Goal: Task Accomplishment & Management: Complete application form

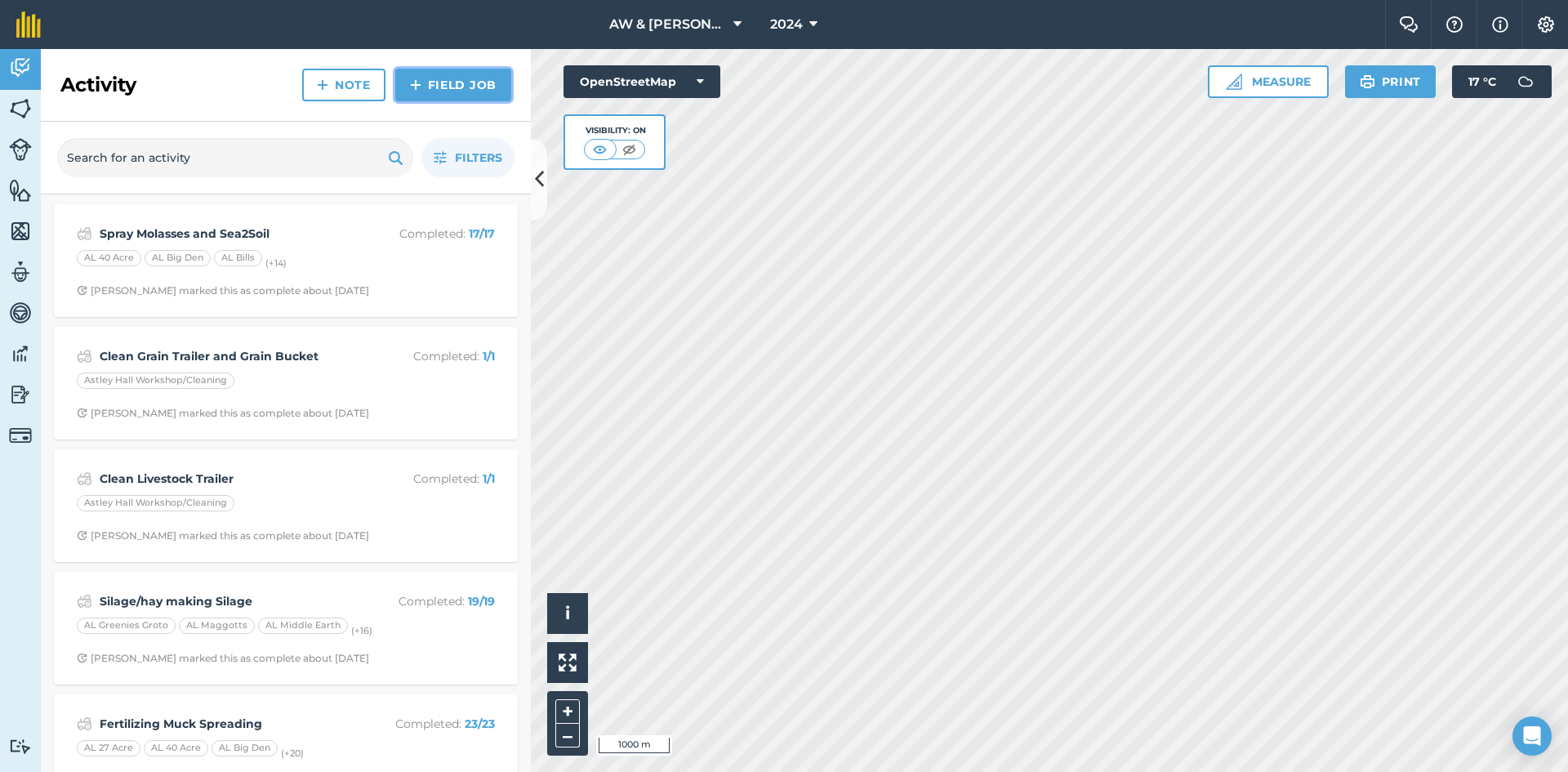
click at [452, 87] on link "Field Job" at bounding box center [452, 85] width 116 height 33
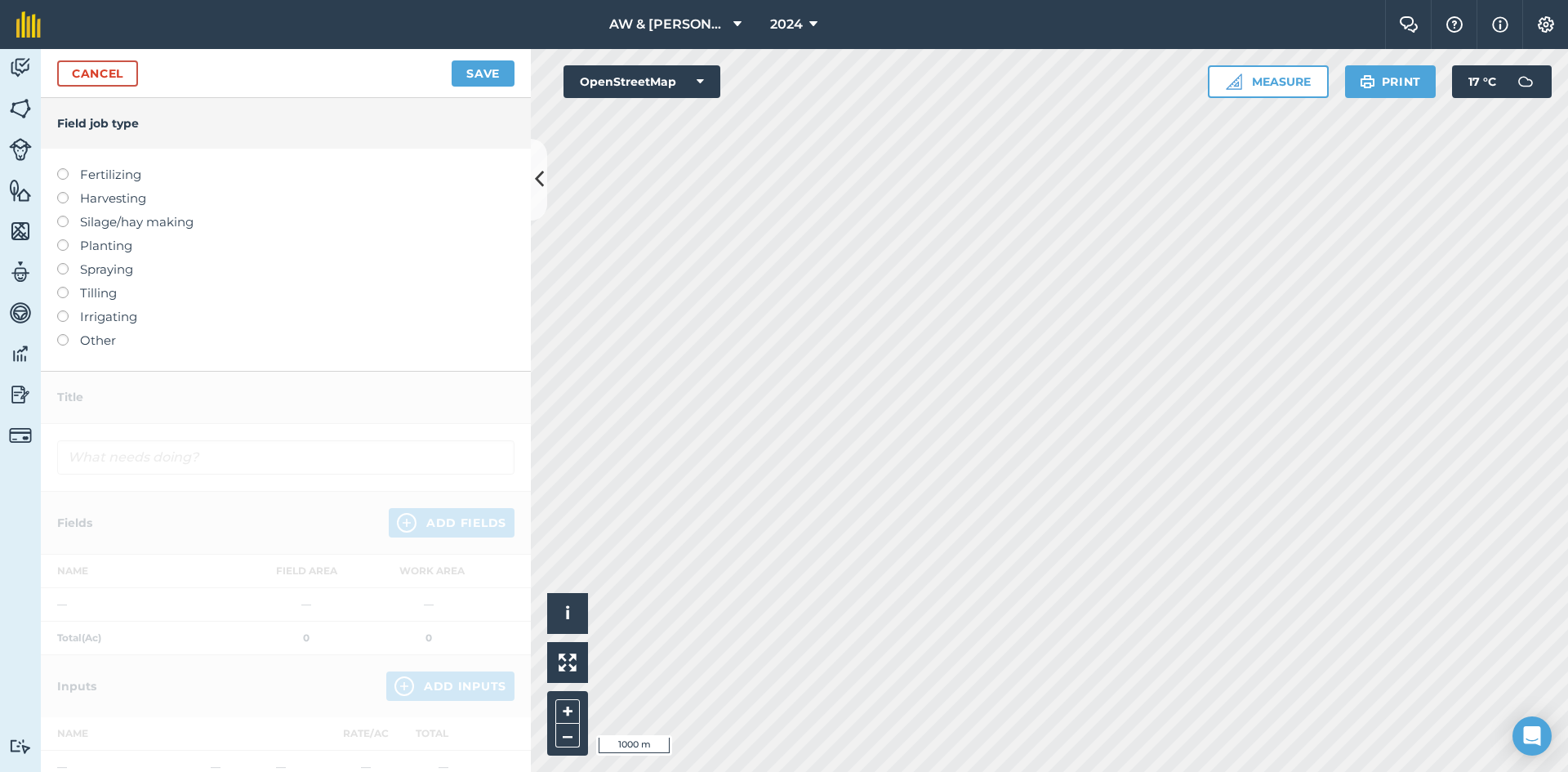
click at [104, 246] on label "Planting" at bounding box center [286, 245] width 458 height 20
type input "Planting"
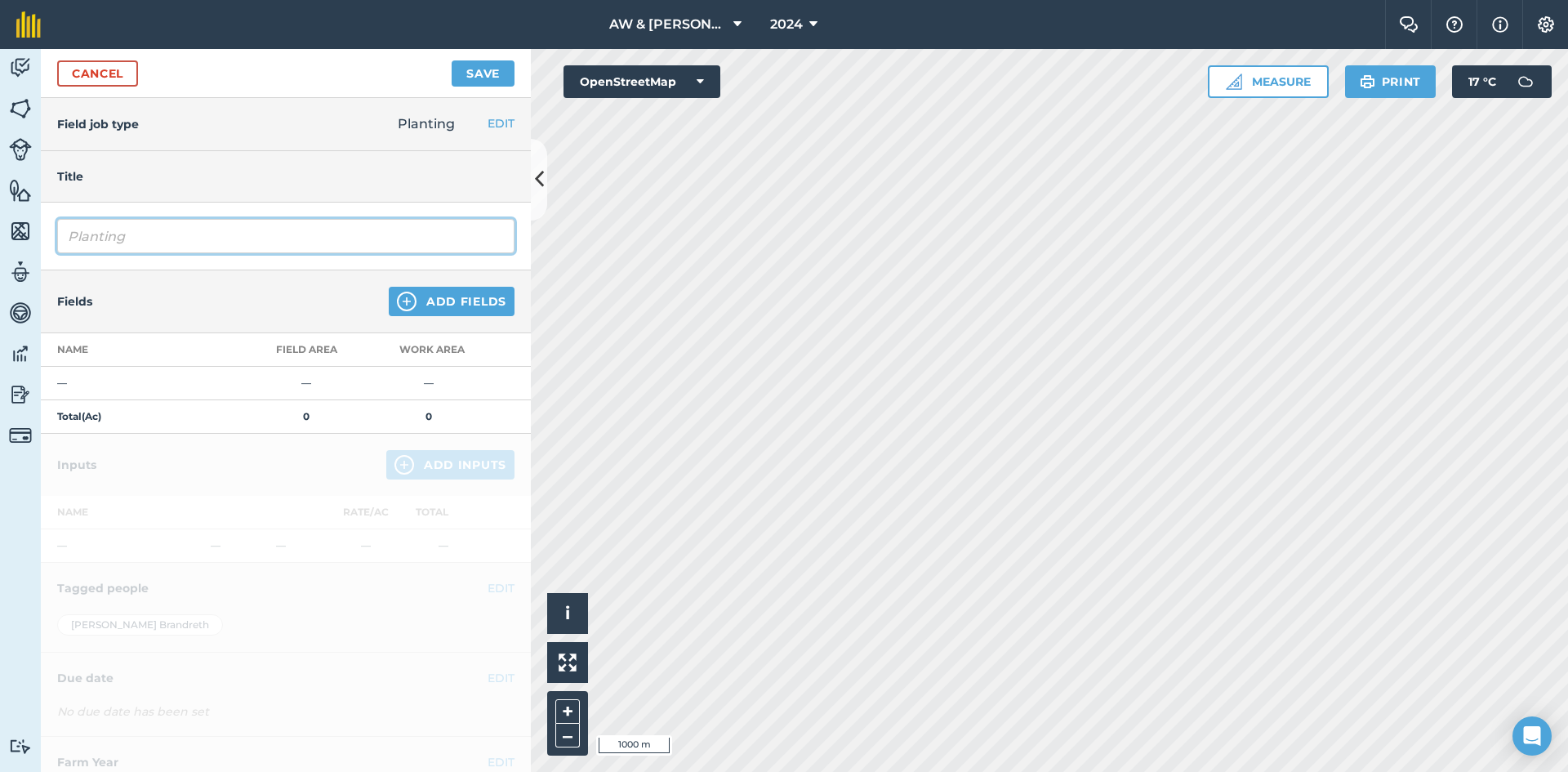
click at [169, 237] on input "Planting" at bounding box center [286, 236] width 458 height 34
click at [782, 23] on span "2024" at bounding box center [787, 24] width 33 height 20
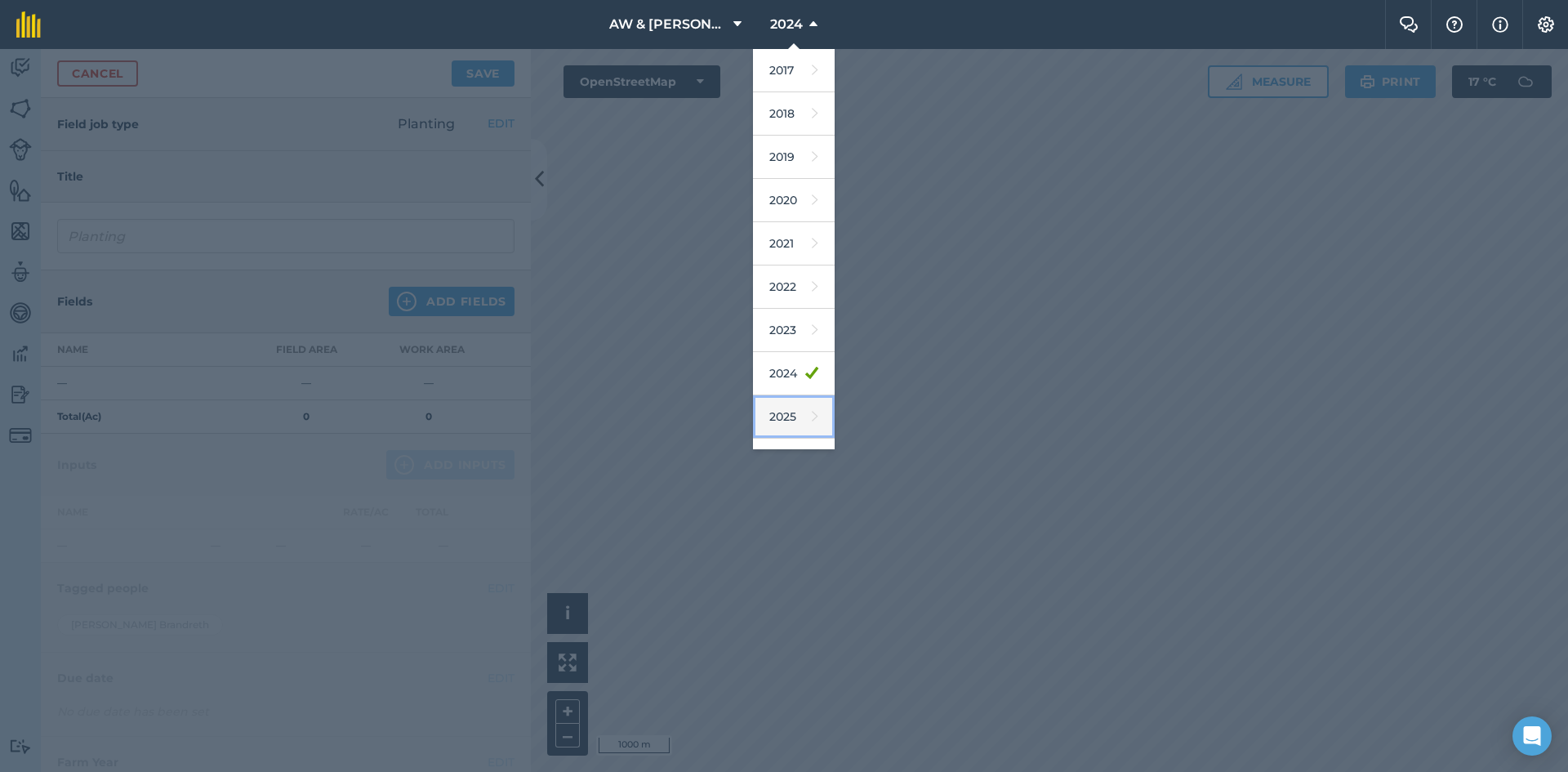
click at [780, 419] on link "2025" at bounding box center [794, 417] width 82 height 44
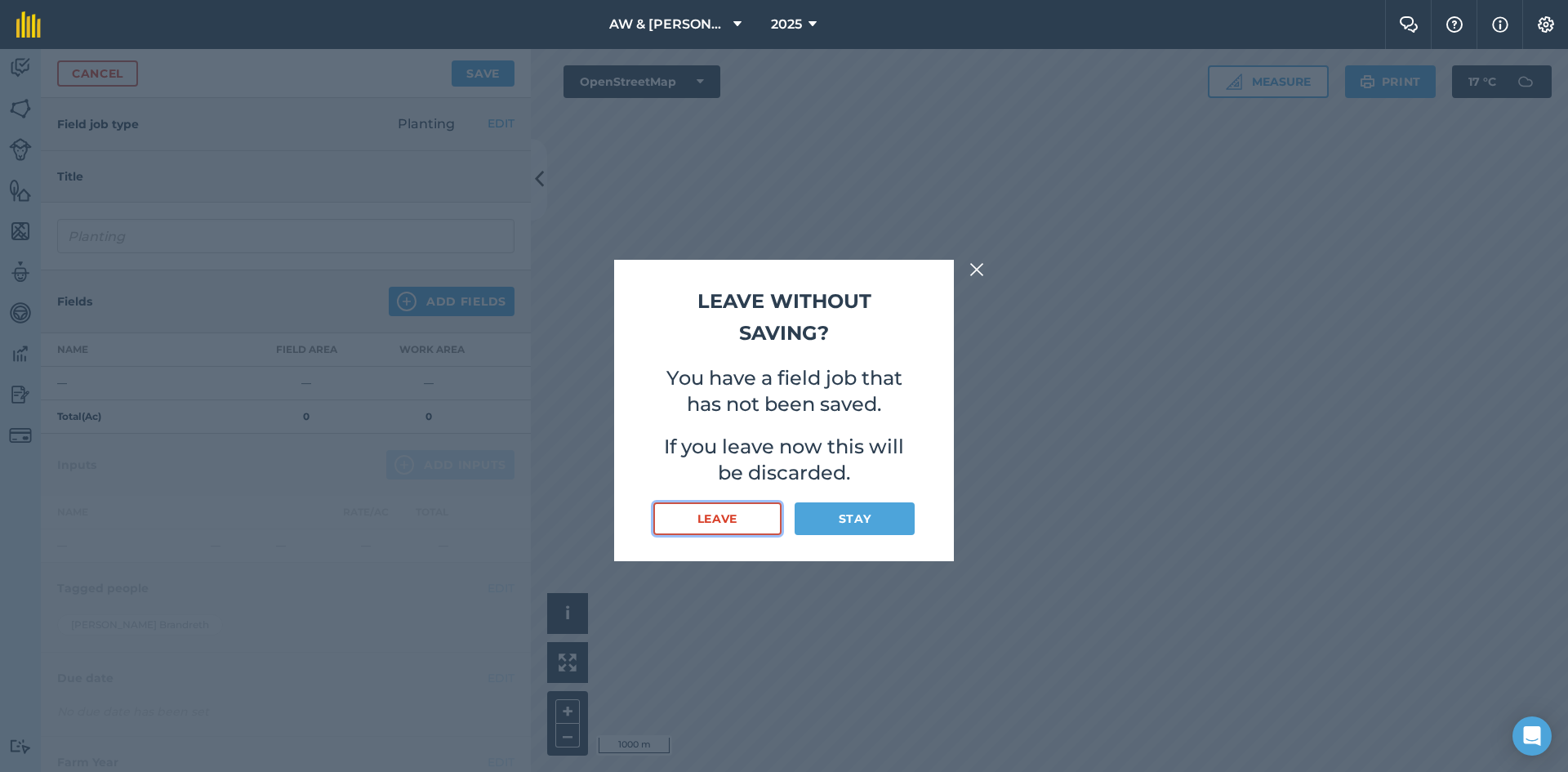
click at [748, 518] on button "Leave" at bounding box center [717, 519] width 128 height 33
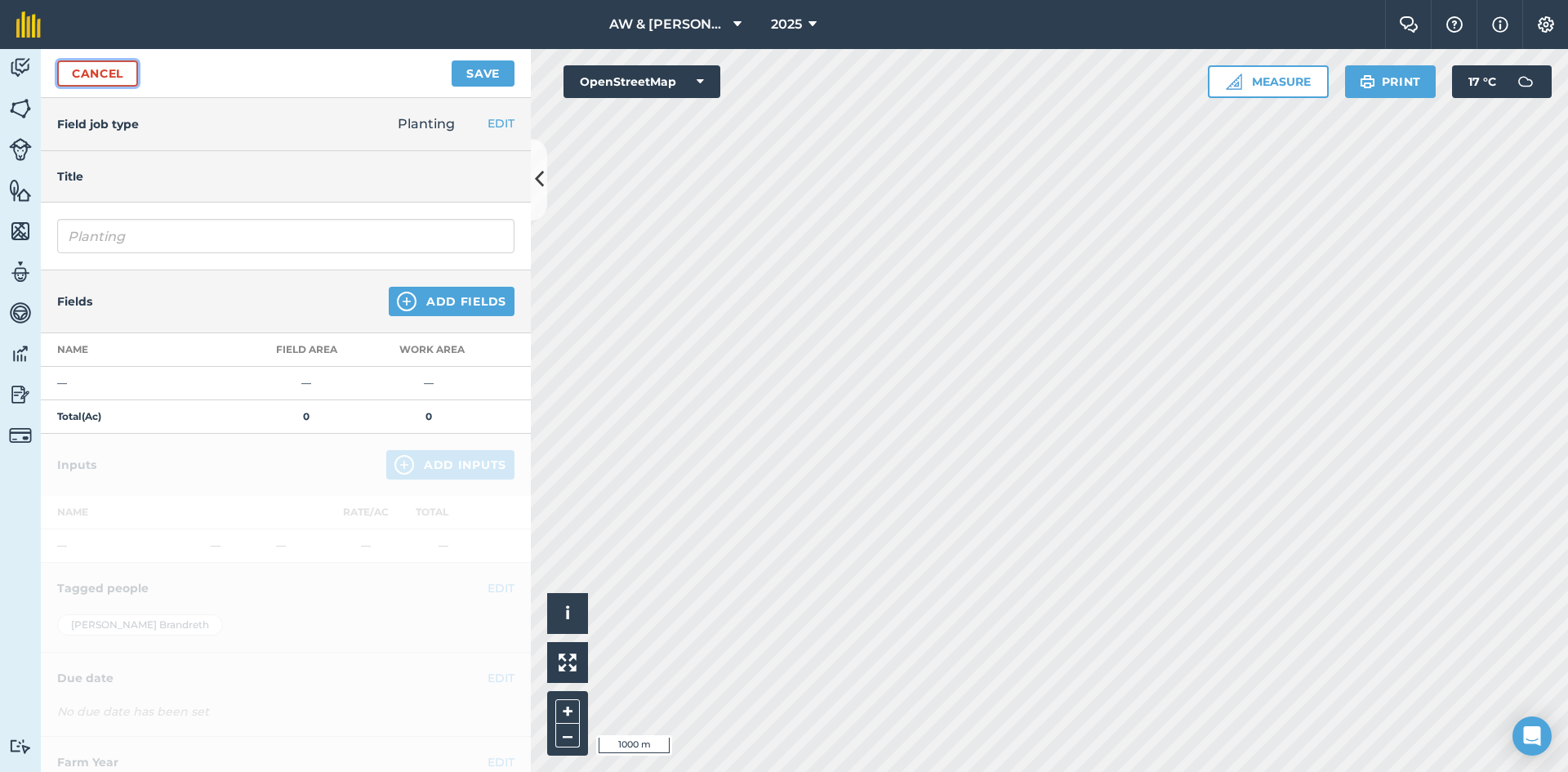
click at [86, 68] on link "Cancel" at bounding box center [97, 73] width 81 height 26
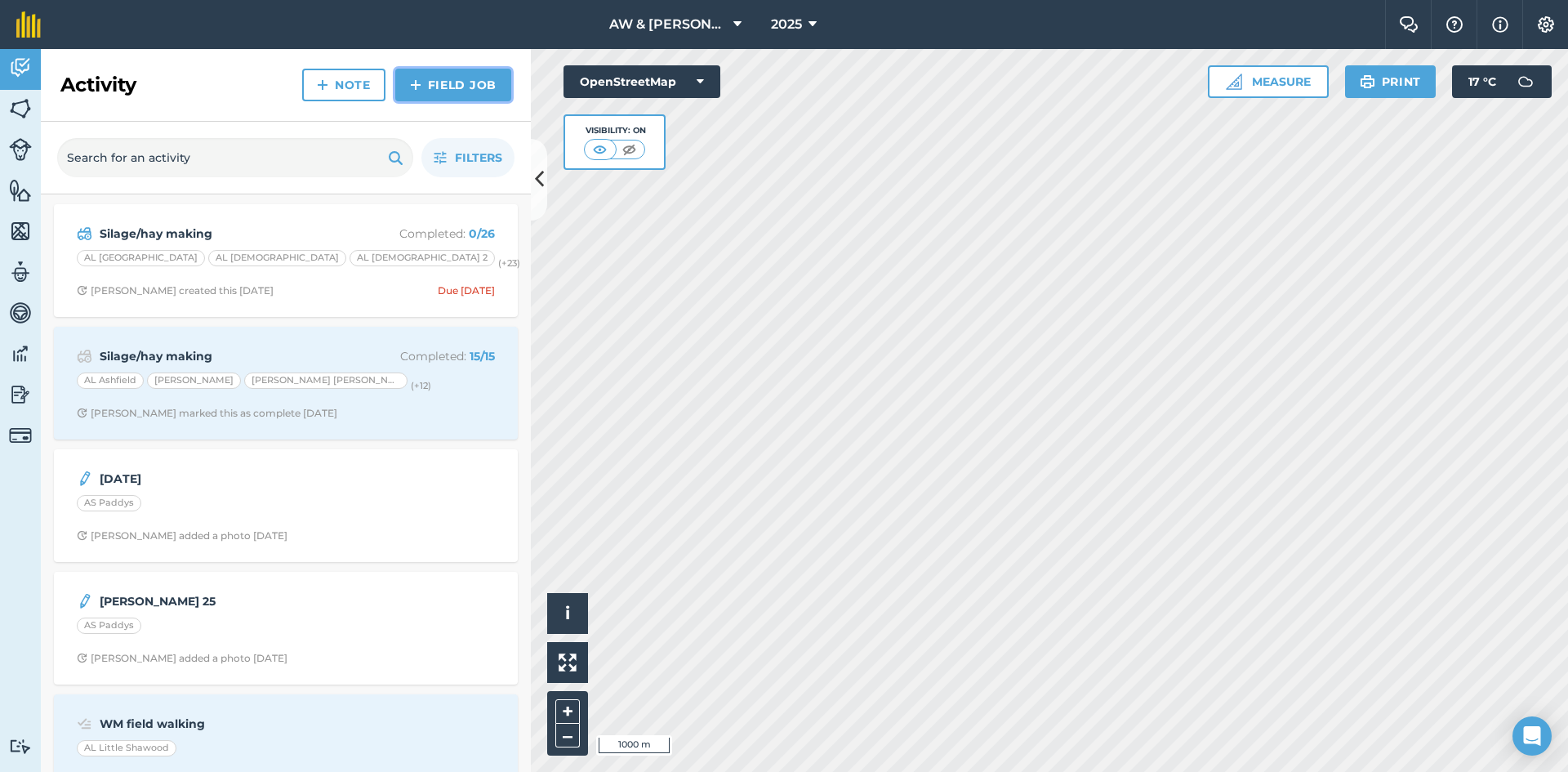
click at [484, 97] on link "Field Job" at bounding box center [452, 85] width 116 height 33
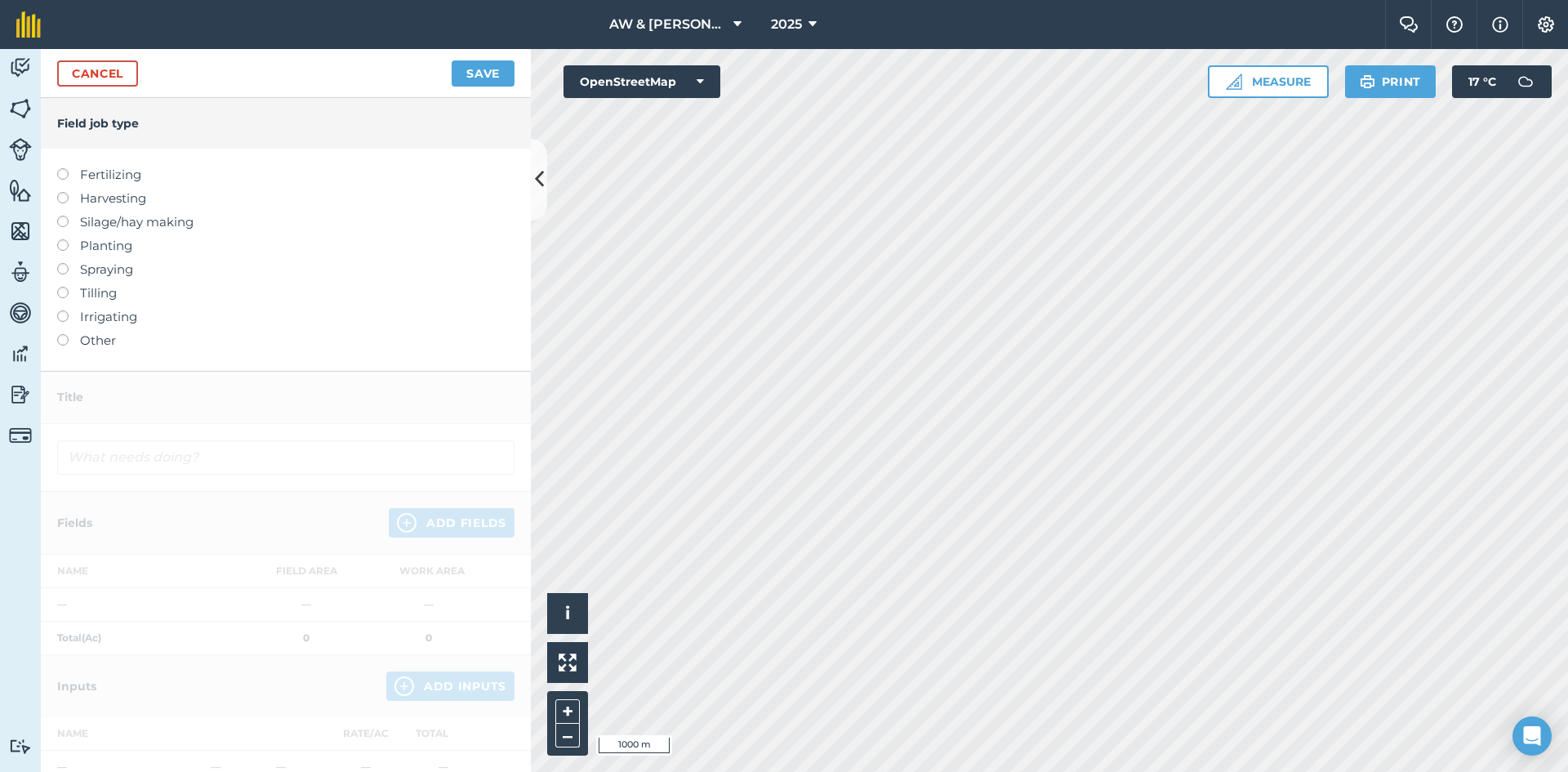
click at [84, 246] on label "Planting" at bounding box center [286, 245] width 458 height 20
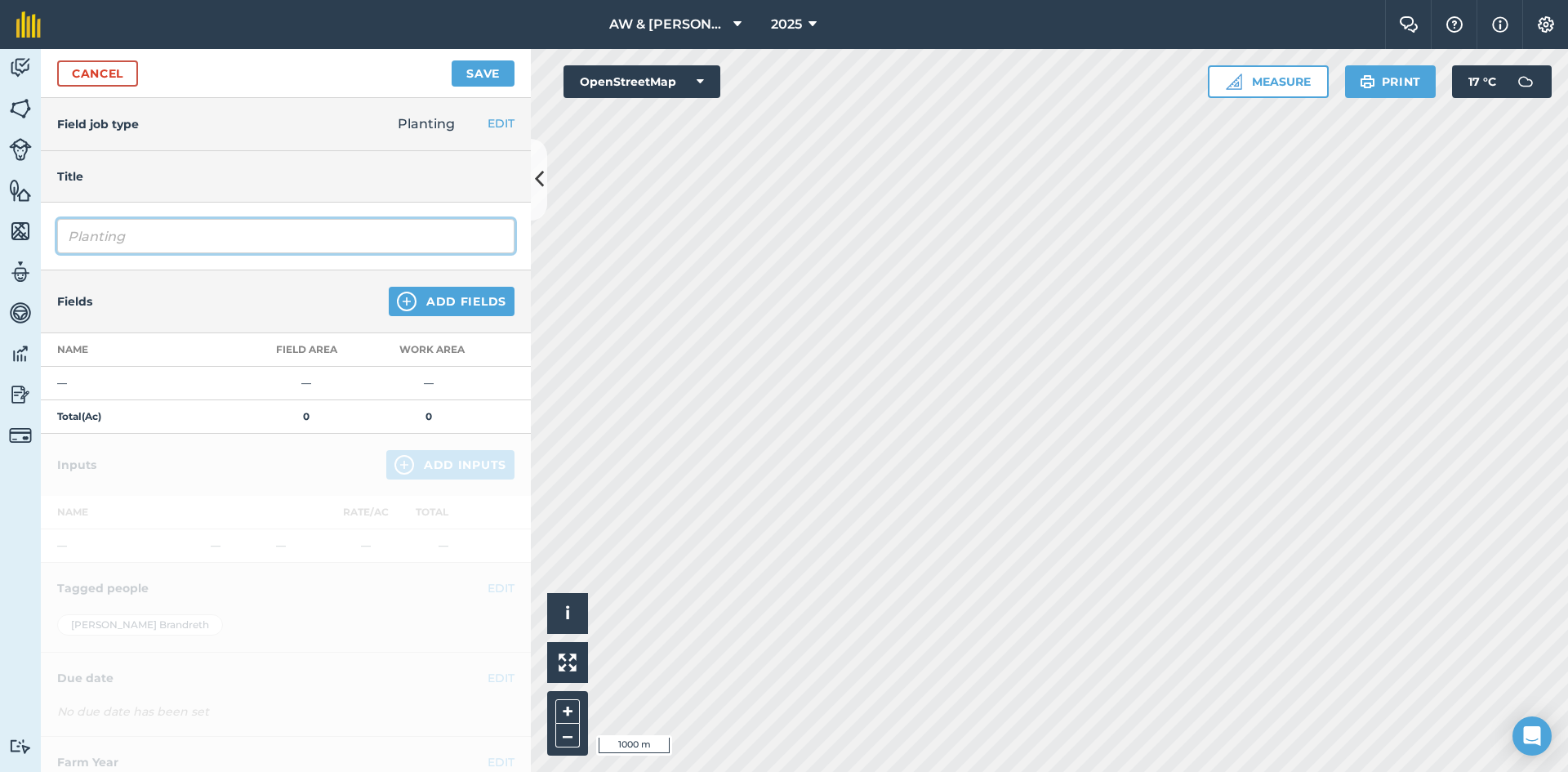
click at [139, 243] on input "Planting" at bounding box center [286, 236] width 458 height 34
type input "Planting Wheat"
click at [440, 304] on button "Add Fields" at bounding box center [452, 301] width 126 height 30
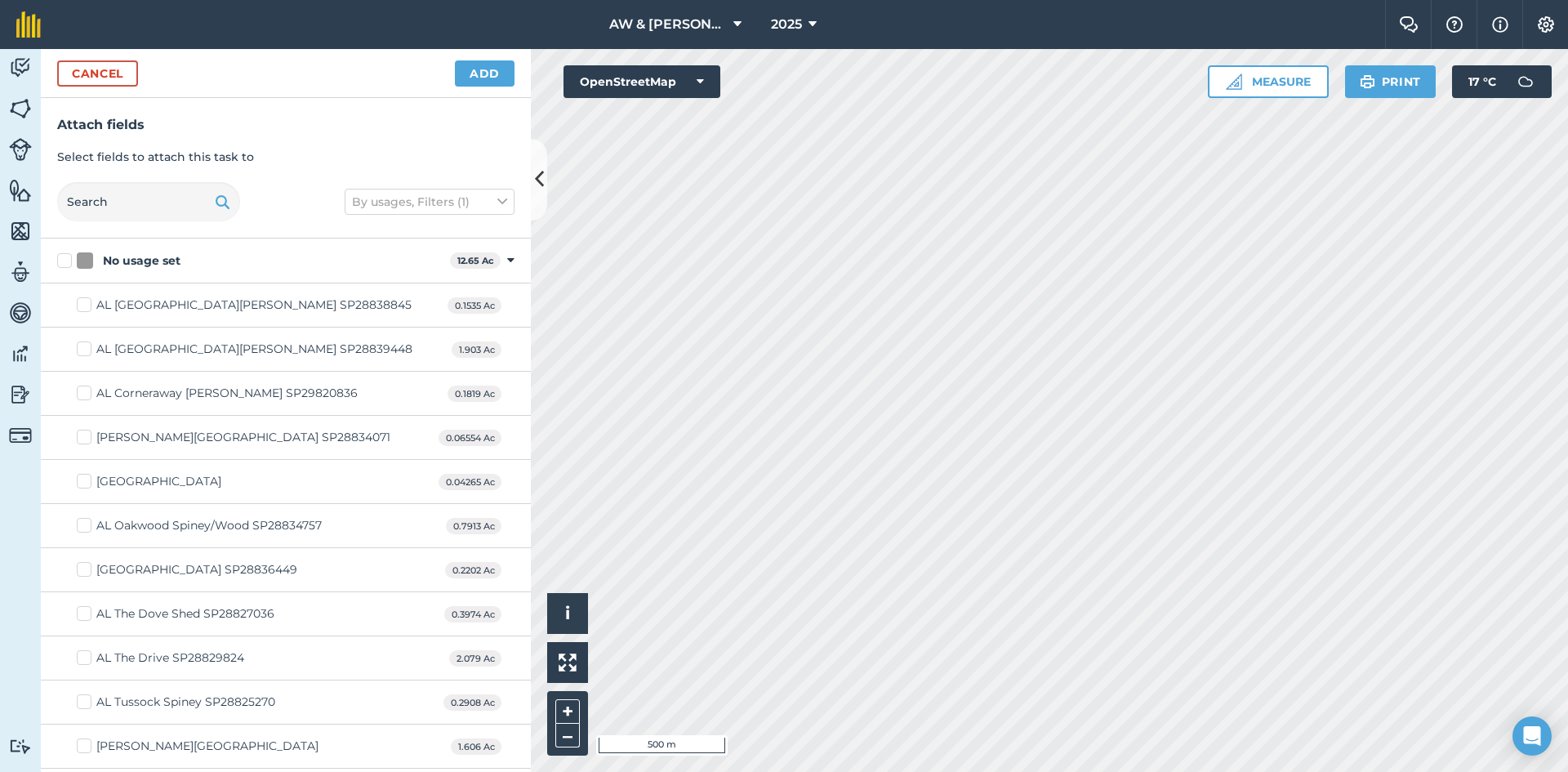
checkbox input "true"
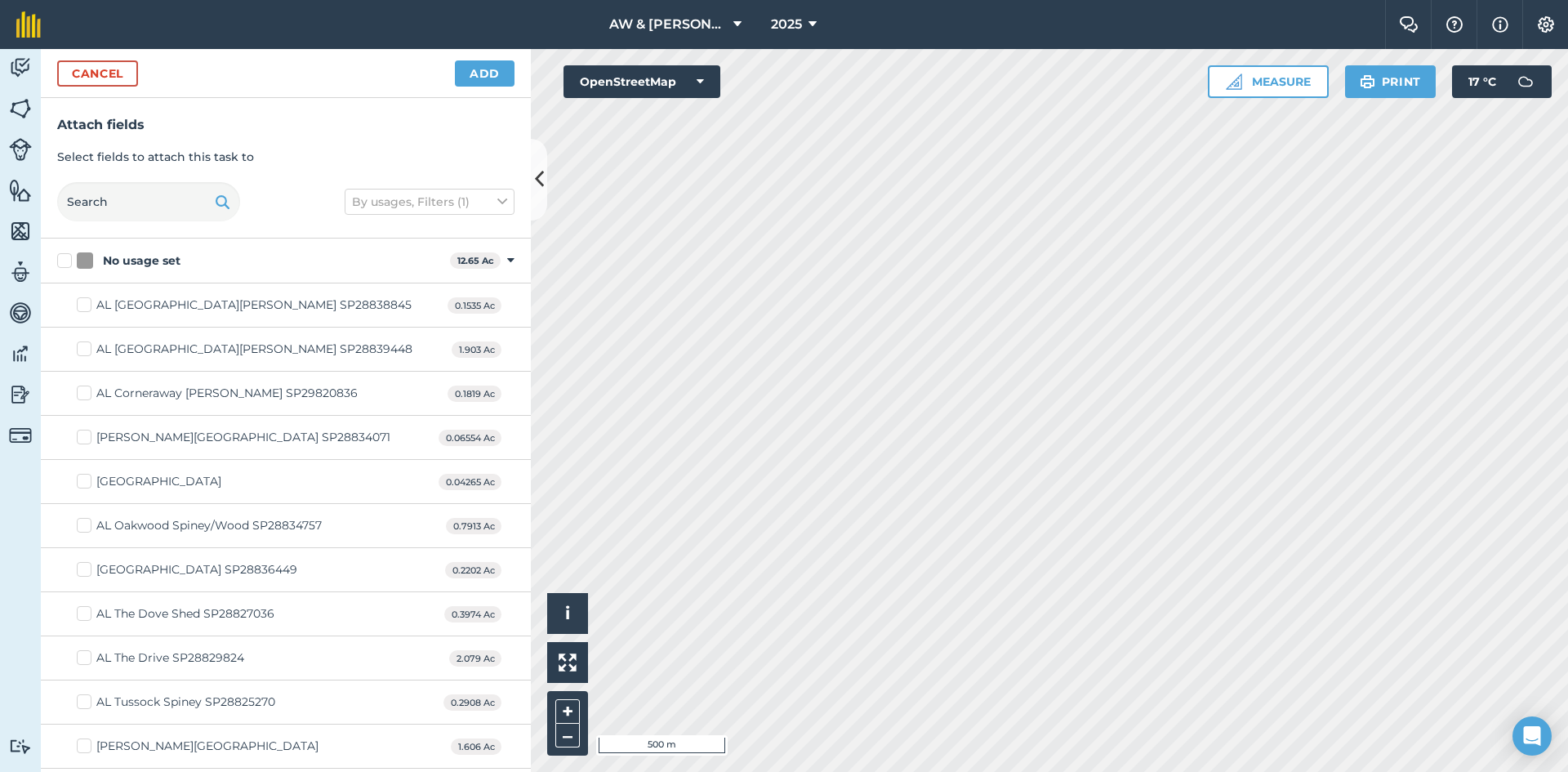
checkbox input "true"
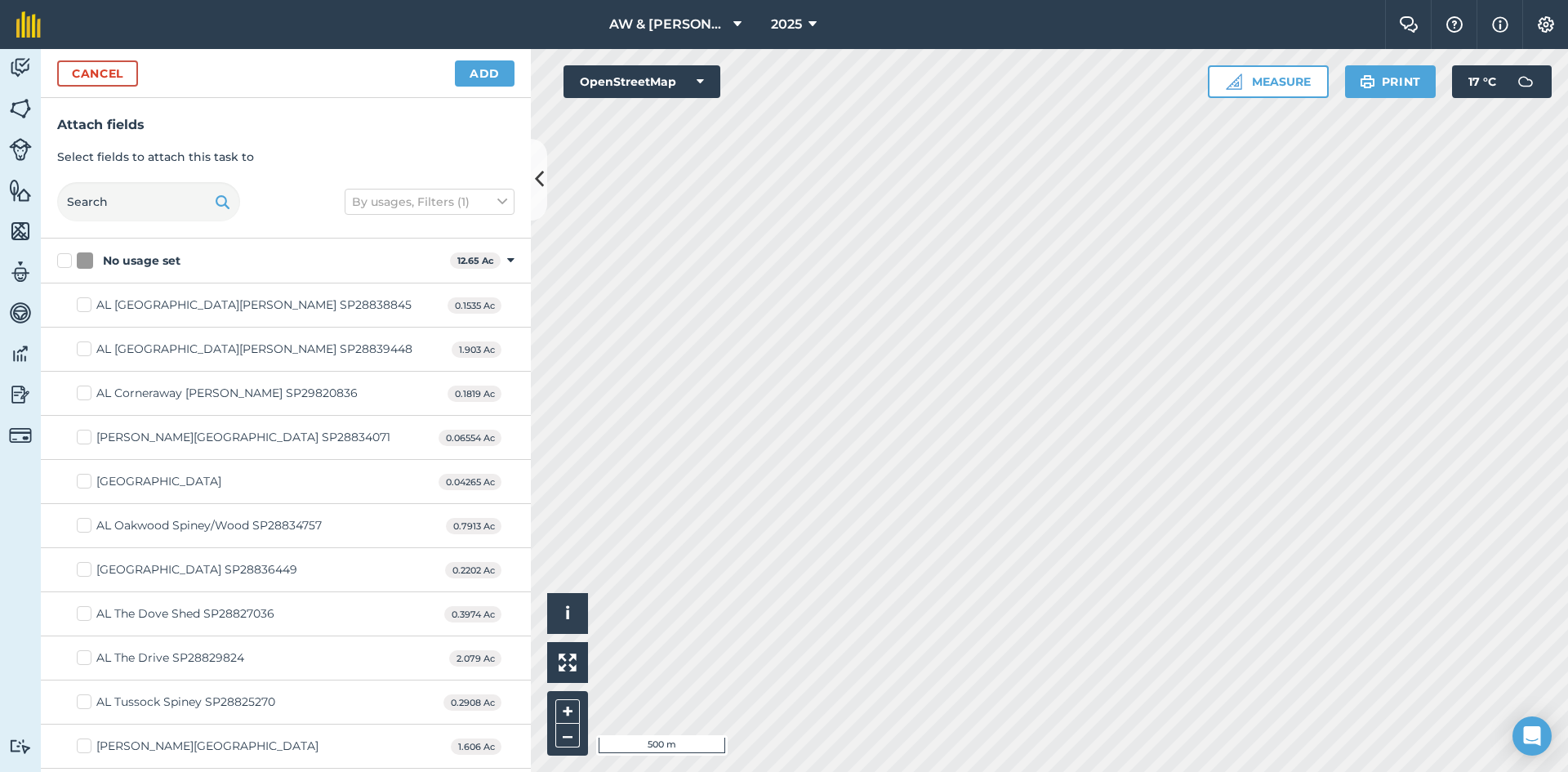
checkbox input "true"
checkbox input "false"
checkbox input "true"
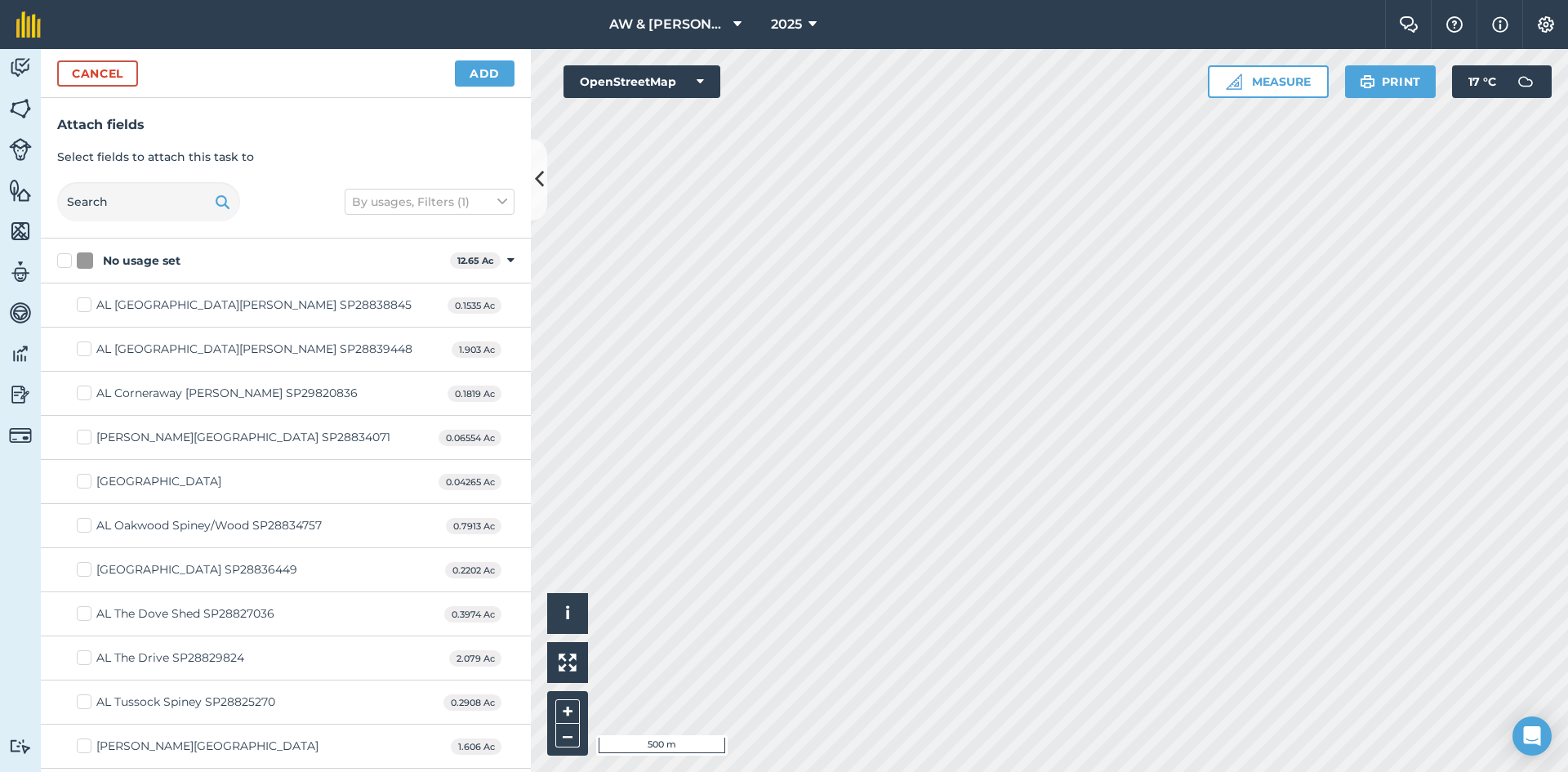
checkbox input "true"
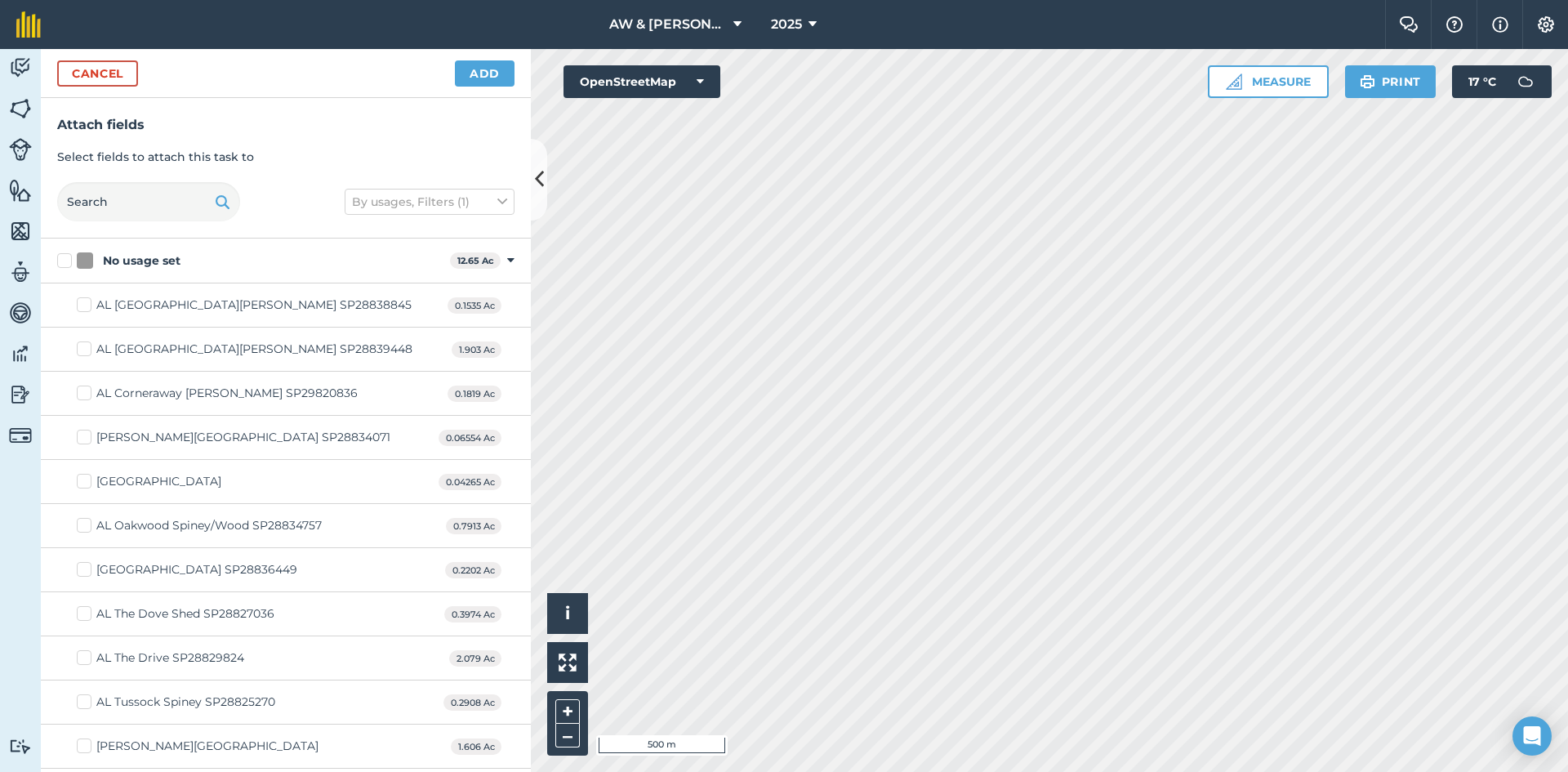
checkbox input "true"
click at [401, 262] on div "No usage set" at bounding box center [259, 261] width 366 height 17
click at [68, 262] on input "No usage set" at bounding box center [63, 258] width 10 height 10
checkbox input "true"
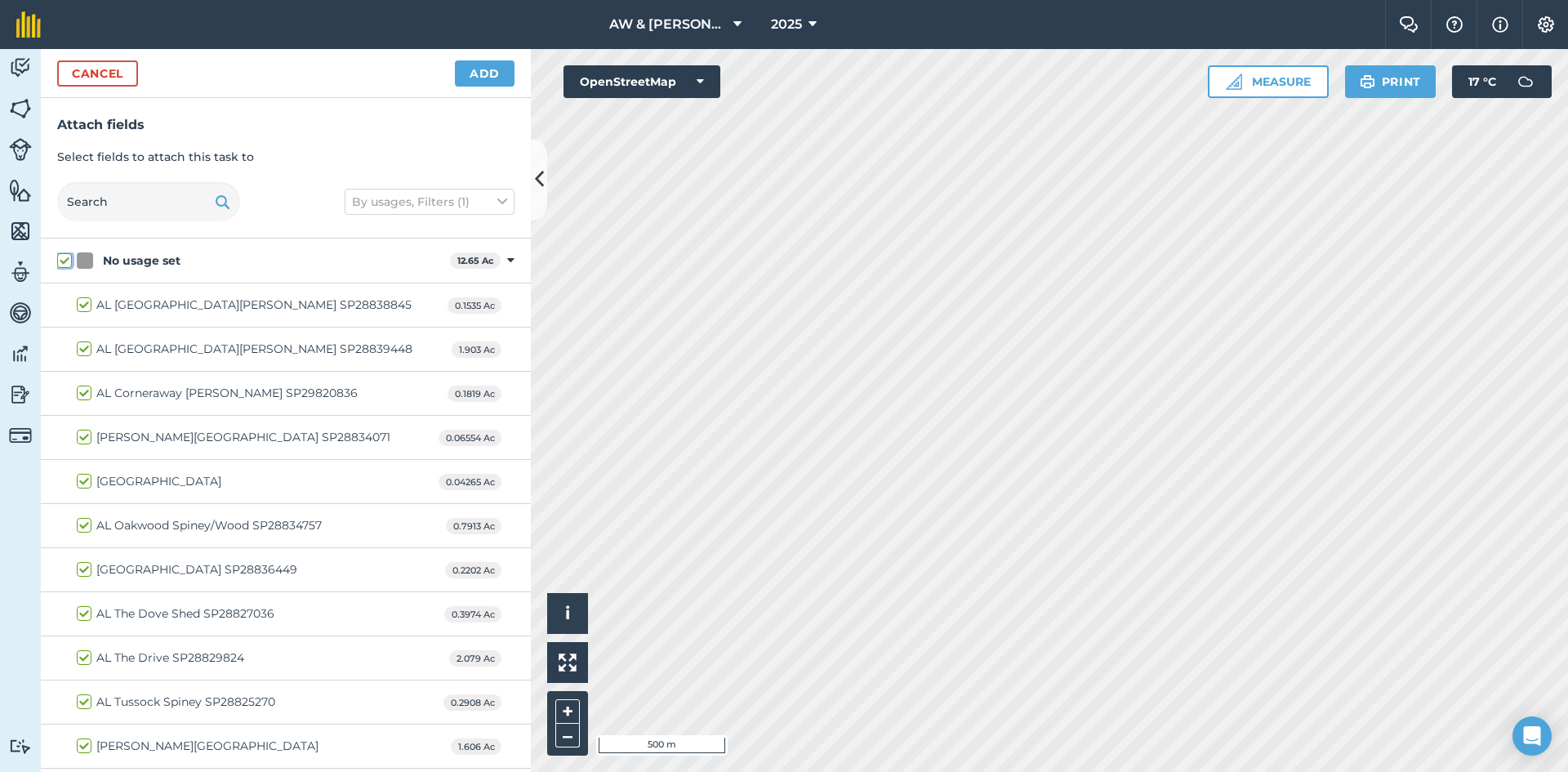
checkbox input "true"
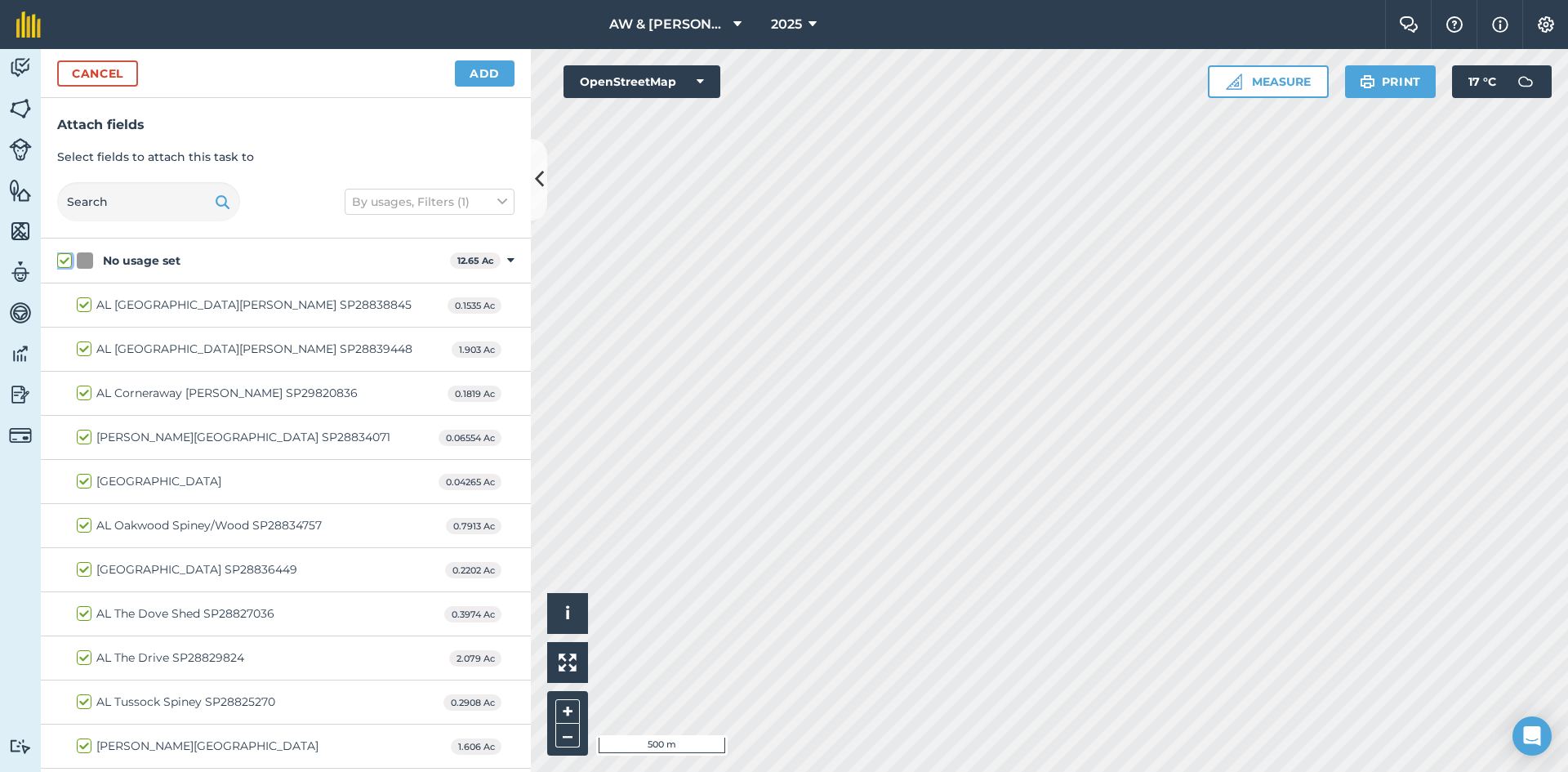
checkbox input "true"
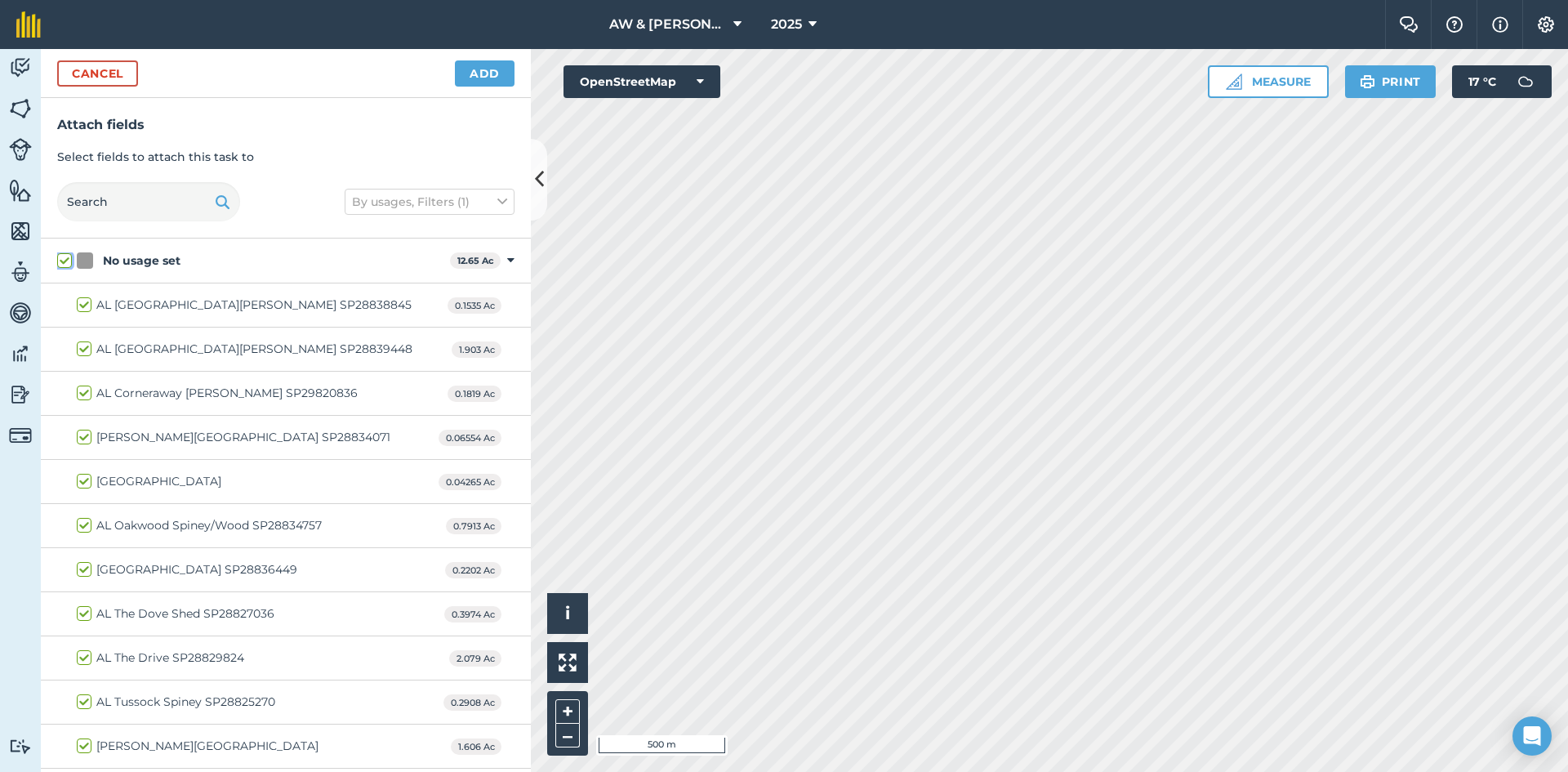
checkbox input "true"
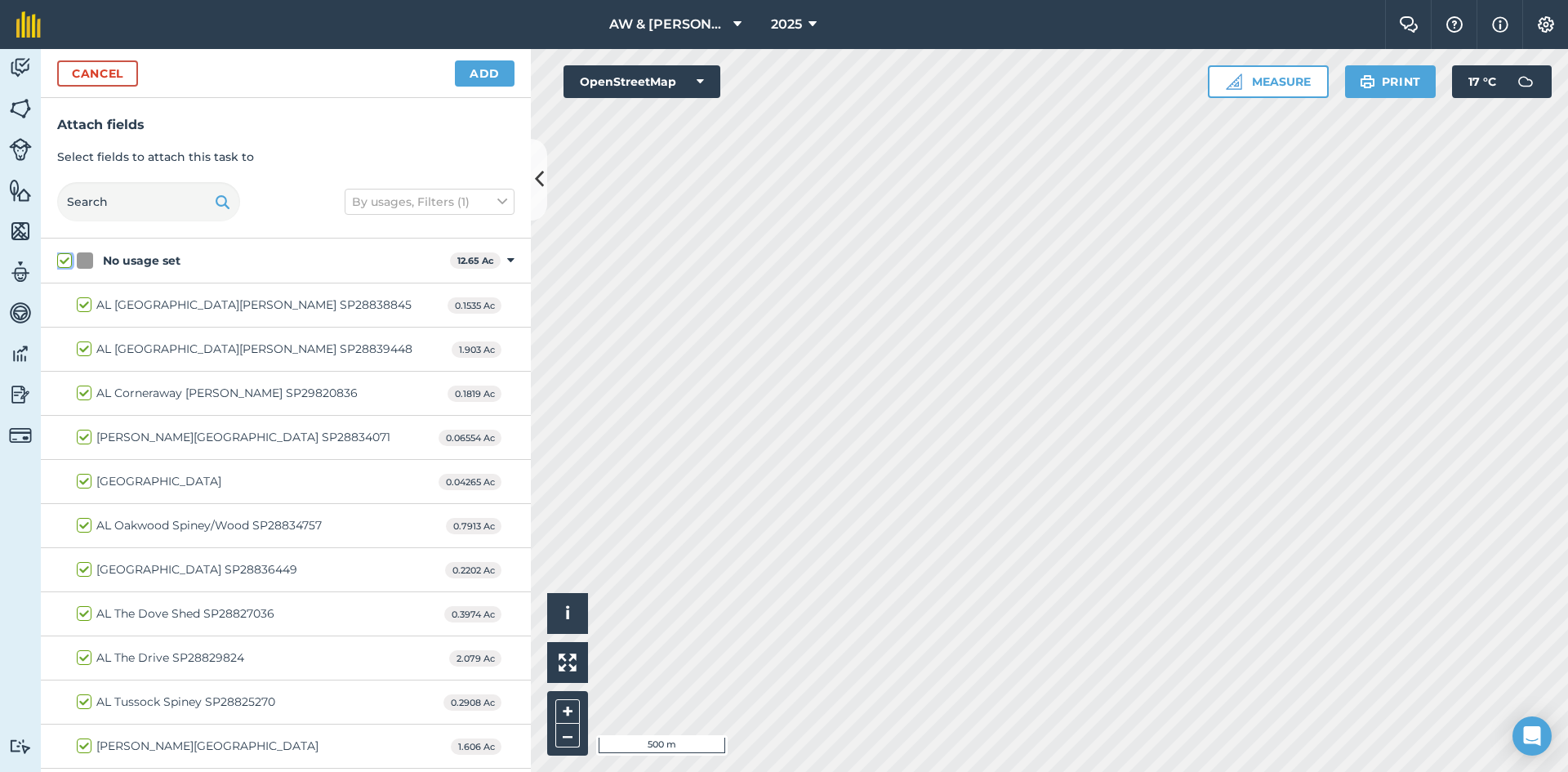
checkbox input "true"
click at [206, 269] on div "No usage set" at bounding box center [259, 261] width 366 height 17
click at [68, 263] on input "No usage set" at bounding box center [63, 258] width 10 height 10
checkbox input "false"
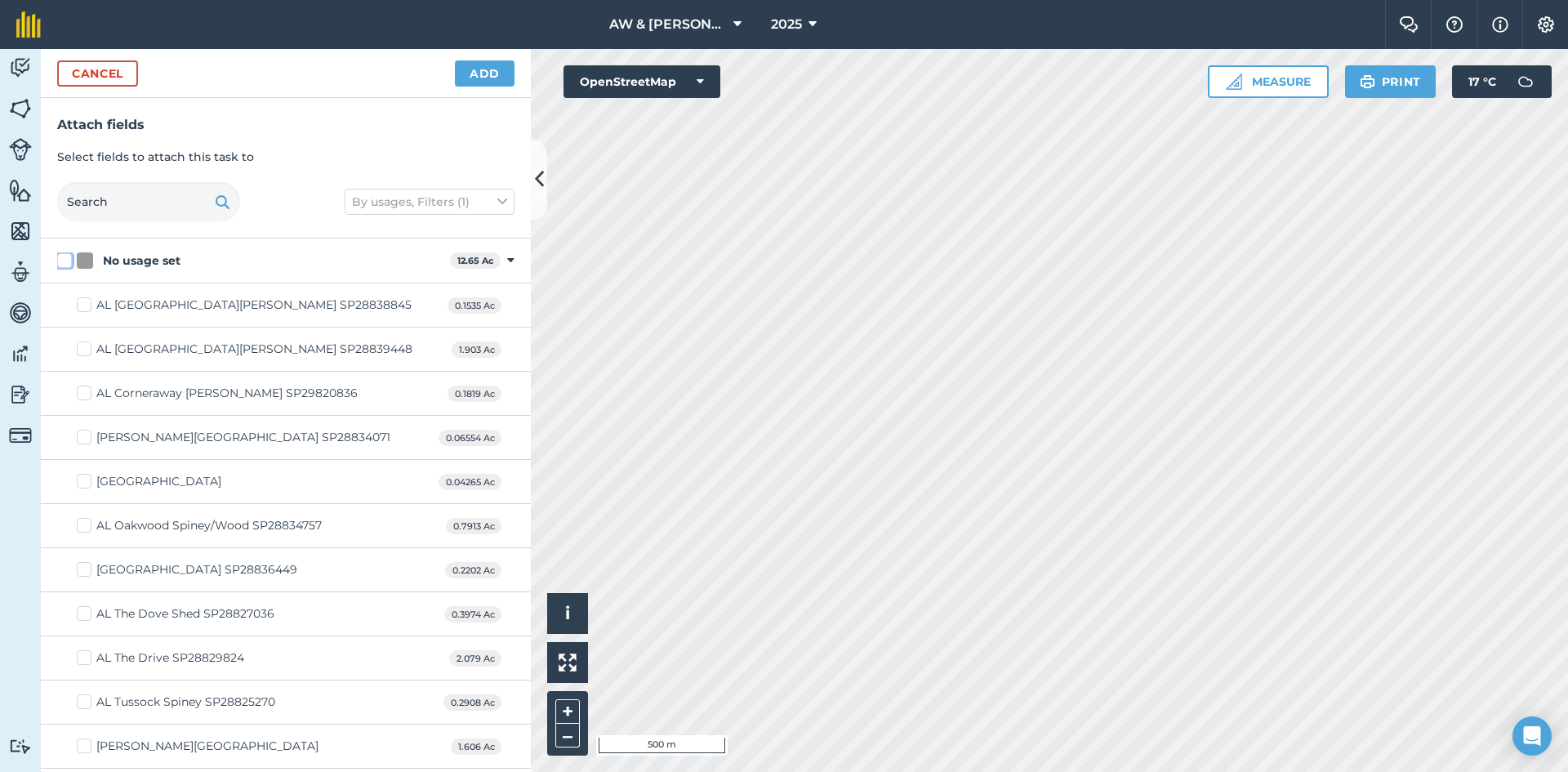
checkbox input "false"
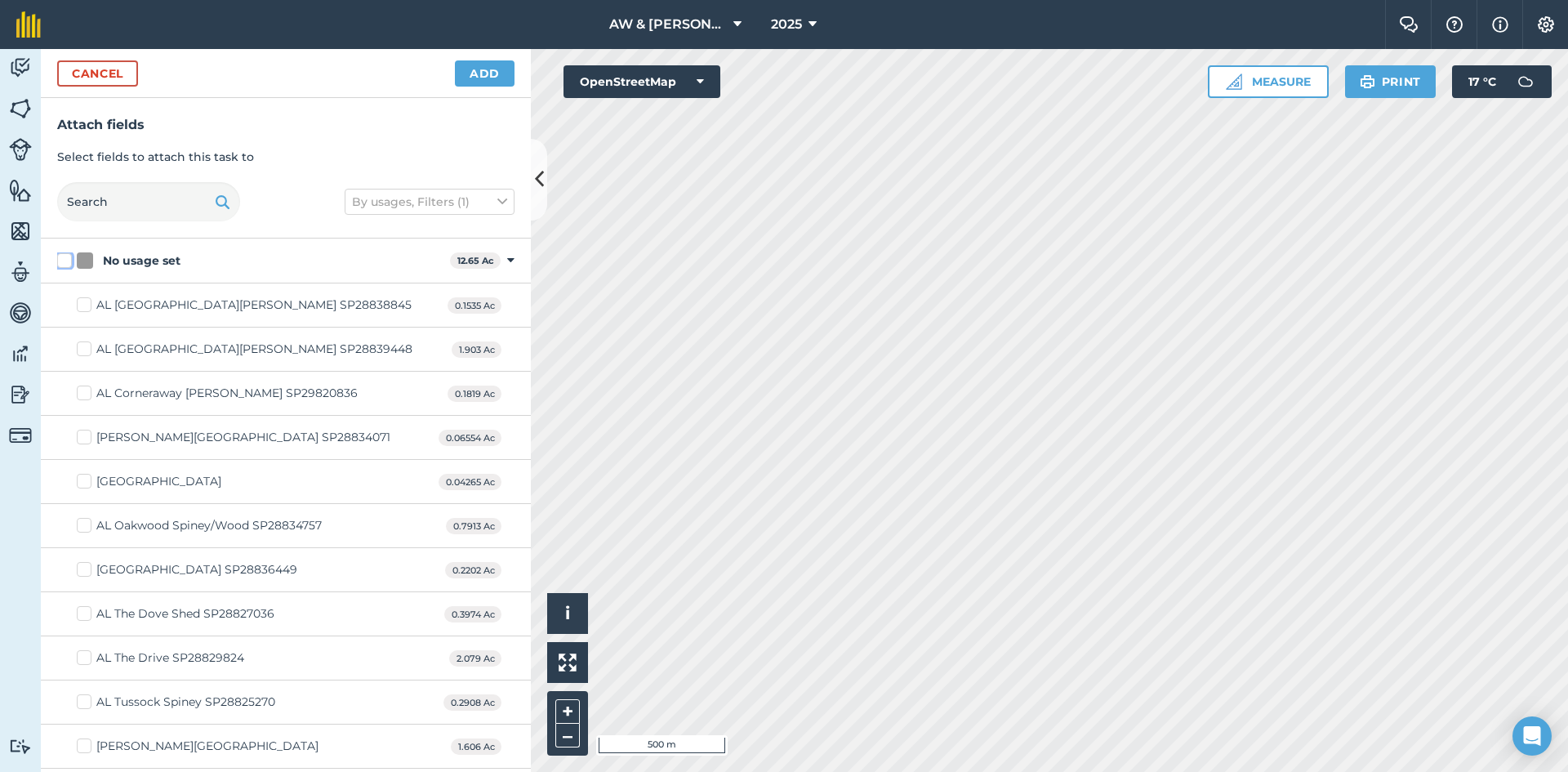
checkbox input "false"
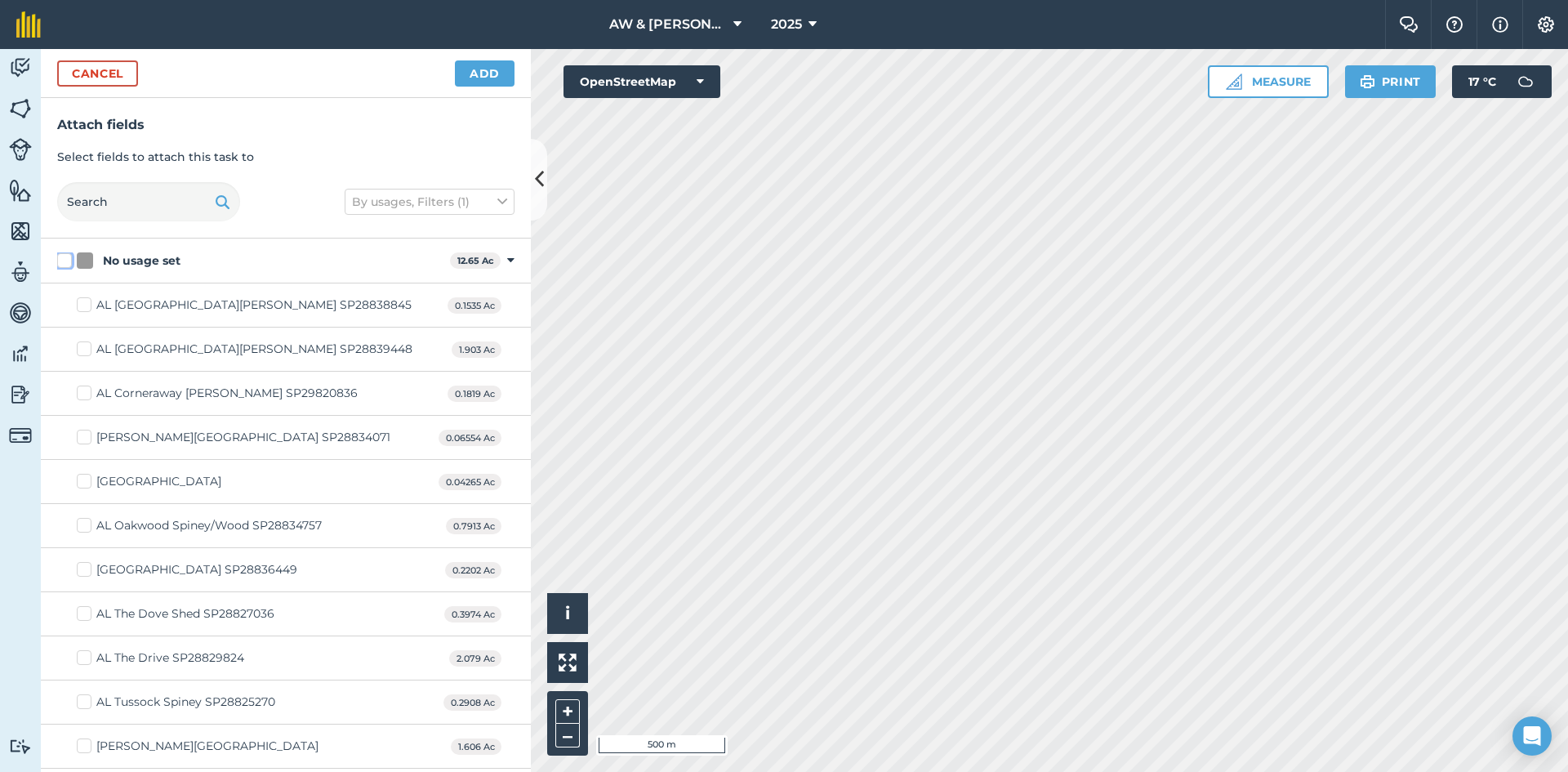
checkbox input "false"
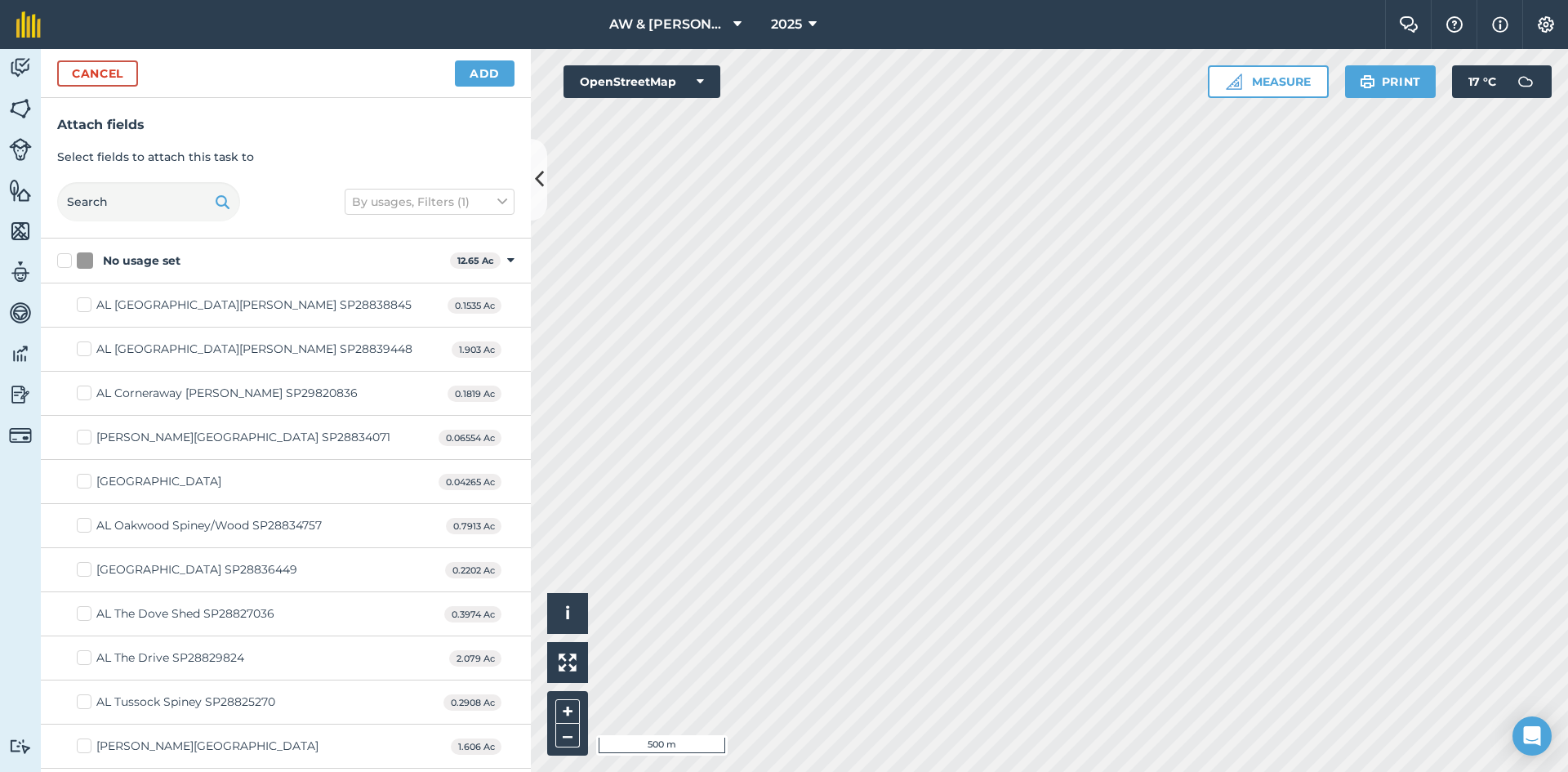
click at [66, 264] on label "No usage set" at bounding box center [251, 261] width 386 height 17
click at [66, 263] on input "No usage set" at bounding box center [63, 258] width 10 height 10
checkbox input "true"
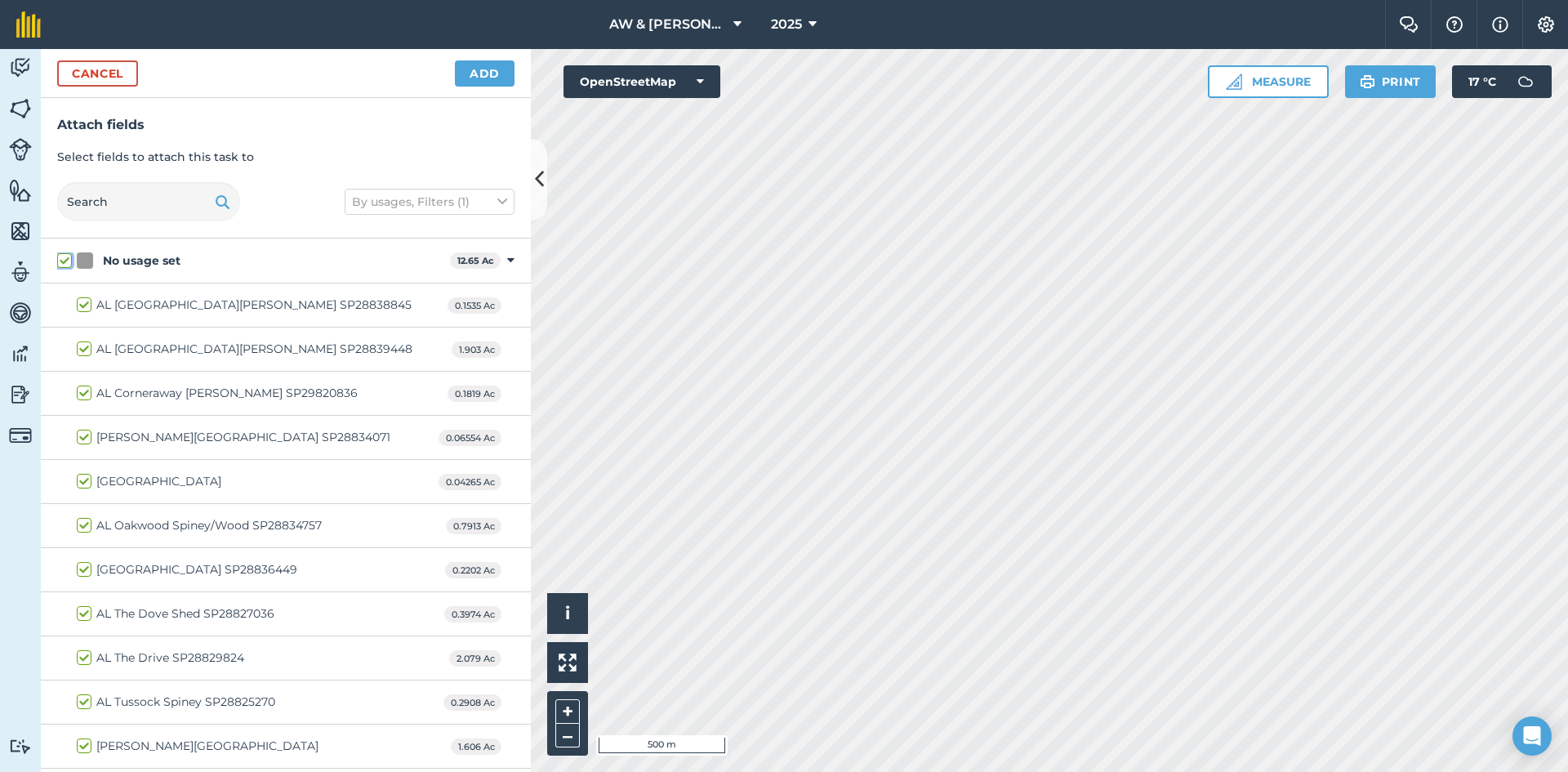
checkbox input "true"
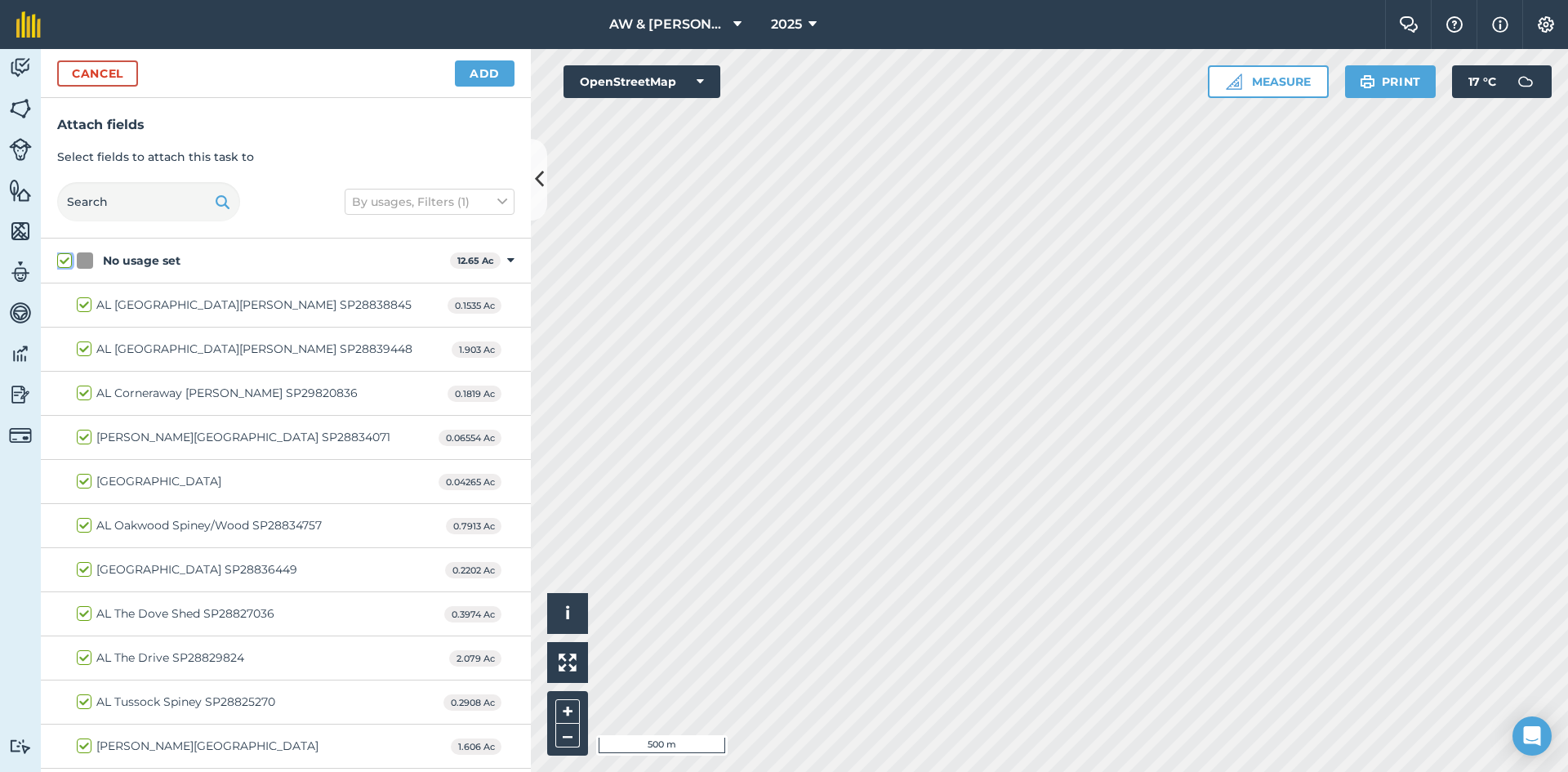
checkbox input "true"
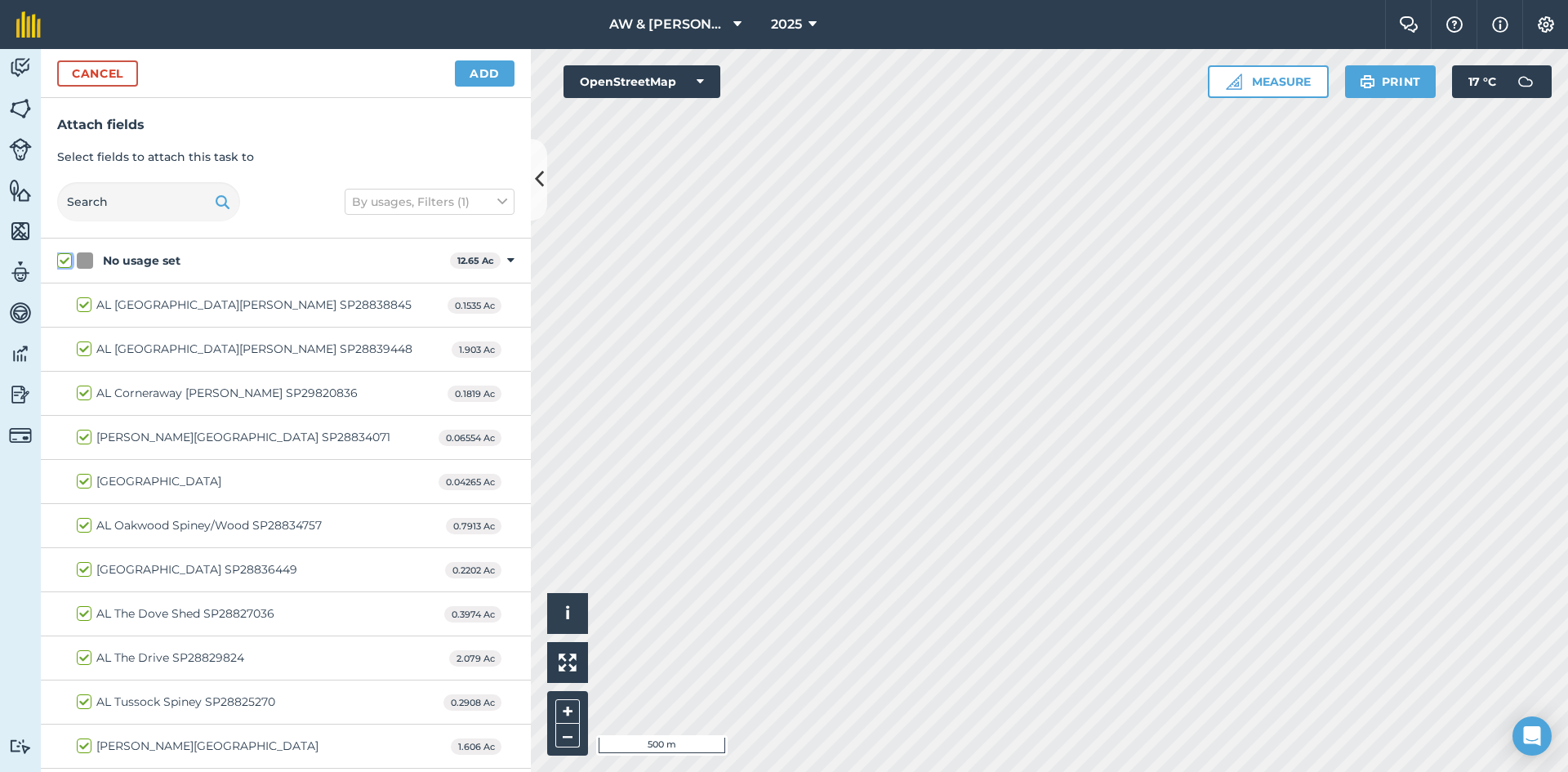
checkbox input "true"
click at [66, 264] on label "No usage set" at bounding box center [251, 261] width 386 height 17
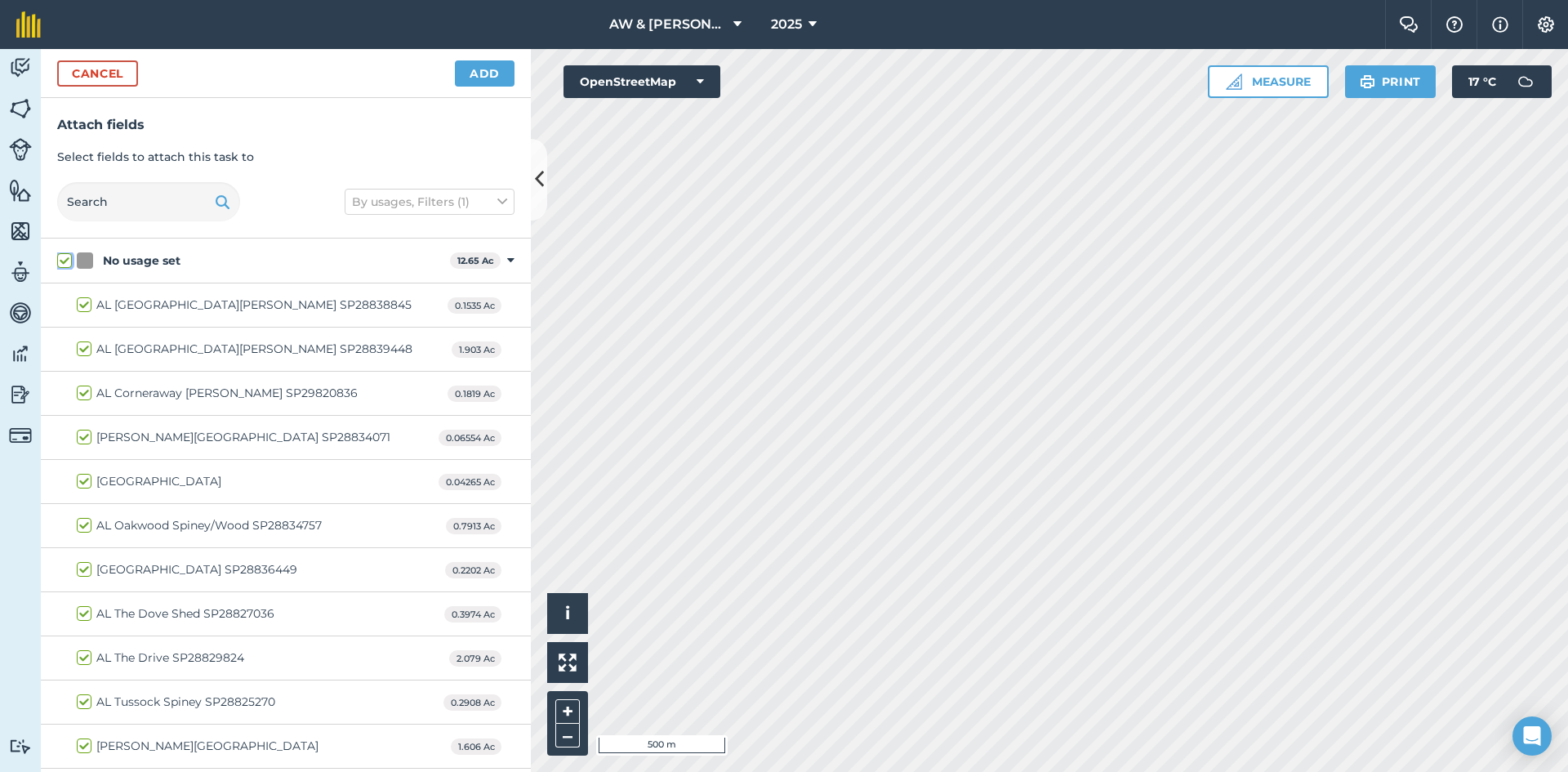
click at [66, 263] on input "No usage set" at bounding box center [63, 258] width 10 height 10
checkbox input "false"
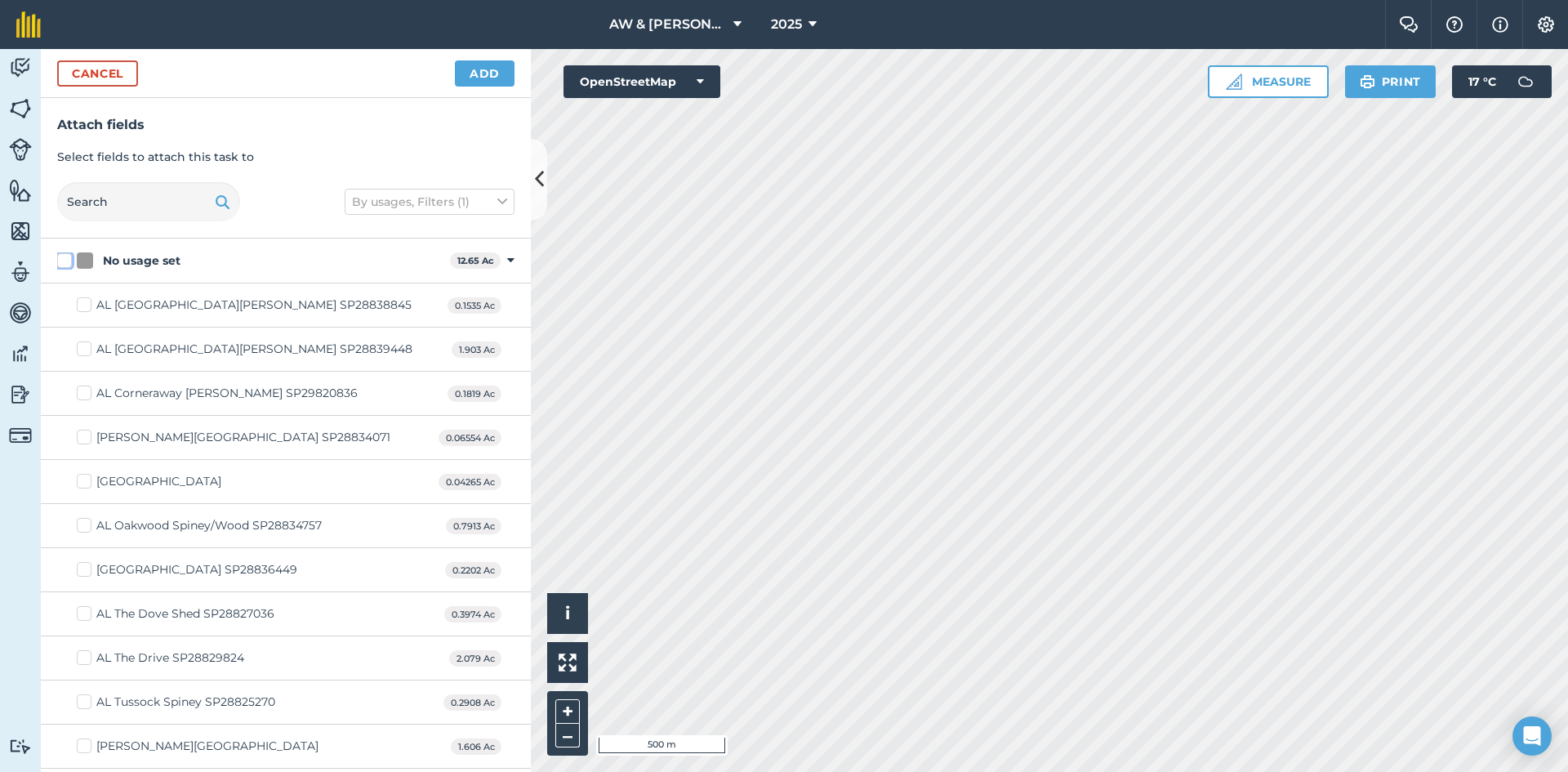
checkbox input "false"
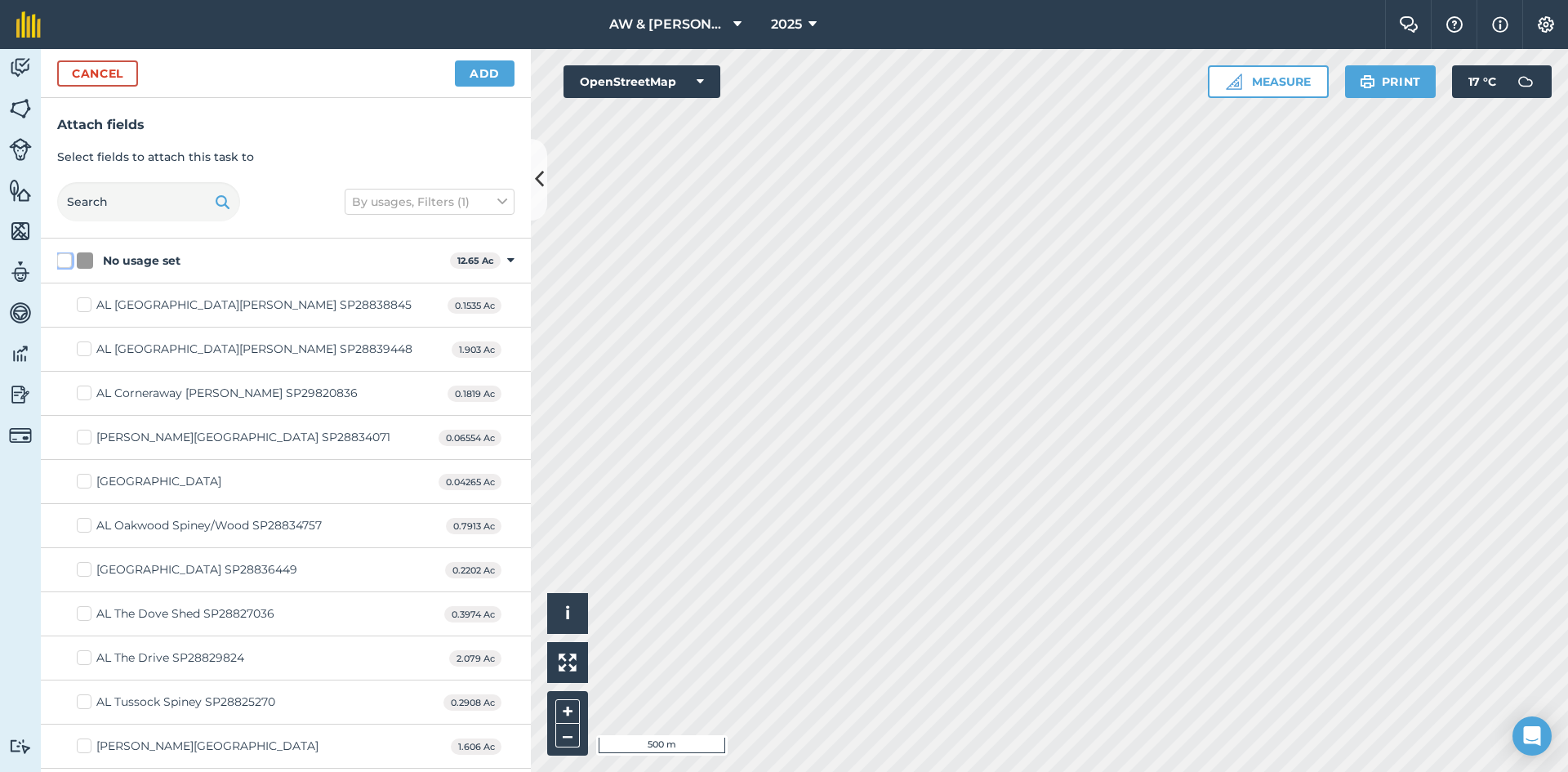
checkbox input "false"
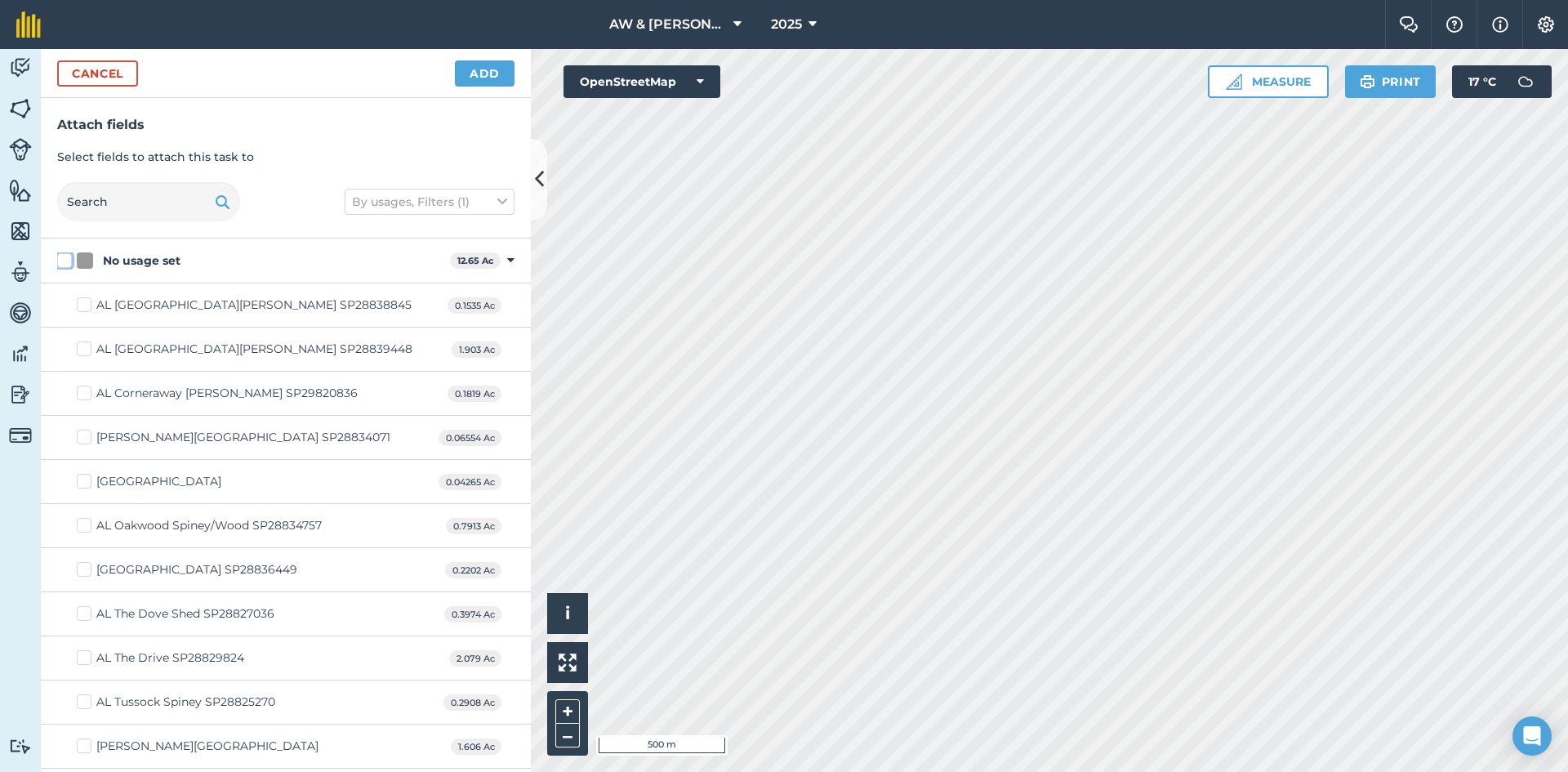
checkbox input "false"
click at [494, 263] on div "No usage set 12.65 Ac Toggle showing No usage set fields" at bounding box center [285, 261] width 490 height 45
click at [507, 263] on icon at bounding box center [511, 260] width 7 height 15
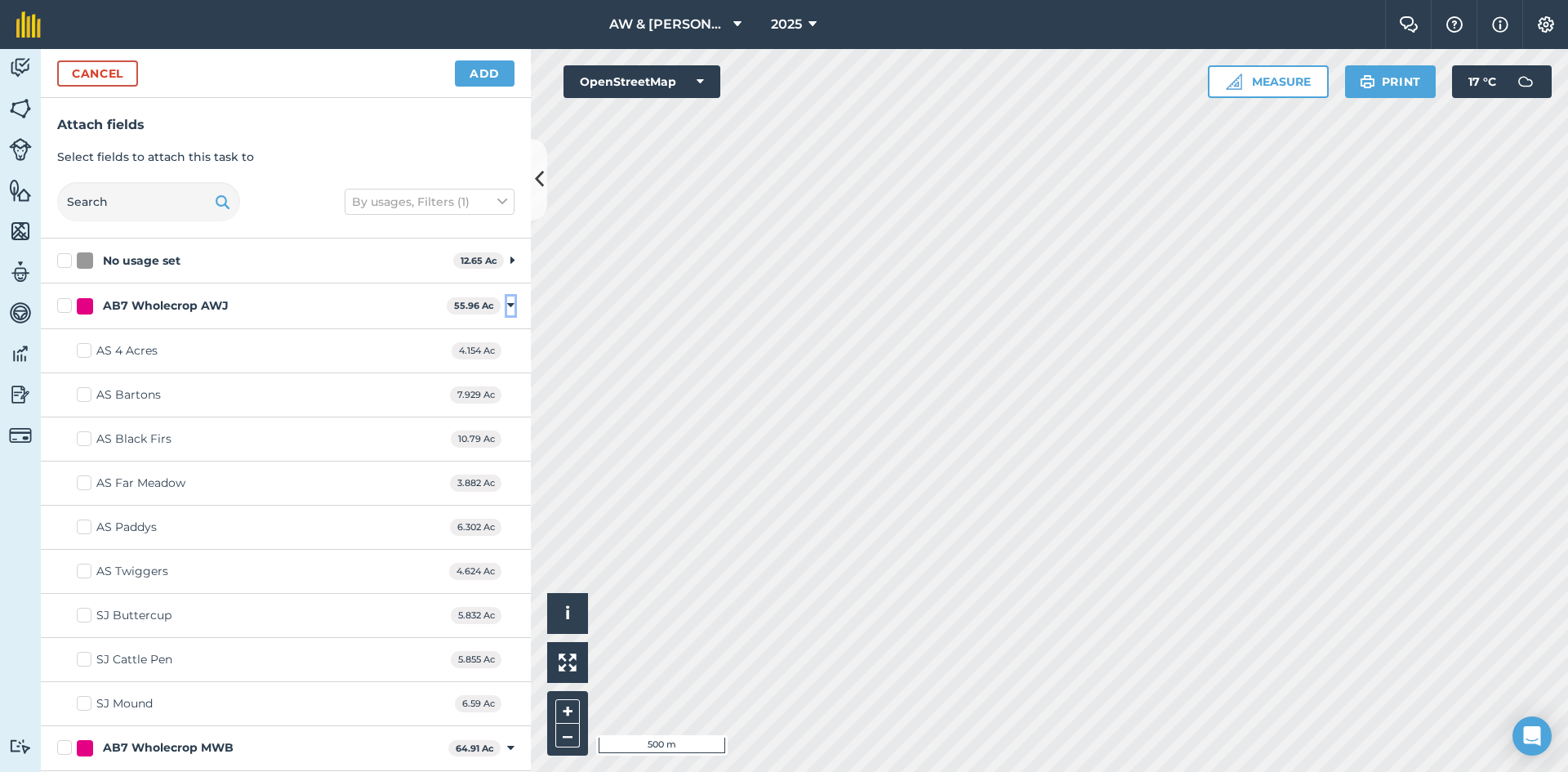
click at [507, 307] on icon at bounding box center [511, 305] width 7 height 15
click at [493, 355] on div "AB7 Wholecrop MWB 64.91 Ac Toggle showing AB7 Wholecrop MWB fields" at bounding box center [285, 352] width 490 height 45
click at [507, 351] on icon at bounding box center [511, 351] width 7 height 15
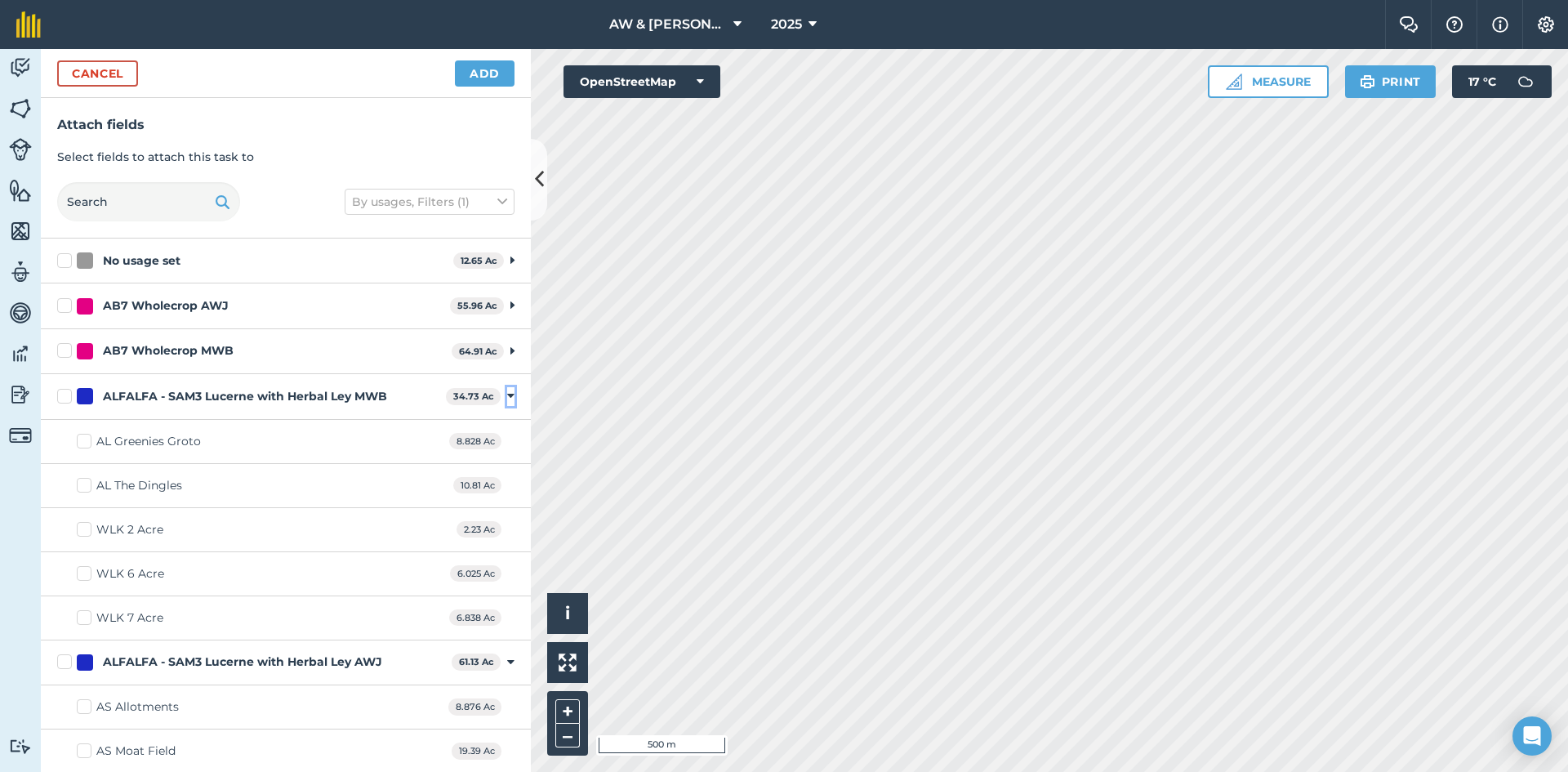
click at [507, 391] on icon at bounding box center [511, 396] width 7 height 15
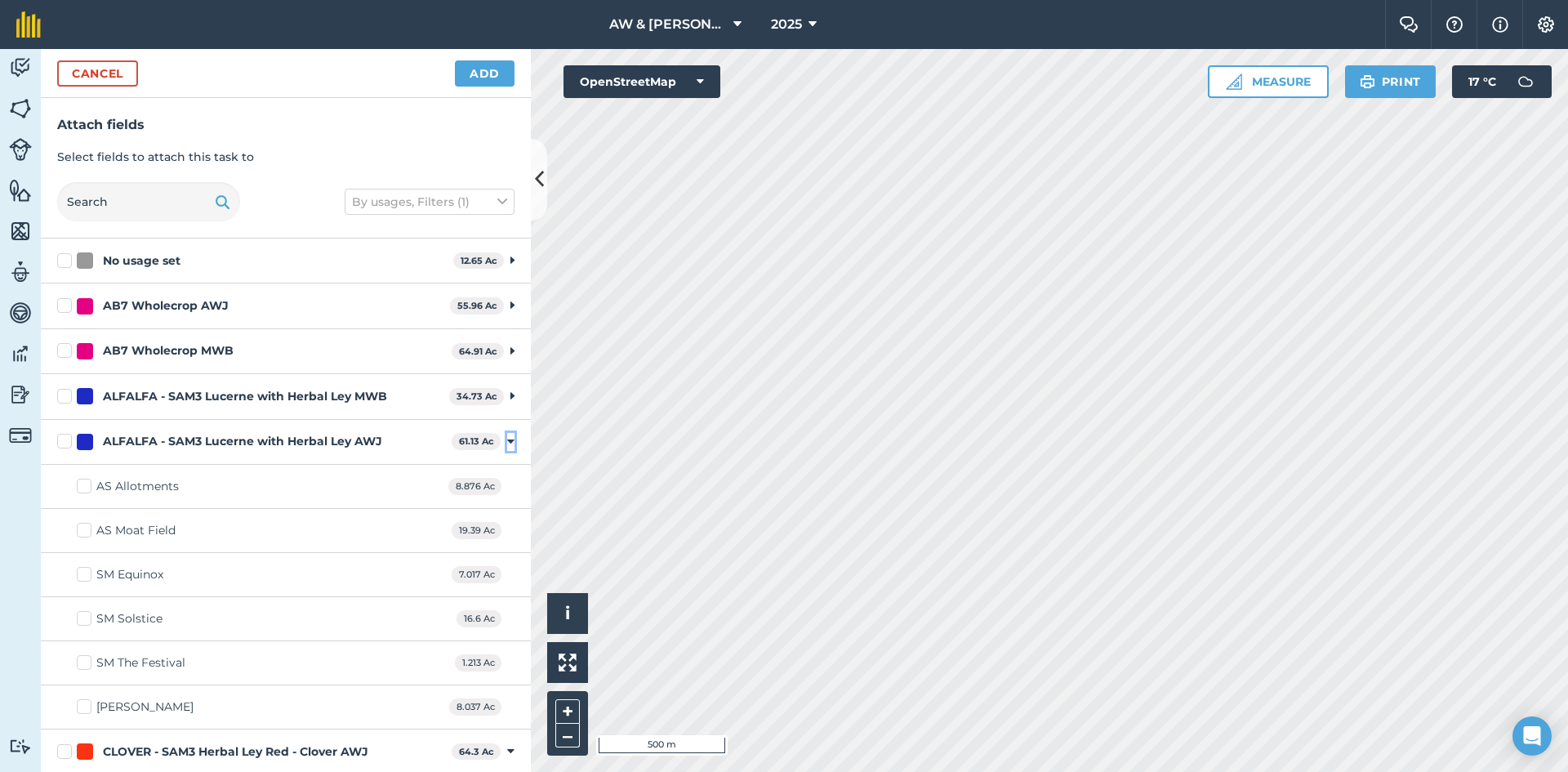
click at [507, 441] on icon at bounding box center [511, 441] width 7 height 15
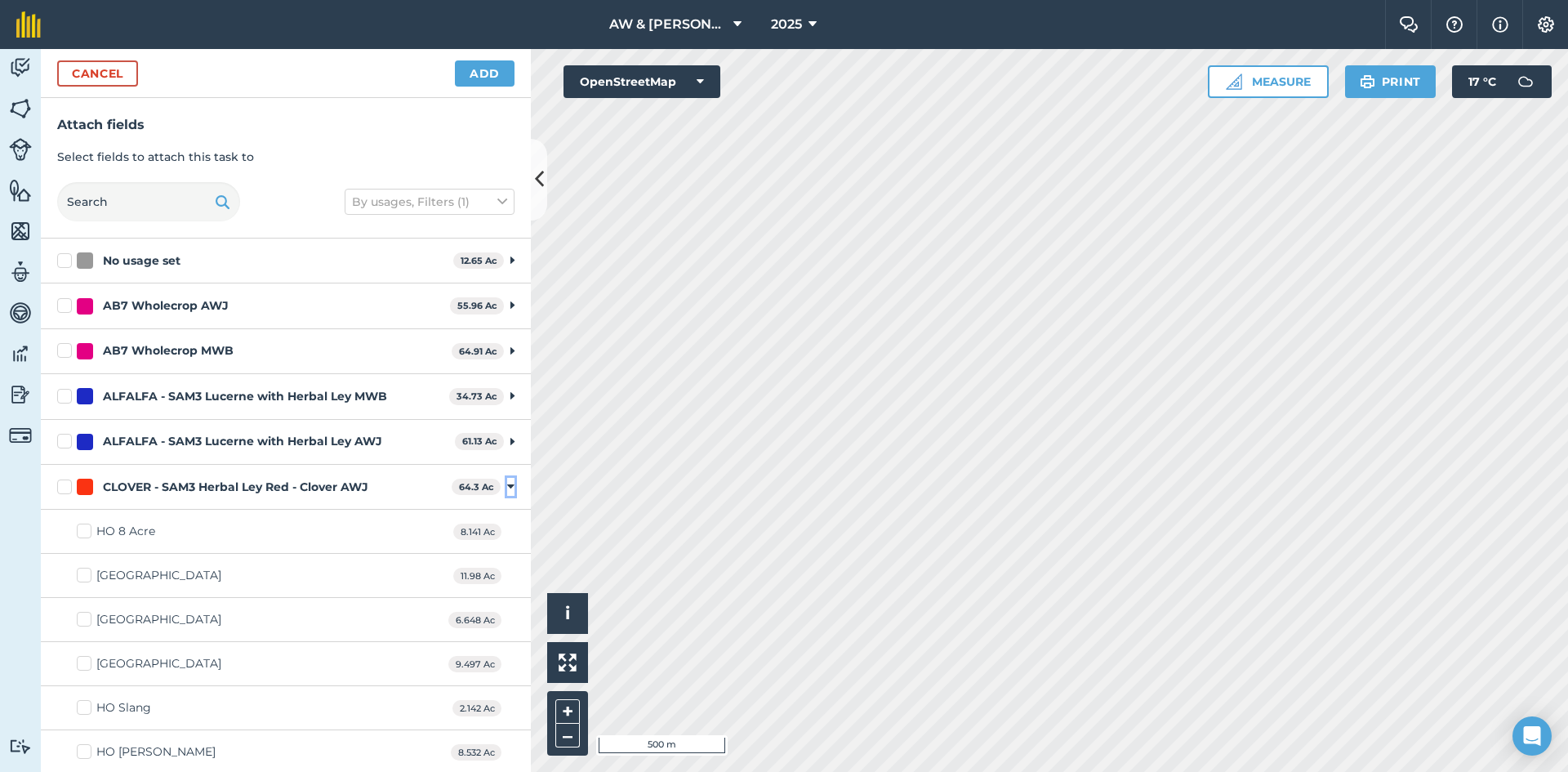
click at [507, 486] on icon at bounding box center [511, 487] width 7 height 15
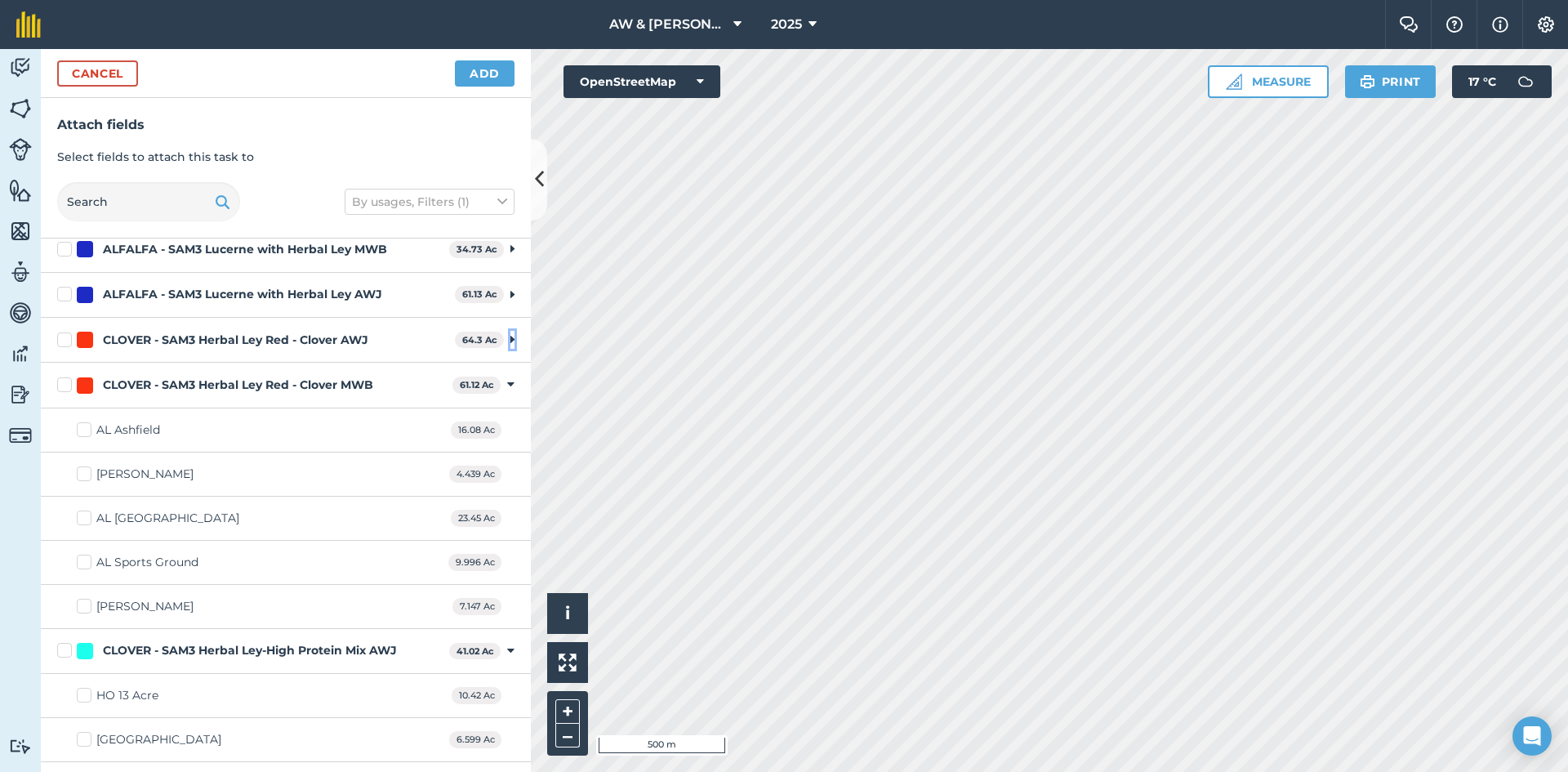
scroll to position [164, 0]
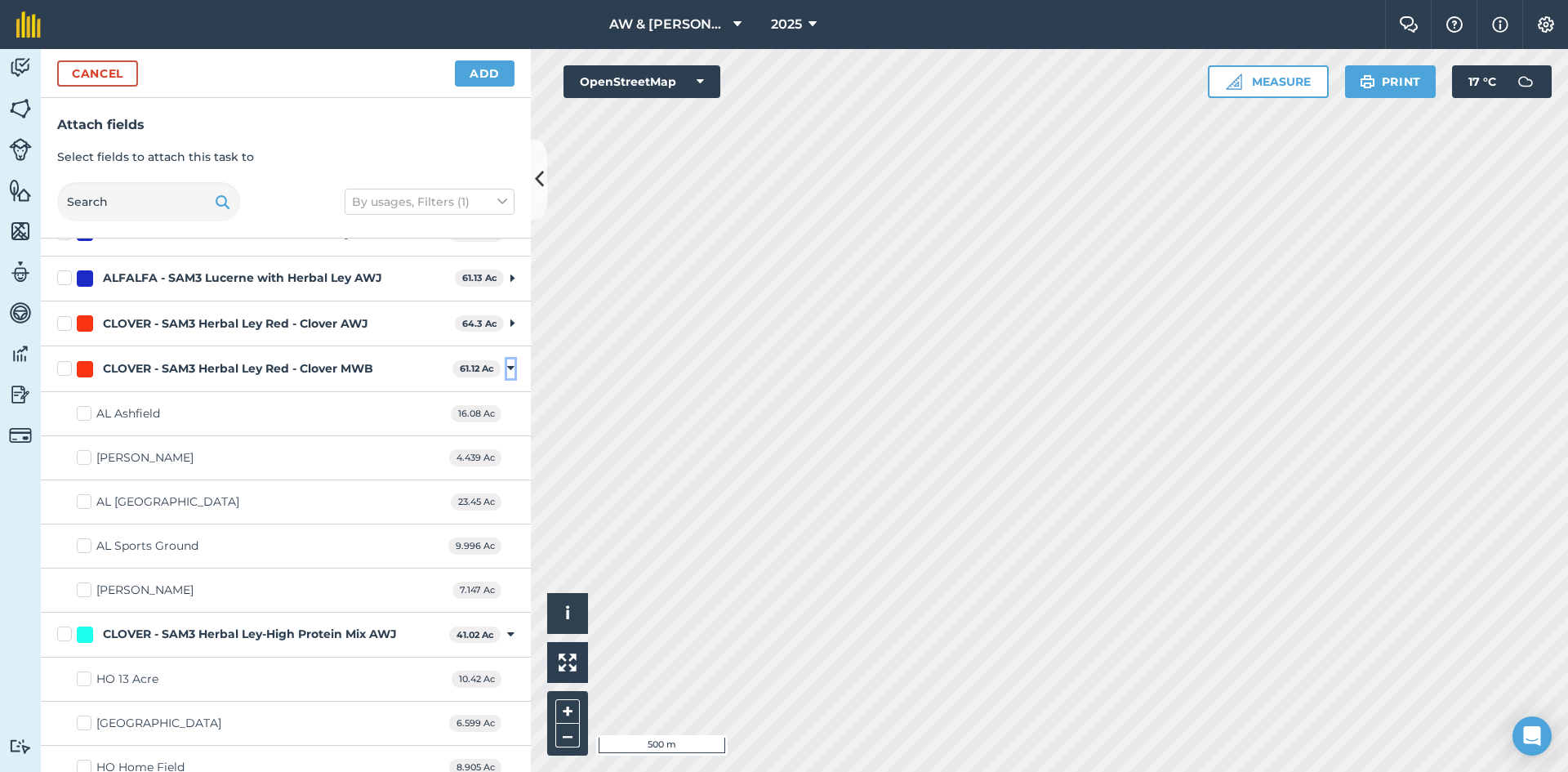
click at [507, 369] on icon at bounding box center [511, 368] width 7 height 15
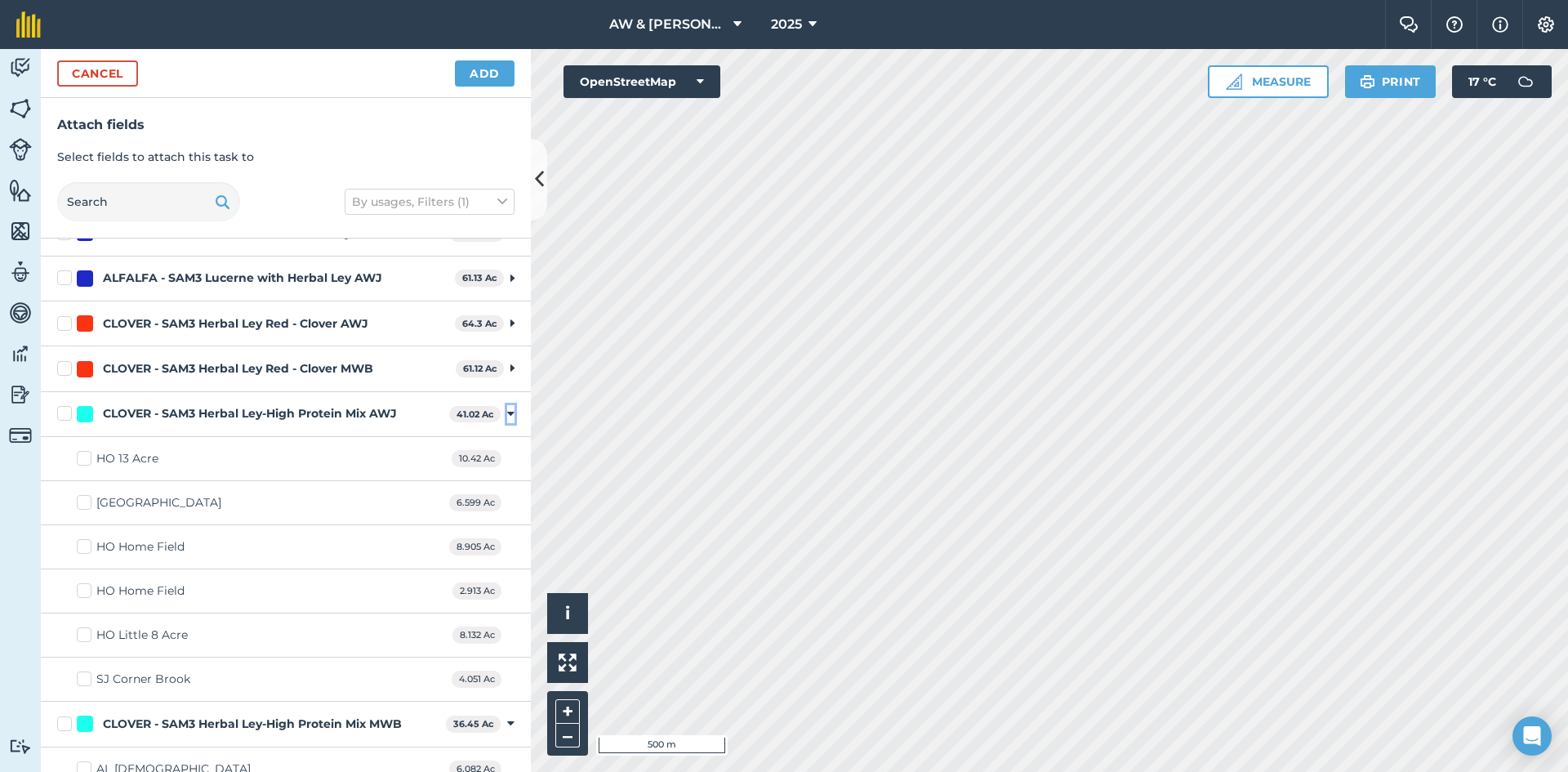
click at [507, 418] on icon at bounding box center [511, 413] width 7 height 15
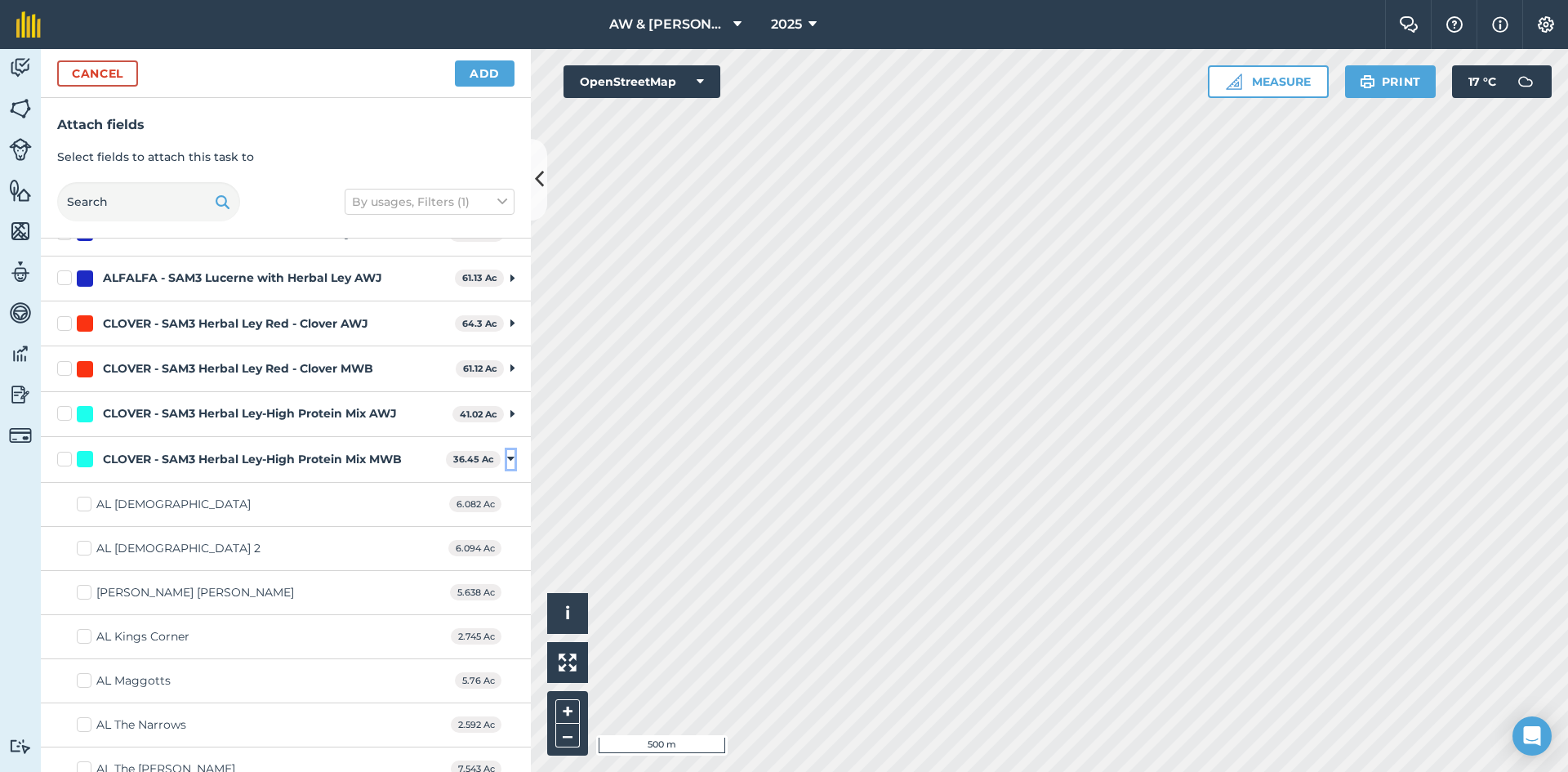
click at [507, 461] on icon at bounding box center [511, 459] width 7 height 15
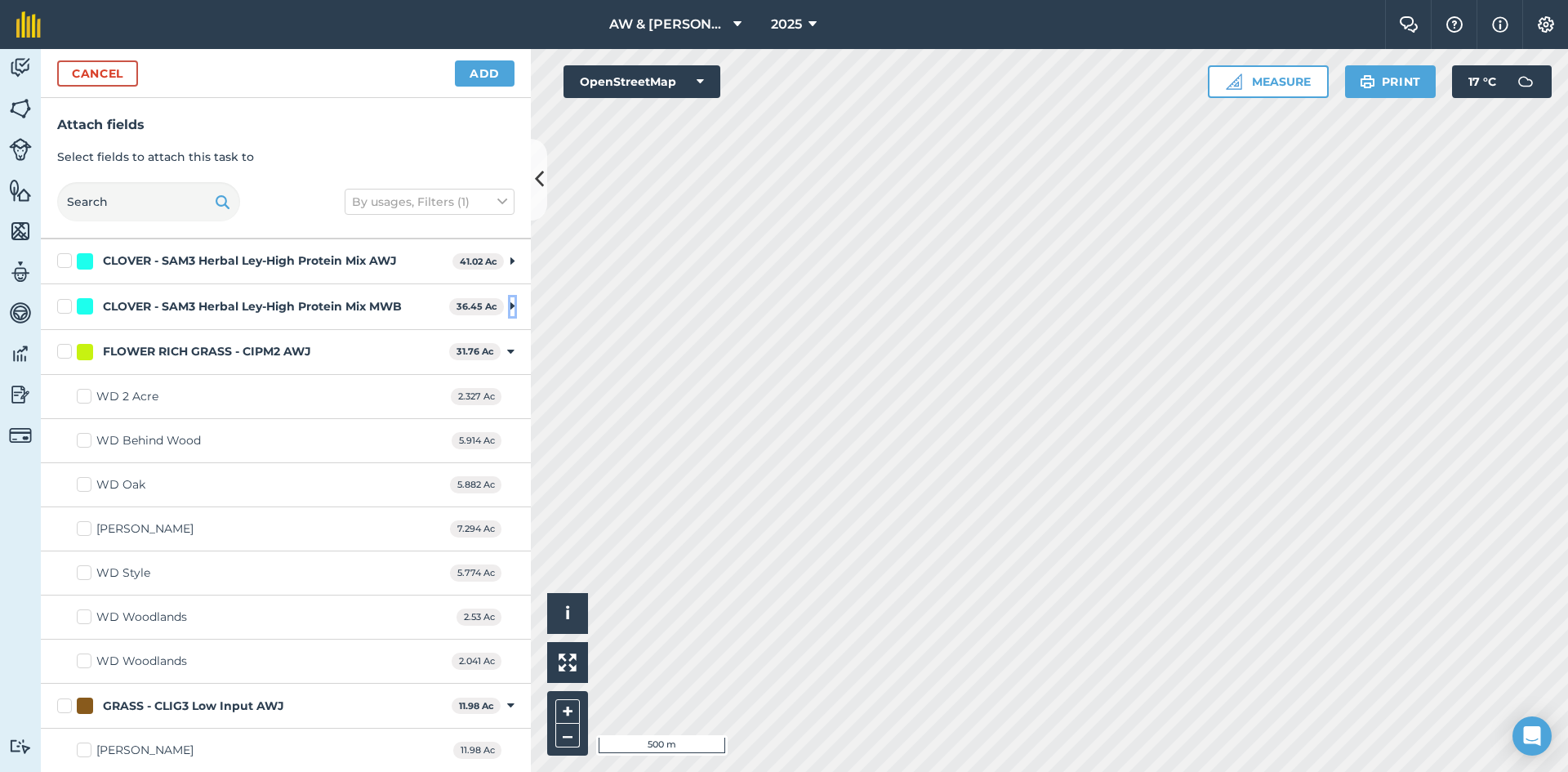
scroll to position [326, 0]
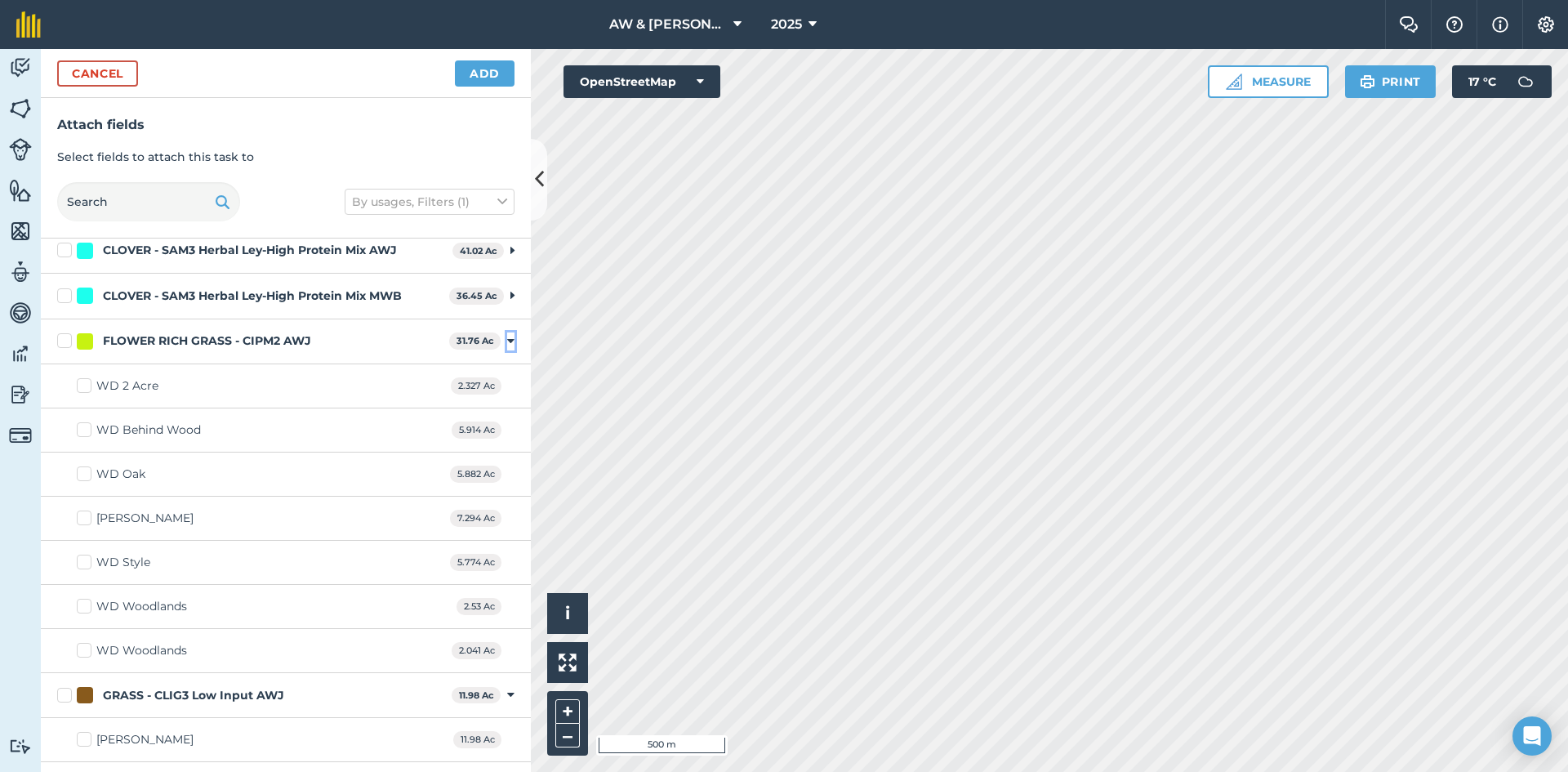
click at [507, 342] on icon at bounding box center [511, 341] width 7 height 15
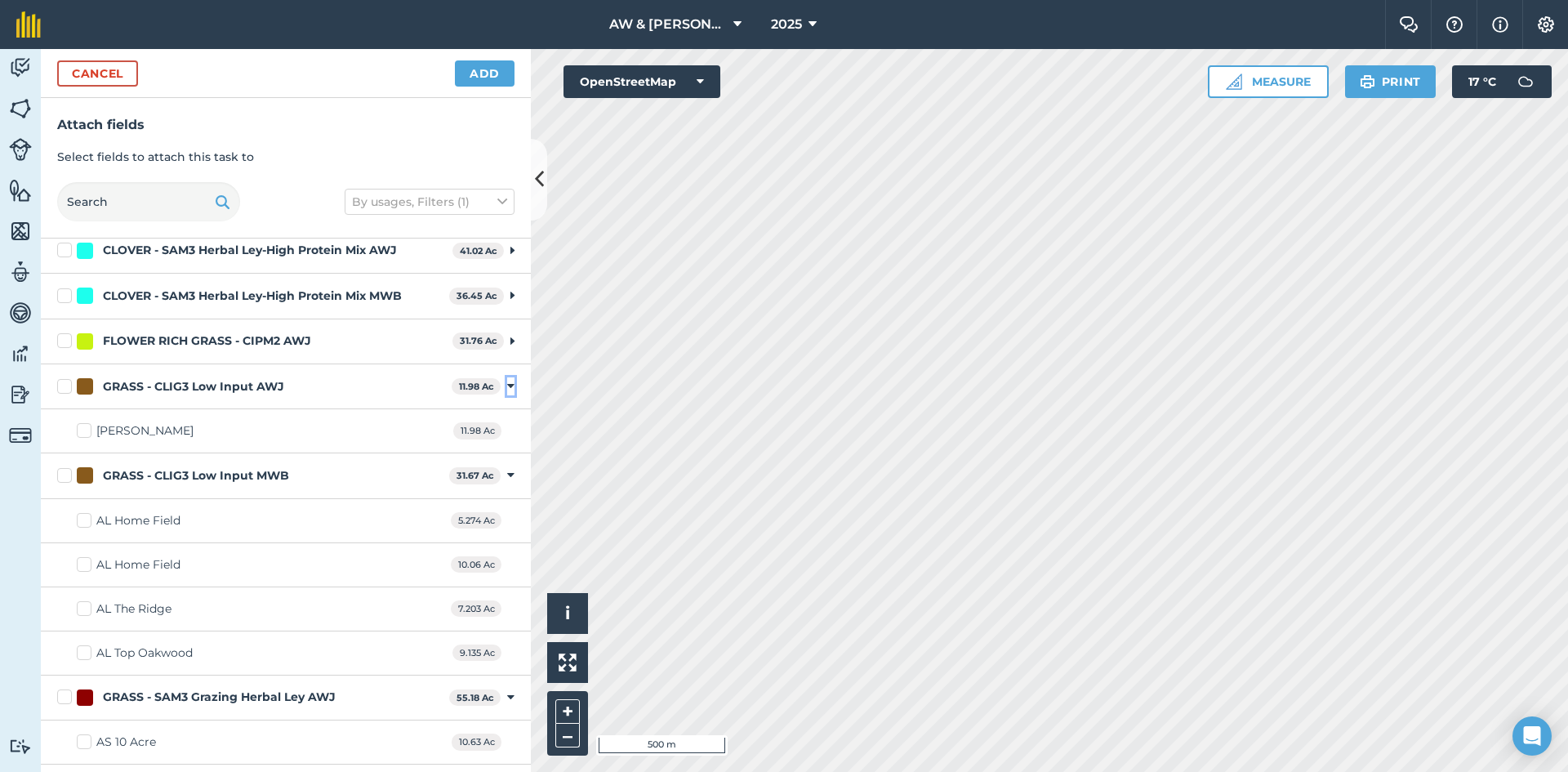
click at [507, 393] on button "Toggle showing GRASS - CLIG3 Low Input AWJ fields" at bounding box center [511, 386] width 7 height 18
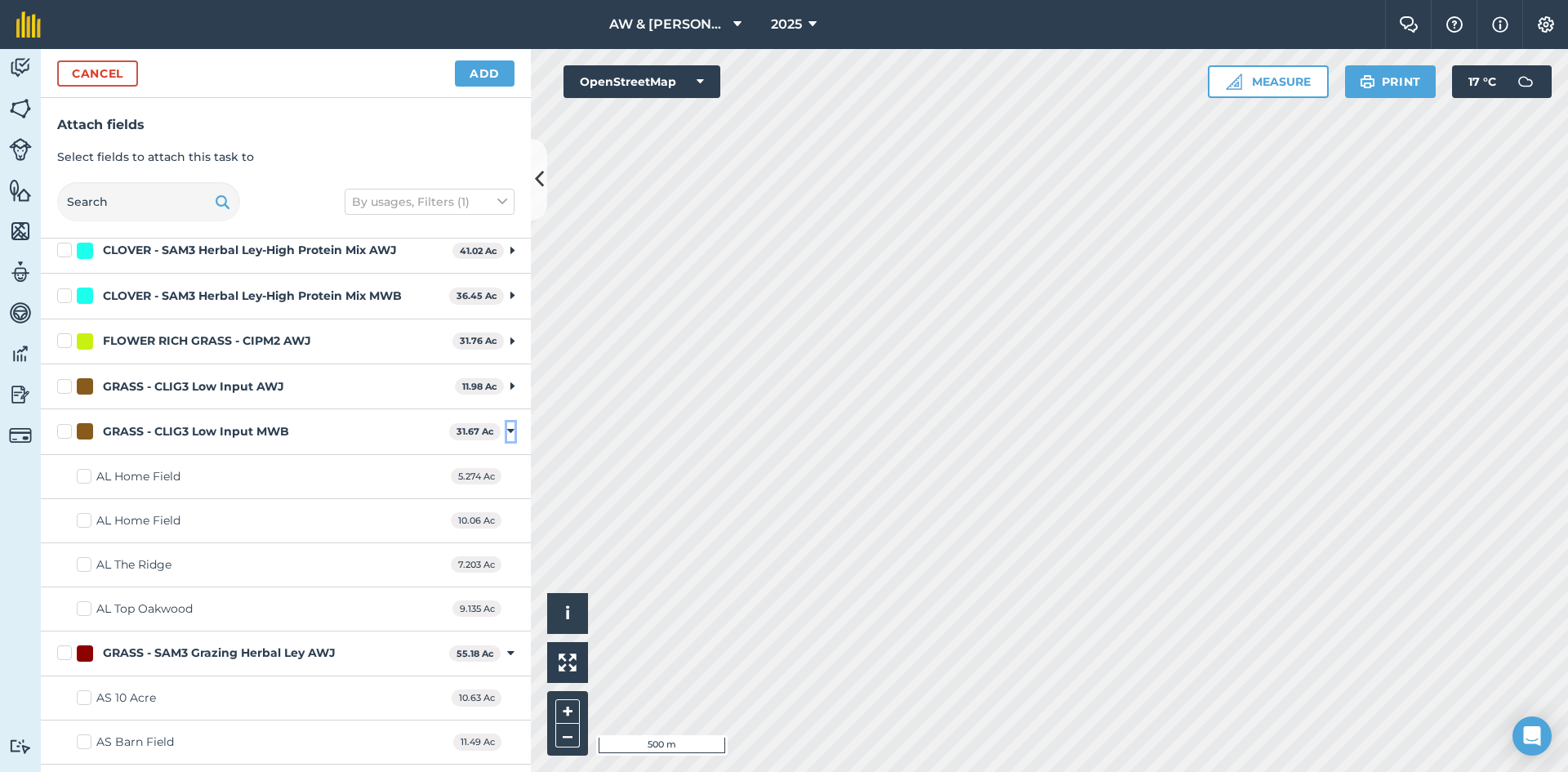
click at [507, 433] on icon at bounding box center [511, 431] width 7 height 15
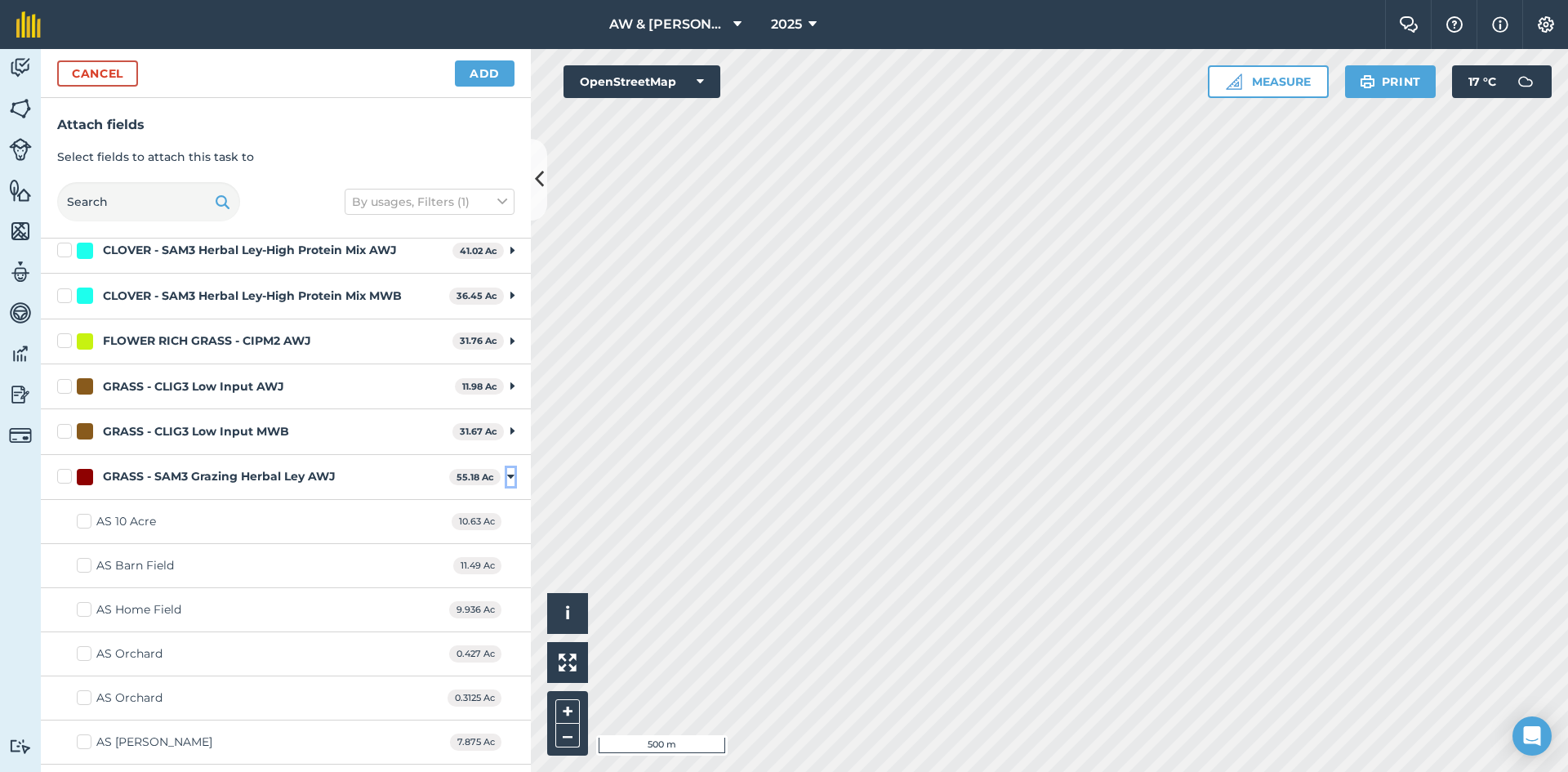
click at [507, 469] on button "Toggle showing GRASS - SAM3 Grazing Herbal Ley AWJ fields" at bounding box center [511, 477] width 7 height 18
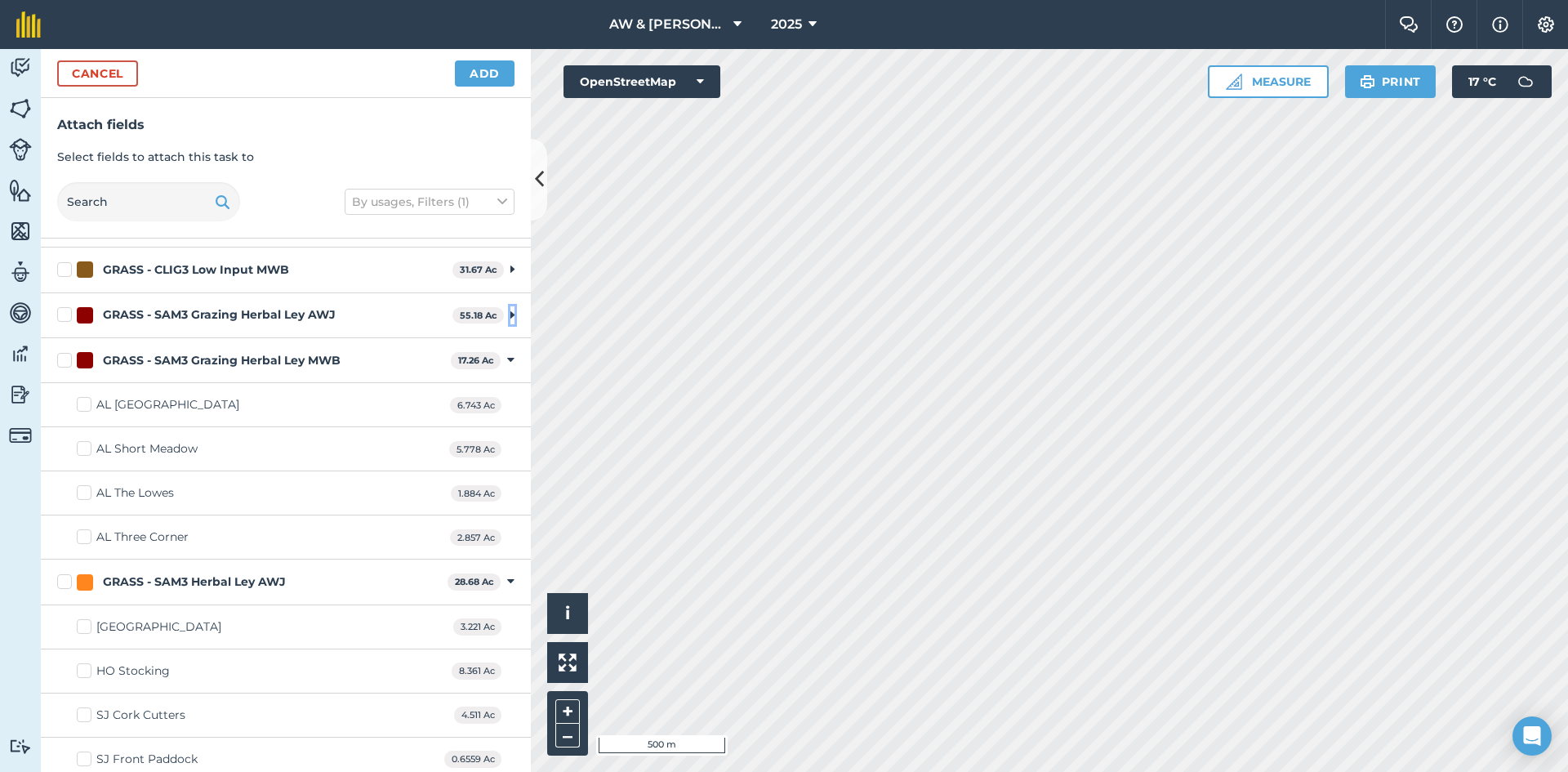
scroll to position [490, 0]
click at [507, 358] on icon at bounding box center [511, 359] width 7 height 15
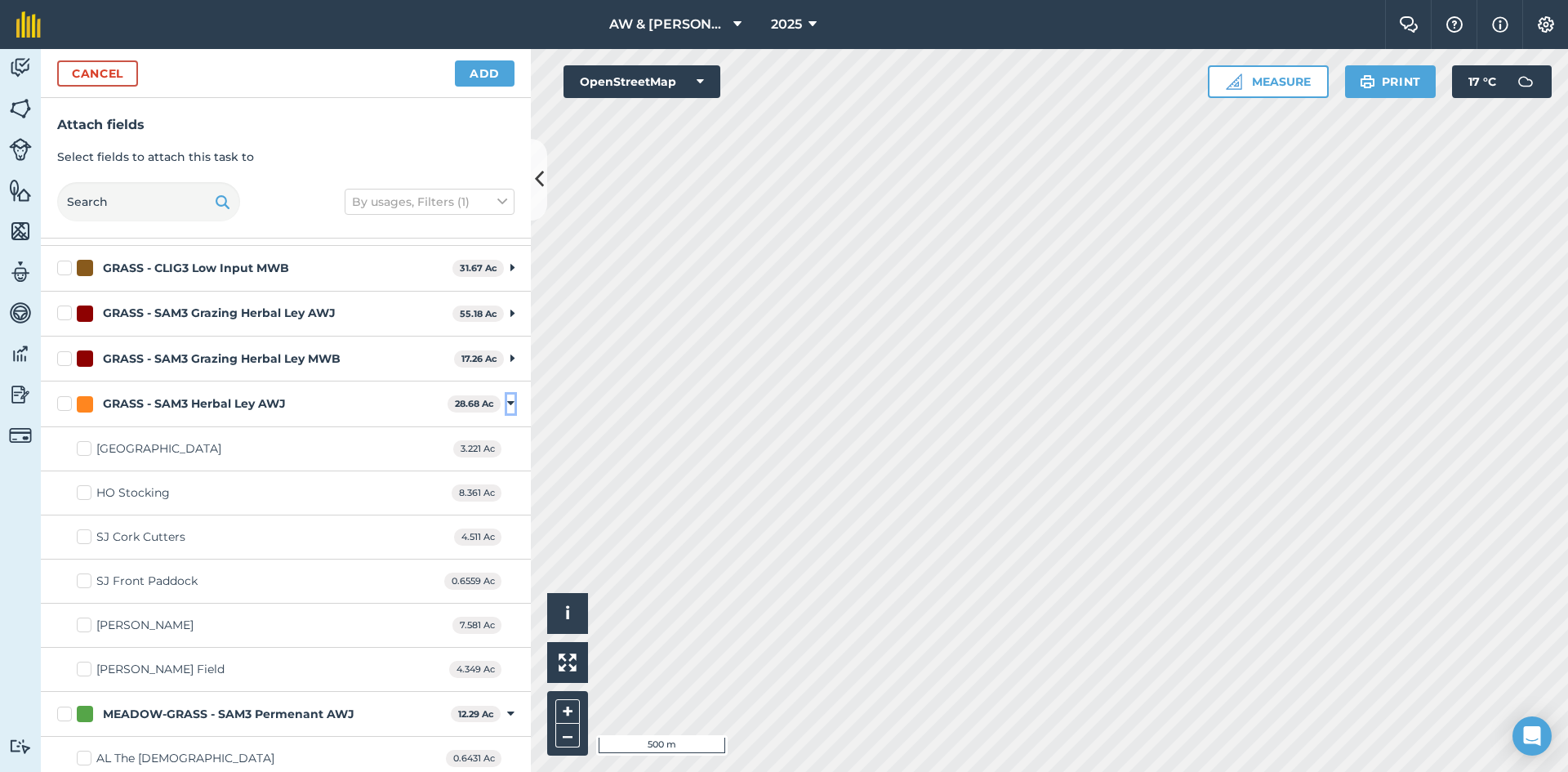
click at [507, 404] on icon at bounding box center [511, 403] width 7 height 15
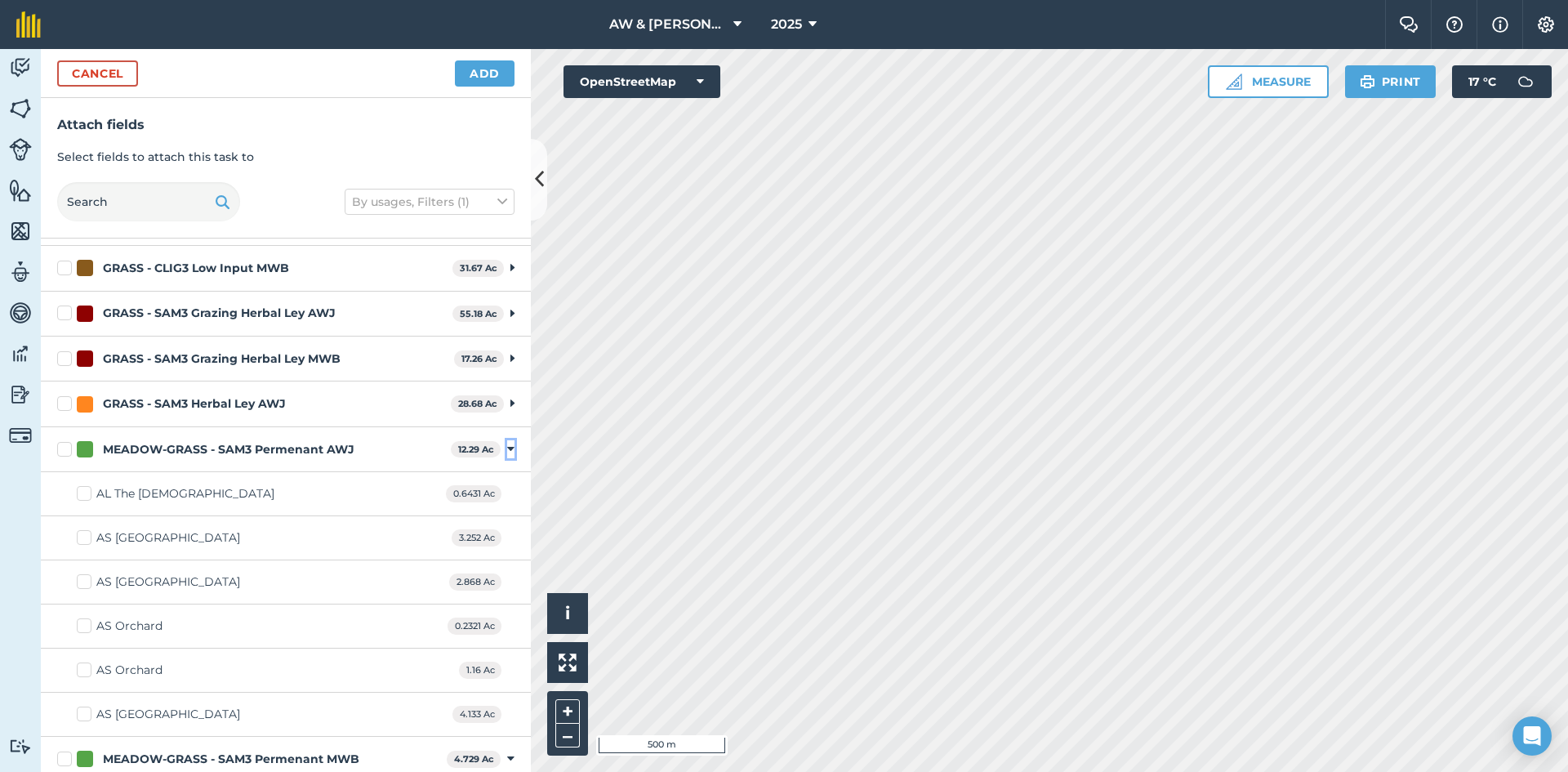
click at [507, 443] on icon at bounding box center [511, 449] width 7 height 15
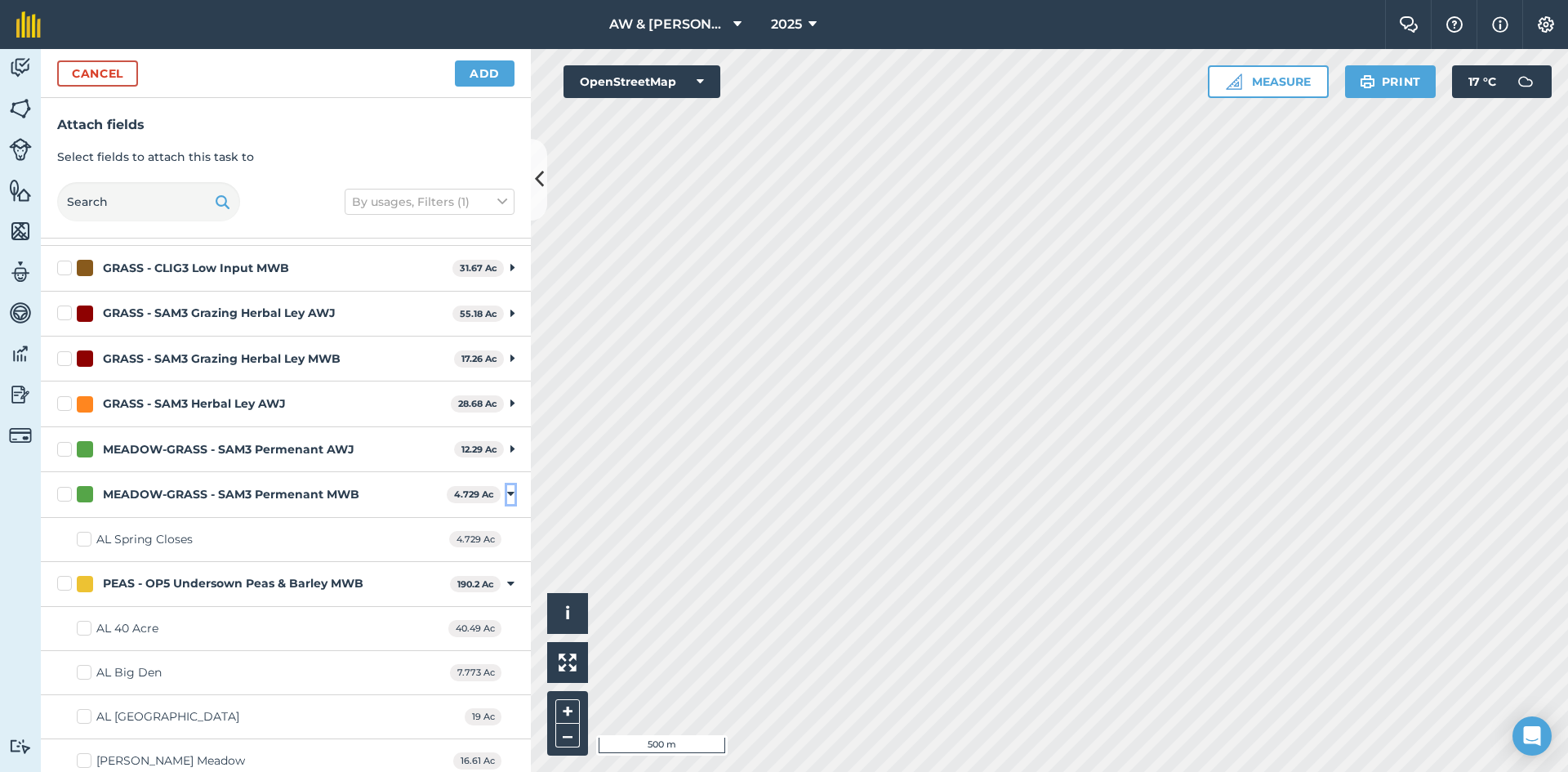
click at [507, 495] on icon at bounding box center [511, 493] width 7 height 15
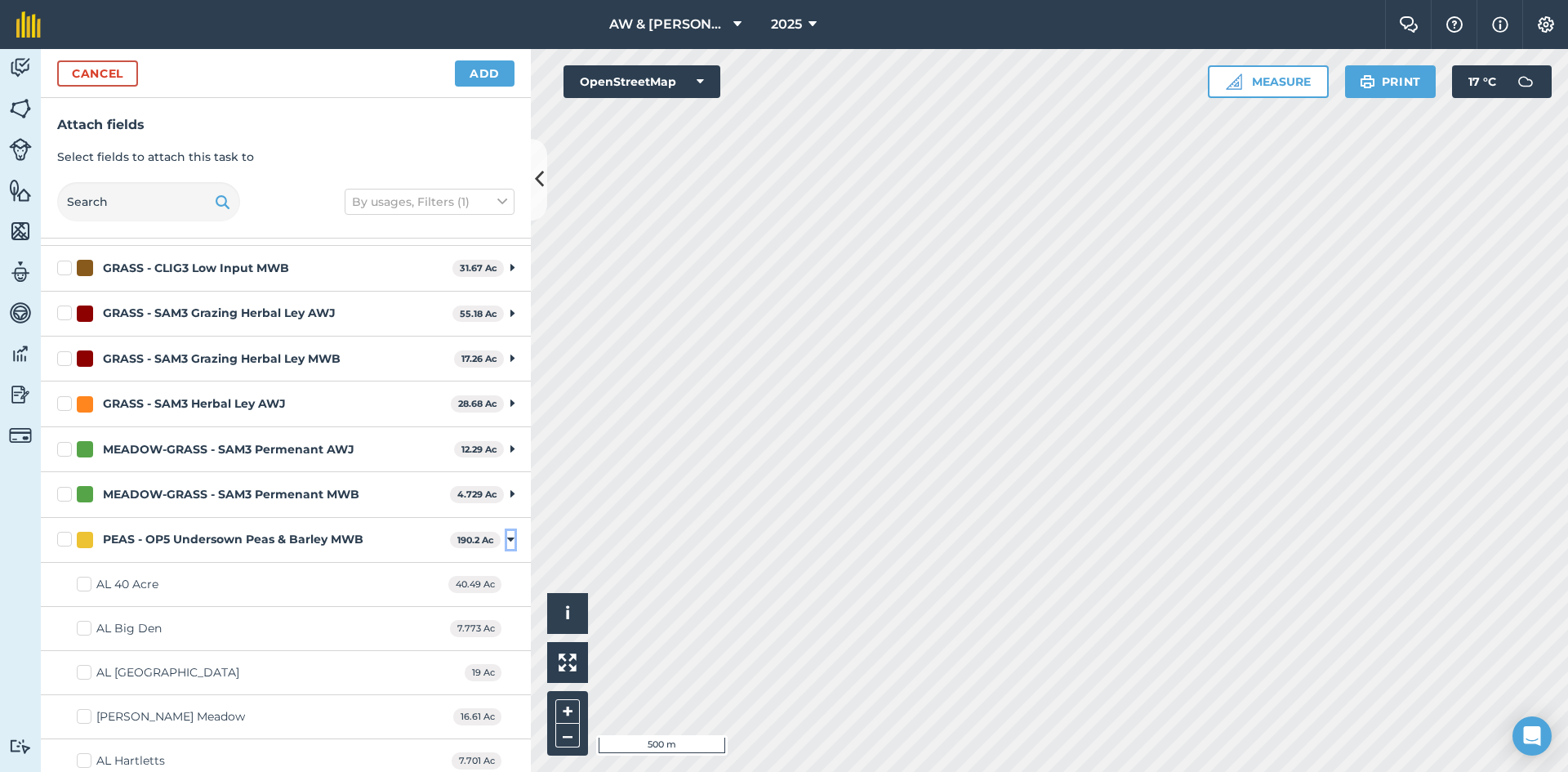
click at [507, 539] on icon at bounding box center [511, 540] width 7 height 15
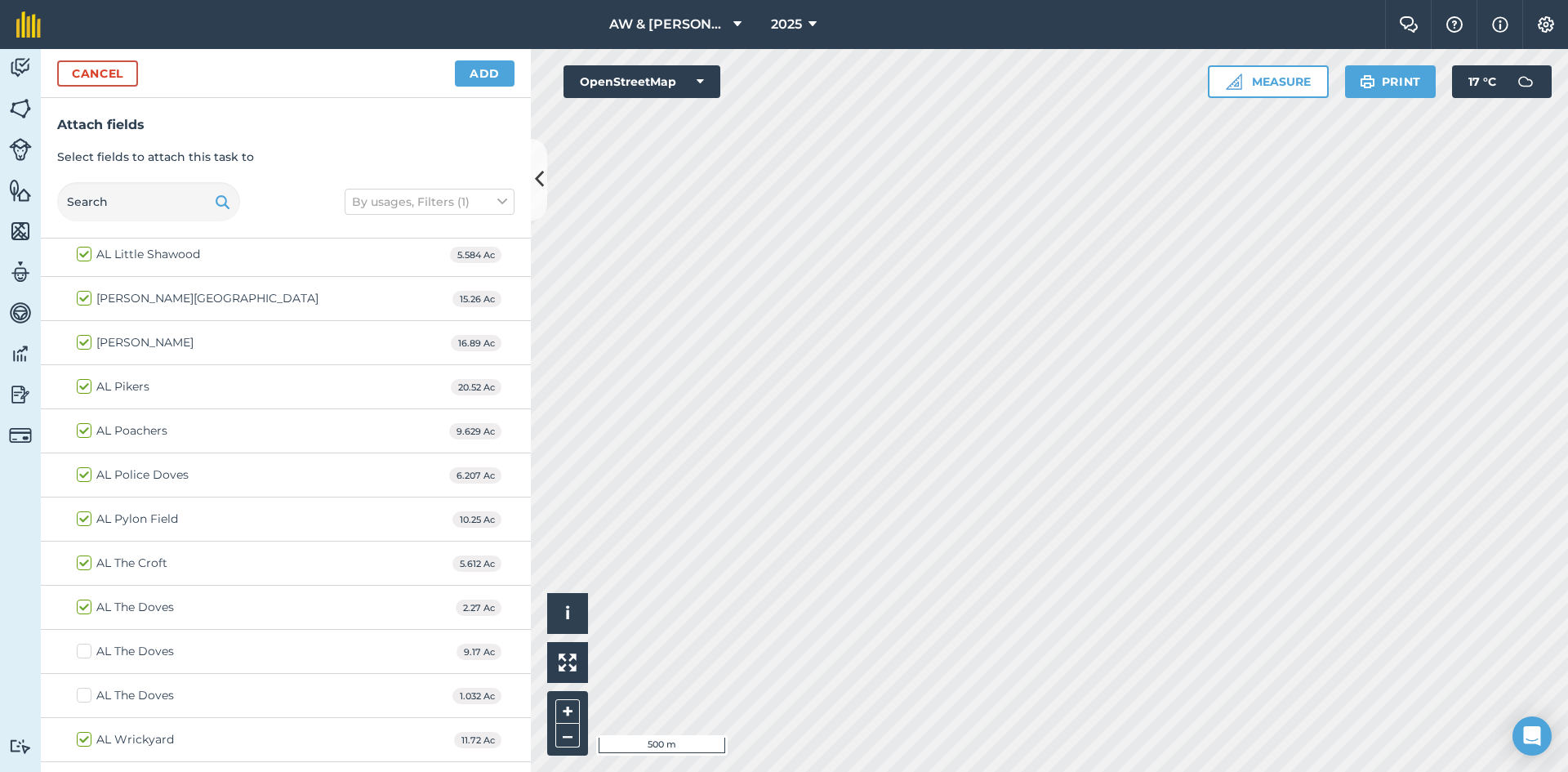
scroll to position [1307, 0]
click at [86, 649] on label "AL The Doves" at bounding box center [125, 651] width 97 height 17
click at [86, 649] on input "AL The Doves" at bounding box center [82, 648] width 10 height 10
checkbox input "true"
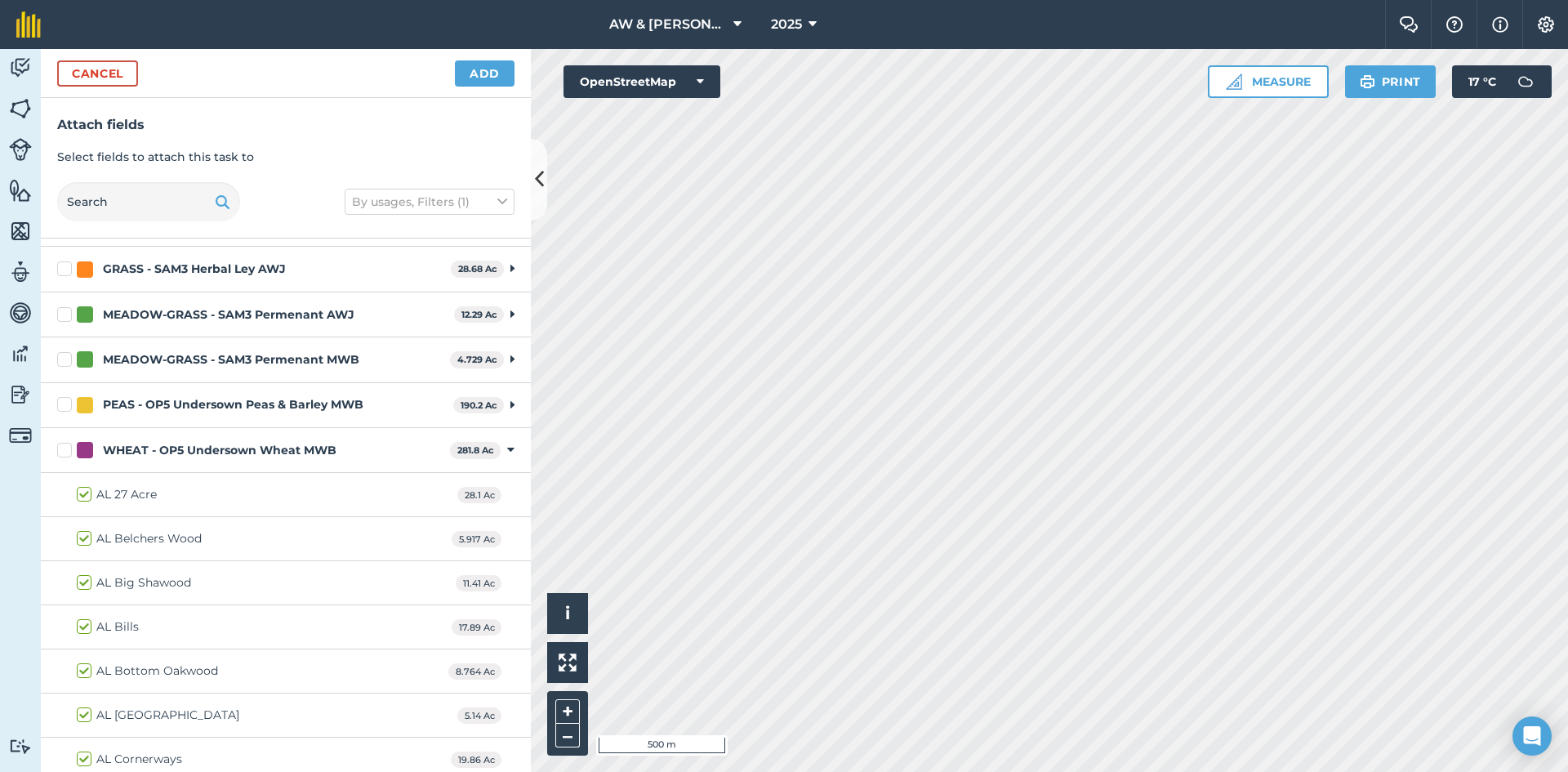
scroll to position [572, 0]
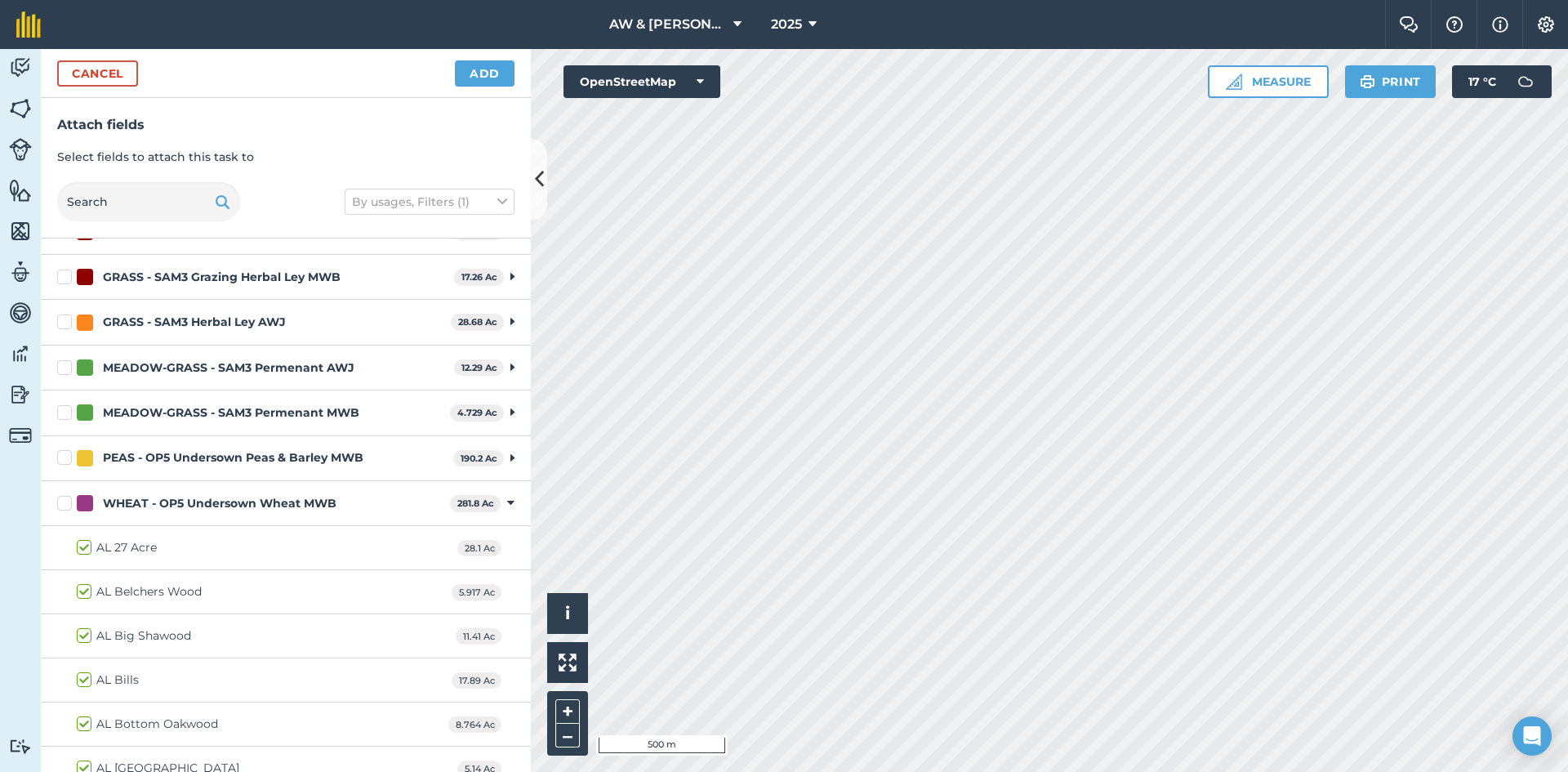
click at [62, 503] on label "WHEAT - OP5 Undersown Wheat MWB" at bounding box center [251, 504] width 386 height 17
click at [62, 503] on input "WHEAT - OP5 Undersown Wheat MWB" at bounding box center [63, 500] width 10 height 10
checkbox input "true"
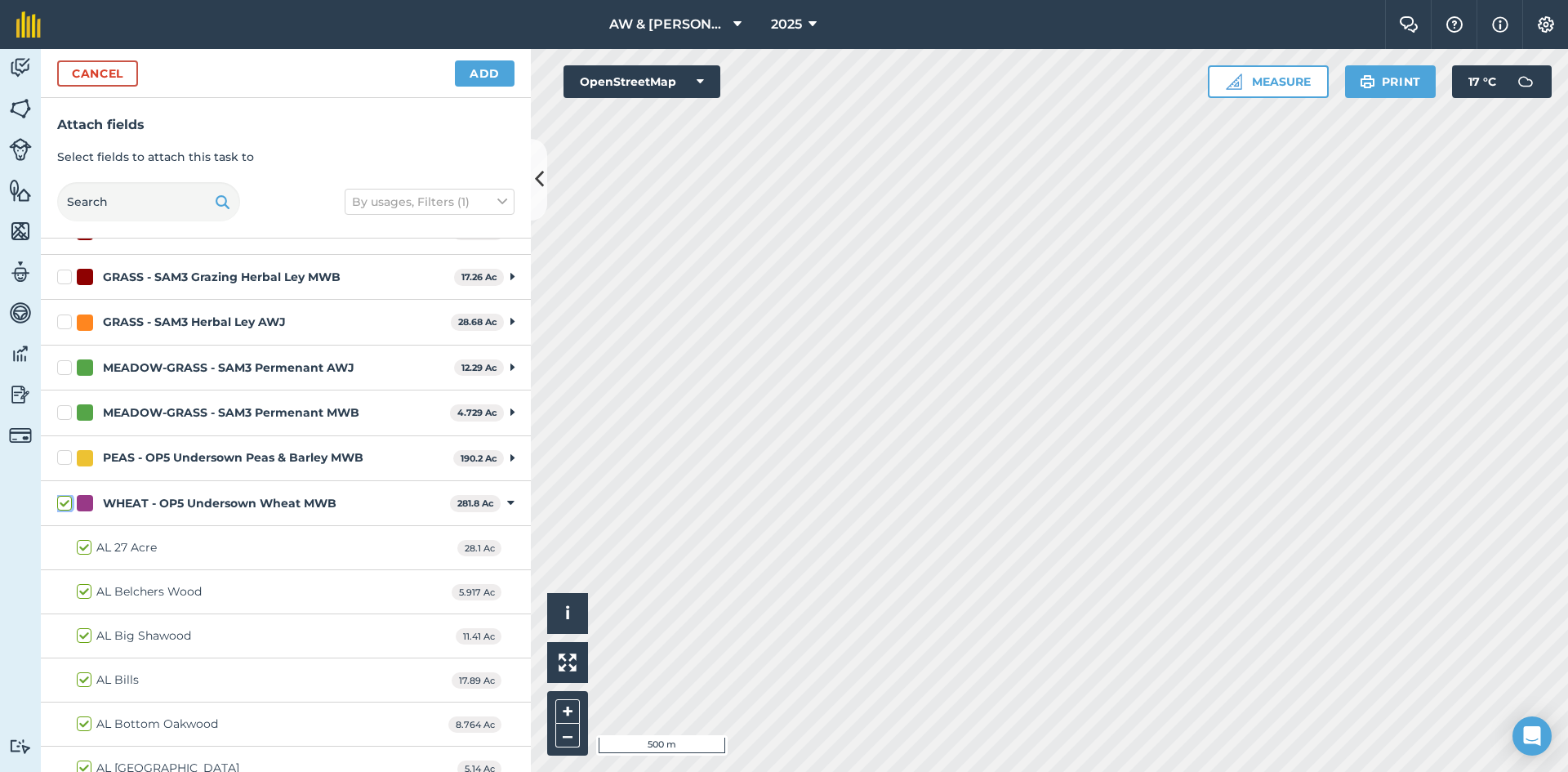
checkbox input "true"
click at [501, 84] on button "Add" at bounding box center [485, 73] width 60 height 26
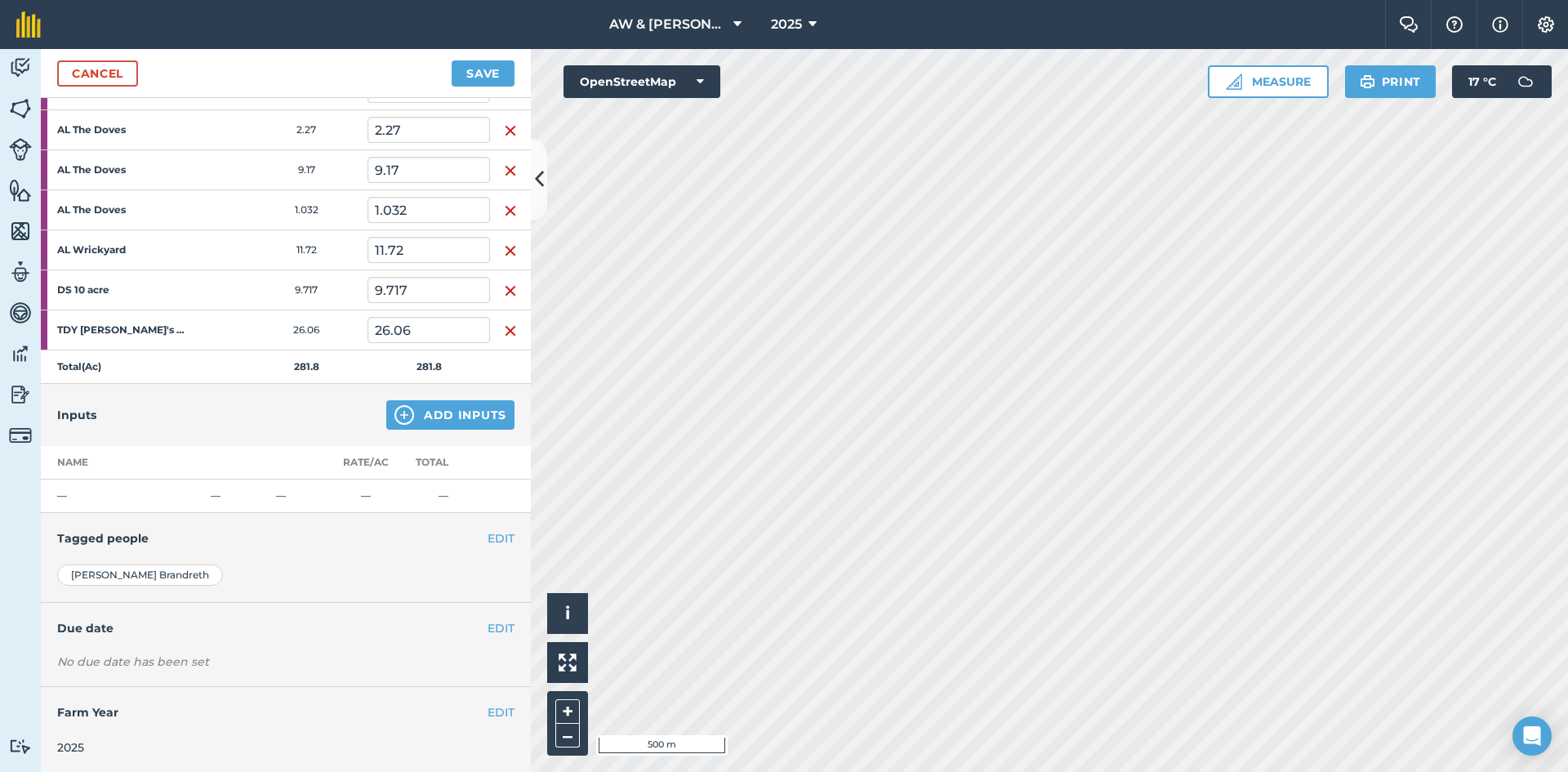
scroll to position [978, 0]
click at [423, 421] on button "Add Inputs" at bounding box center [450, 413] width 128 height 30
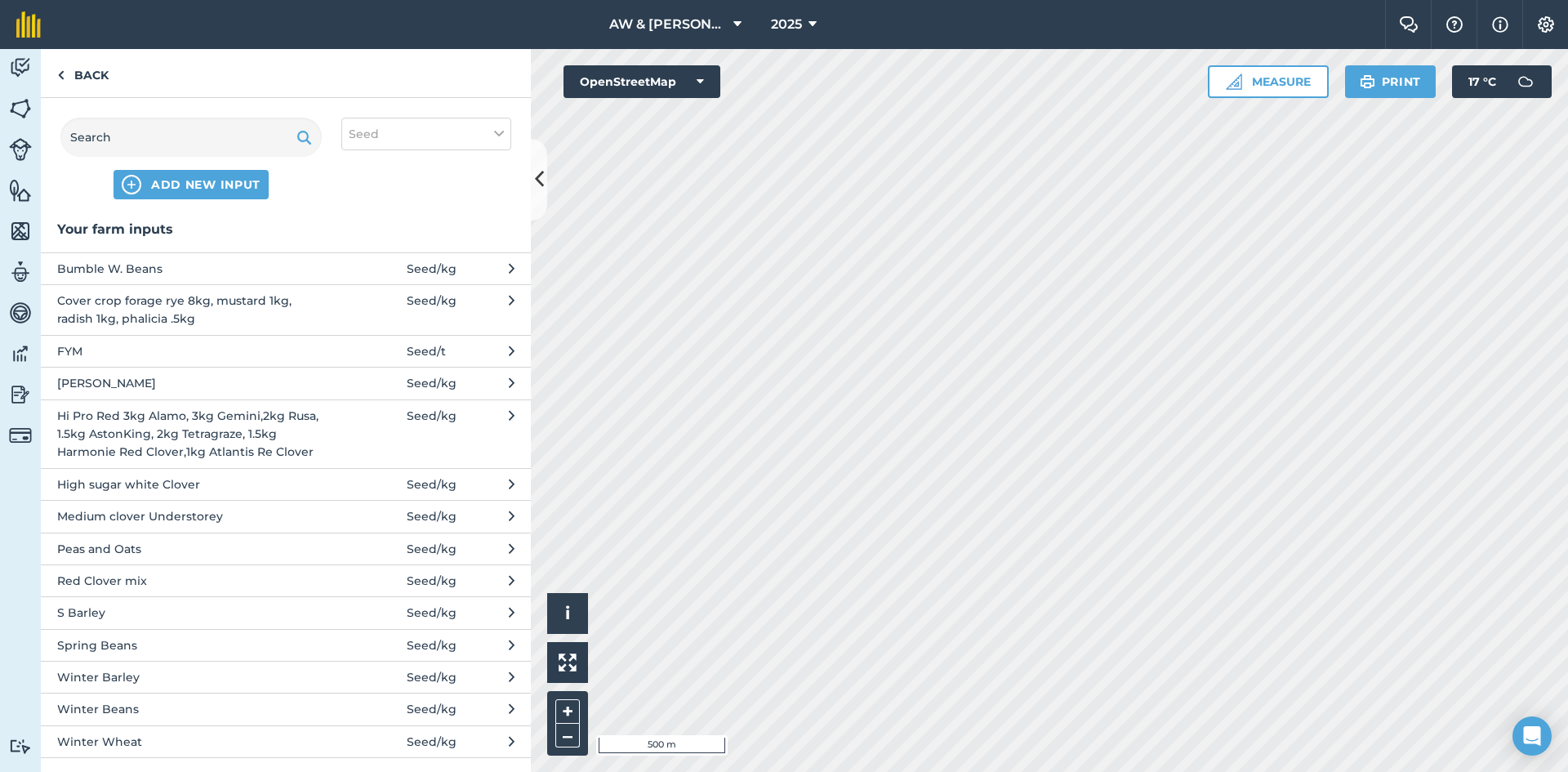
click at [476, 747] on button "Winter Wheat Seed / kg" at bounding box center [285, 741] width 490 height 32
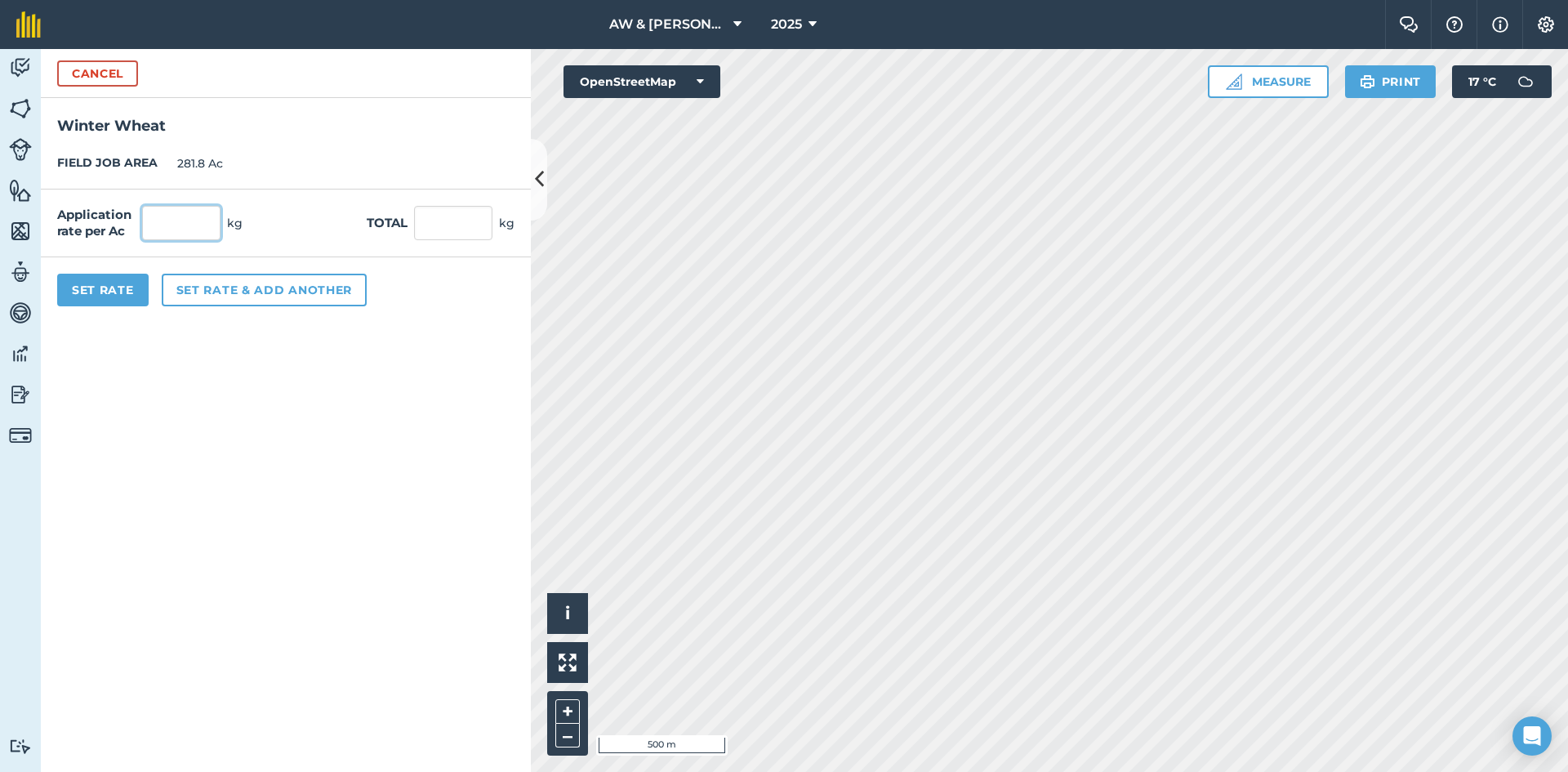
click at [191, 224] on input "text" at bounding box center [181, 223] width 78 height 34
type input "112"
type input "31,561.6"
click at [428, 577] on form "Cancel Winter Wheat FIELD JOB AREA 281.8 Ac Application rate per Ac 112 kg Tota…" at bounding box center [285, 410] width 490 height 723
click at [133, 297] on button "Set Rate" at bounding box center [103, 290] width 91 height 33
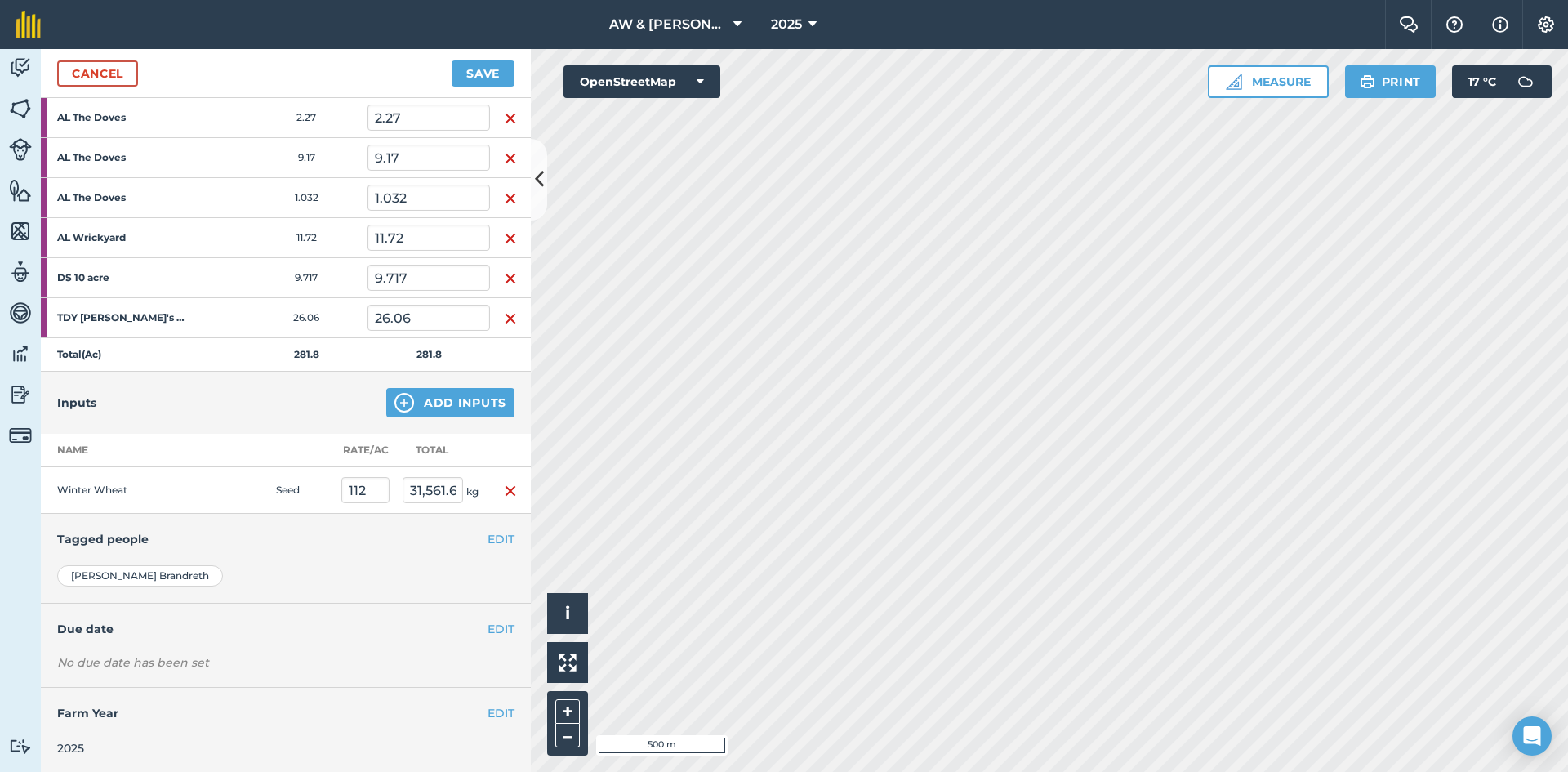
scroll to position [991, 0]
click at [487, 626] on button "EDIT" at bounding box center [500, 627] width 27 height 18
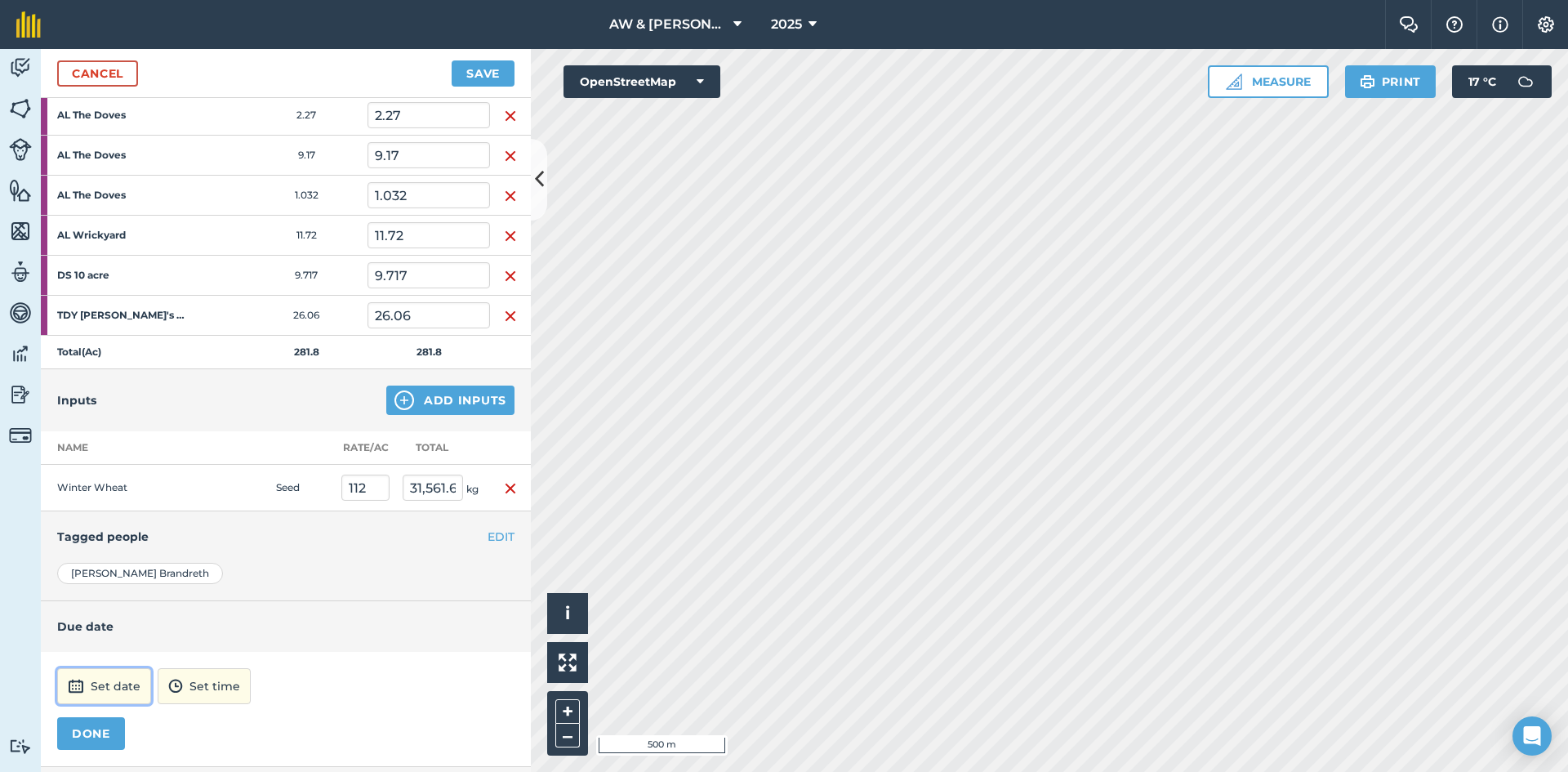
click at [137, 682] on button "Set date" at bounding box center [104, 686] width 94 height 36
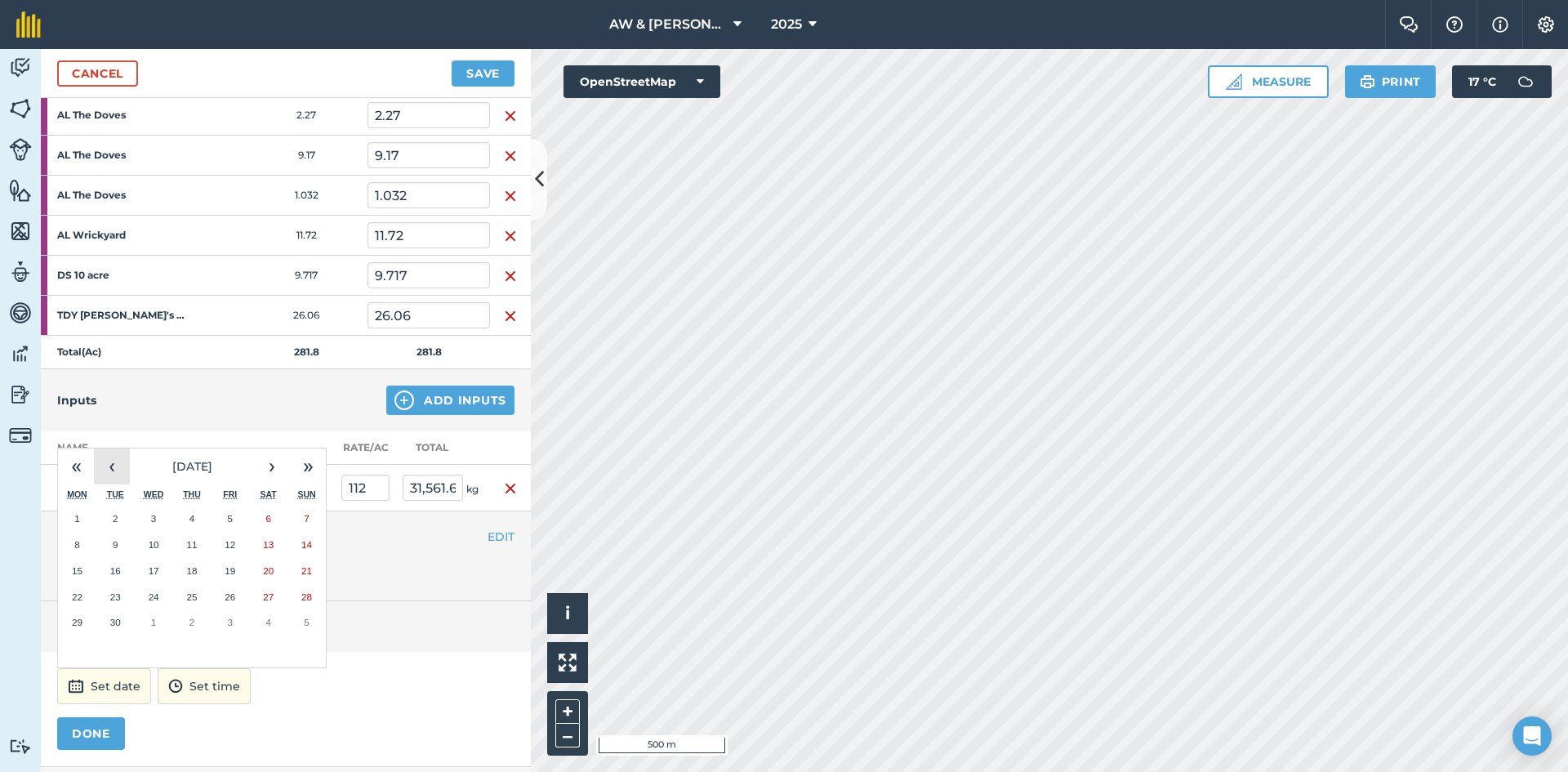
click at [116, 471] on button "‹" at bounding box center [111, 466] width 36 height 36
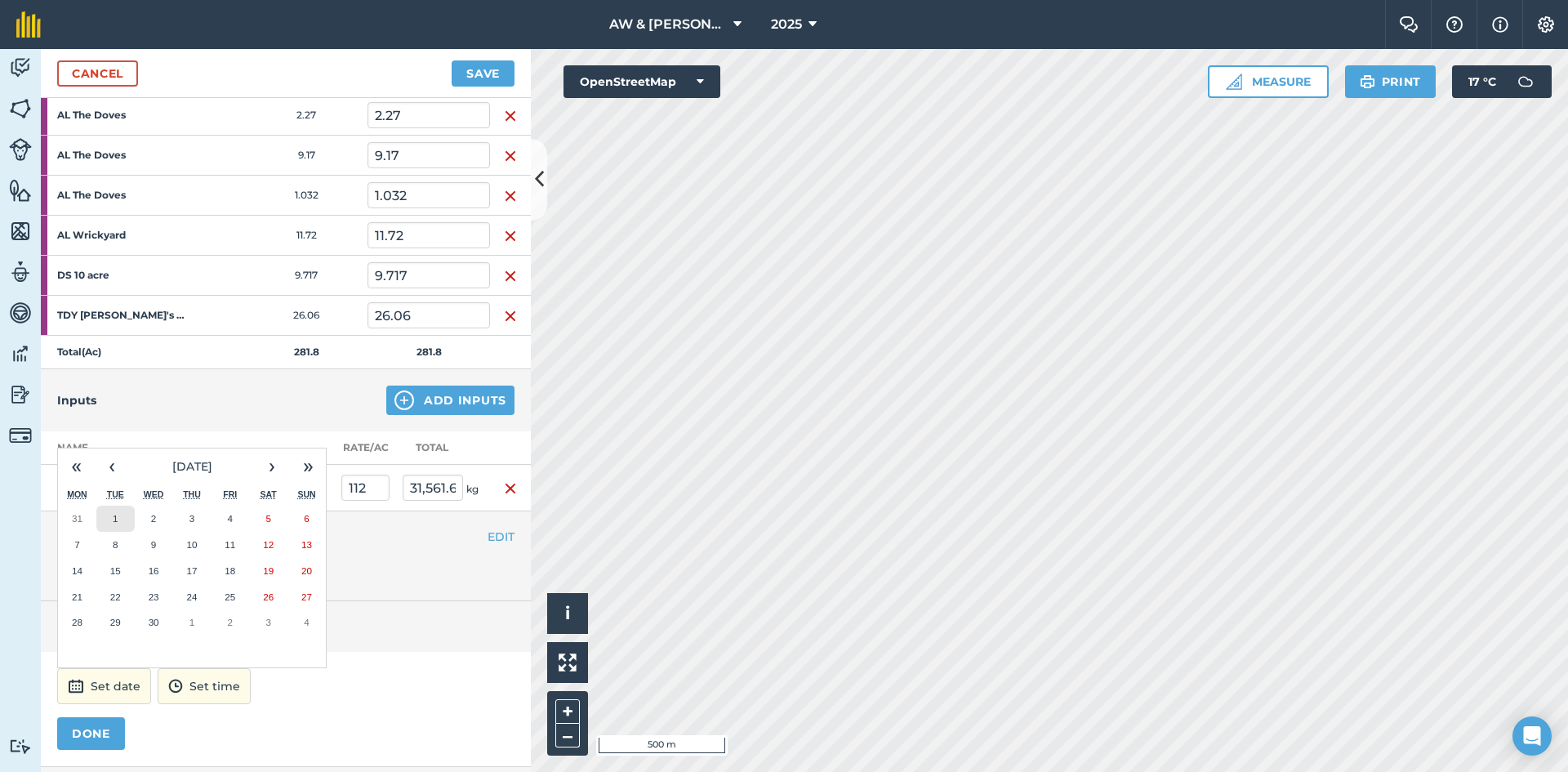
click at [109, 512] on button "1" at bounding box center [116, 519] width 38 height 26
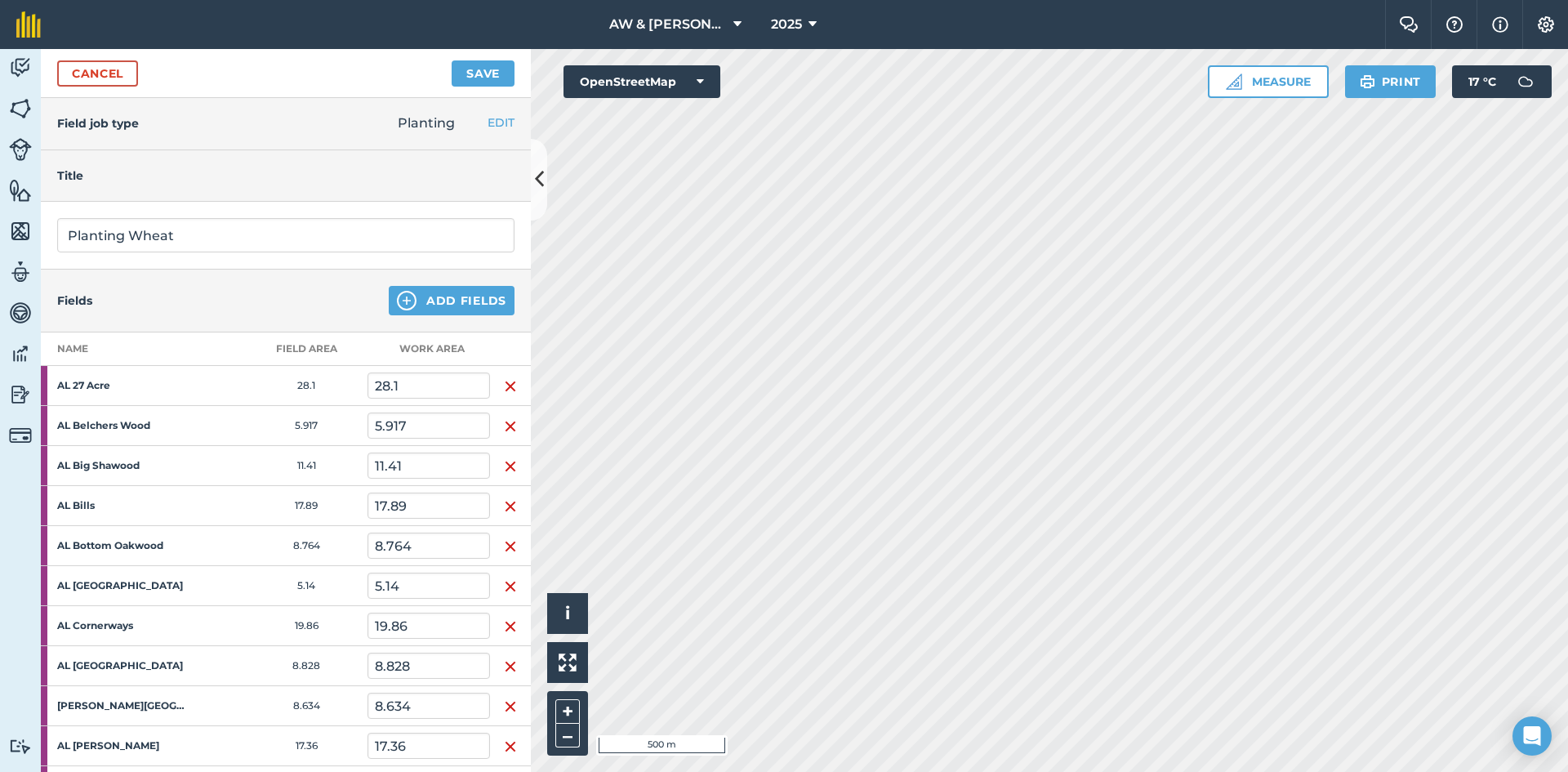
scroll to position [0, 0]
click at [185, 233] on input "Planting Wheat" at bounding box center [286, 236] width 458 height 34
type input "Planting Wheat Ladum"
click at [293, 312] on div "Fields Add Fields" at bounding box center [285, 302] width 490 height 63
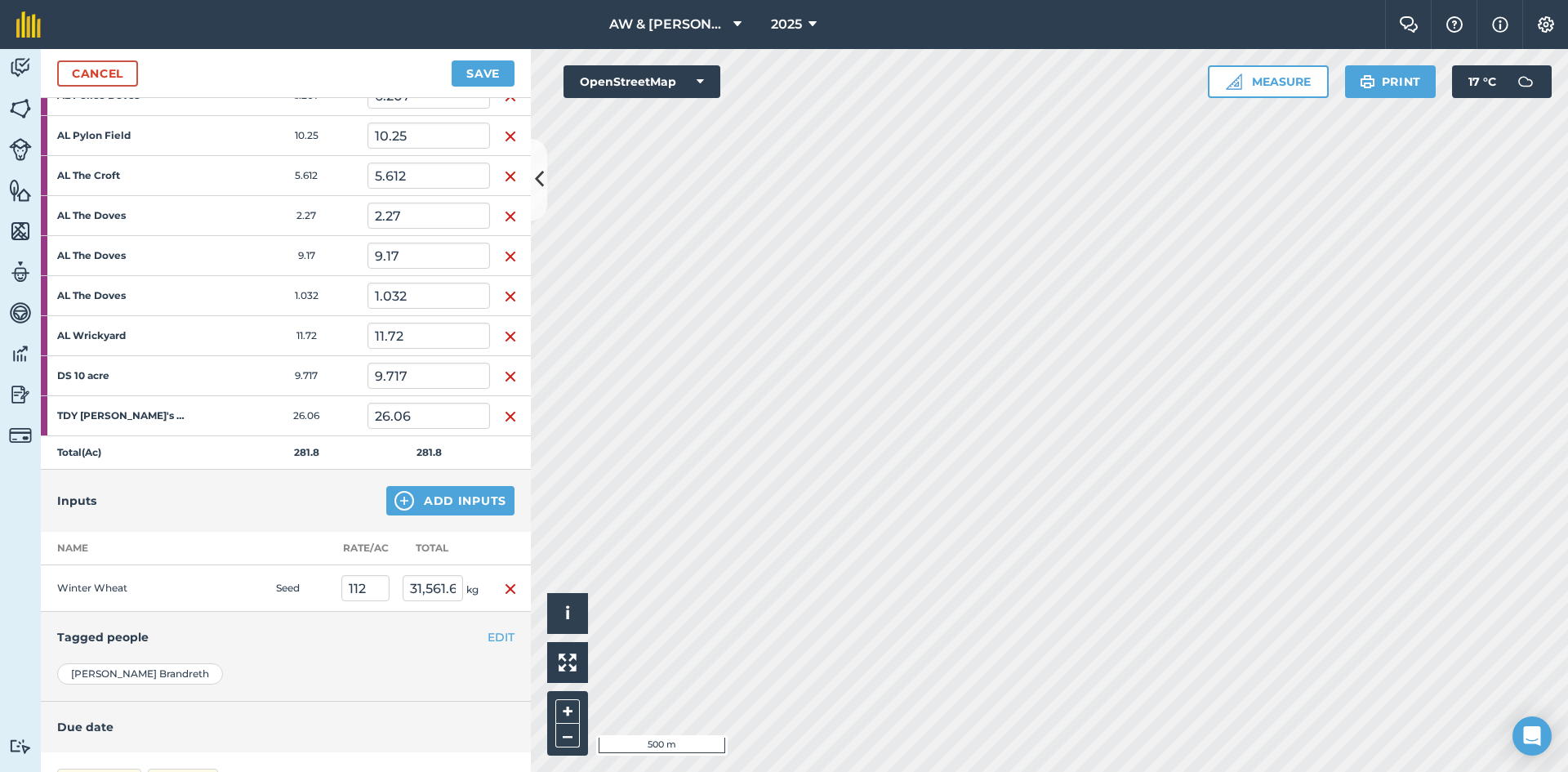
scroll to position [980, 0]
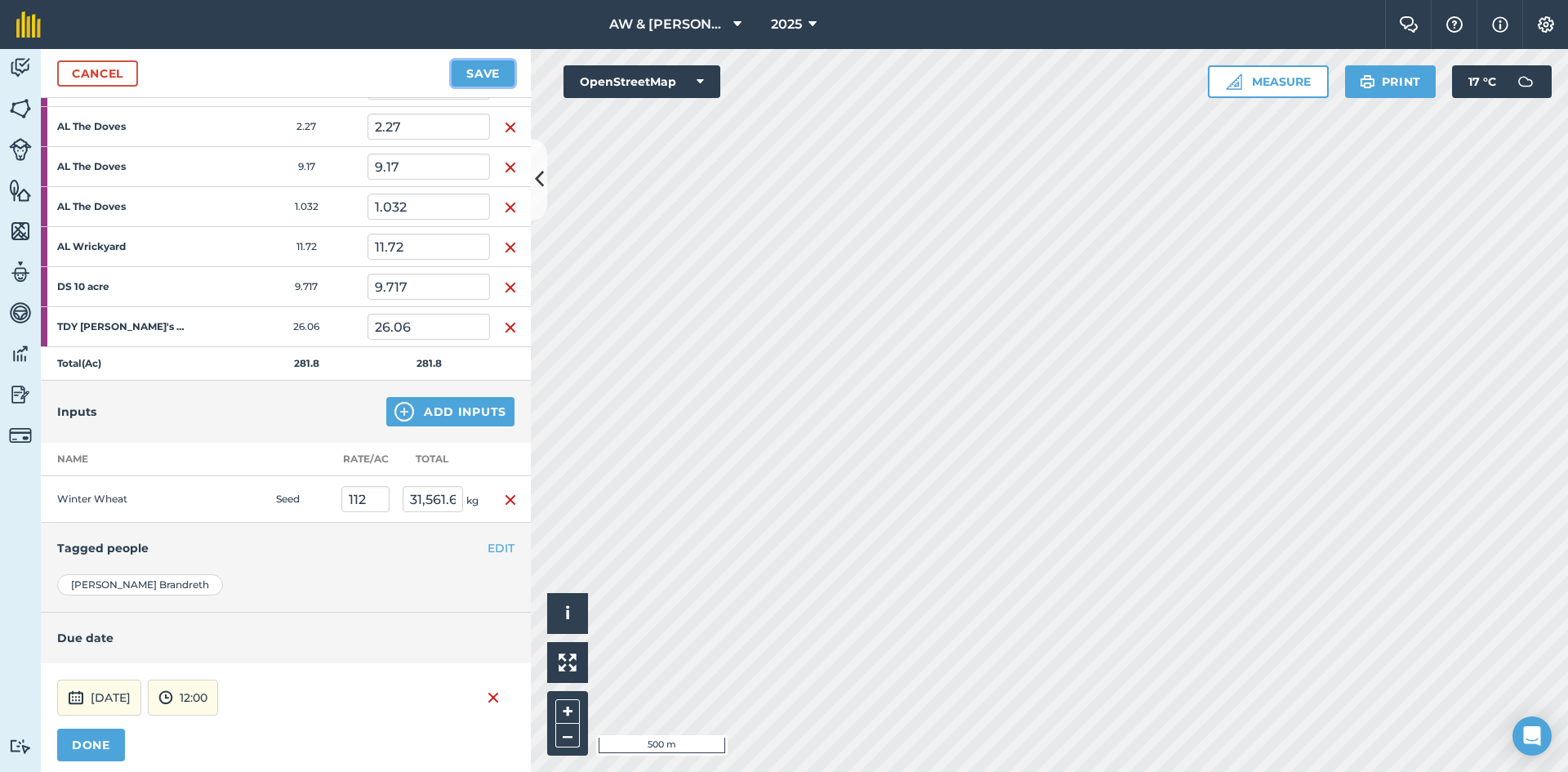
click at [498, 70] on button "Save" at bounding box center [483, 73] width 63 height 26
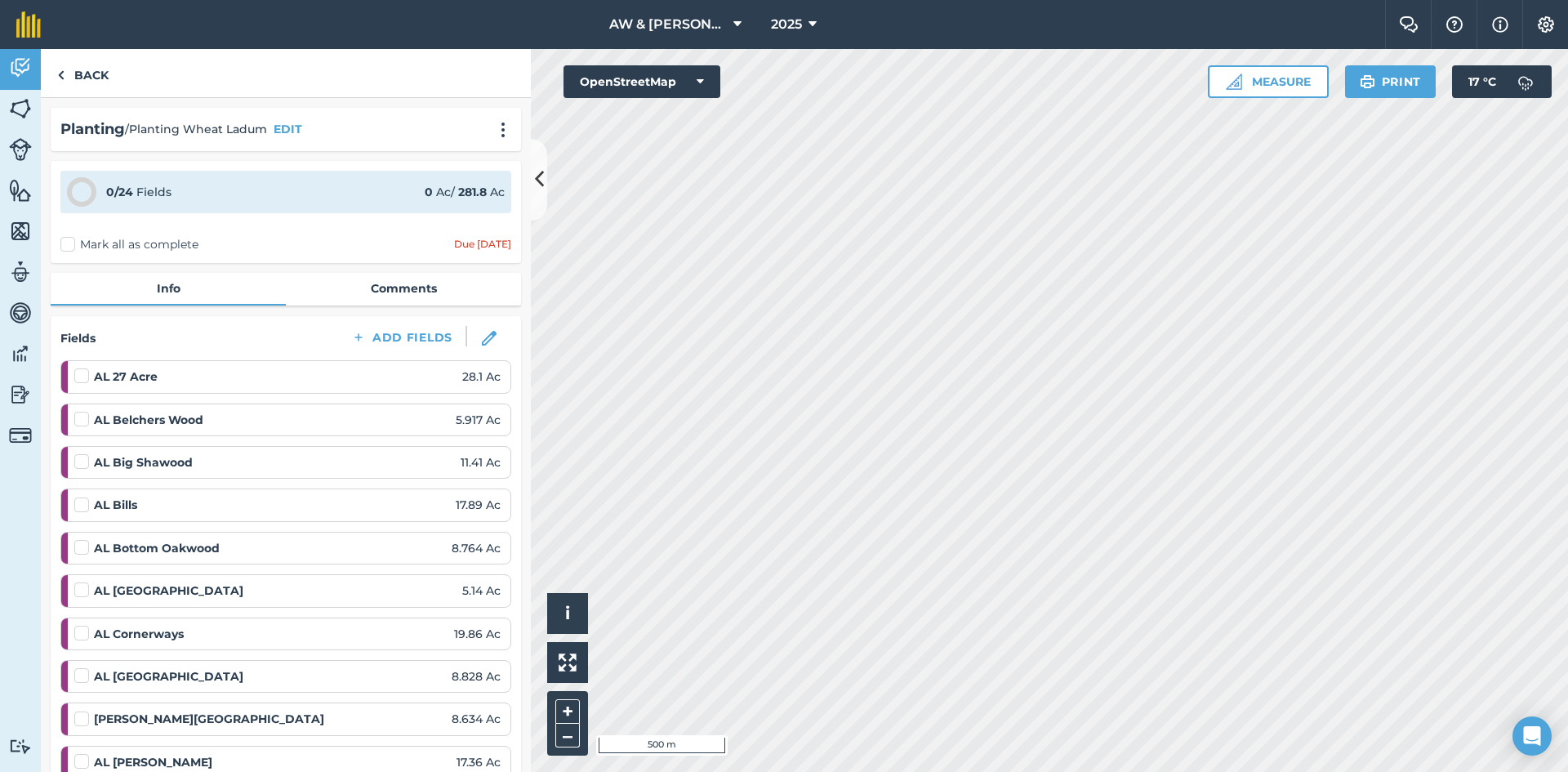
click at [61, 246] on label "Mark all as complete" at bounding box center [129, 245] width 138 height 17
click at [61, 246] on input "Mark all as complete" at bounding box center [65, 241] width 10 height 10
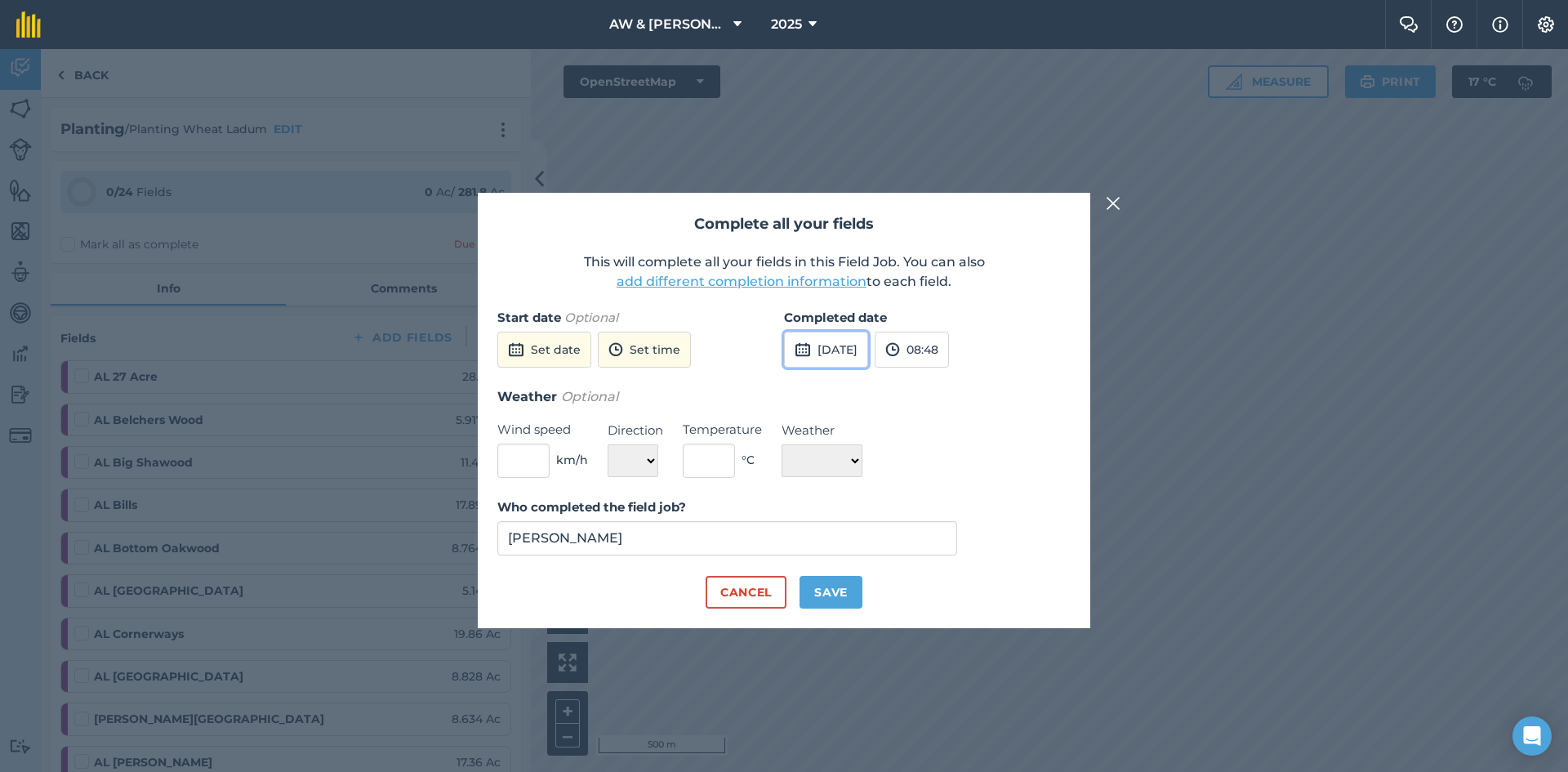
click at [818, 349] on button "[DATE]" at bounding box center [826, 349] width 84 height 36
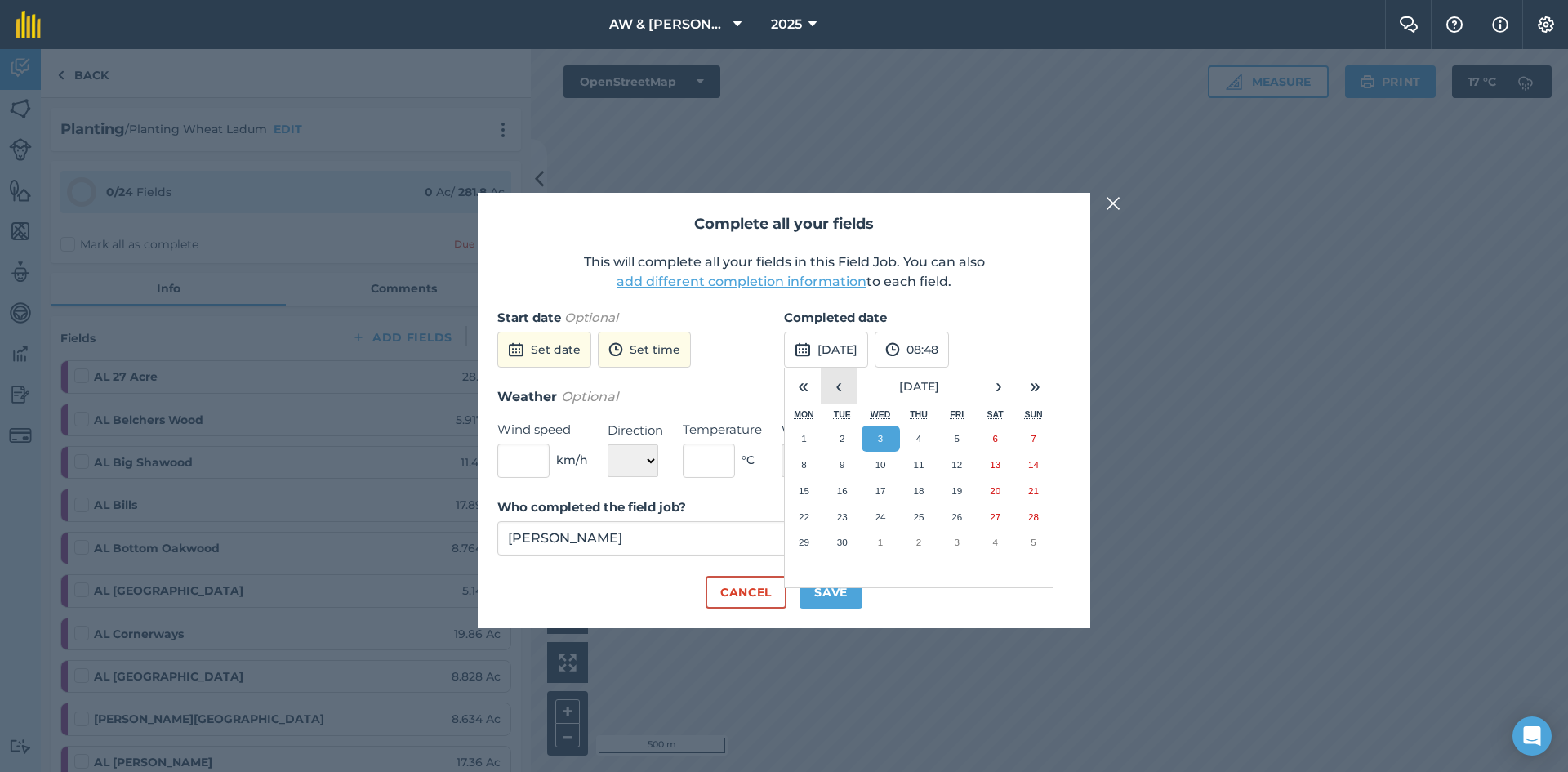
click at [851, 387] on button "‹" at bounding box center [838, 386] width 36 height 36
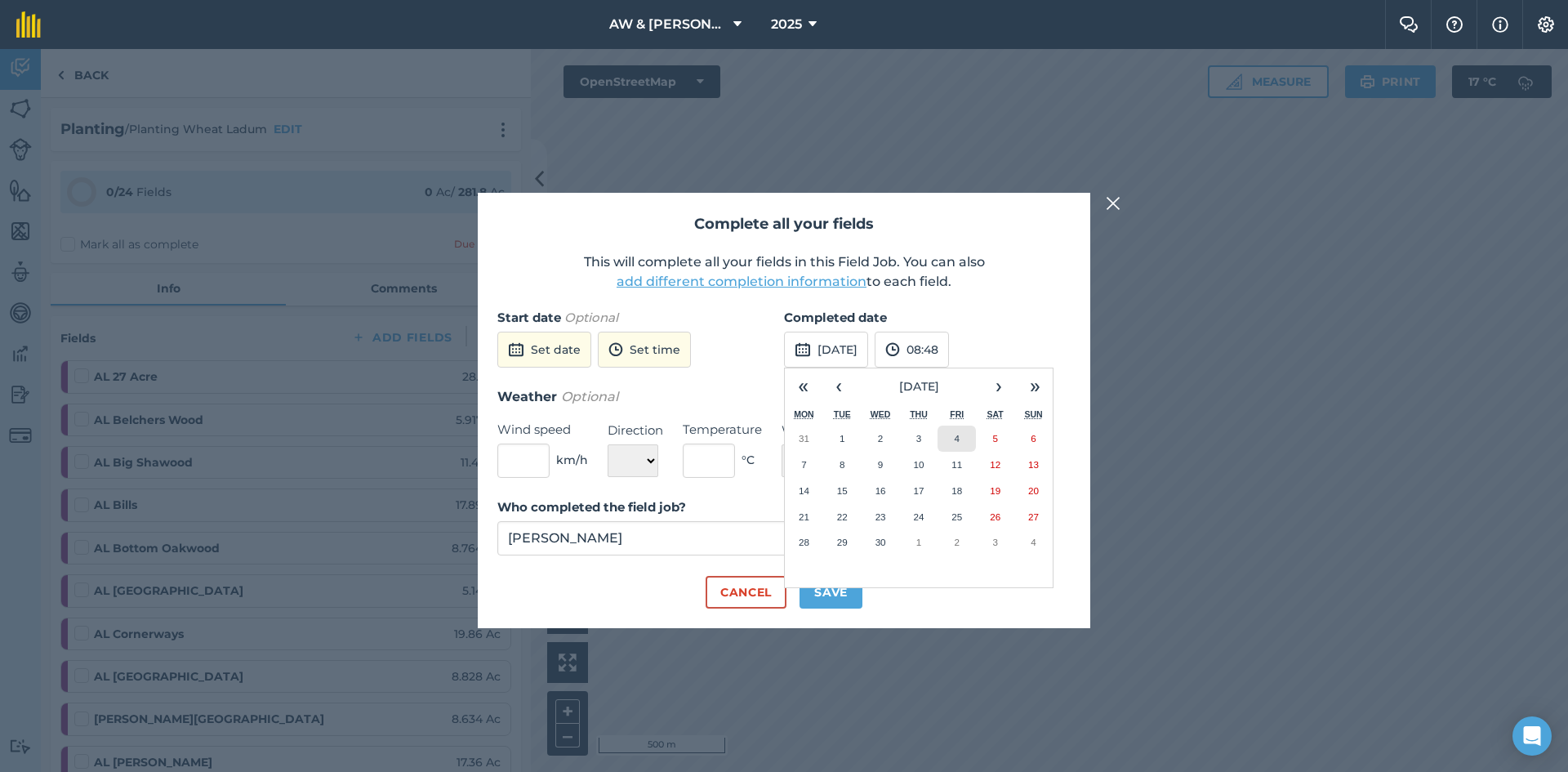
click at [956, 440] on abbr "4" at bounding box center [957, 438] width 5 height 10
click at [827, 594] on button "Save" at bounding box center [831, 593] width 63 height 33
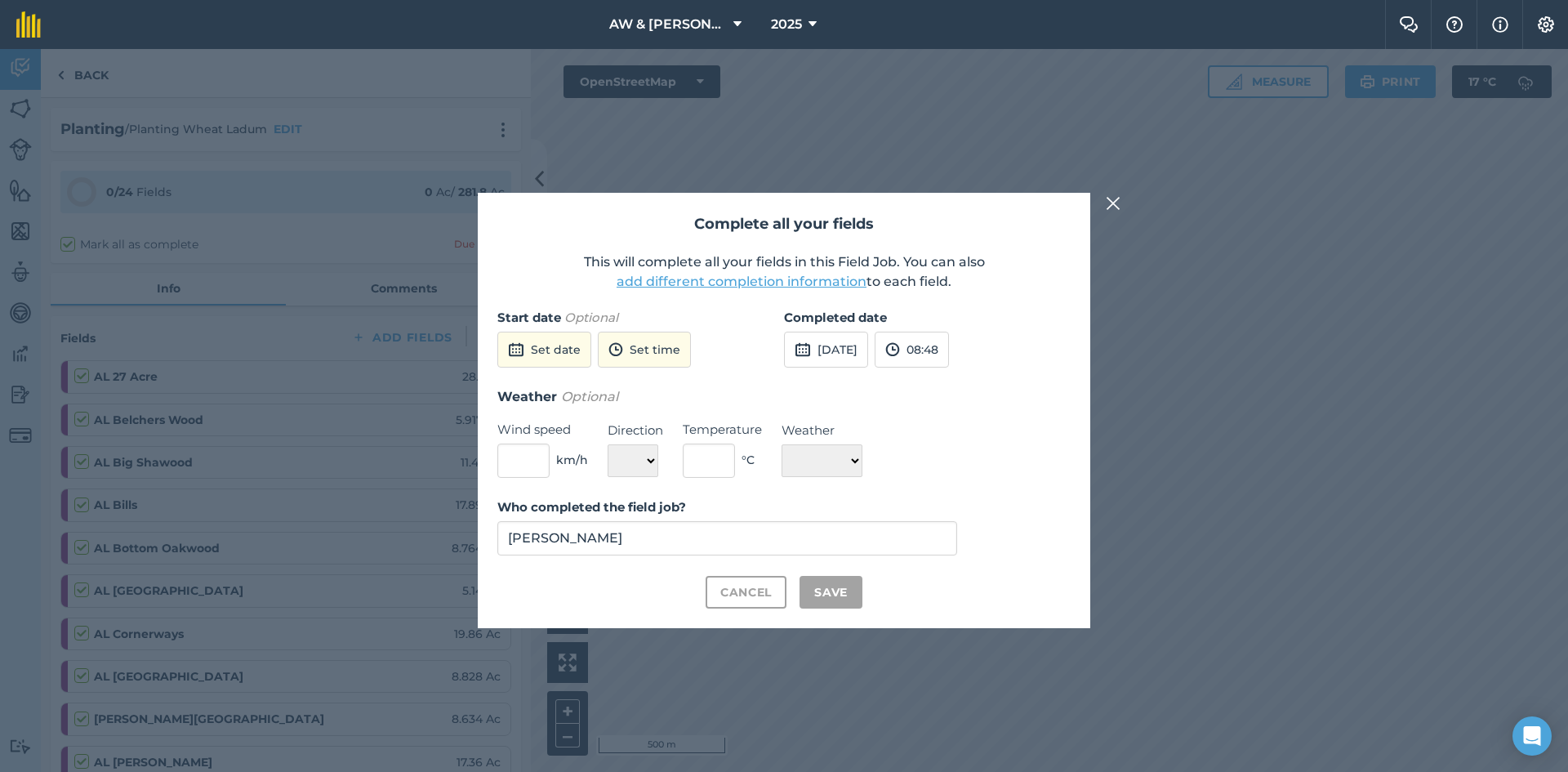
checkbox input "true"
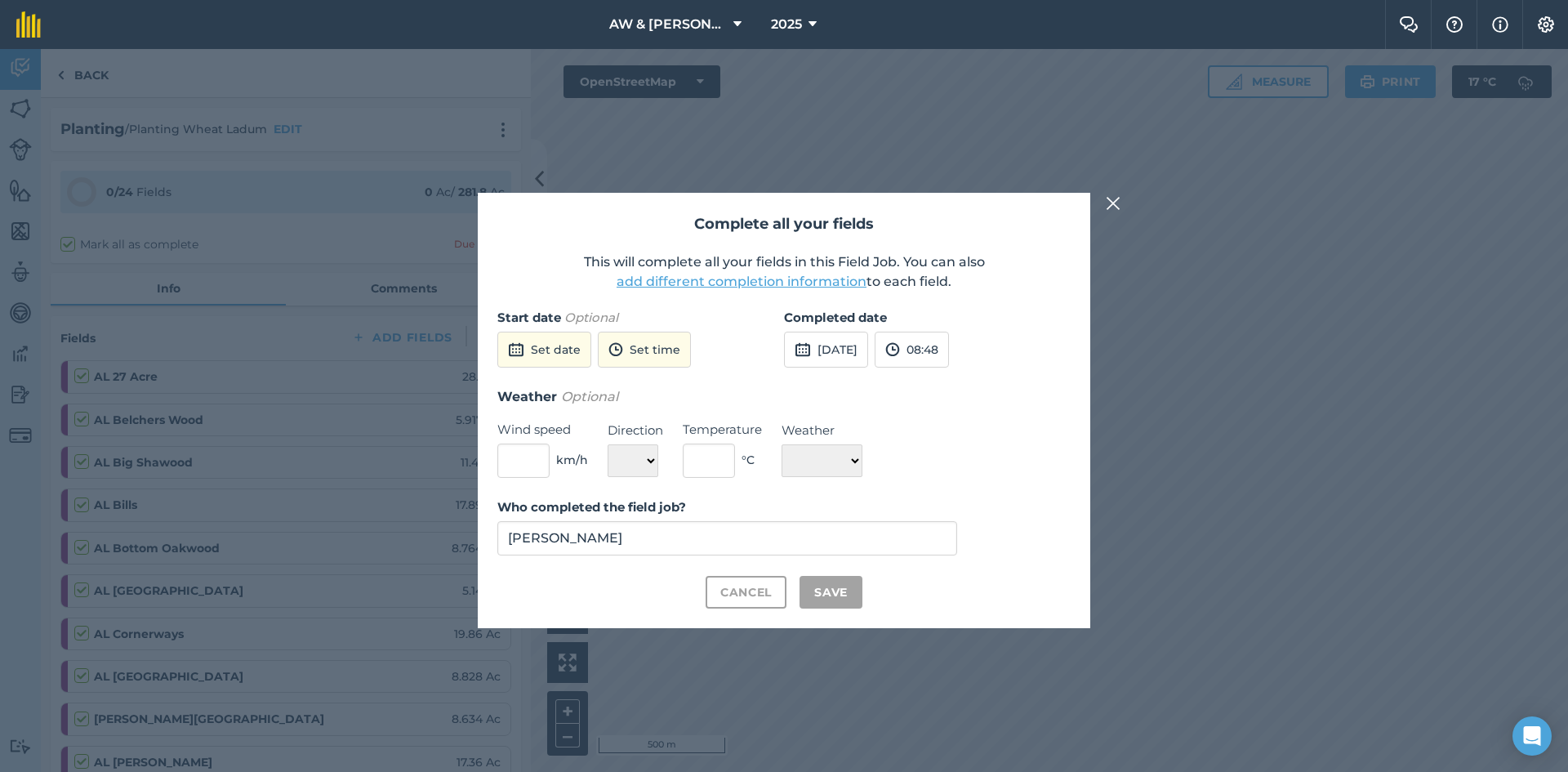
checkbox input "true"
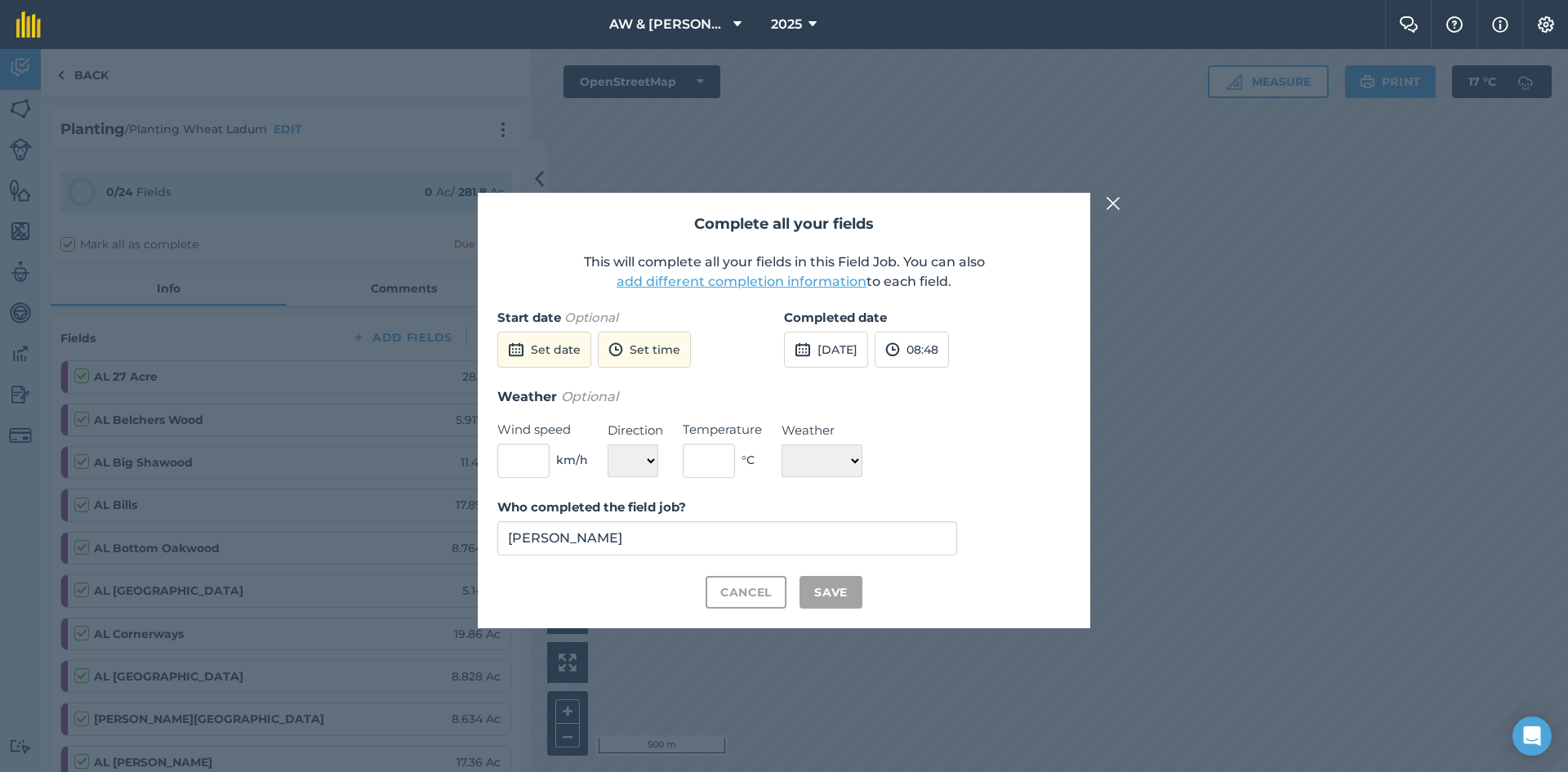
checkbox input "true"
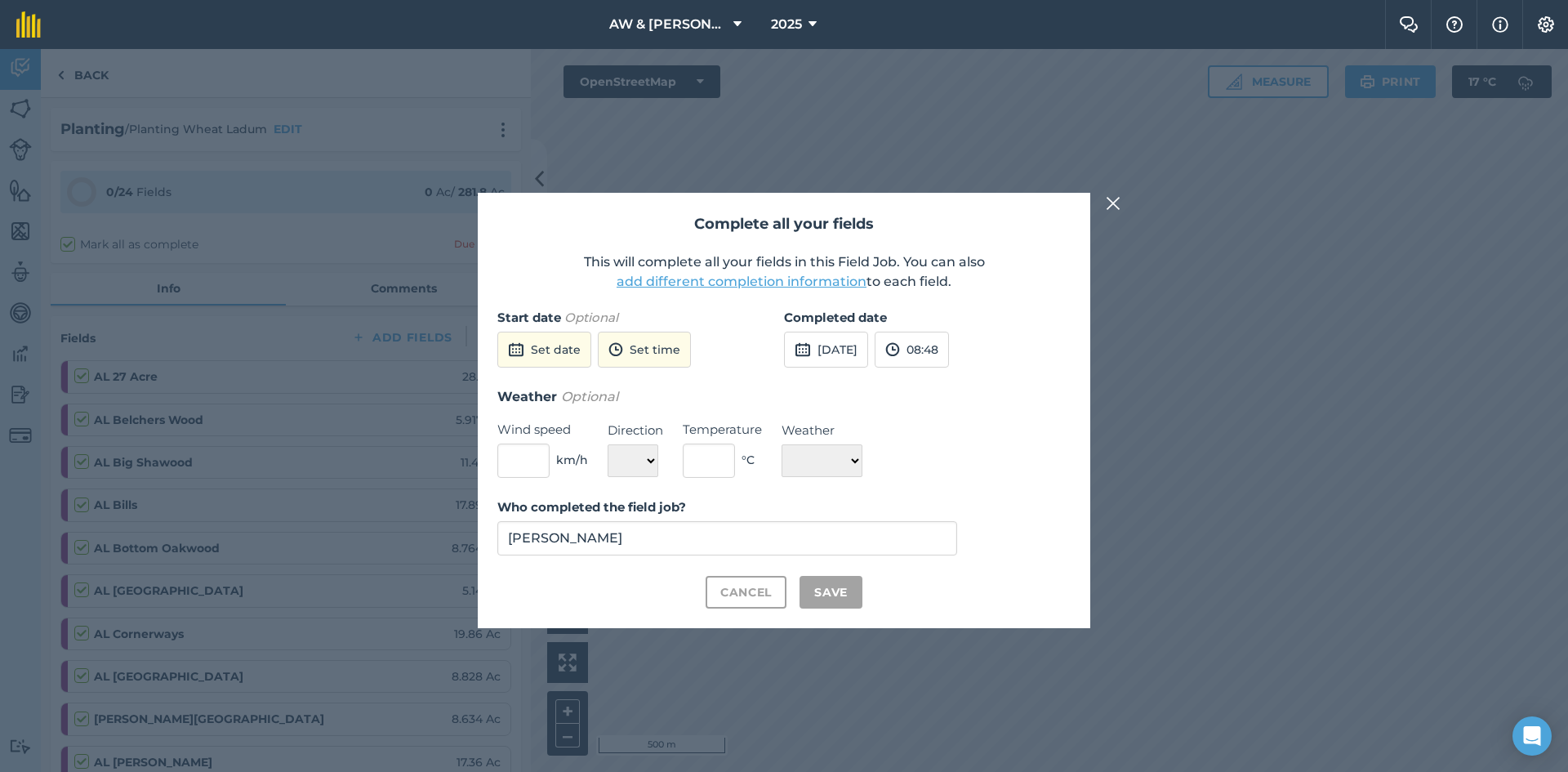
checkbox input "true"
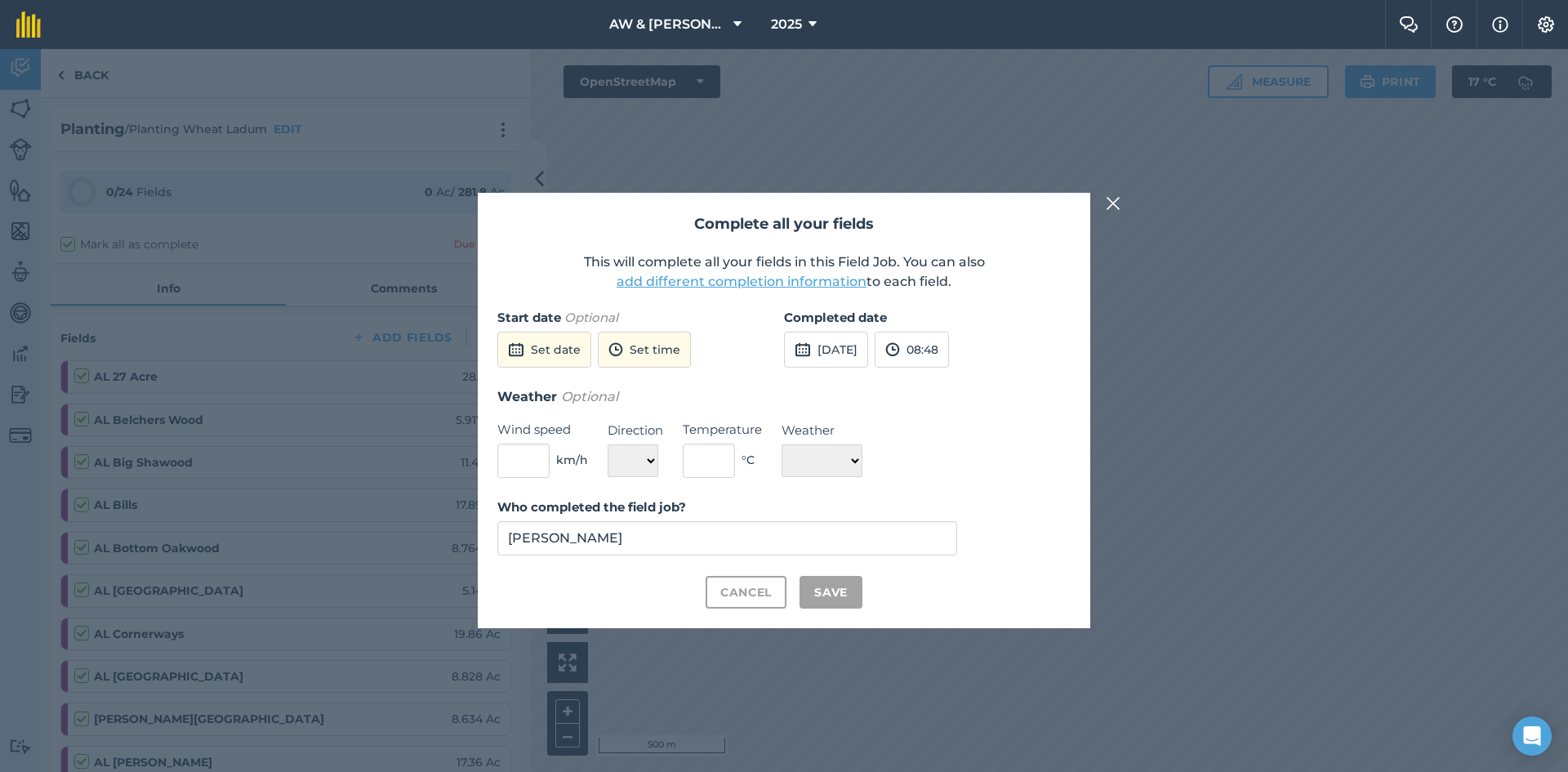
checkbox input "true"
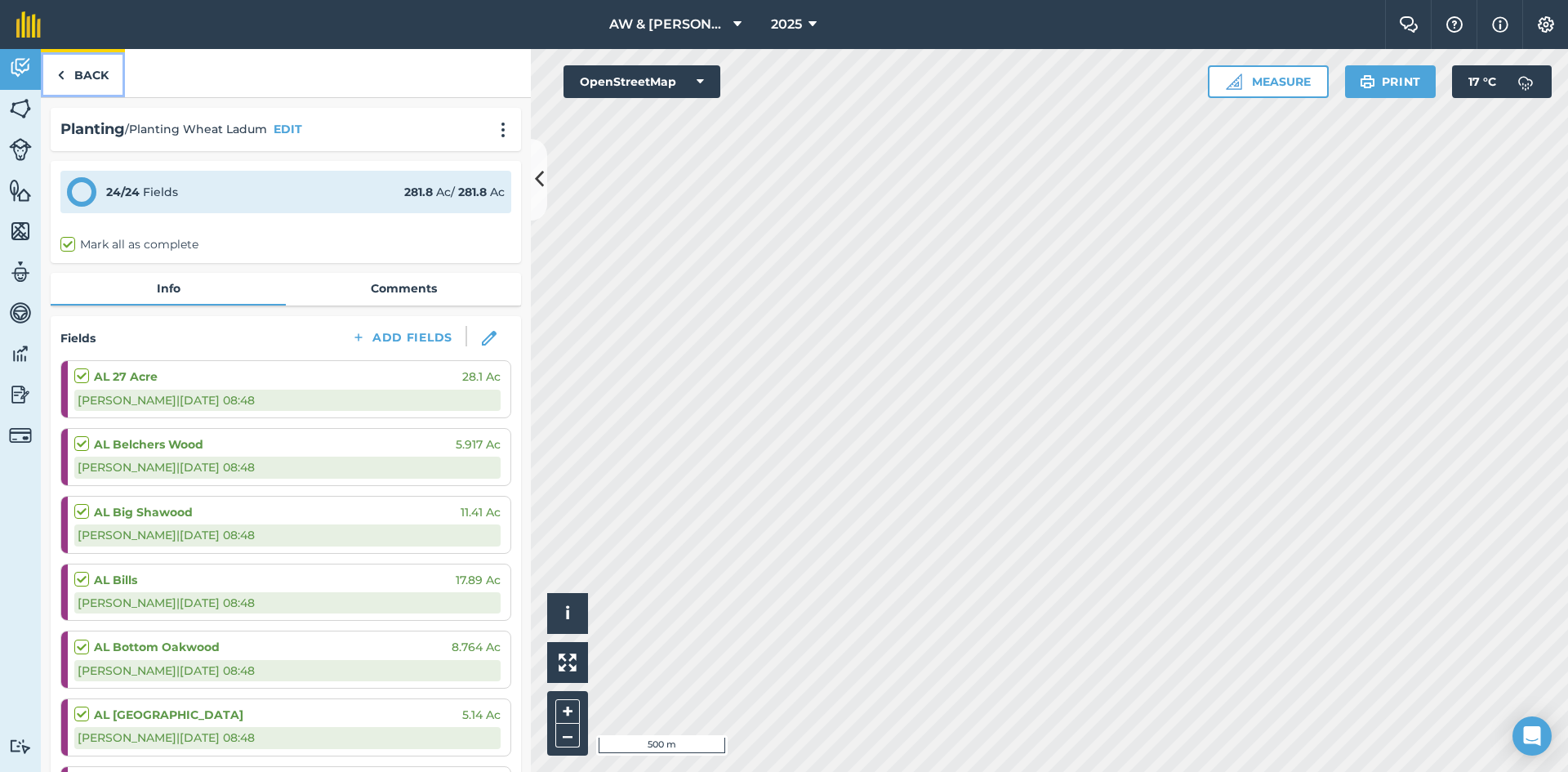
click at [89, 74] on link "Back" at bounding box center [83, 72] width 84 height 48
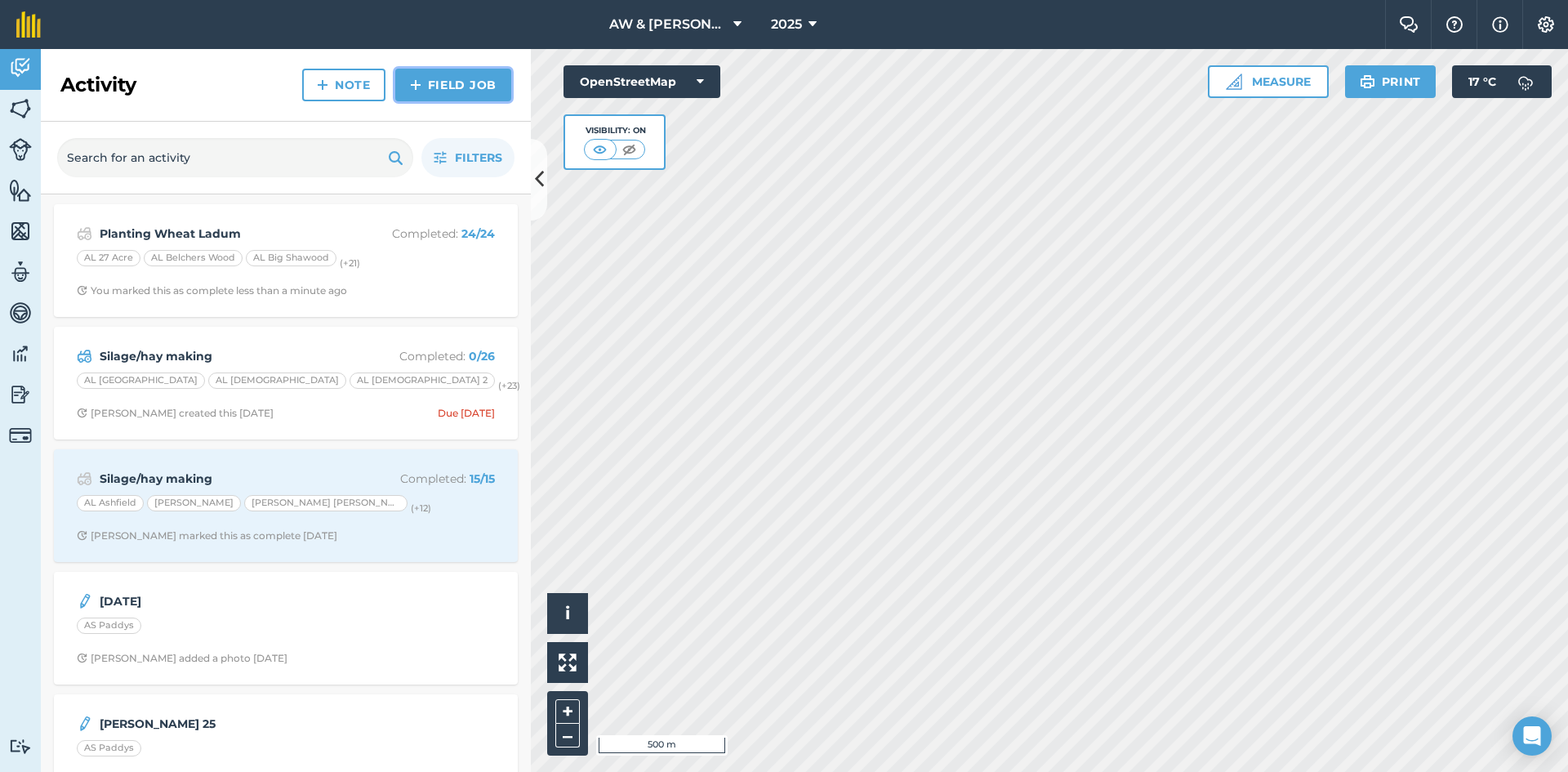
click at [454, 93] on link "Field Job" at bounding box center [452, 85] width 116 height 33
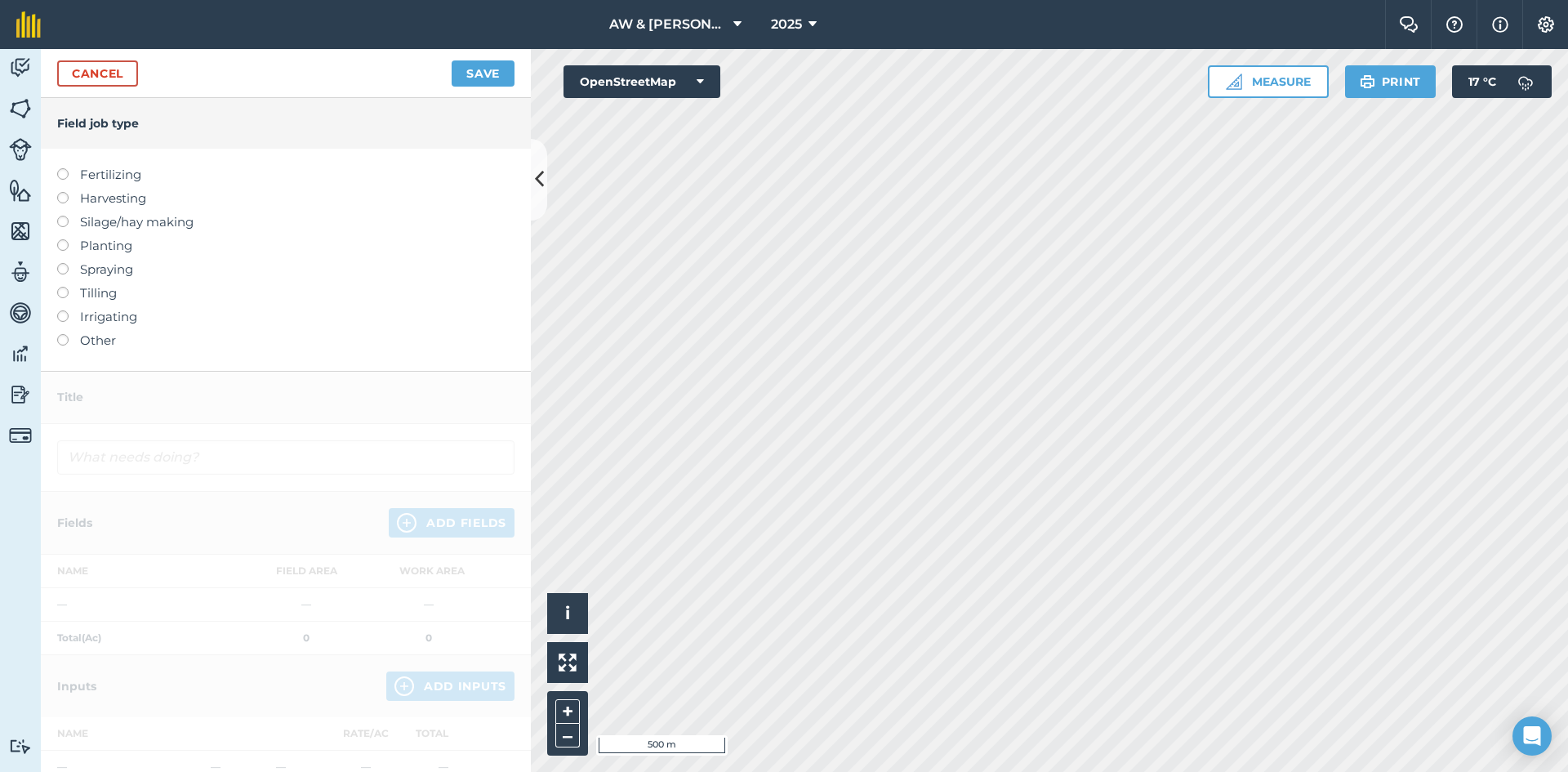
click at [64, 239] on label at bounding box center [69, 239] width 23 height 0
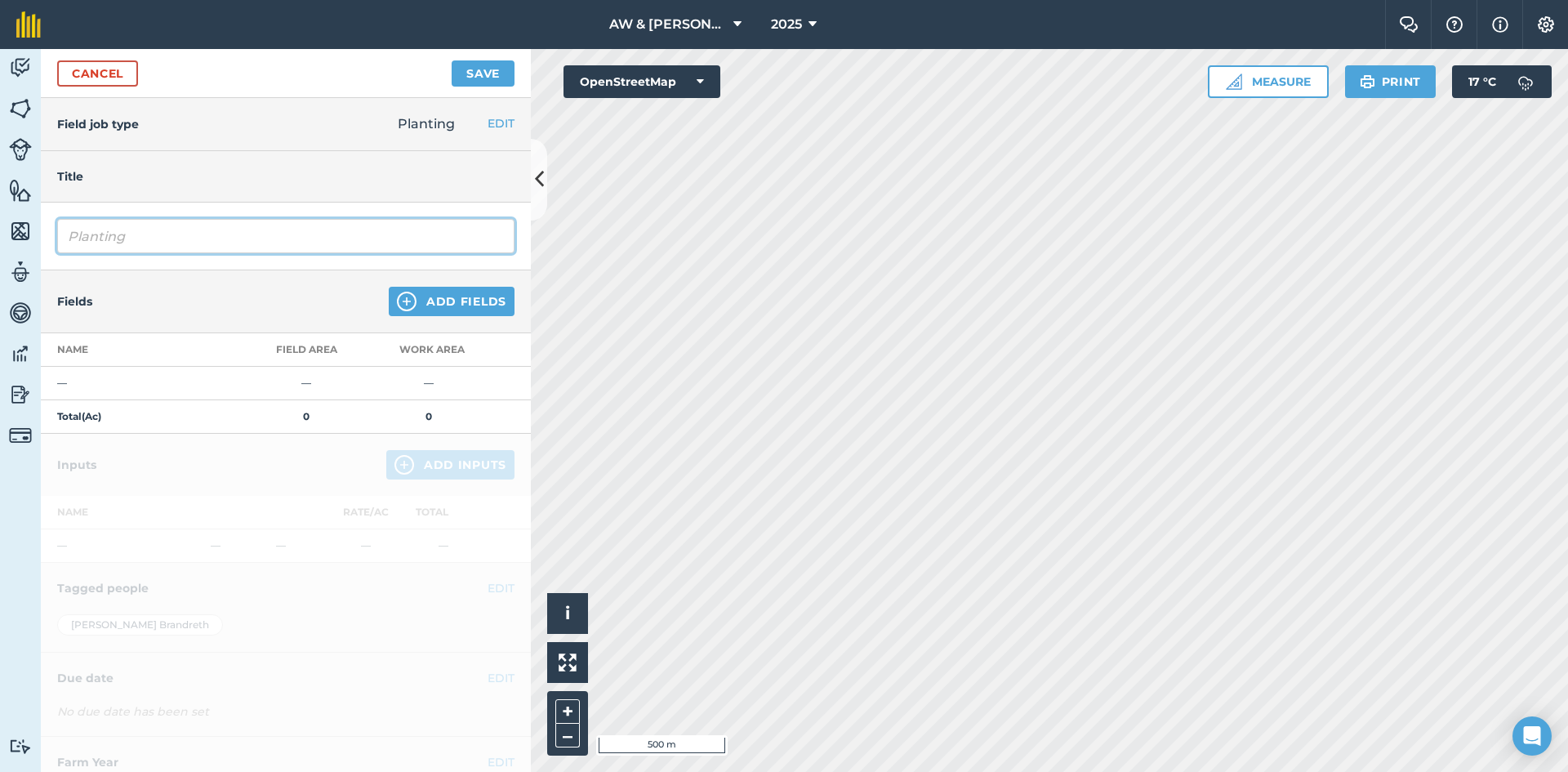
click at [304, 238] on input "Planting" at bounding box center [286, 236] width 458 height 34
type input "Planting Pea & Barley"
click at [465, 305] on button "Add Fields" at bounding box center [452, 301] width 126 height 30
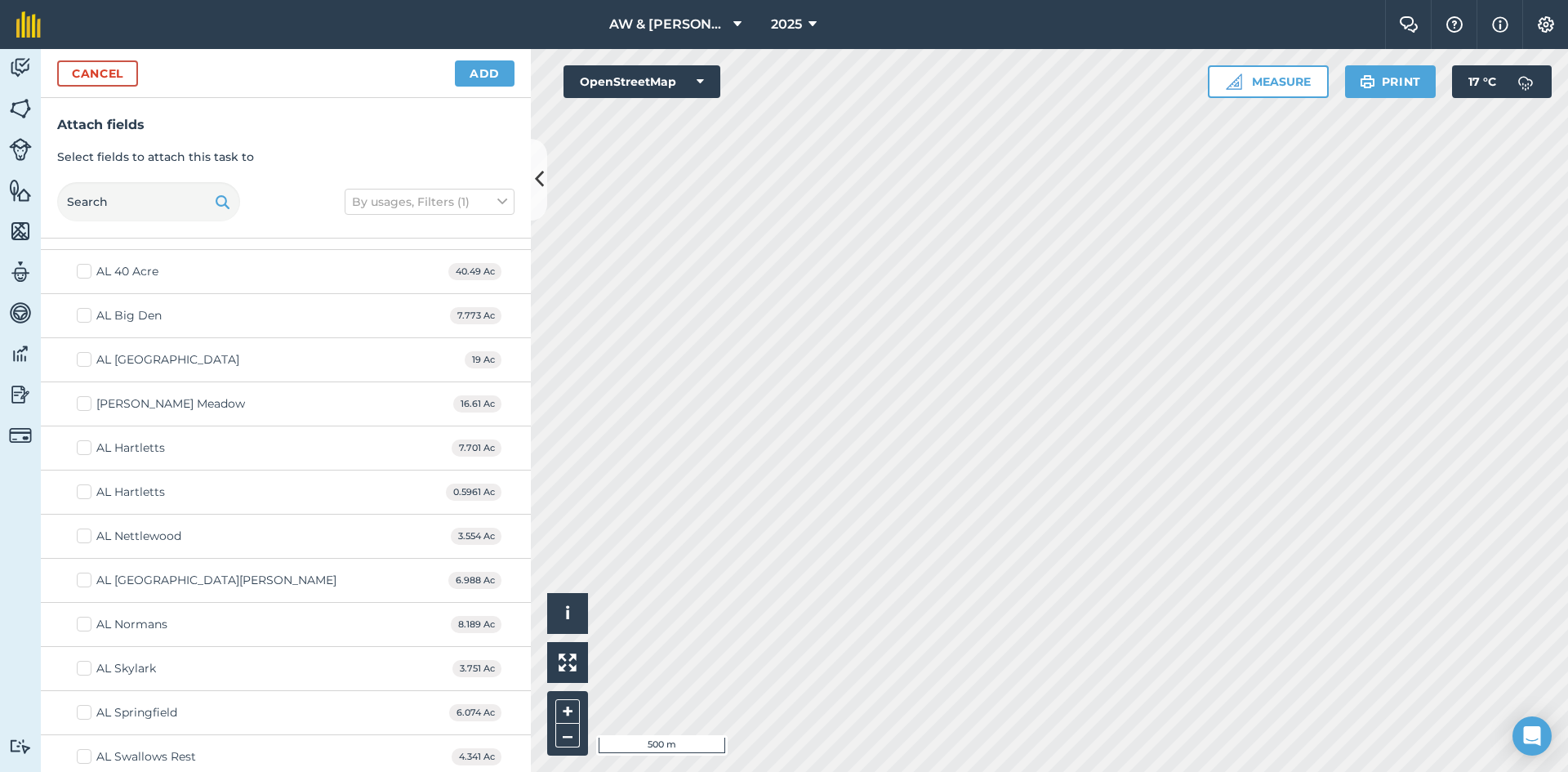
scroll to position [5555, 0]
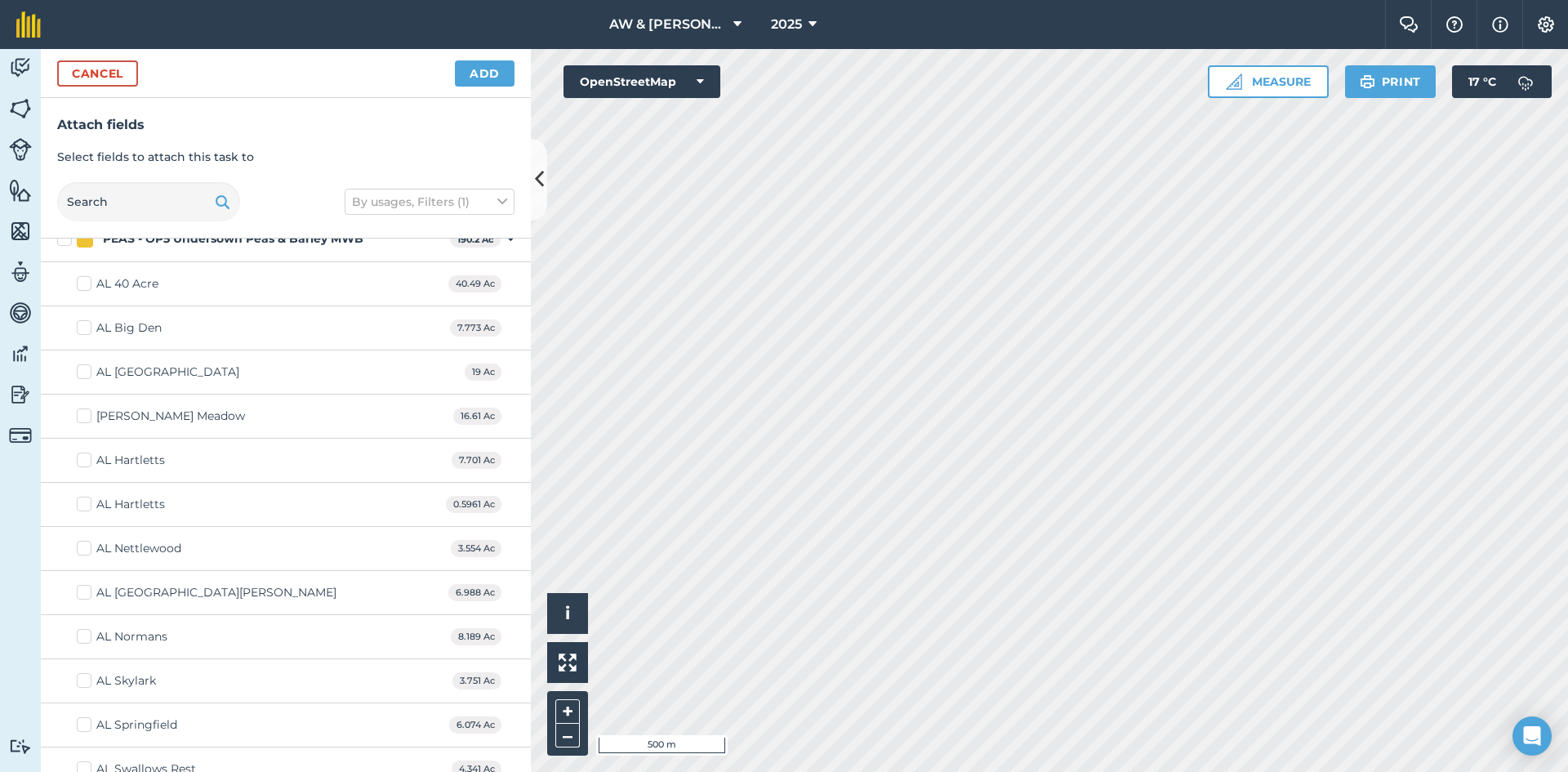
click at [64, 245] on label "PEAS - OP5 Undersown Peas & Barley MWB" at bounding box center [251, 239] width 386 height 17
click at [64, 241] on input "PEAS - OP5 Undersown Peas & Barley MWB" at bounding box center [63, 236] width 10 height 10
checkbox input "true"
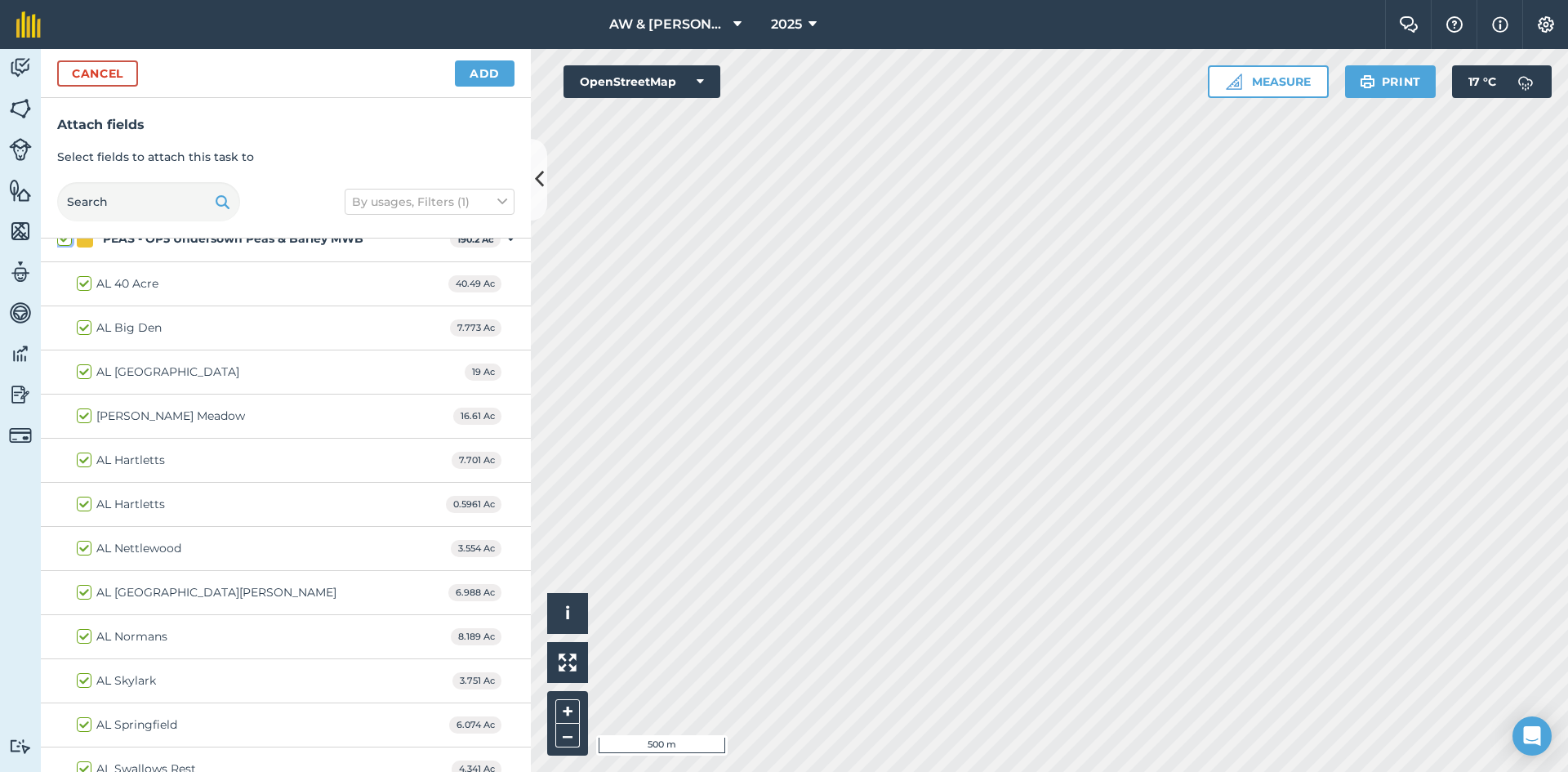
checkbox input "true"
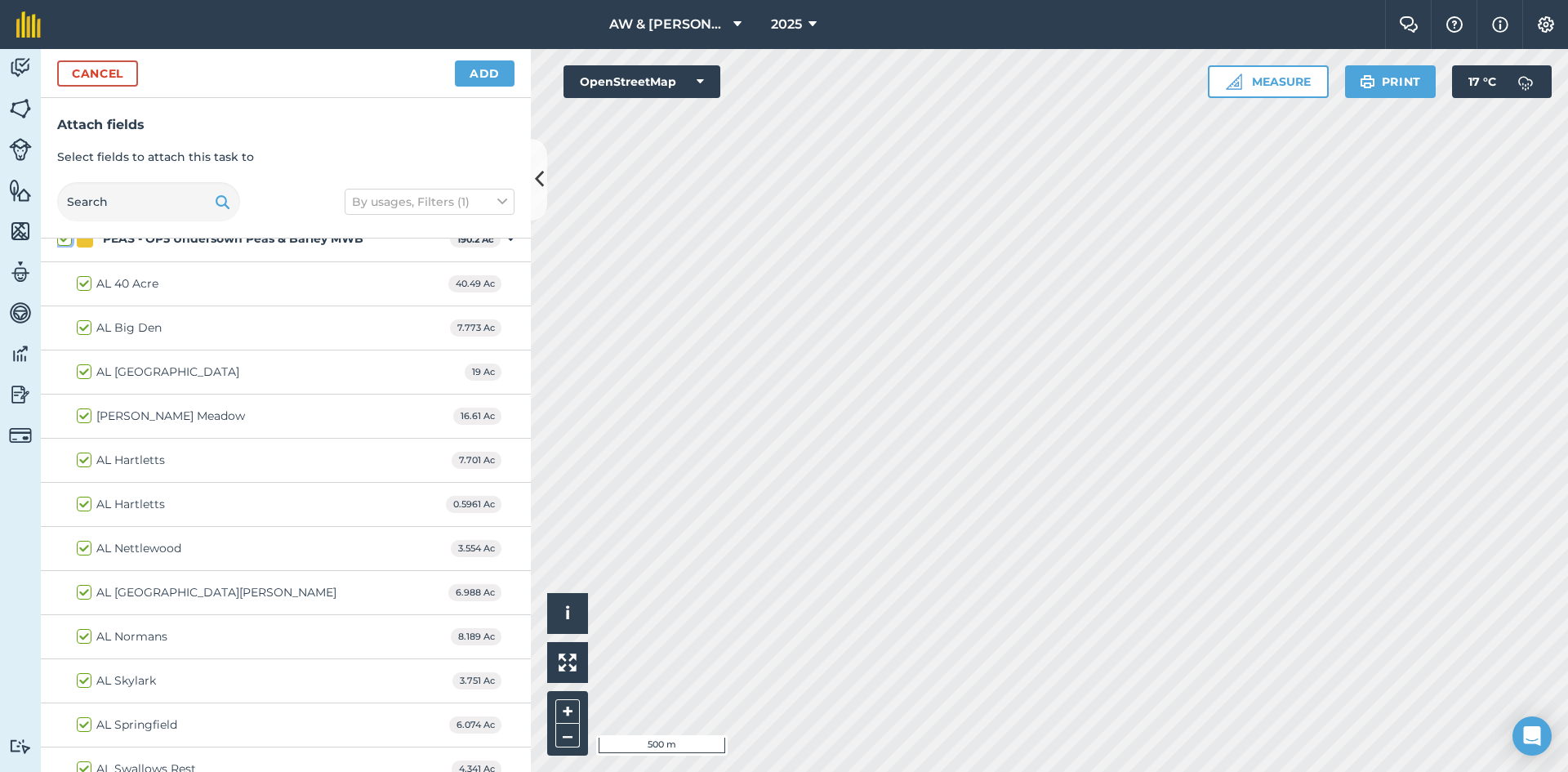
checkbox input "true"
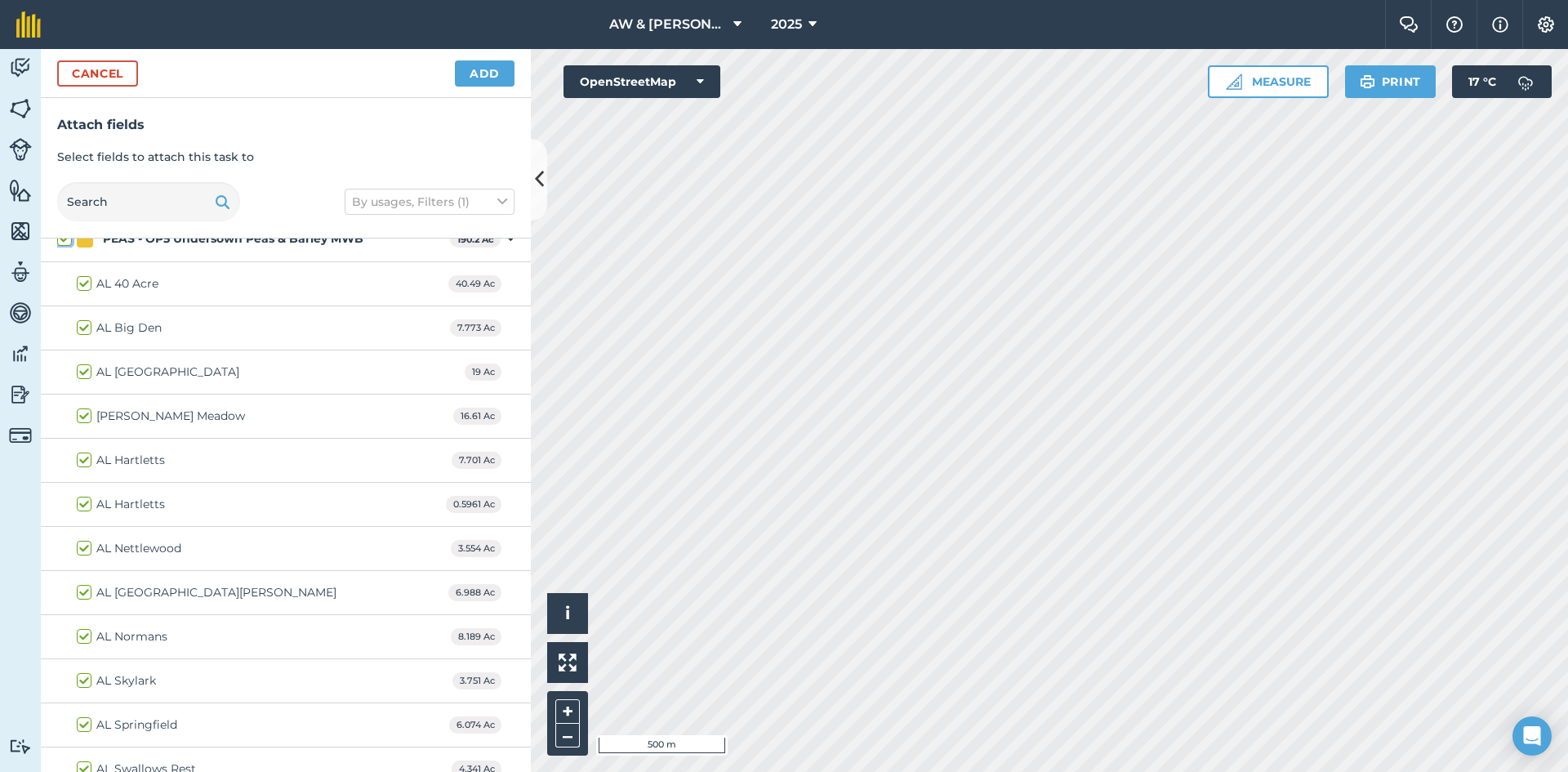
checkbox input "true"
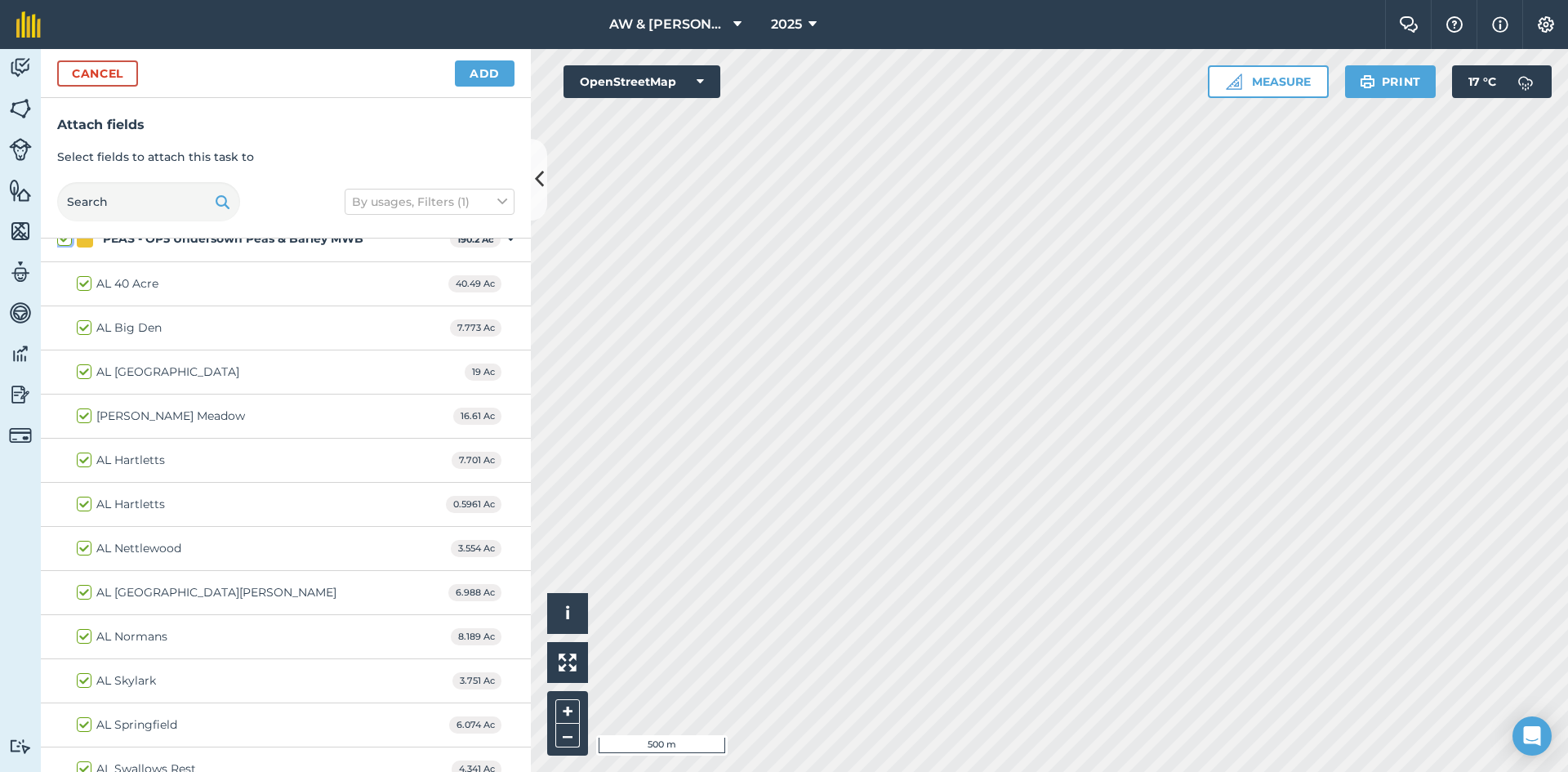
checkbox input "true"
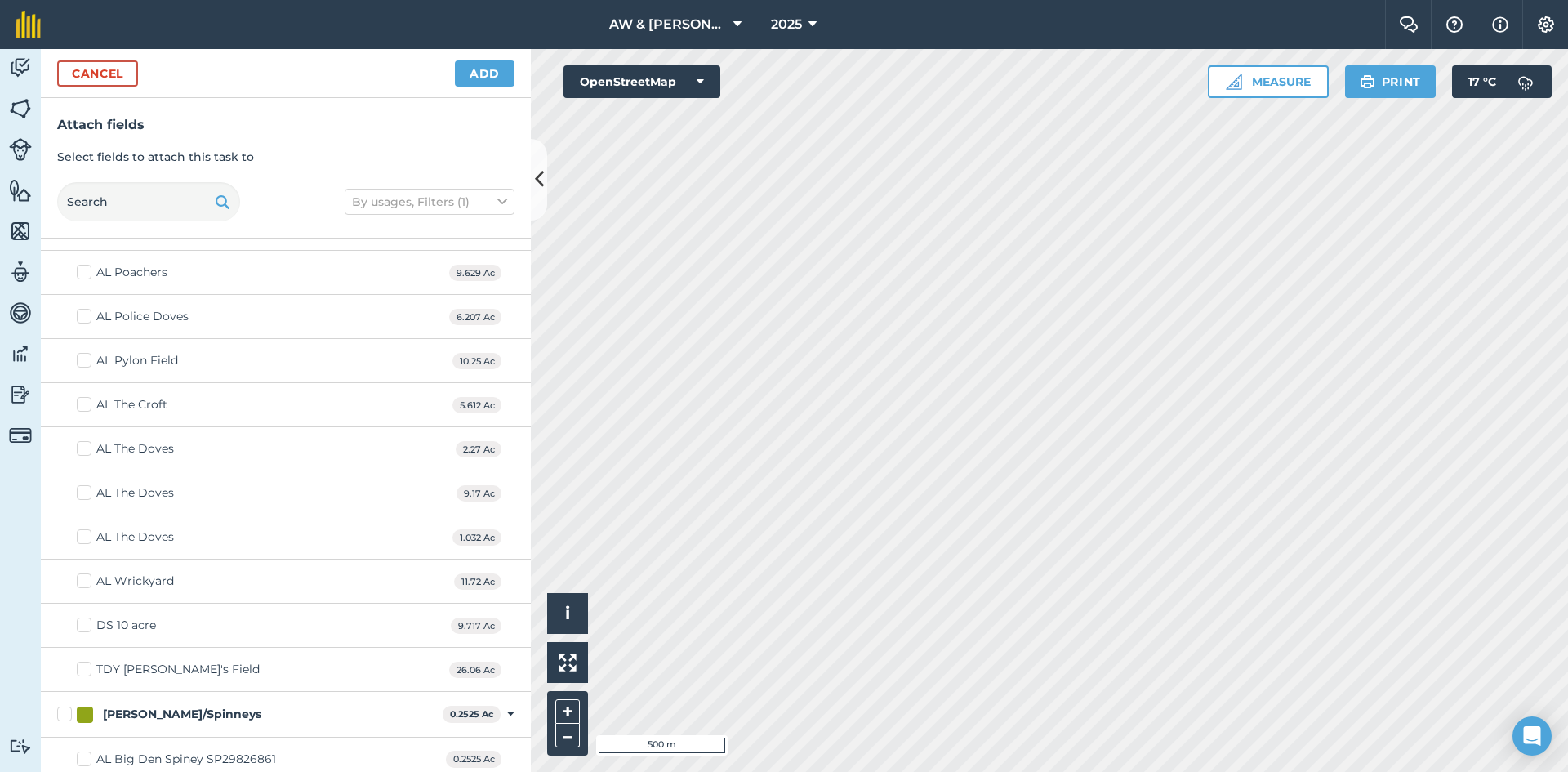
scroll to position [7077, 0]
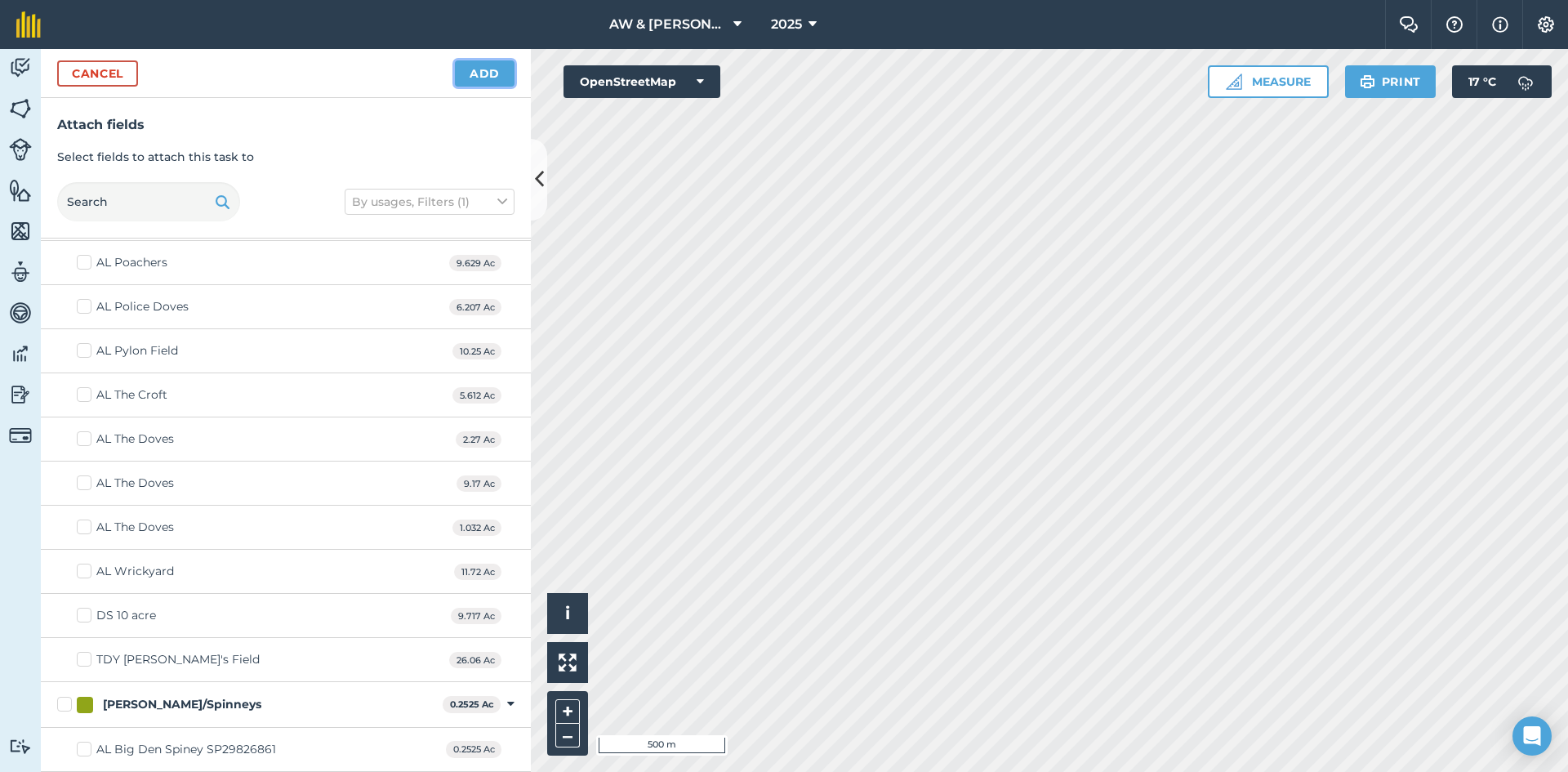
click at [471, 77] on button "Add" at bounding box center [485, 73] width 60 height 26
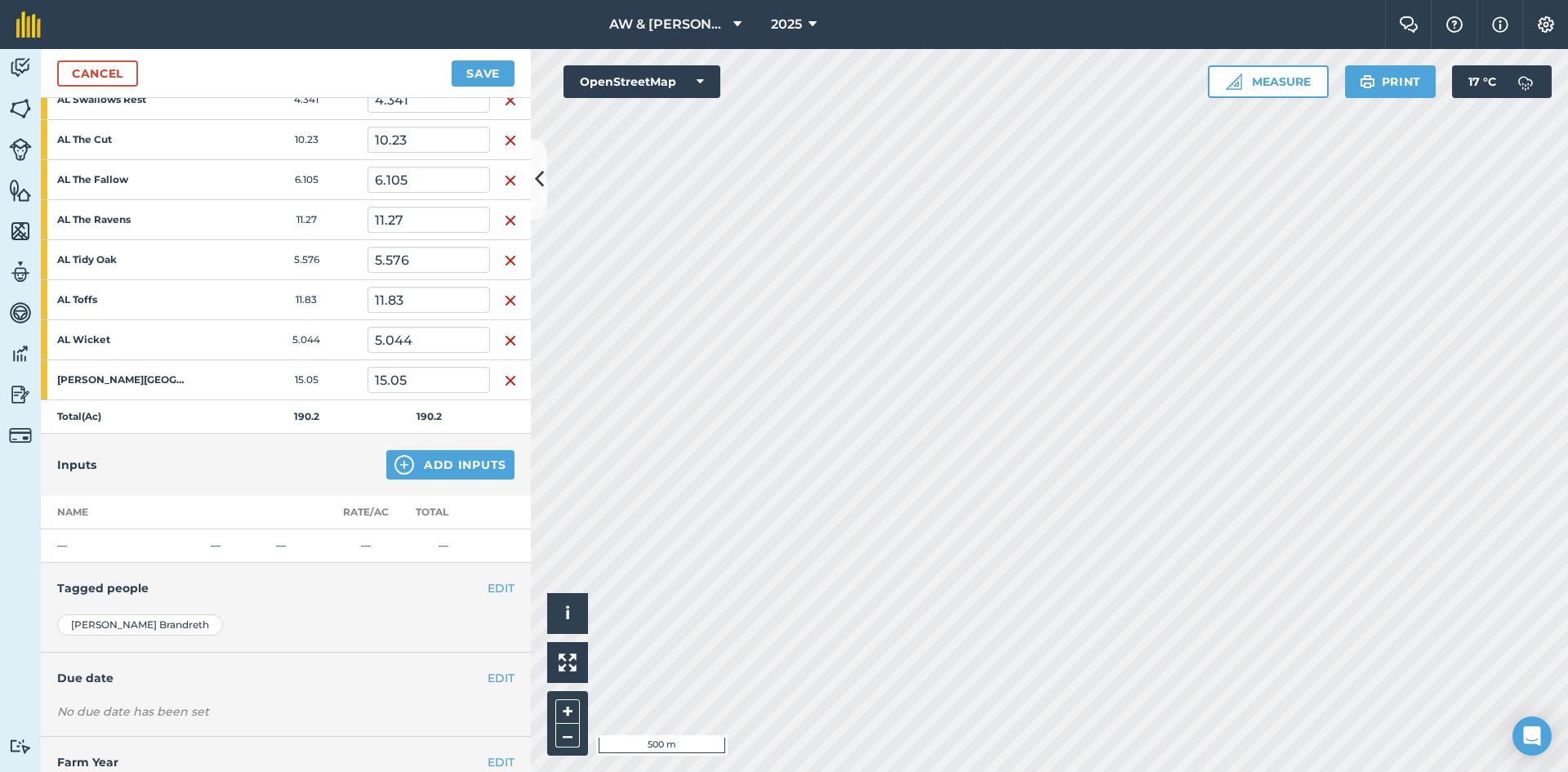
scroll to position [735, 0]
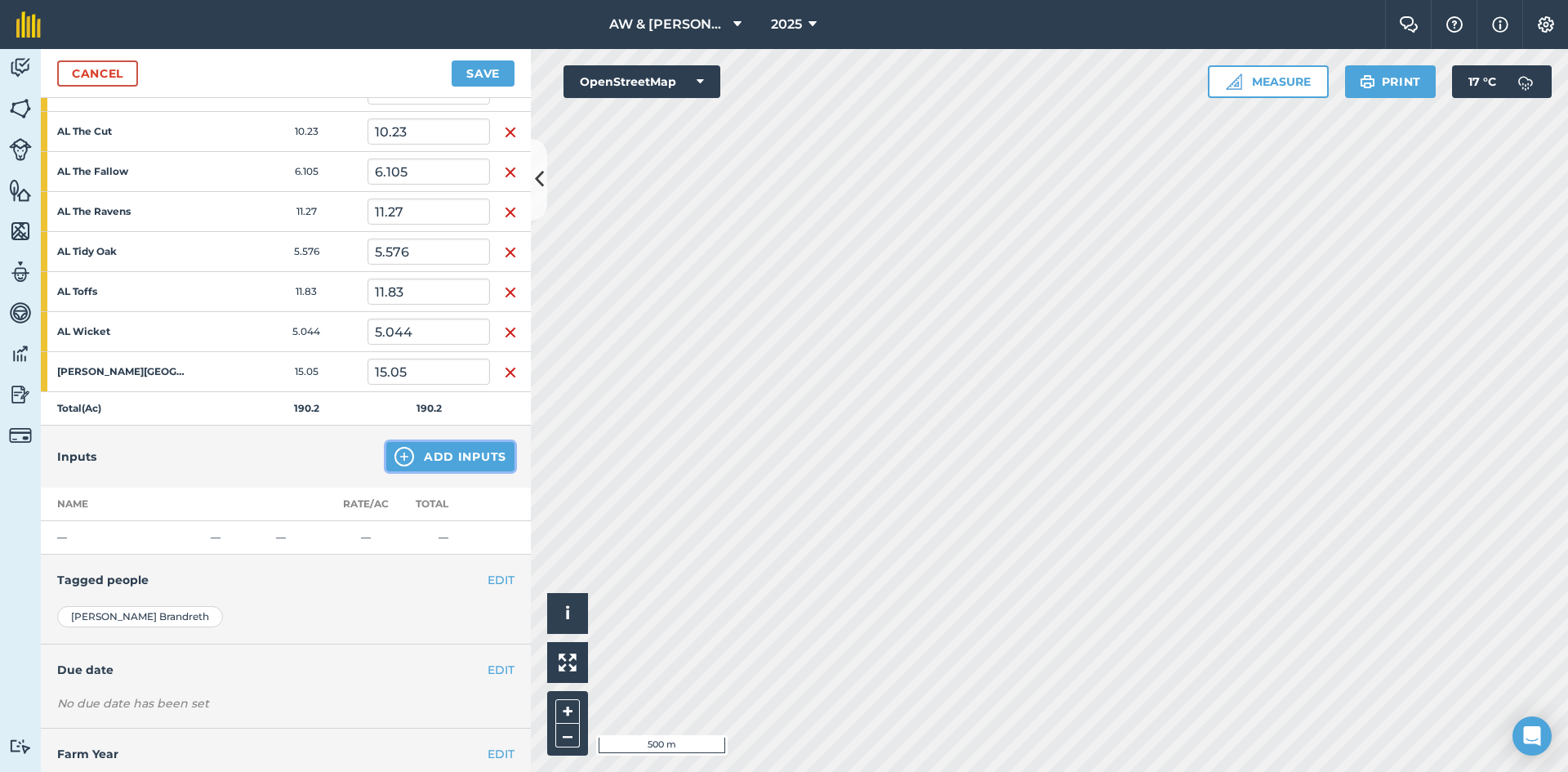
click at [419, 446] on button "Add Inputs" at bounding box center [450, 457] width 128 height 30
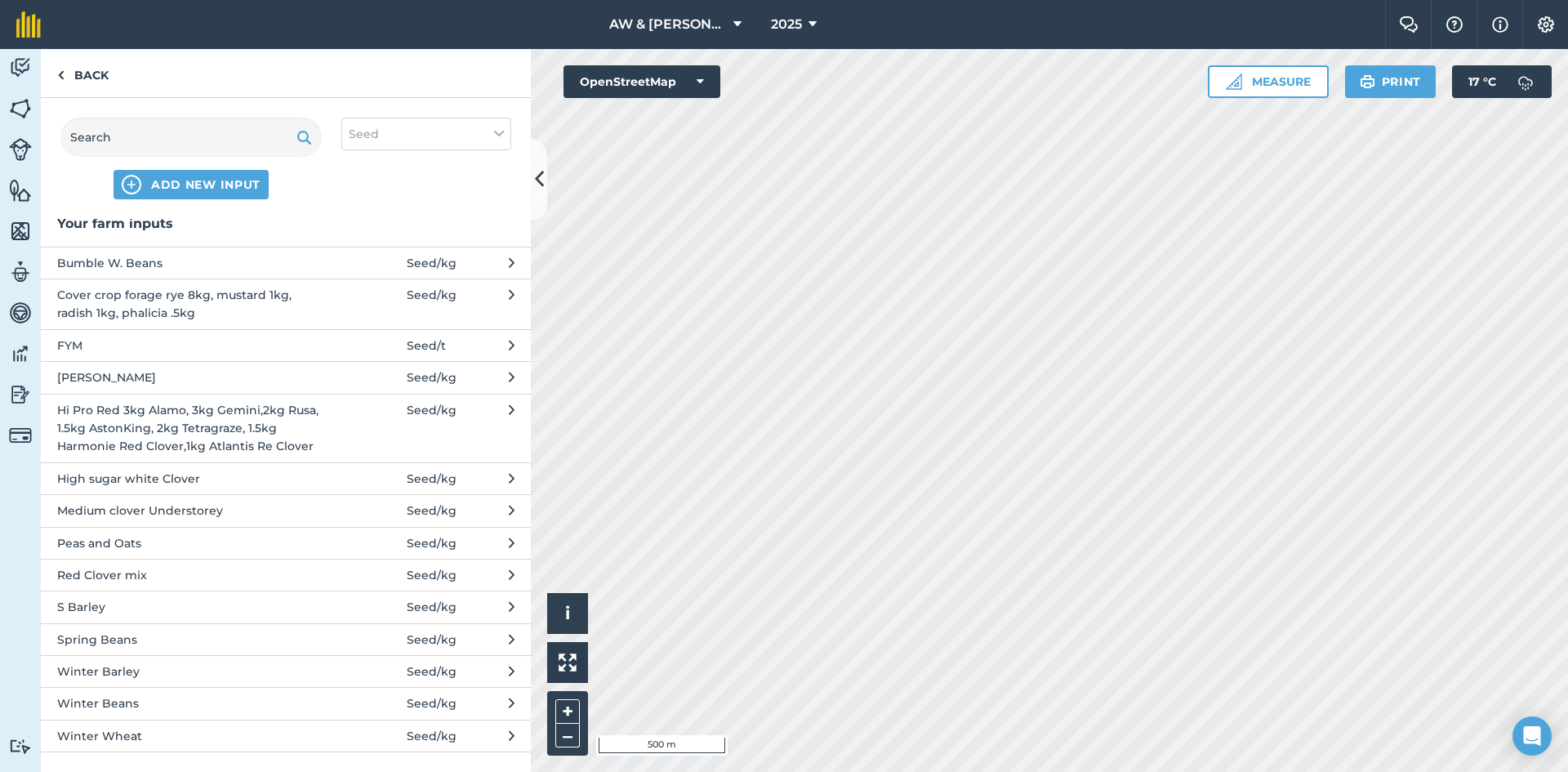
scroll to position [0, 0]
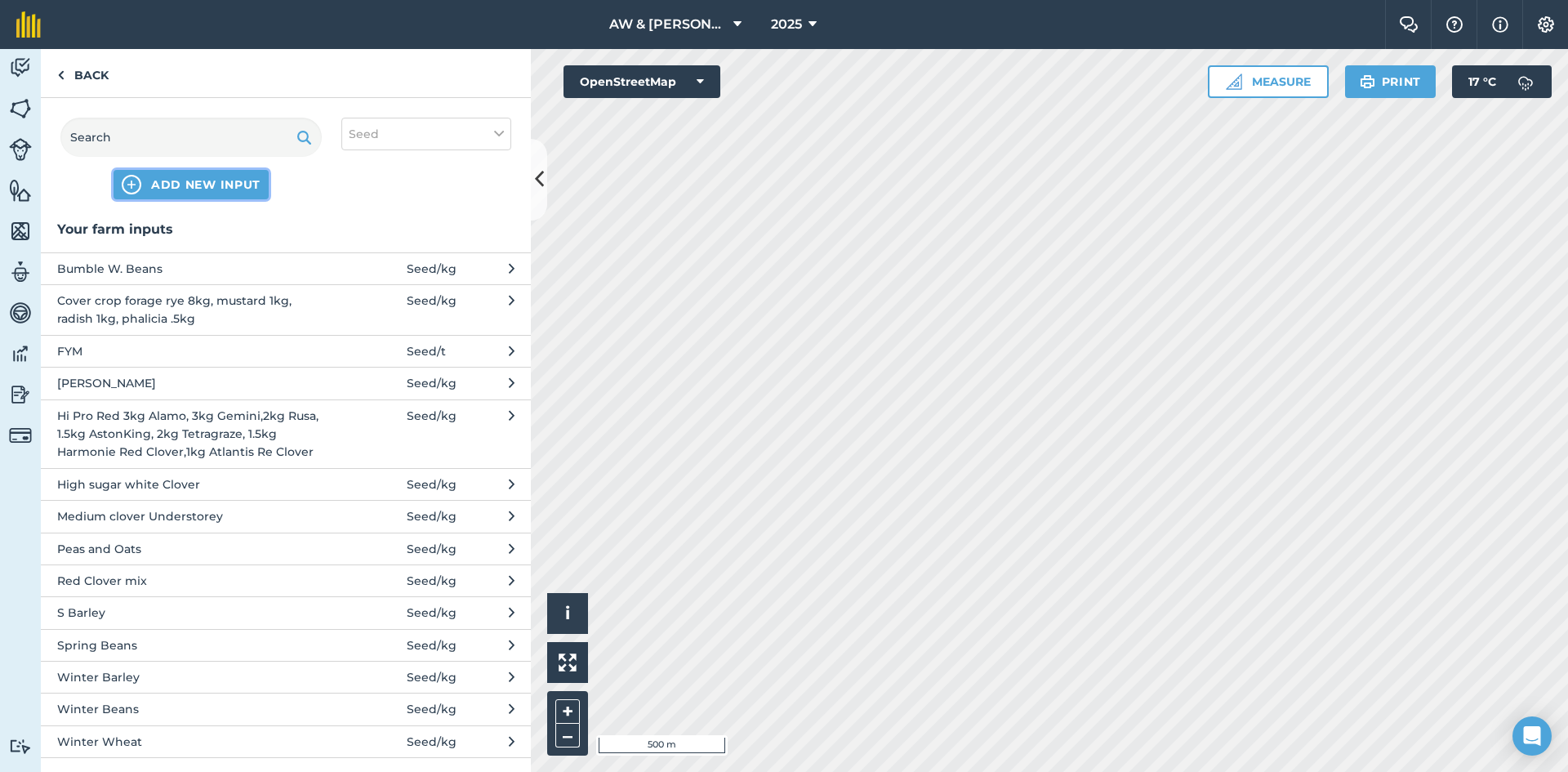
click at [212, 191] on span "ADD NEW INPUT" at bounding box center [206, 185] width 110 height 17
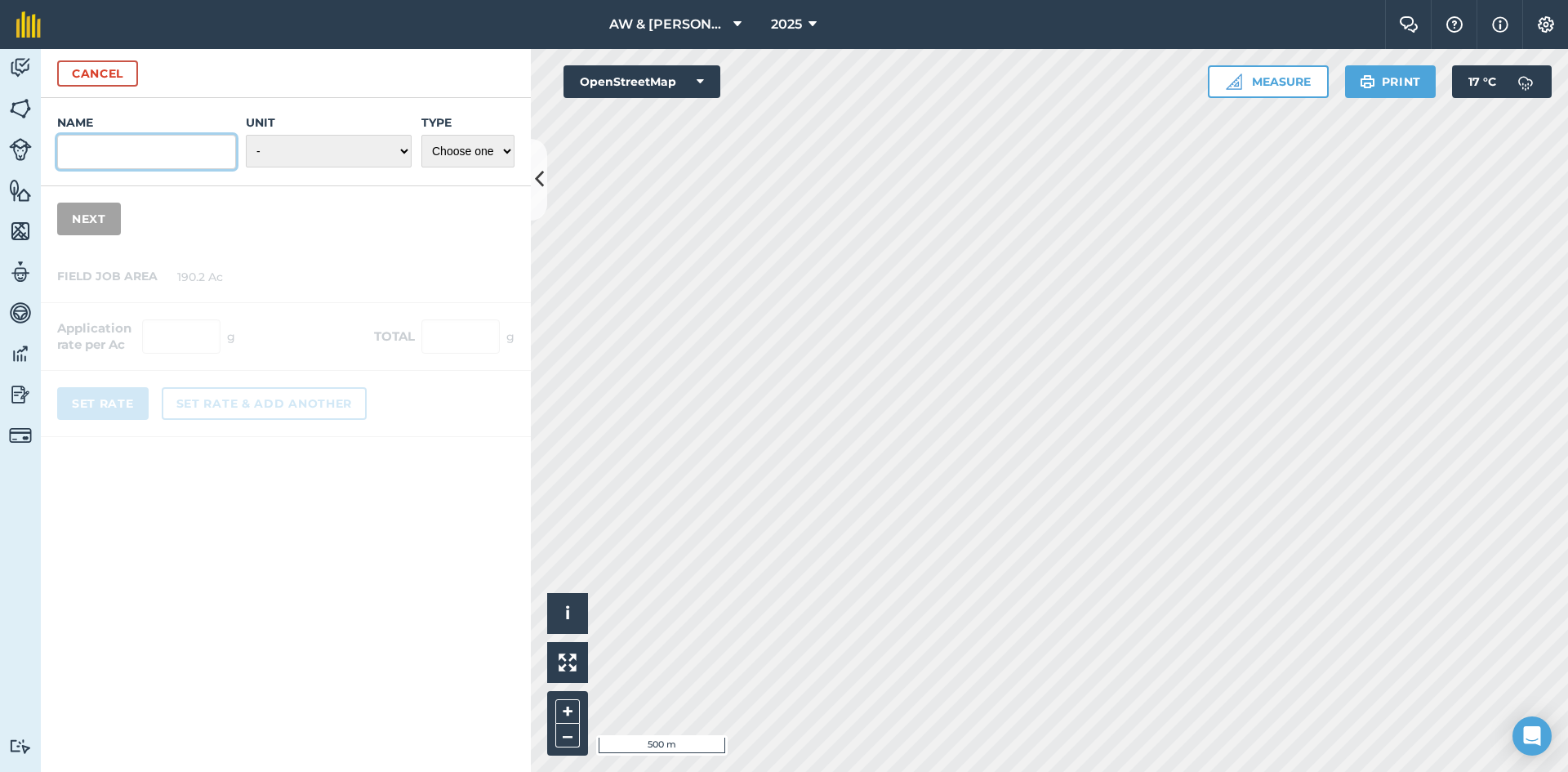
click at [196, 161] on input "Name" at bounding box center [147, 151] width 179 height 34
type input "Peas"
click at [307, 144] on select "- Grams/g Kilograms/kg Metric tonnes/t Millilitres/ml Litres/L Ounces/oz Pounds…" at bounding box center [329, 151] width 166 height 33
select select "KILOGRAMS"
click at [246, 135] on select "- Grams/g Kilograms/kg Metric tonnes/t Millilitres/ml Litres/L Ounces/oz Pounds…" at bounding box center [329, 151] width 166 height 33
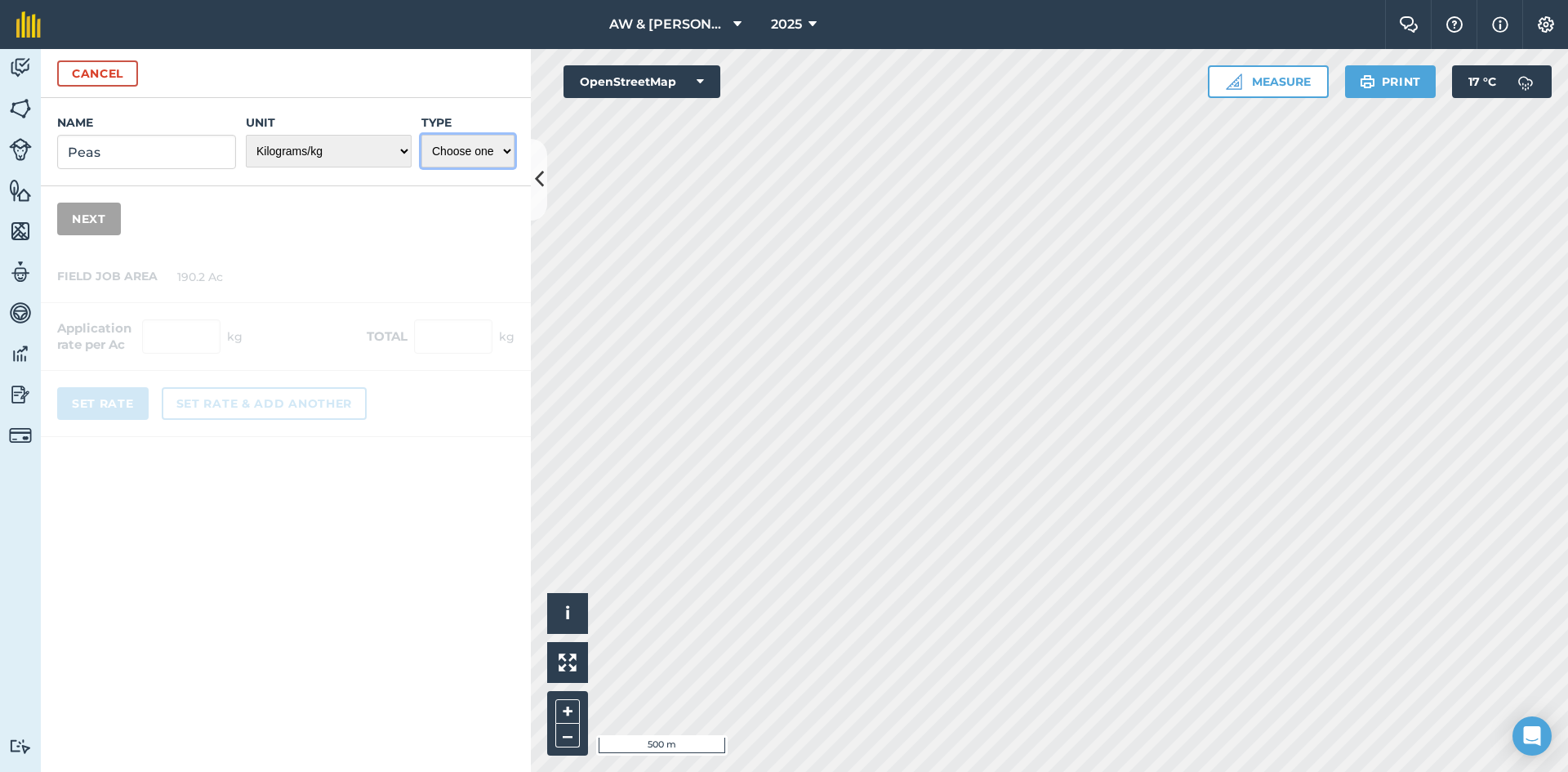
click at [492, 150] on select "Choose one Fertilizer Seed Spray Fuel Other" at bounding box center [467, 151] width 93 height 33
select select "SEED"
click at [421, 135] on select "Choose one Fertilizer Seed Spray Fuel Other" at bounding box center [467, 151] width 93 height 33
click at [105, 219] on button "Next" at bounding box center [89, 219] width 64 height 33
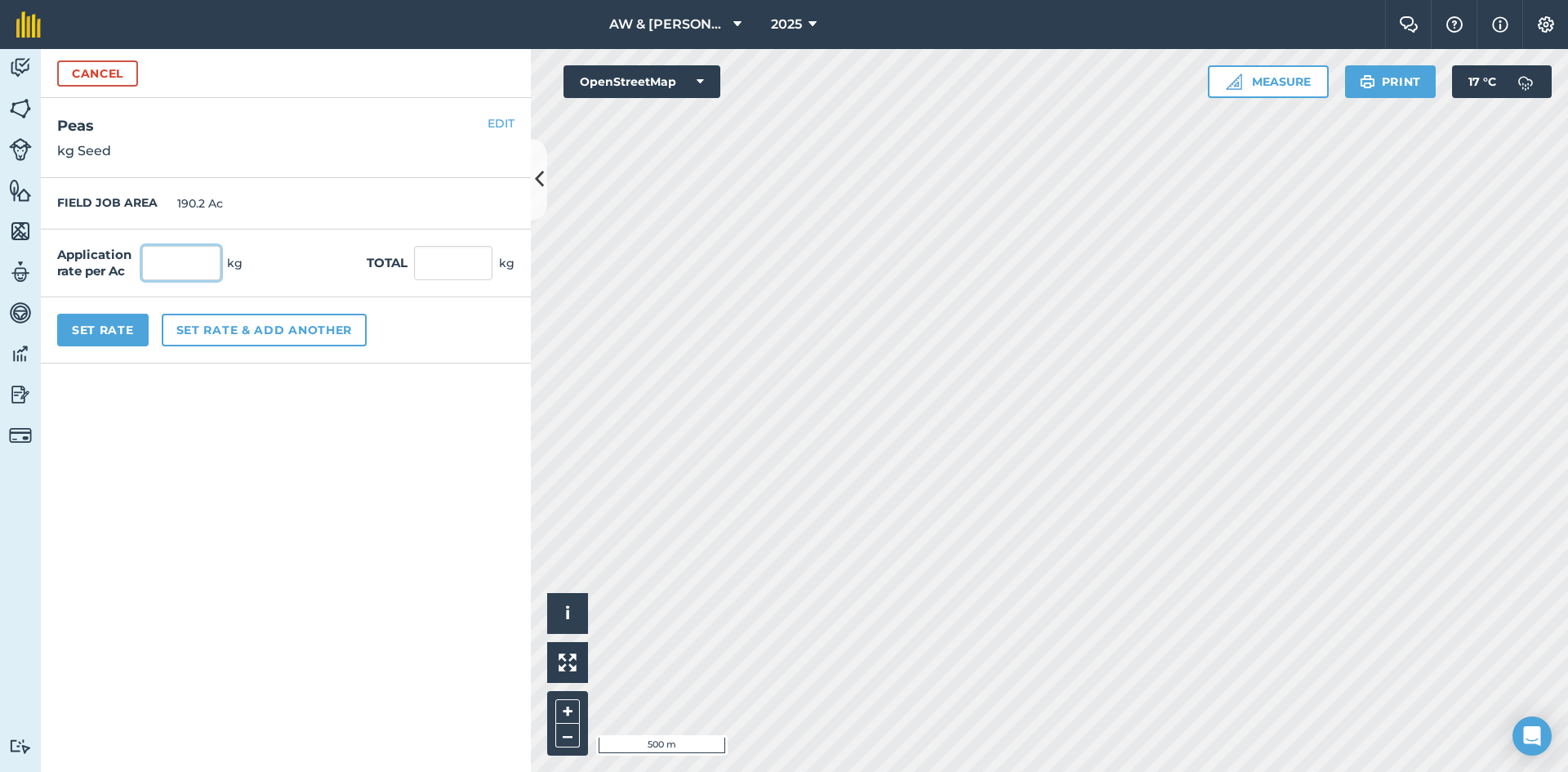
click at [197, 265] on input "text" at bounding box center [181, 263] width 78 height 34
type input "72"
type input "13,694.4"
click at [363, 585] on form "Cancel Name Peas Unit - Grams/g Kilograms/kg Metric tonnes/t Millilitres/ml Lit…" at bounding box center [285, 410] width 490 height 723
click at [261, 326] on button "Set rate & add another" at bounding box center [265, 330] width 205 height 33
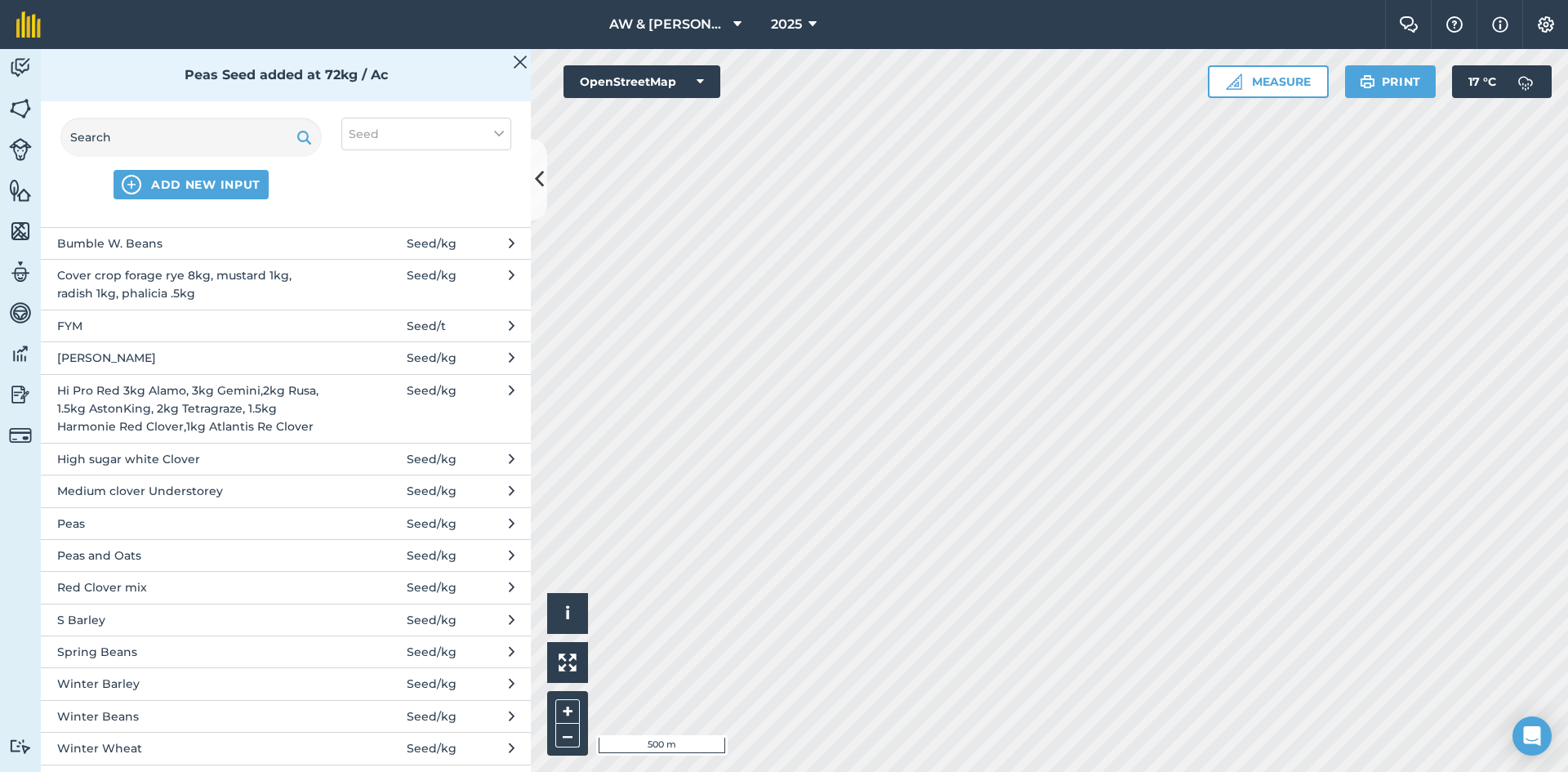
scroll to position [38, 0]
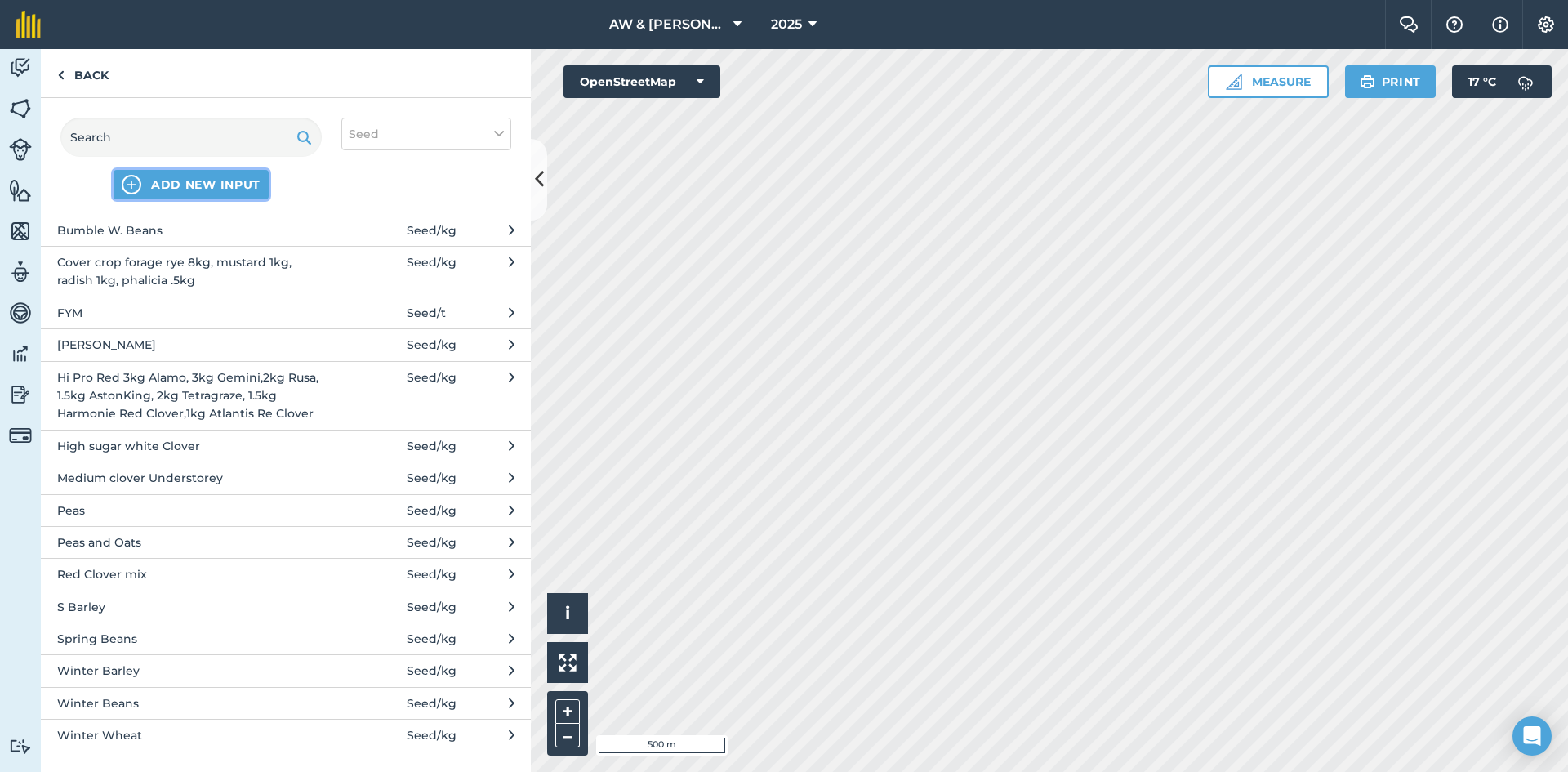
click at [236, 183] on span "ADD NEW INPUT" at bounding box center [206, 185] width 110 height 17
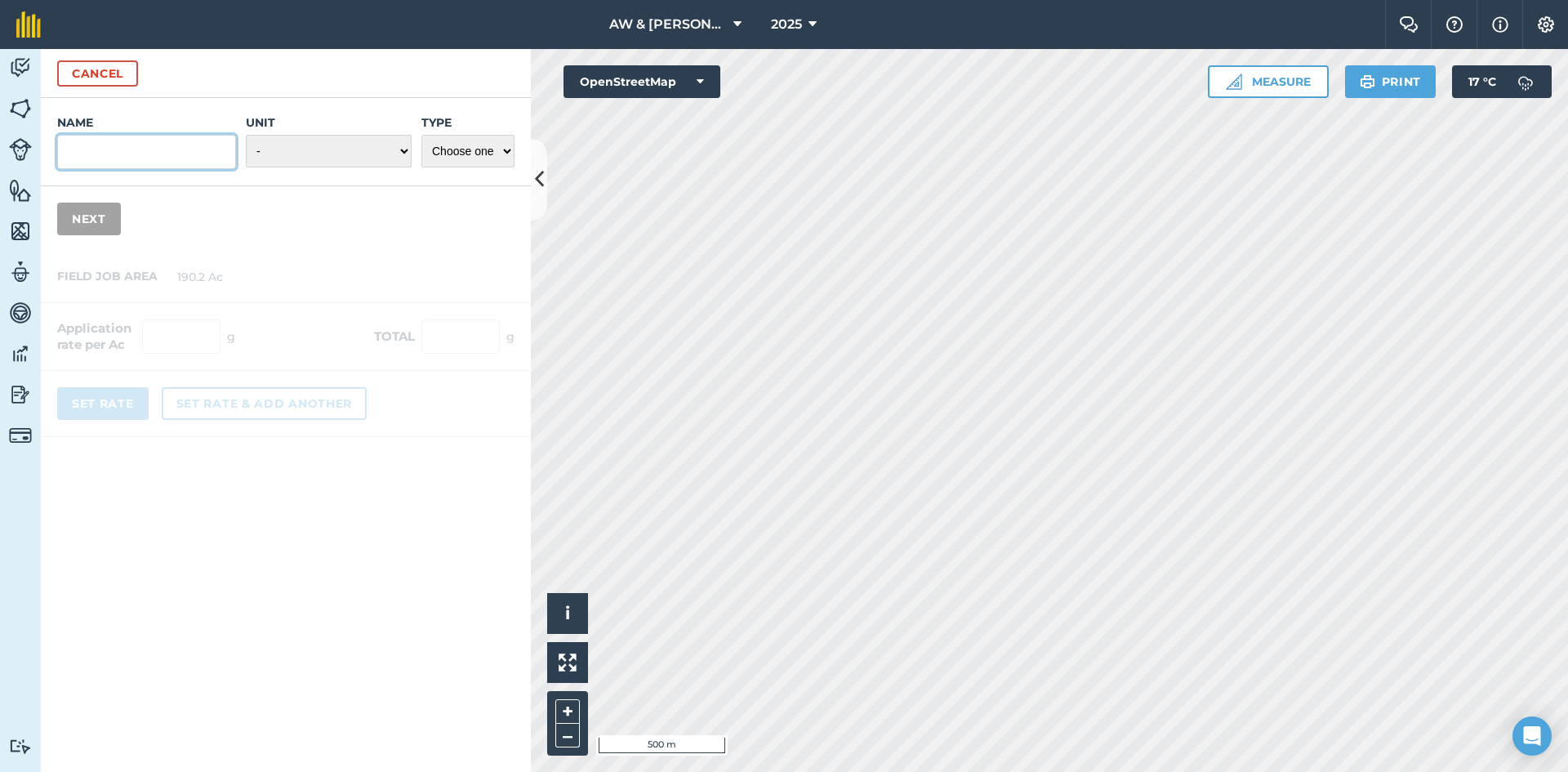
click at [224, 150] on input "Name" at bounding box center [147, 151] width 179 height 34
type input "Spring Barley"
click at [289, 158] on select "- Grams/g Kilograms/kg Metric tonnes/t Millilitres/ml Litres/L Ounces/oz Pounds…" at bounding box center [329, 151] width 166 height 33
select select "KILOGRAMS"
click at [246, 135] on select "- Grams/g Kilograms/kg Metric tonnes/t Millilitres/ml Litres/L Ounces/oz Pounds…" at bounding box center [329, 151] width 166 height 33
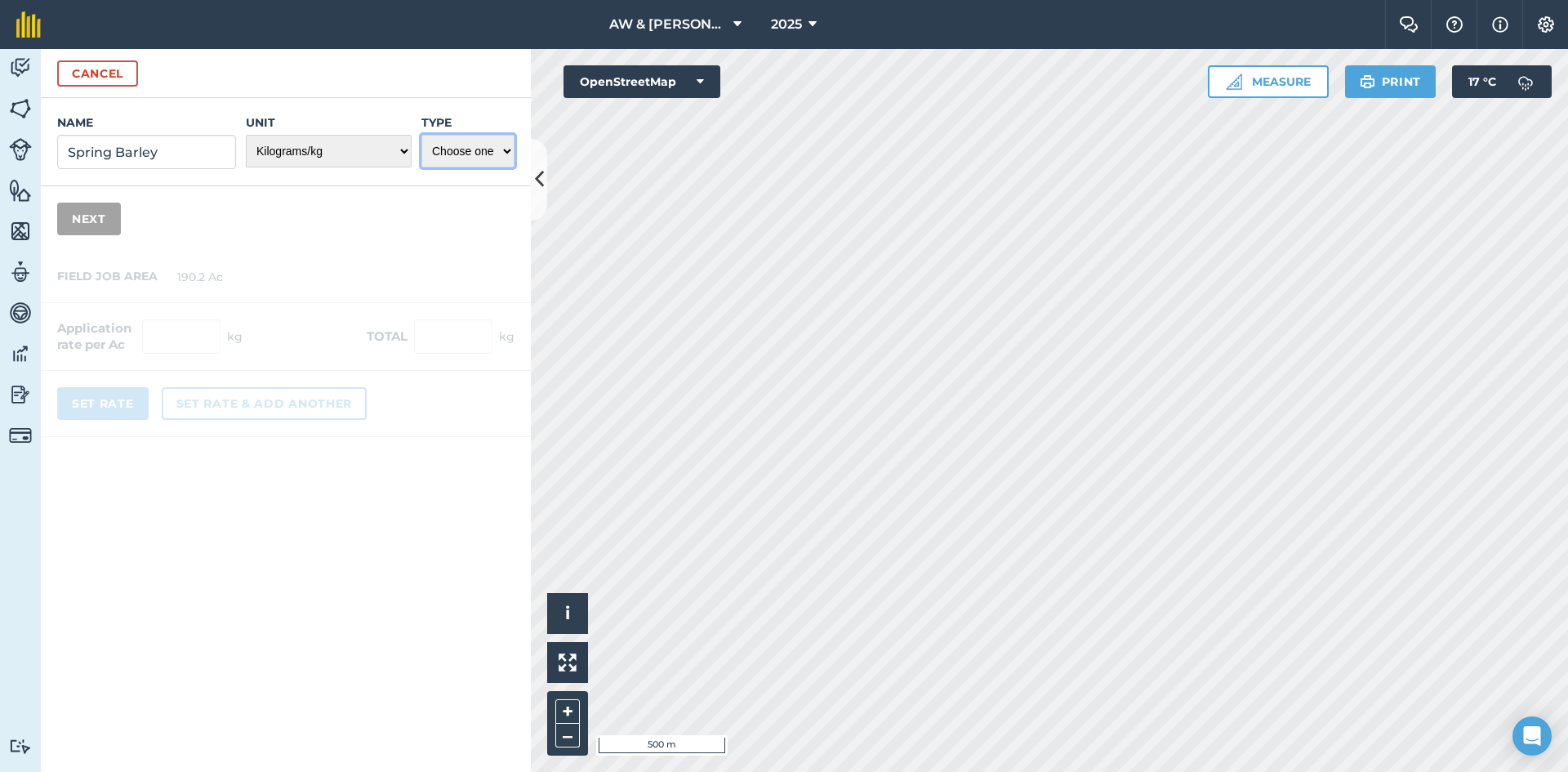
click at [479, 142] on select "Choose one Fertilizer Seed Spray Fuel Other" at bounding box center [467, 151] width 93 height 33
select select "SEED"
click at [421, 135] on select "Choose one Fertilizer Seed Spray Fuel Other" at bounding box center [467, 151] width 93 height 33
click at [111, 219] on button "Next" at bounding box center [89, 219] width 64 height 33
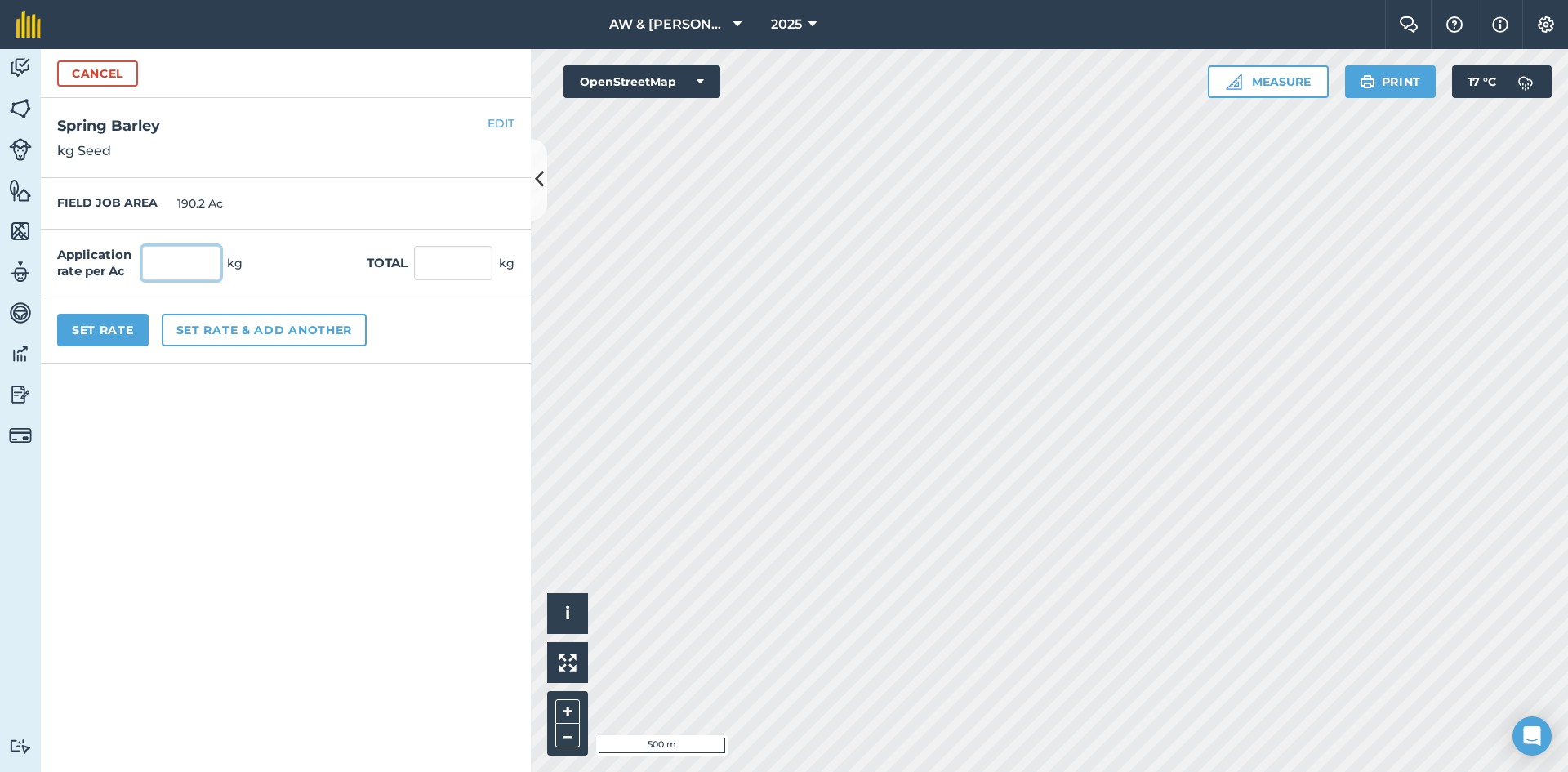
click at [169, 257] on input "text" at bounding box center [181, 263] width 78 height 34
type input "40"
type input "7,608"
click at [252, 428] on form "Cancel Name Spring Barley Unit - Grams/g Kilograms/kg Metric tonnes/t Millilitr…" at bounding box center [285, 410] width 490 height 723
click at [165, 267] on input "40" at bounding box center [181, 263] width 78 height 34
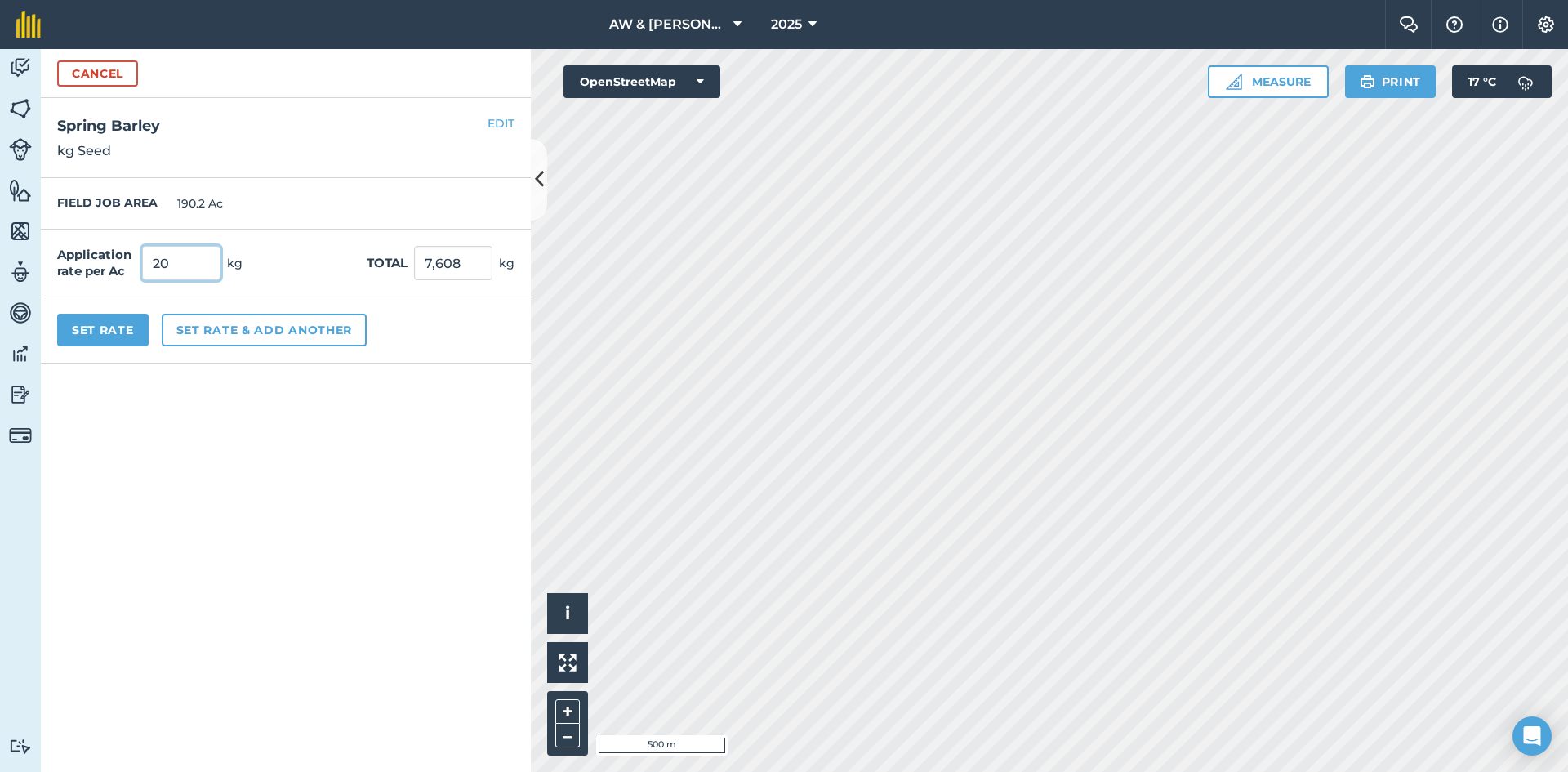
type input "20"
type input "3,804"
click at [208, 449] on form "Cancel Name Spring Barley Unit - Grams/g Kilograms/kg Metric tonnes/t Millilitr…" at bounding box center [285, 410] width 490 height 723
click at [118, 328] on button "Set Rate" at bounding box center [103, 330] width 91 height 33
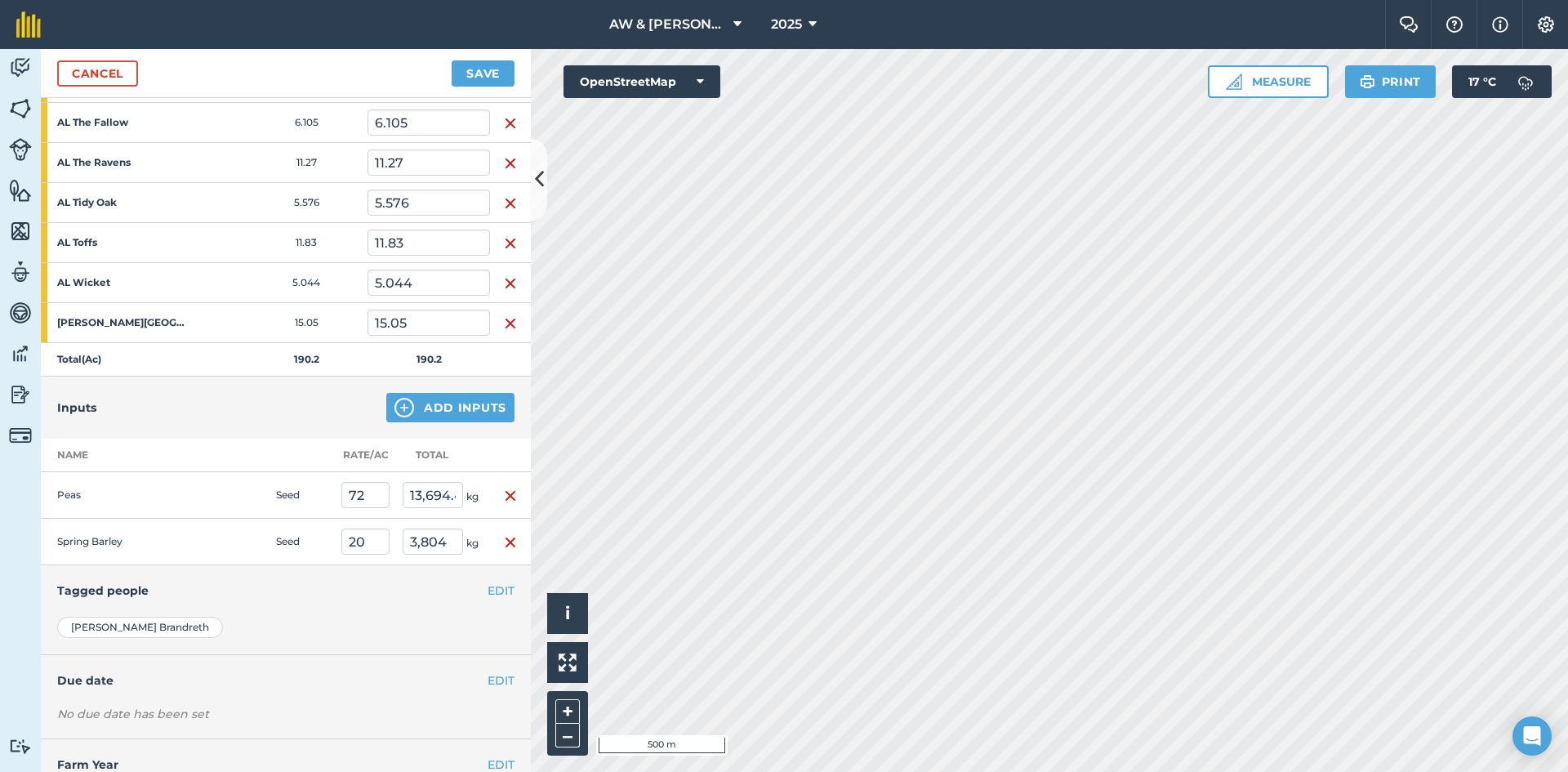
scroll to position [838, 0]
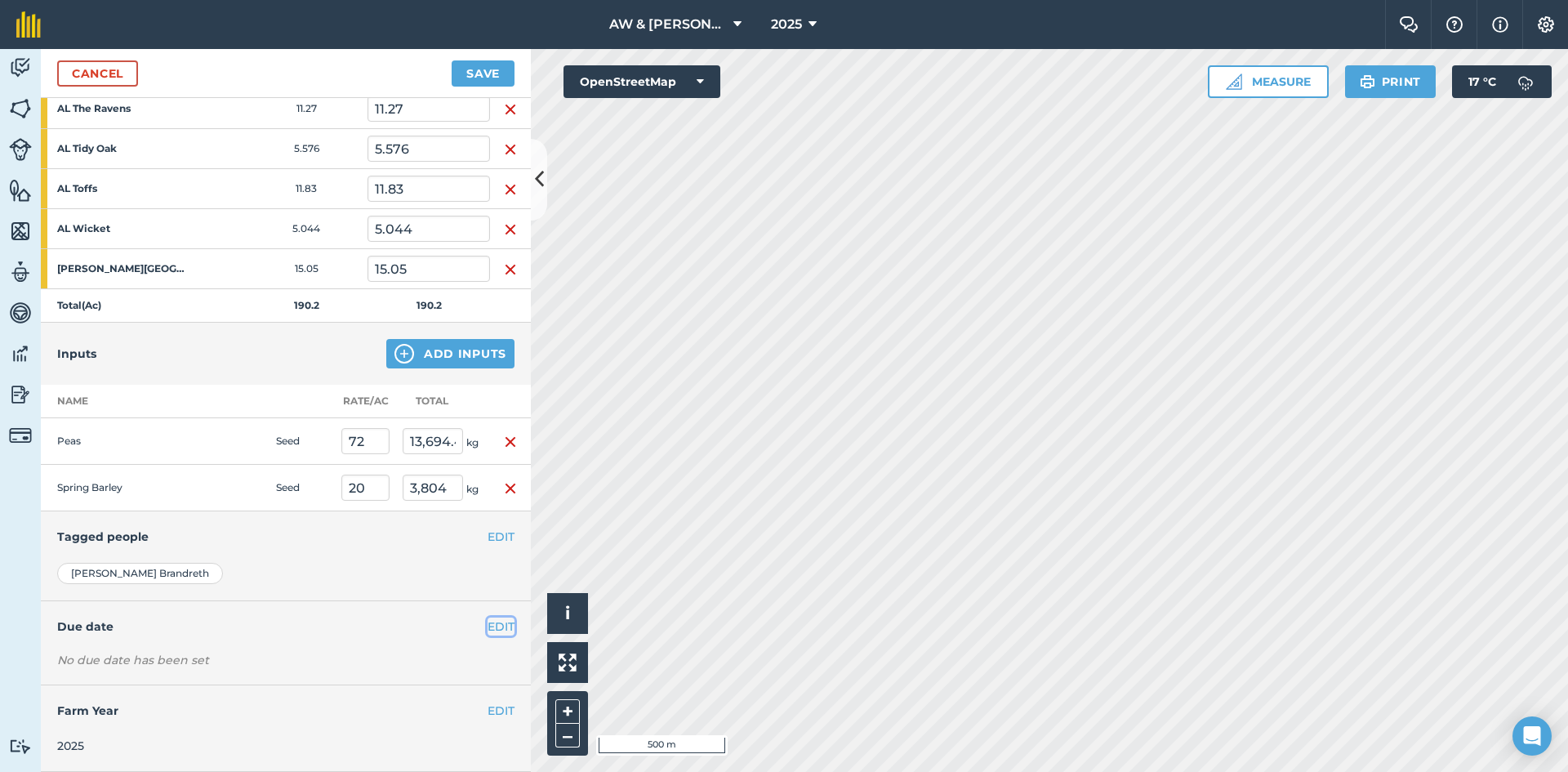
click at [487, 621] on button "EDIT" at bounding box center [500, 627] width 27 height 18
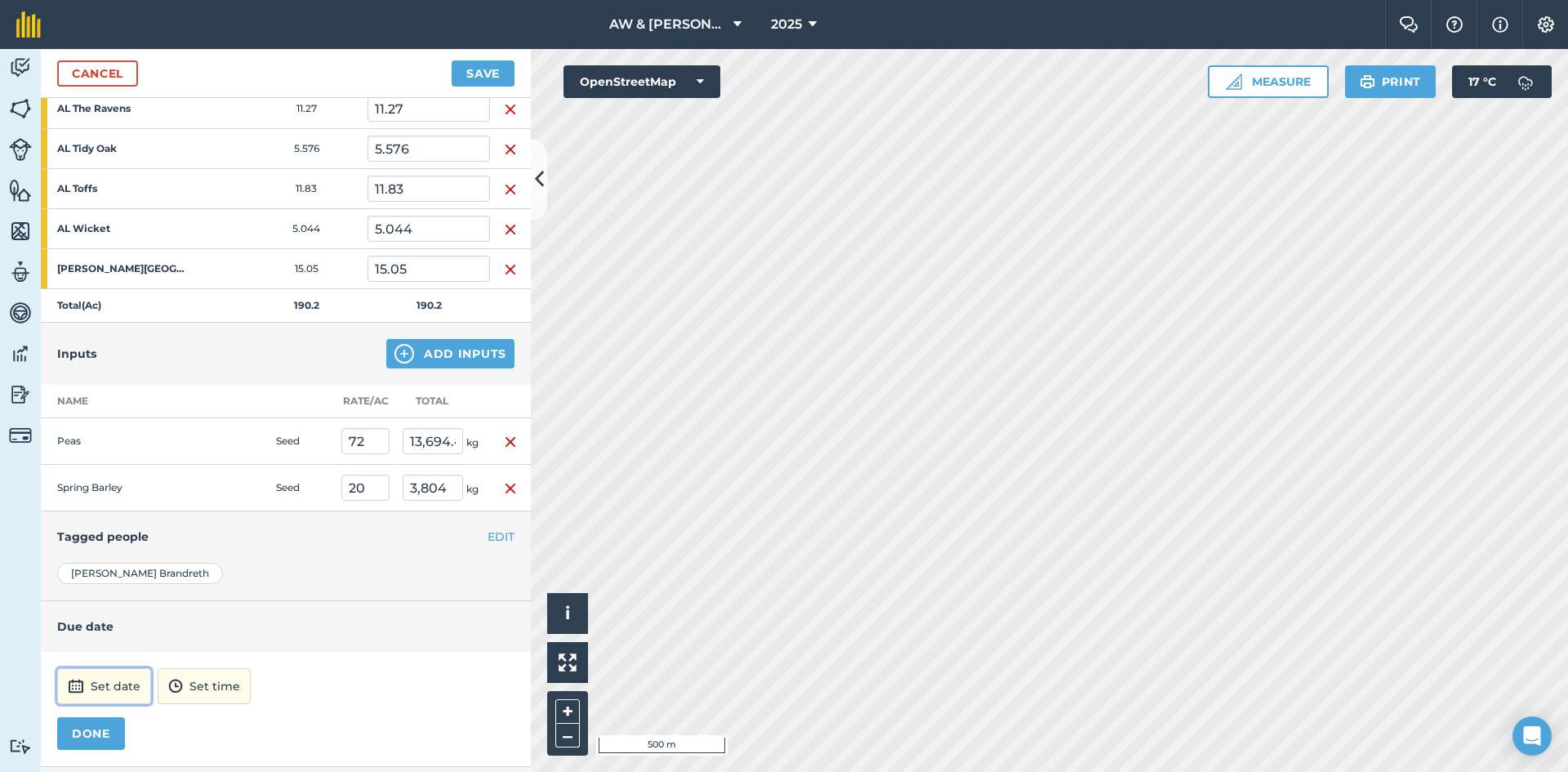
click at [117, 690] on button "Set date" at bounding box center [104, 686] width 94 height 36
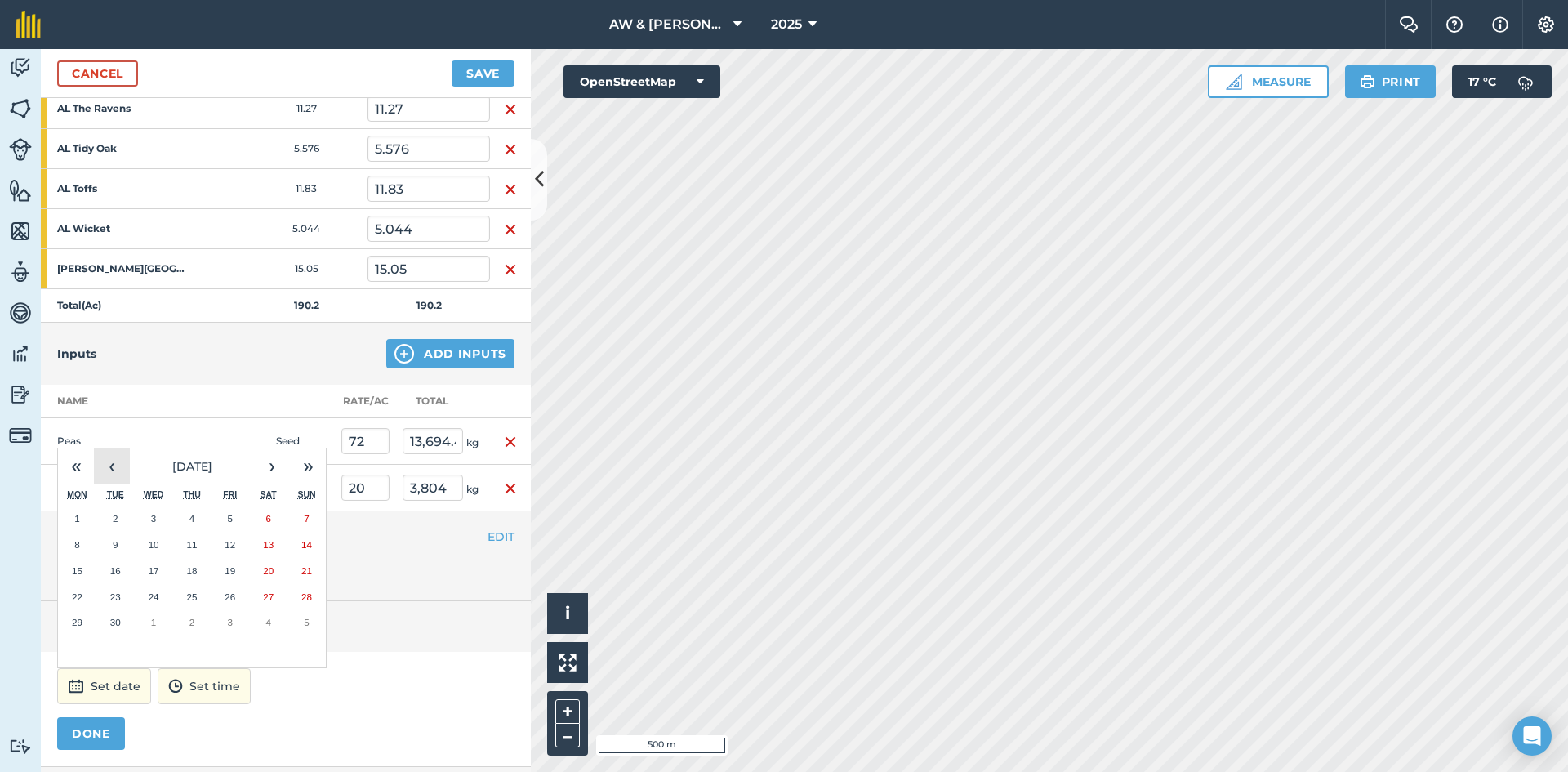
click at [104, 481] on button "‹" at bounding box center [111, 466] width 36 height 36
click at [105, 480] on button "‹" at bounding box center [111, 466] width 36 height 36
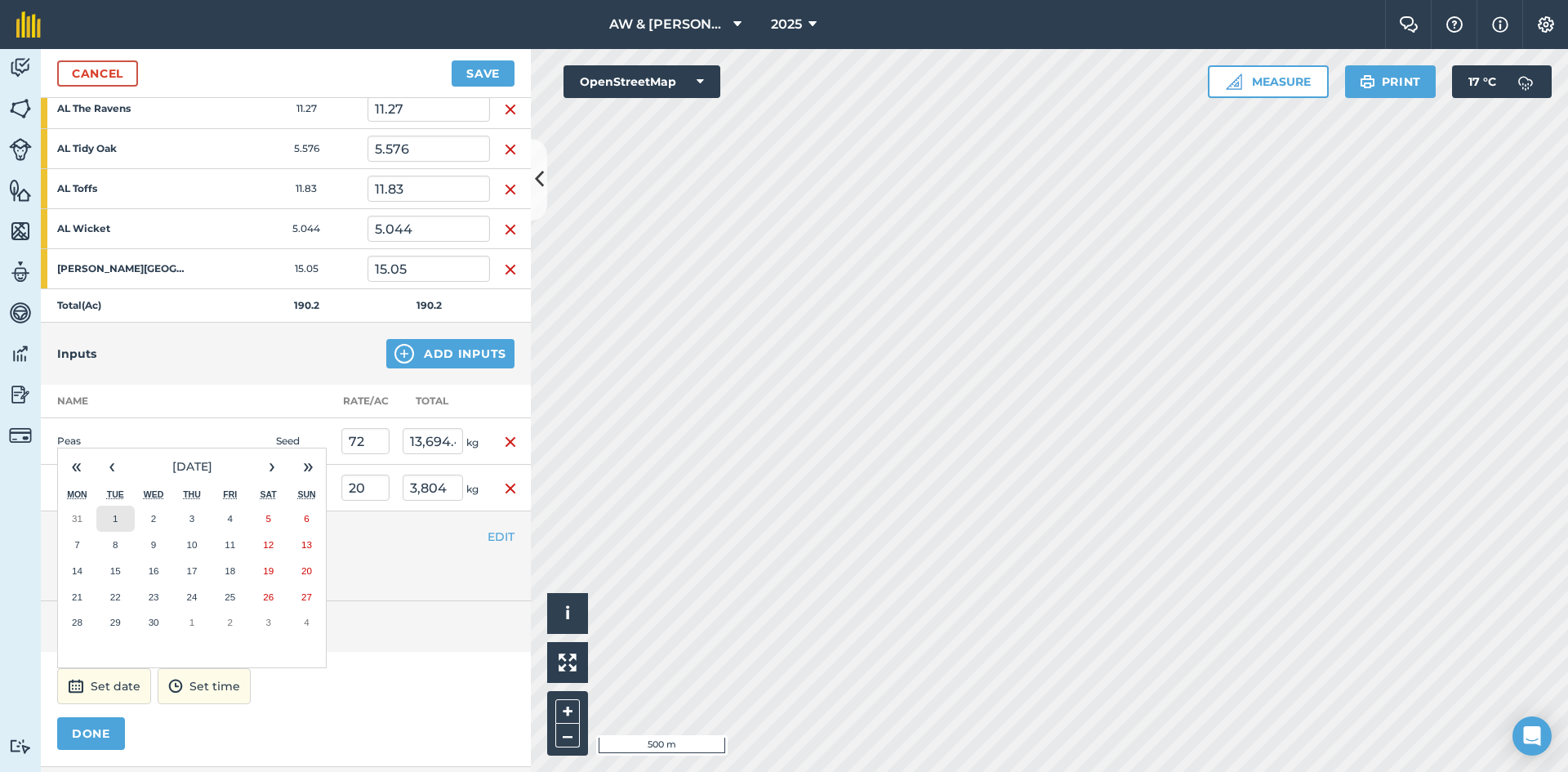
click at [109, 523] on button "1" at bounding box center [116, 519] width 38 height 26
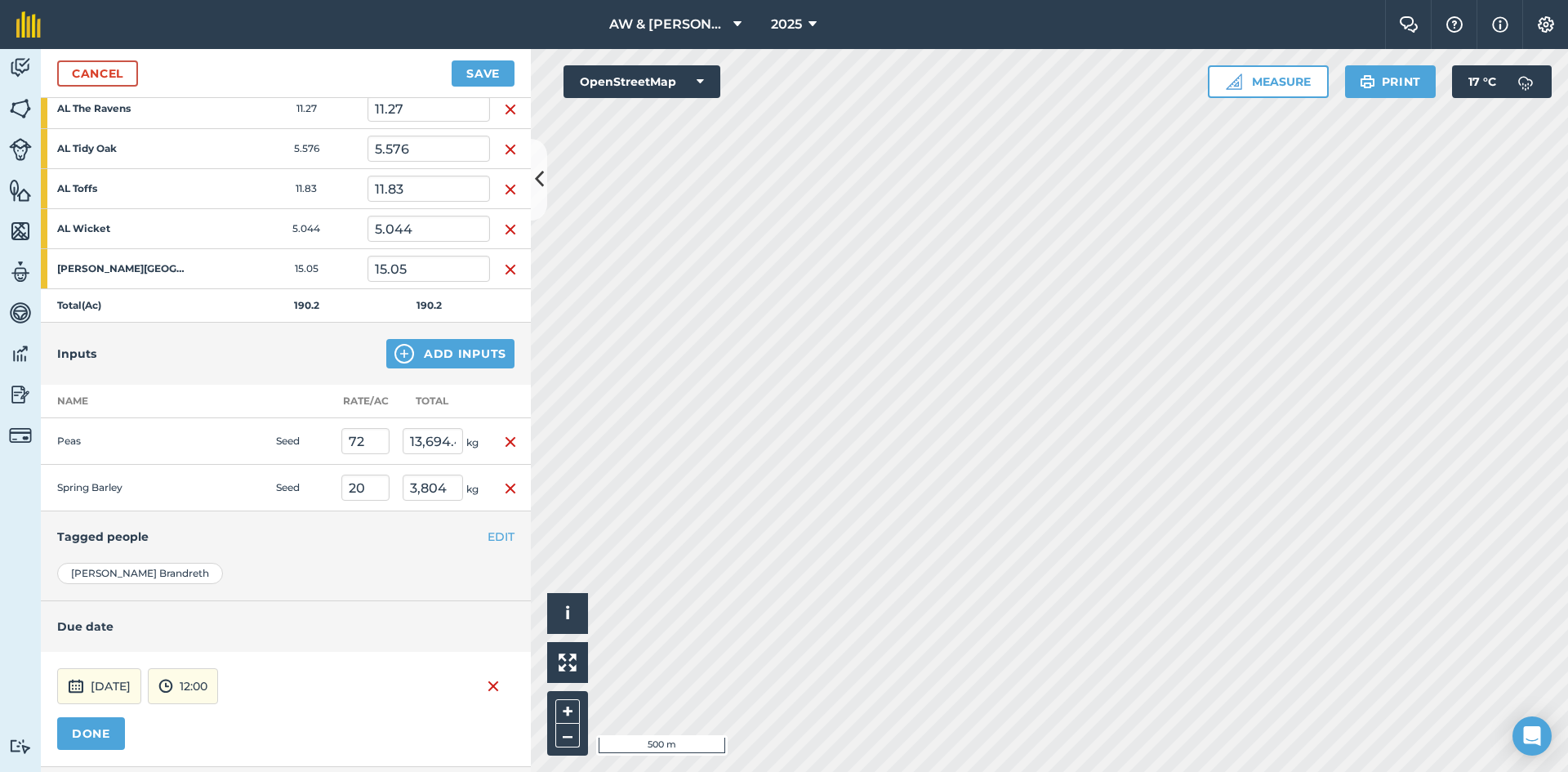
scroll to position [920, 0]
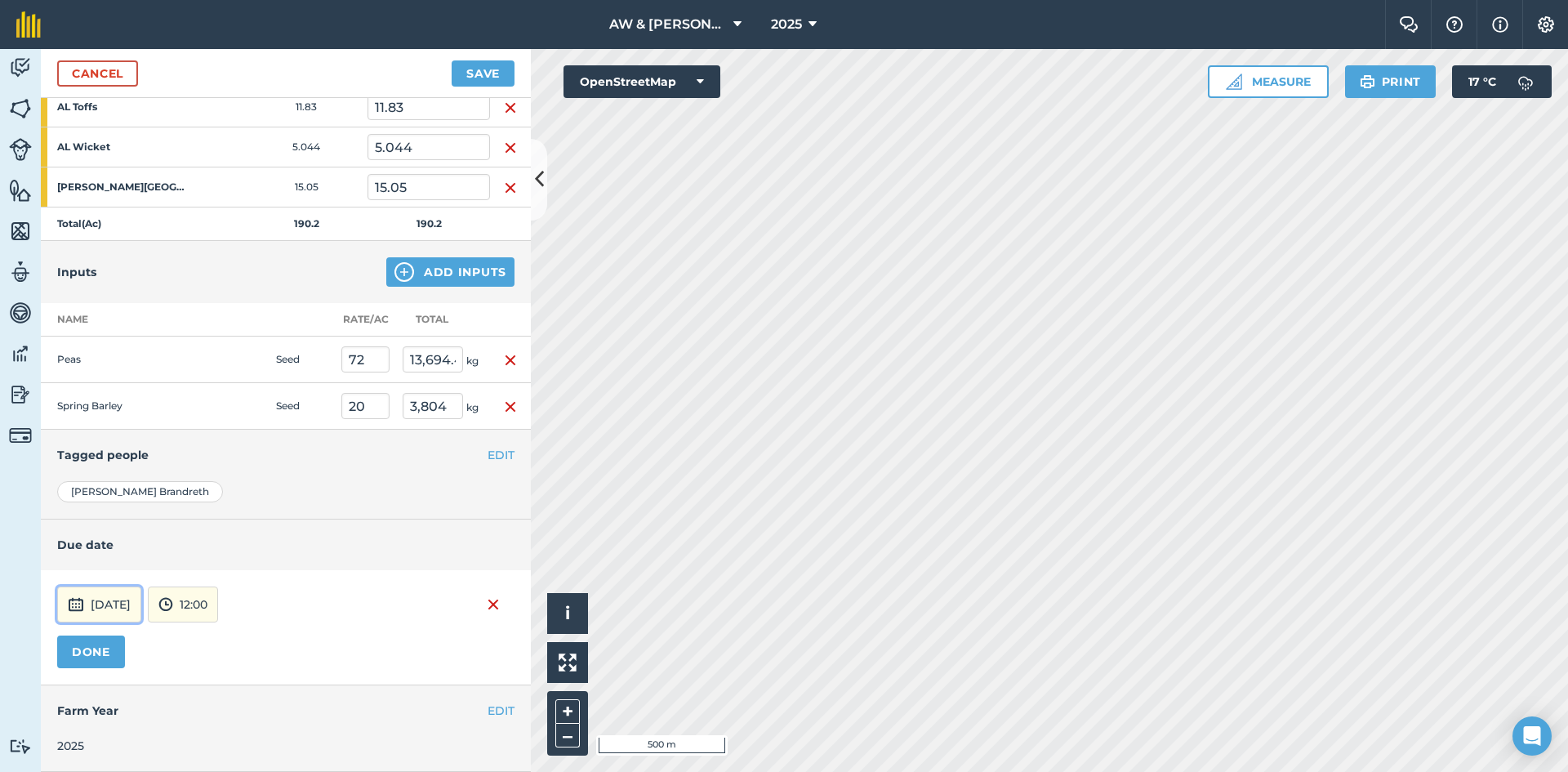
click at [141, 613] on button "[DATE]" at bounding box center [99, 604] width 84 height 36
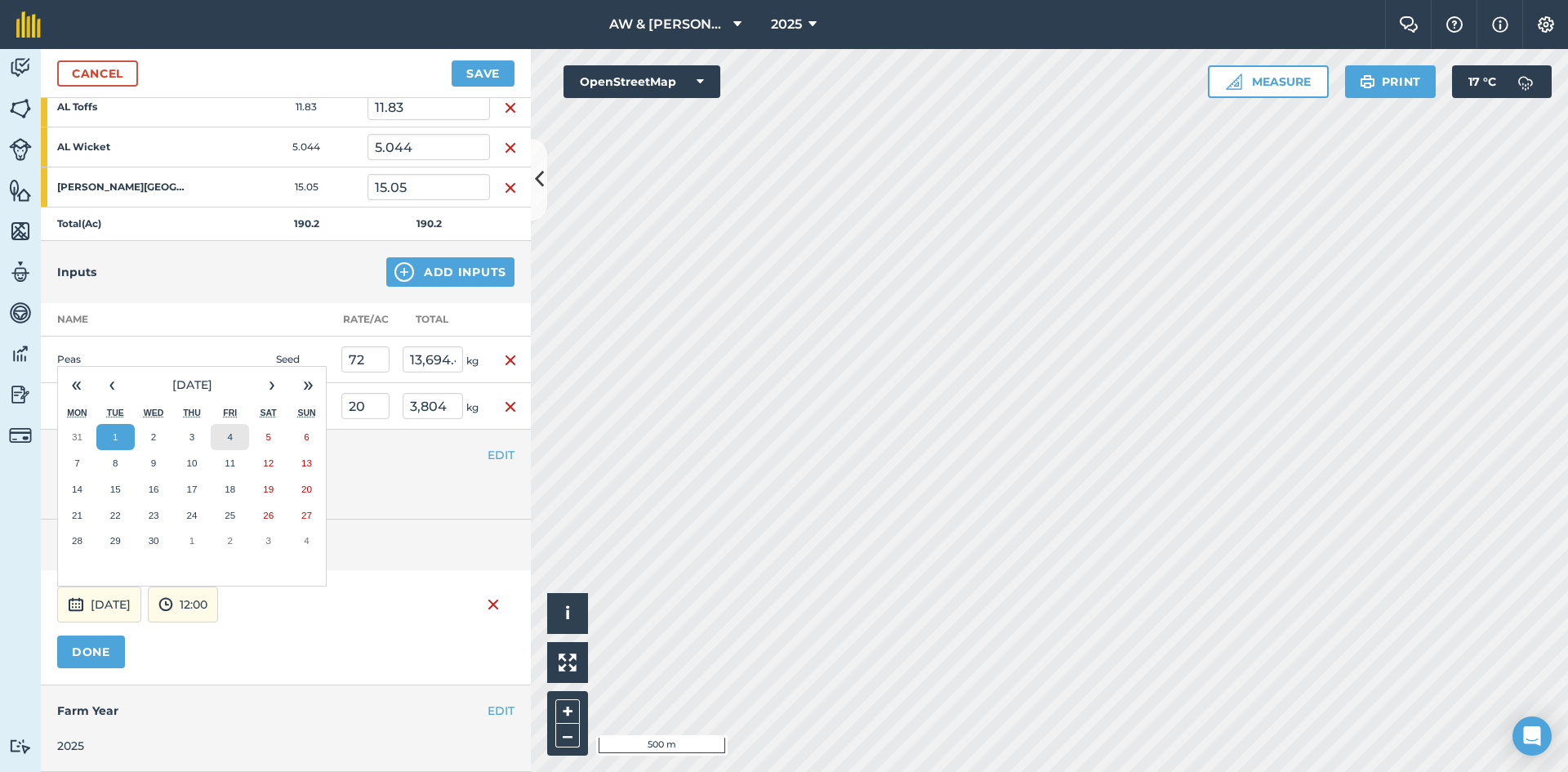
click at [226, 433] on button "4" at bounding box center [230, 437] width 38 height 26
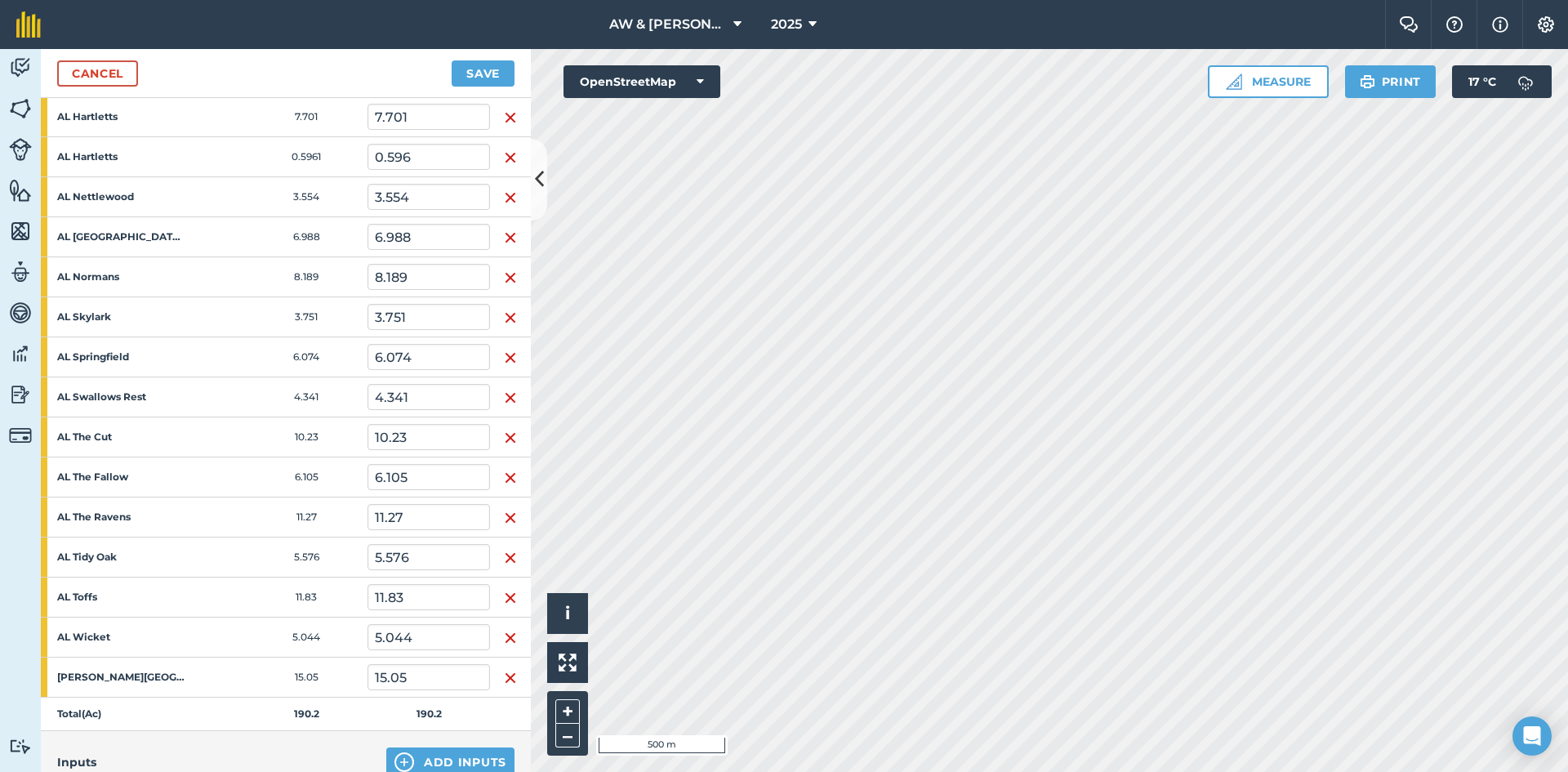
scroll to position [0, 0]
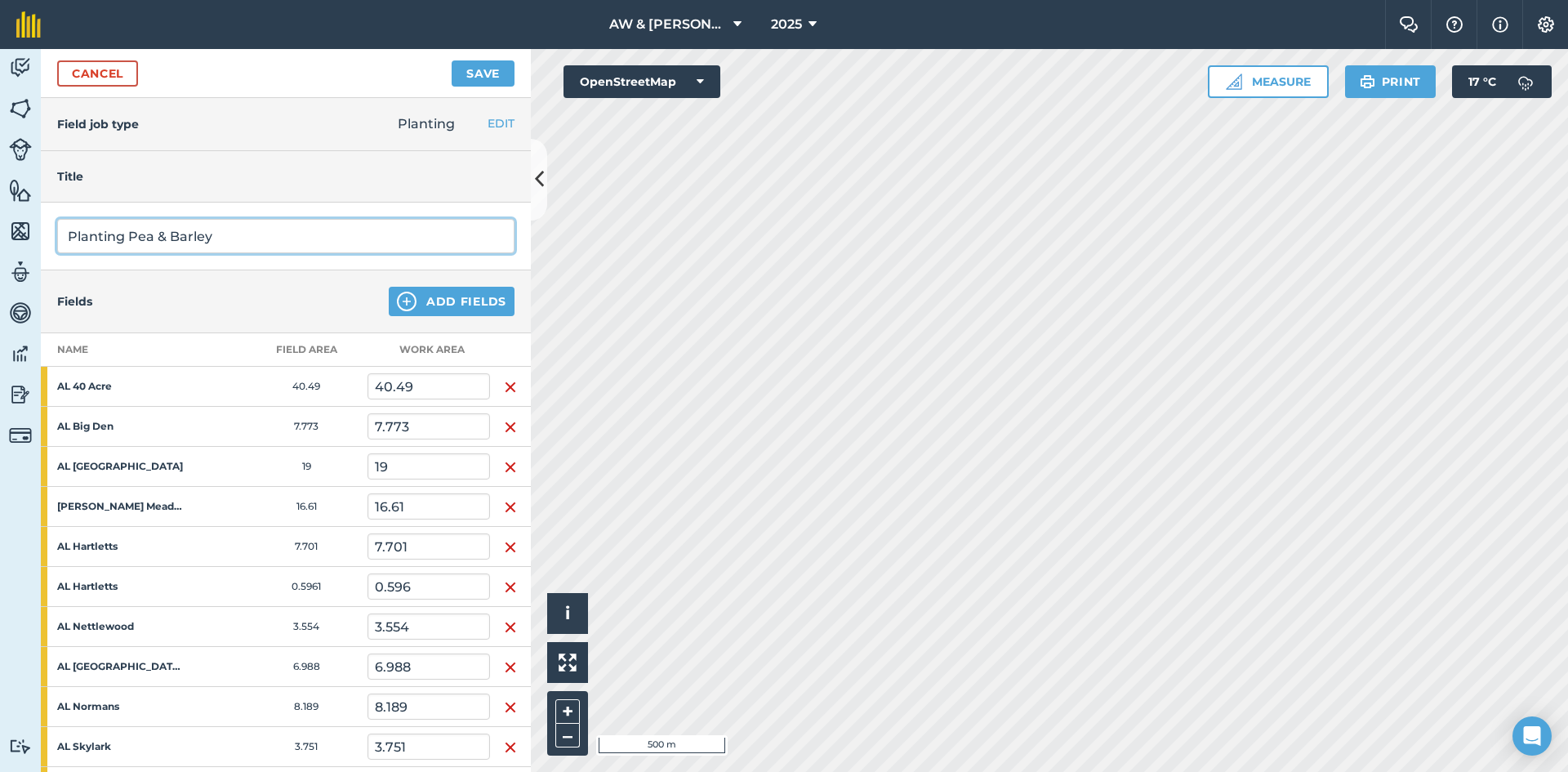
click at [246, 239] on input "Planting Pea & Barley" at bounding box center [286, 236] width 458 height 34
click at [290, 243] on input "Planting Pea(Kameleon) & [PERSON_NAME]" at bounding box center [286, 236] width 458 height 34
type input "Planting Pea(Kameleon) & [PERSON_NAME](Laureate)"
click at [470, 77] on button "Save" at bounding box center [483, 73] width 63 height 26
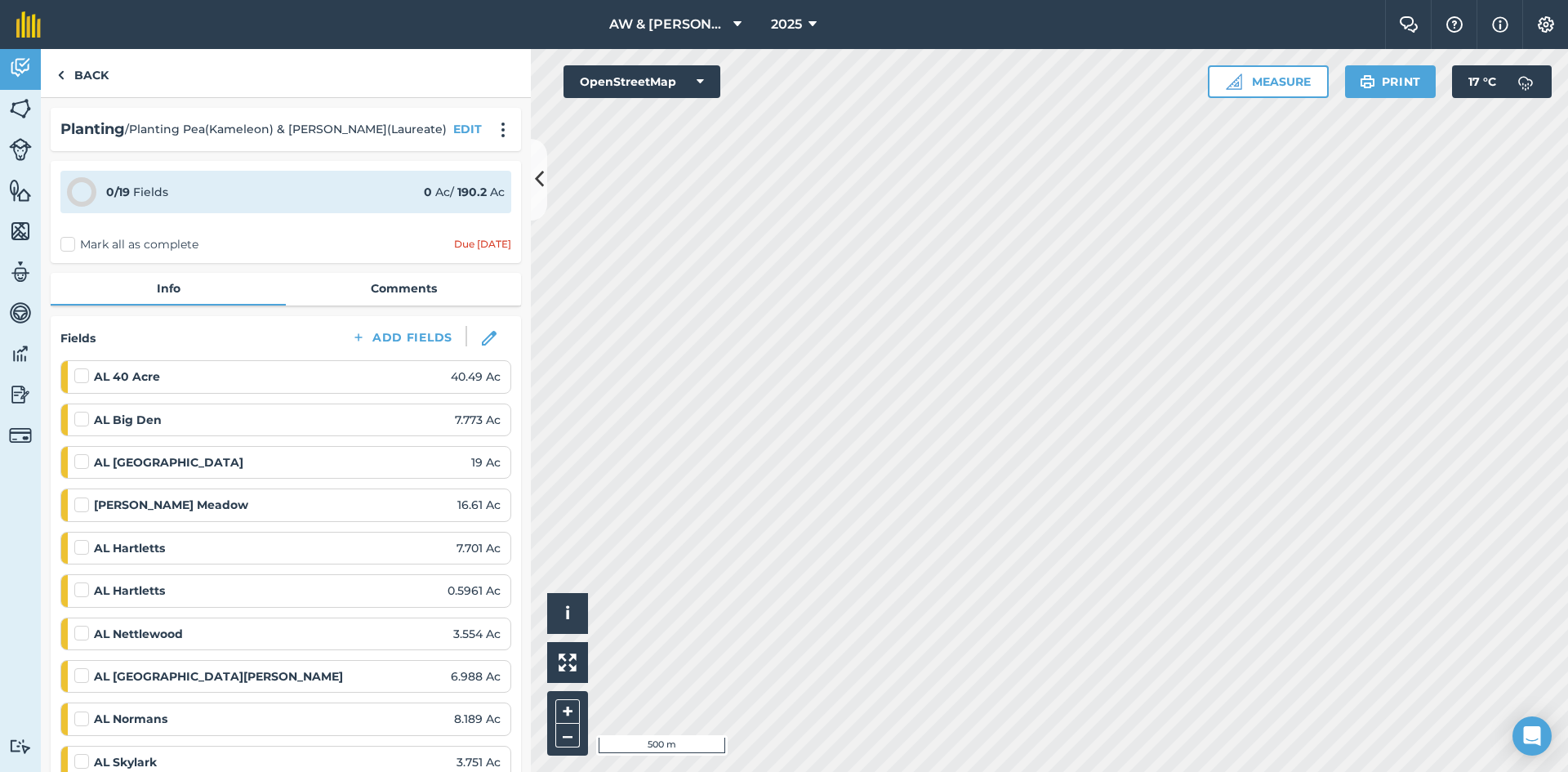
click at [73, 241] on label "Mark all as complete" at bounding box center [129, 245] width 138 height 17
click at [71, 241] on input "Mark all as complete" at bounding box center [65, 241] width 10 height 10
checkbox input "false"
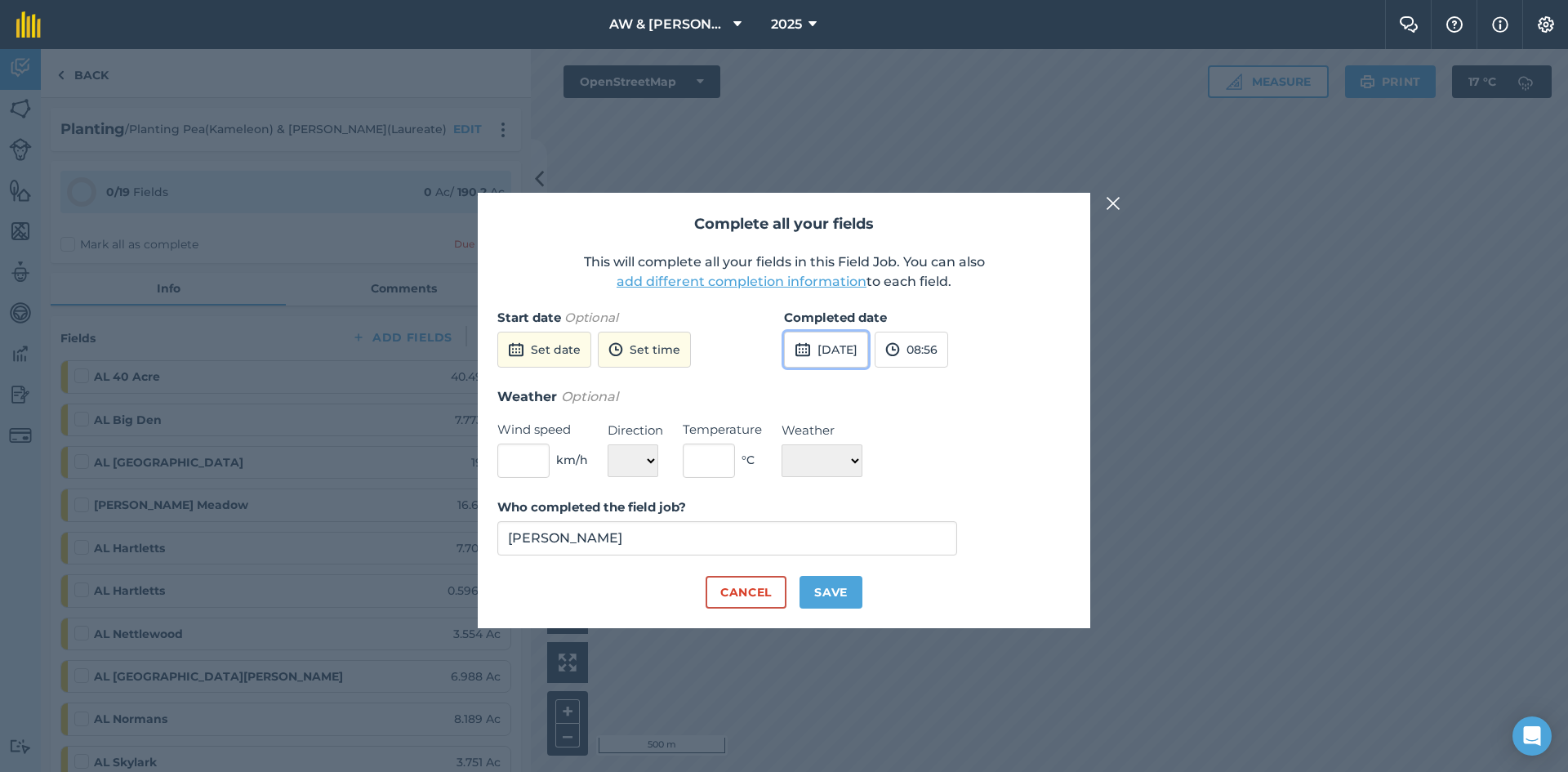
click at [856, 340] on button "[DATE]" at bounding box center [826, 349] width 84 height 36
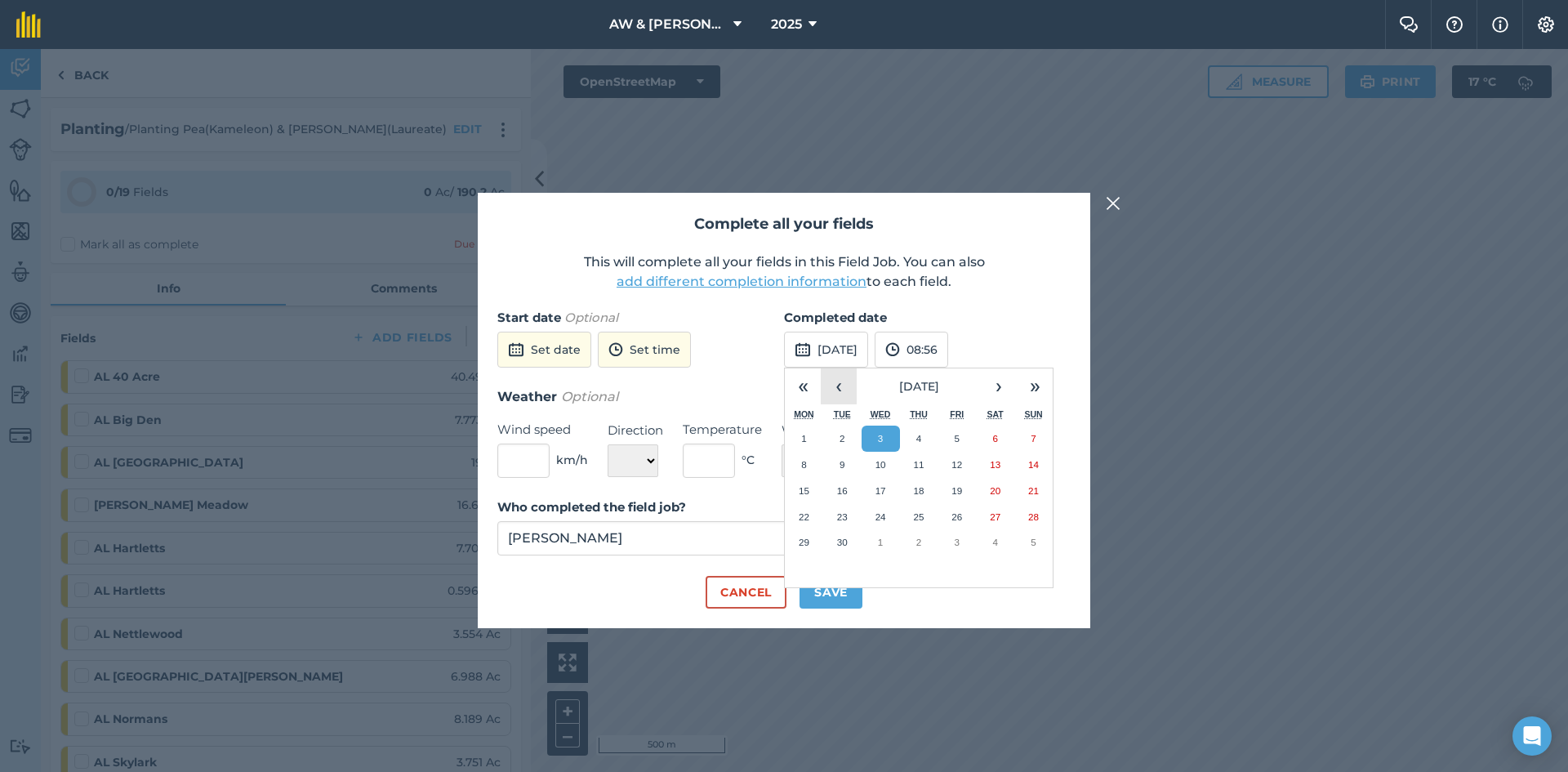
click at [834, 388] on button "‹" at bounding box center [838, 386] width 36 height 36
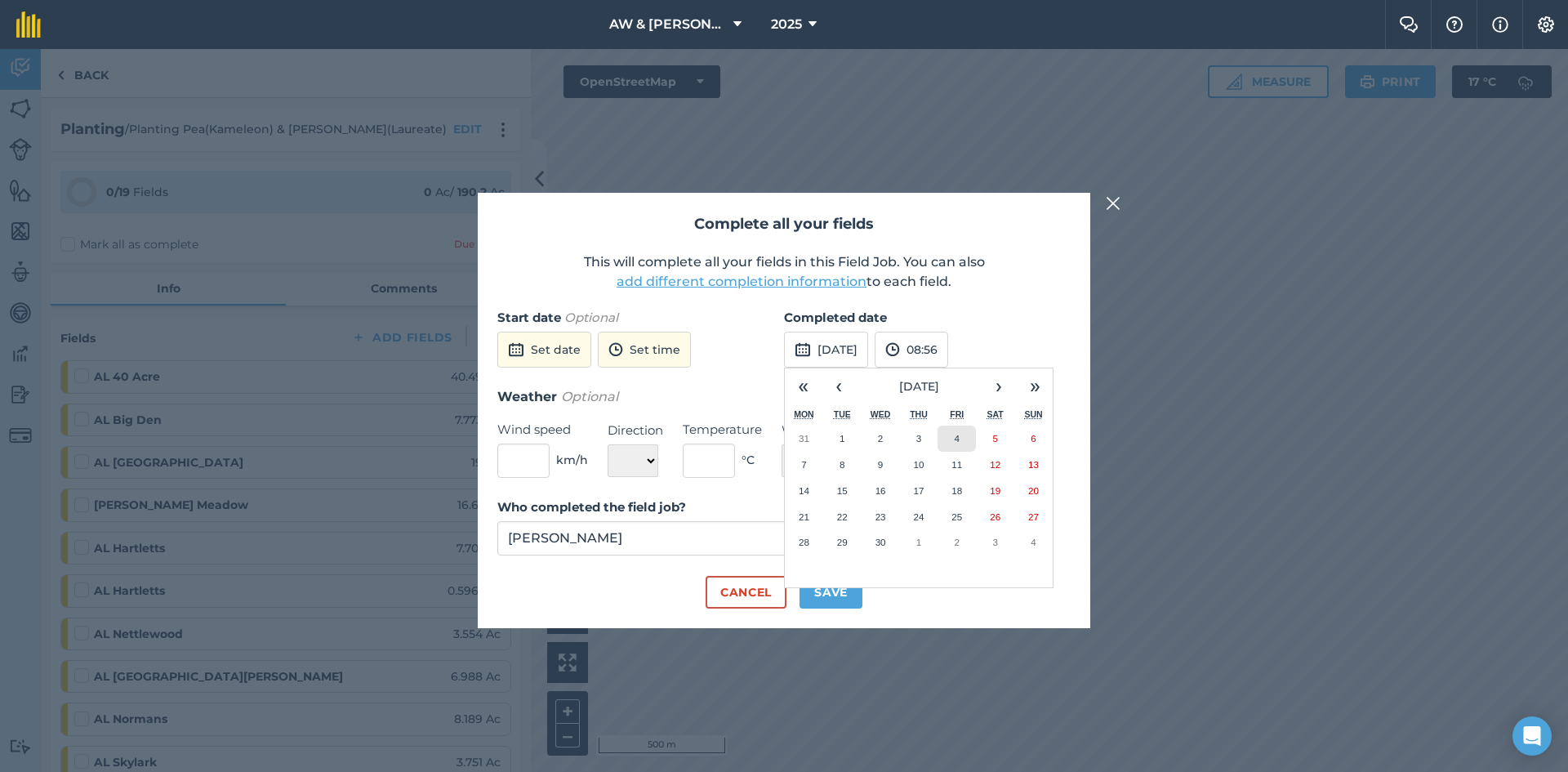
click at [962, 442] on button "4" at bounding box center [957, 439] width 38 height 26
click at [814, 597] on button "Save" at bounding box center [831, 593] width 63 height 33
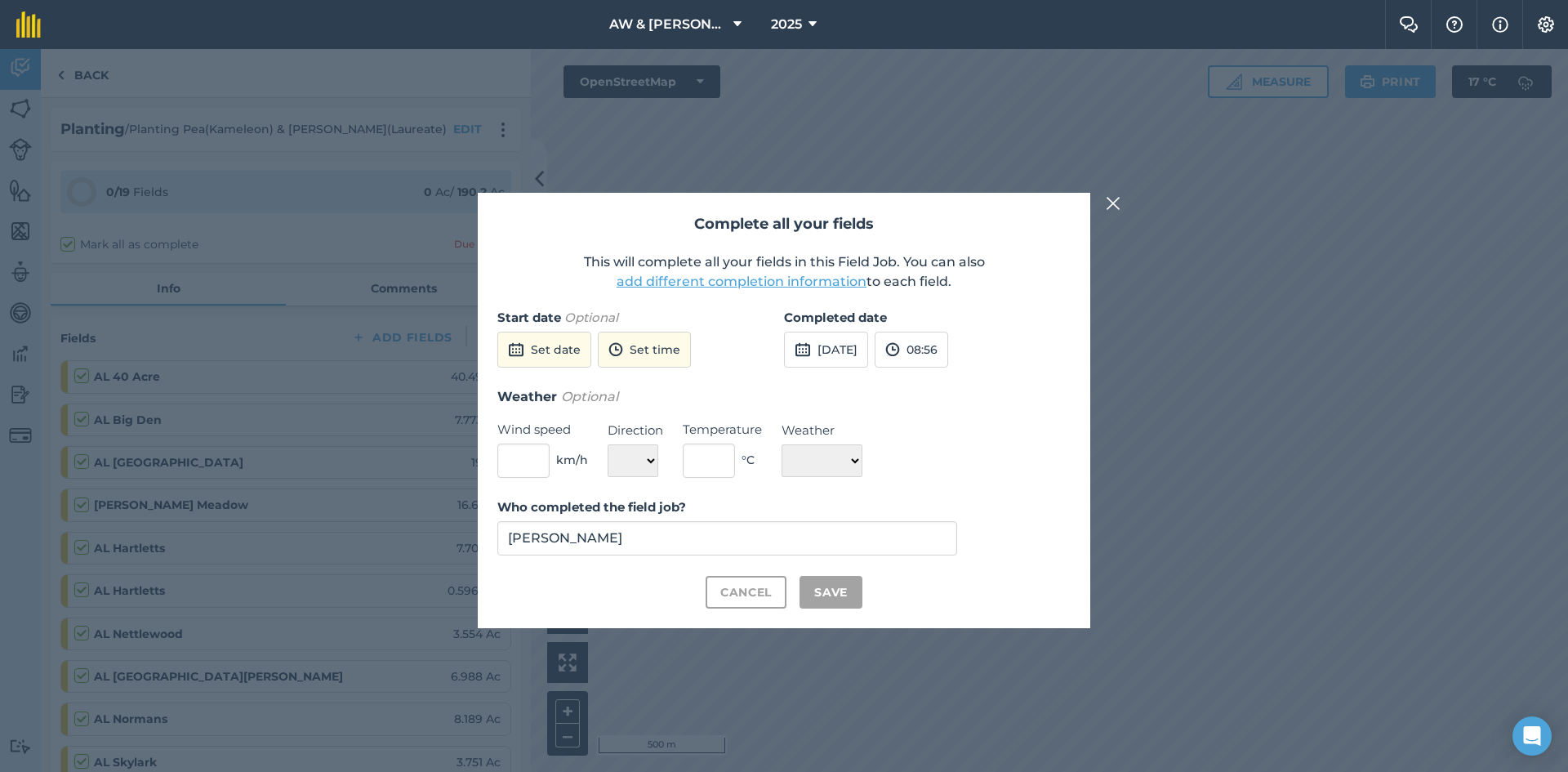
checkbox input "true"
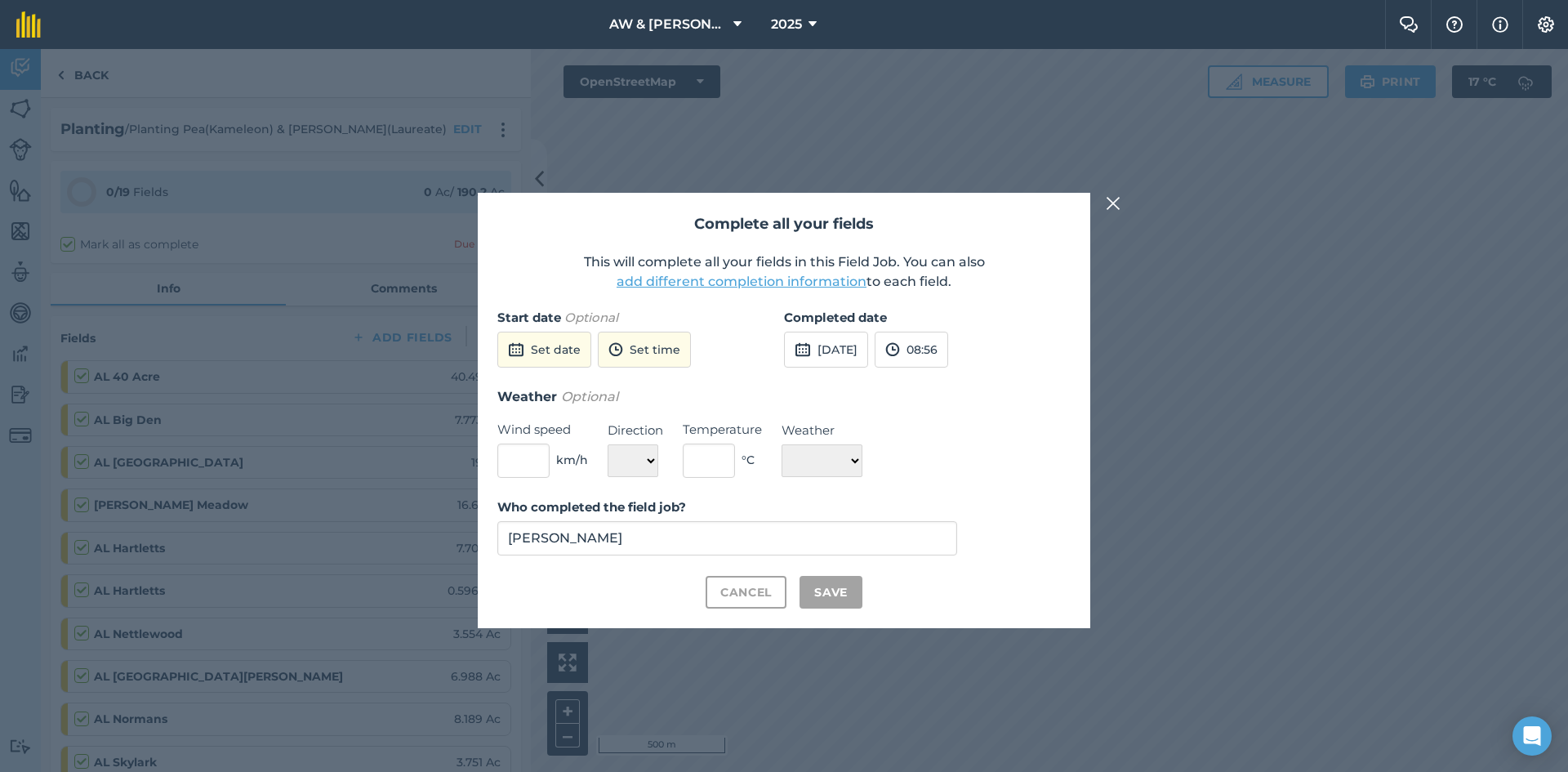
checkbox input "true"
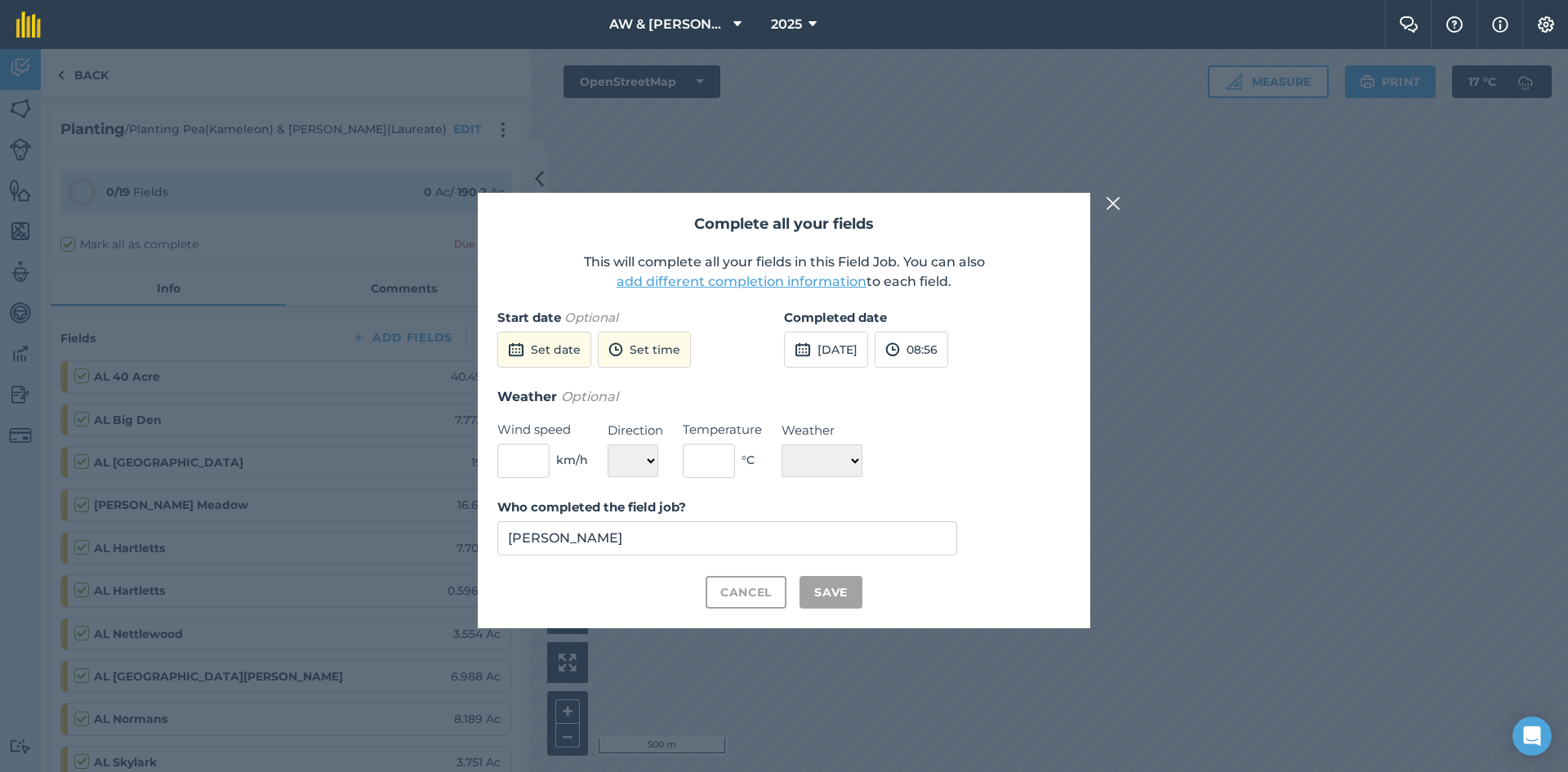
checkbox input "true"
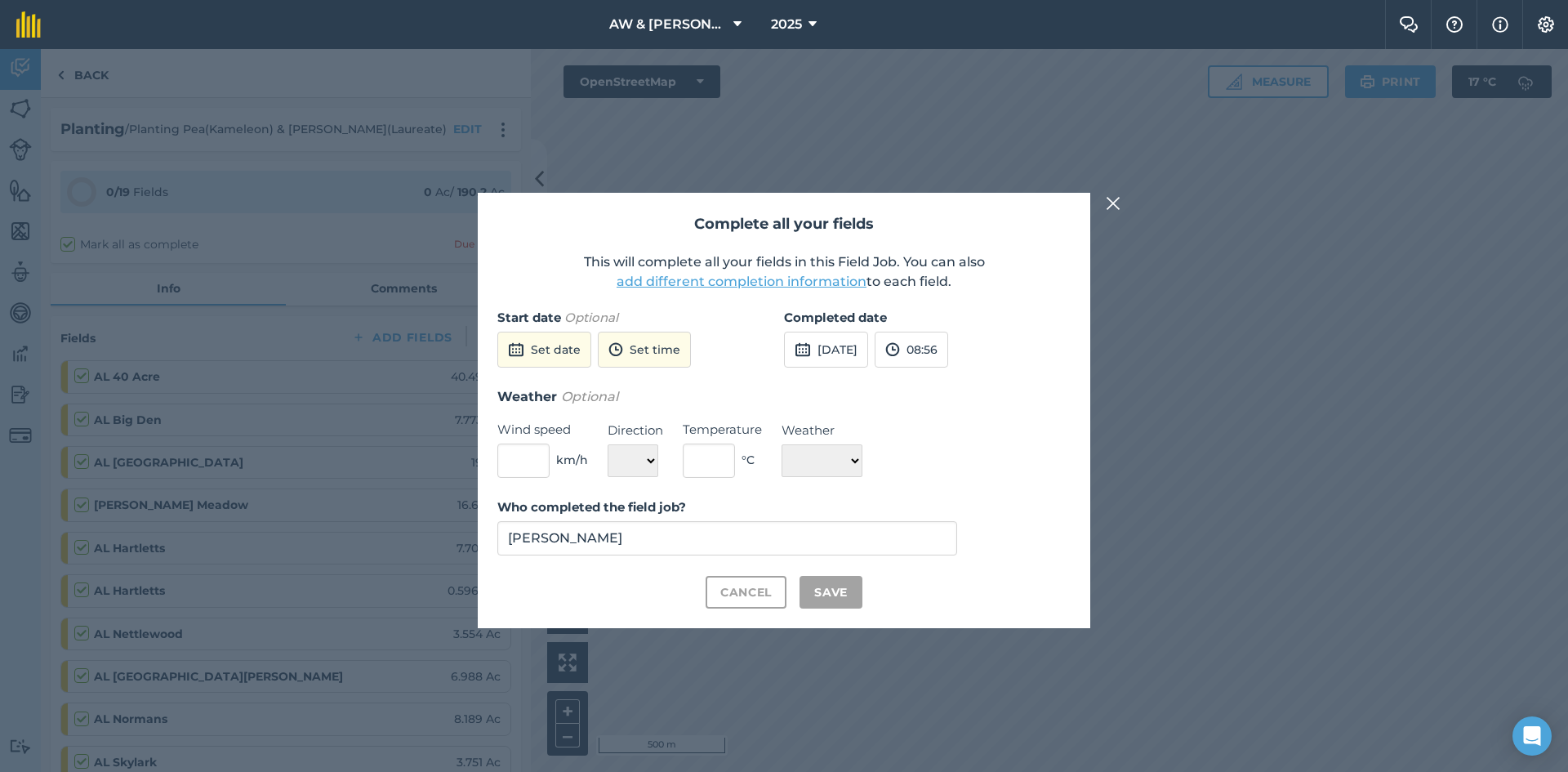
checkbox input "true"
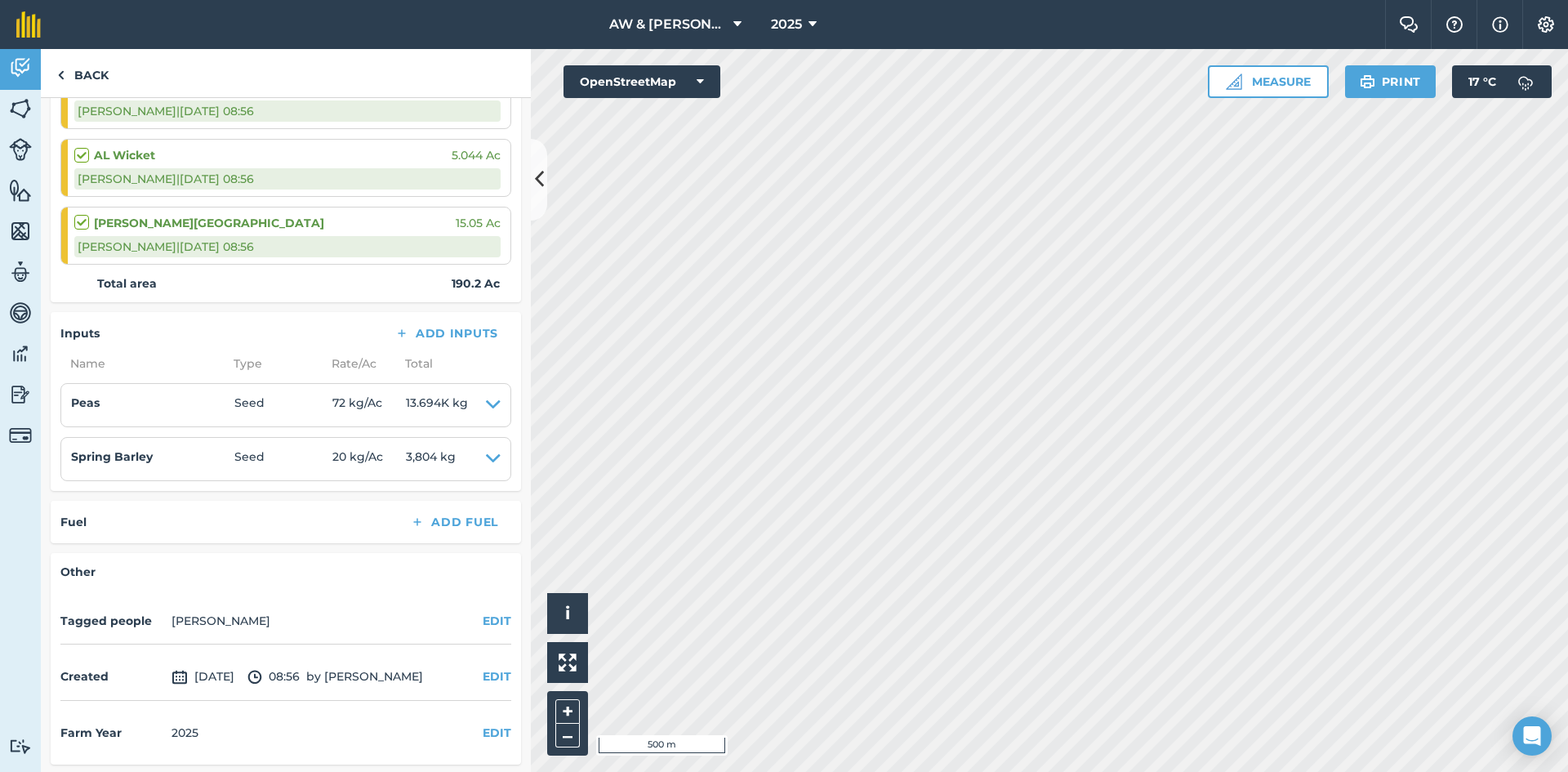
scroll to position [1373, 0]
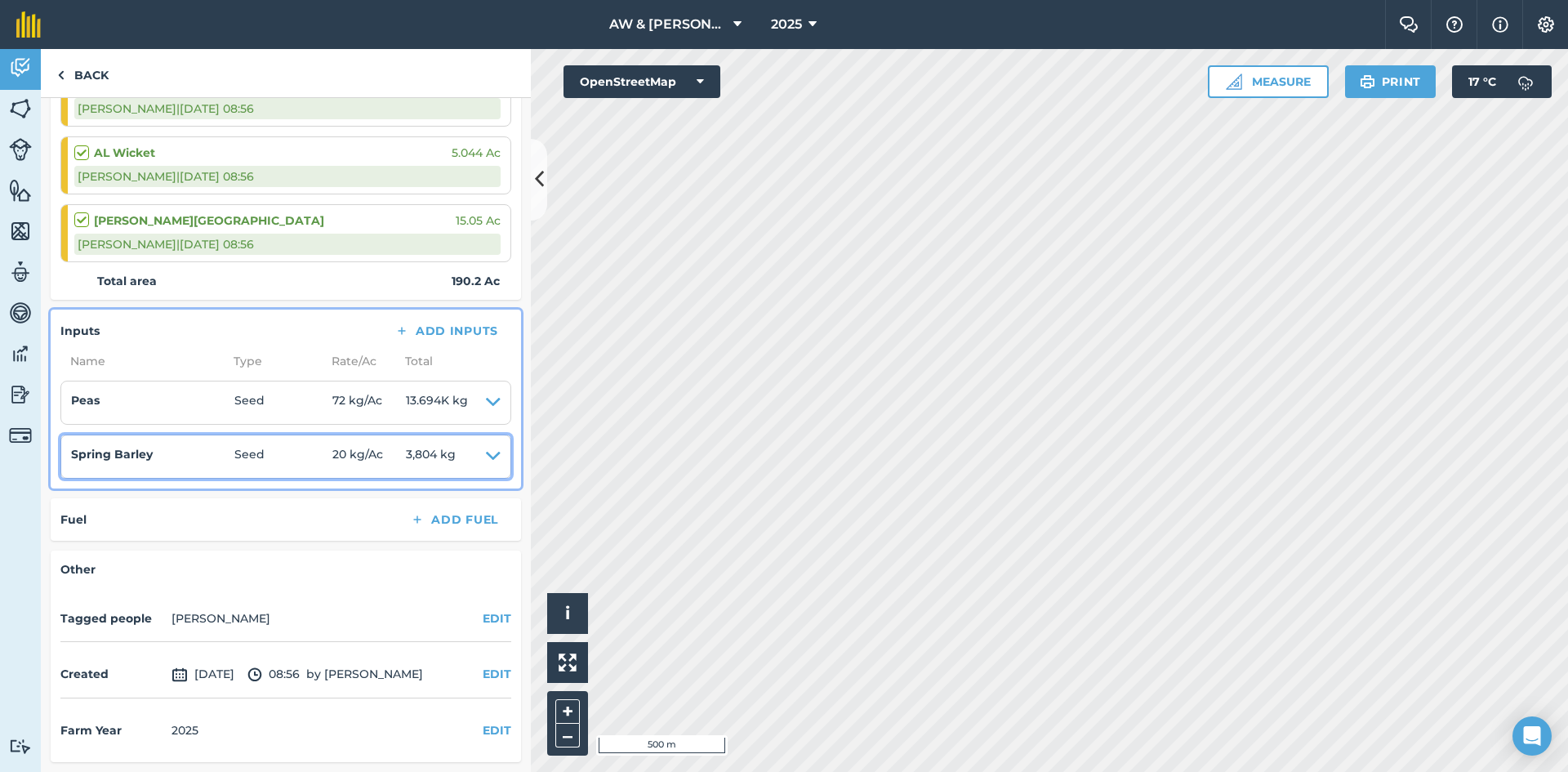
click at [486, 450] on icon at bounding box center [493, 457] width 15 height 23
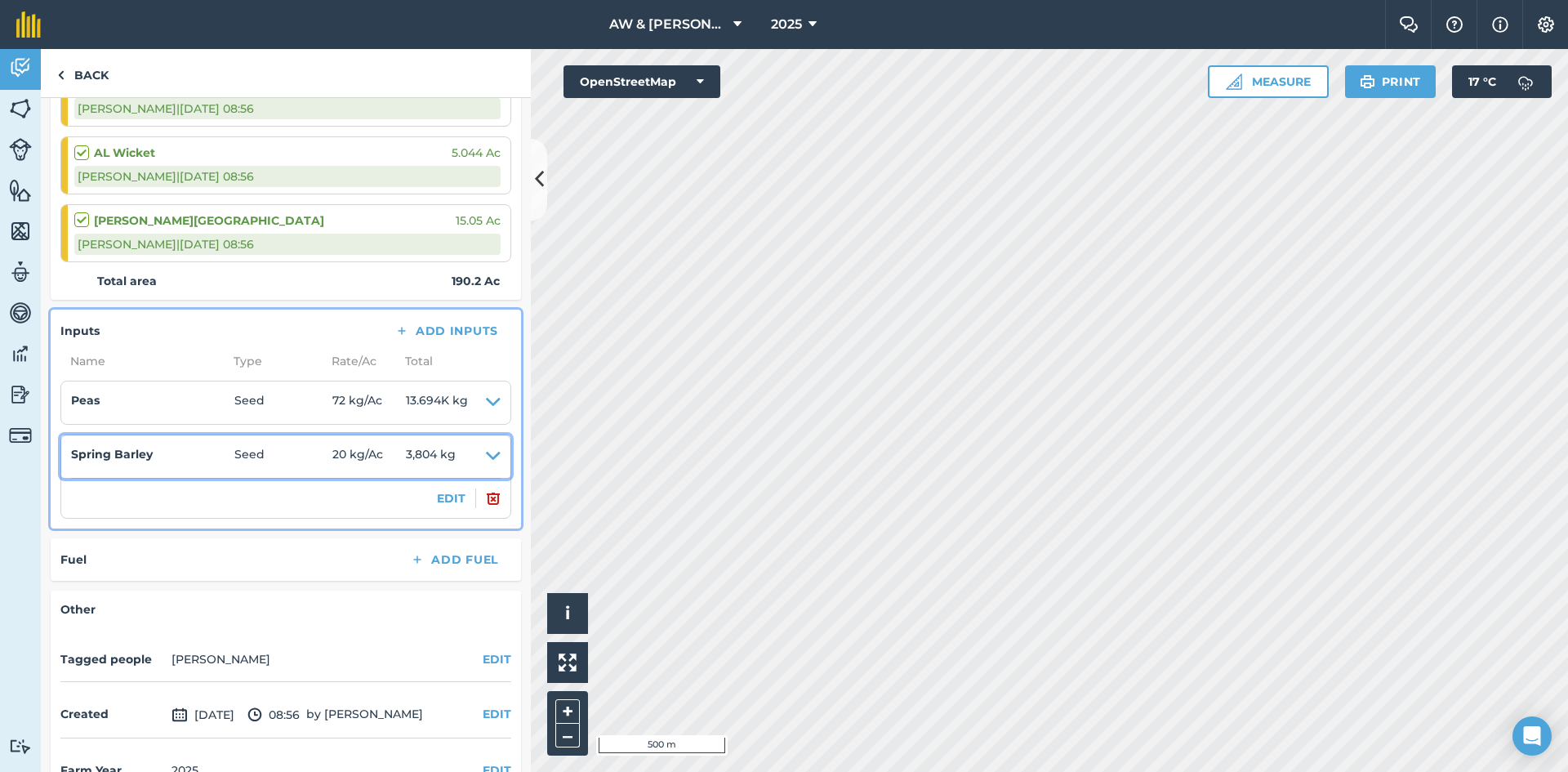
click at [486, 450] on icon at bounding box center [493, 457] width 15 height 23
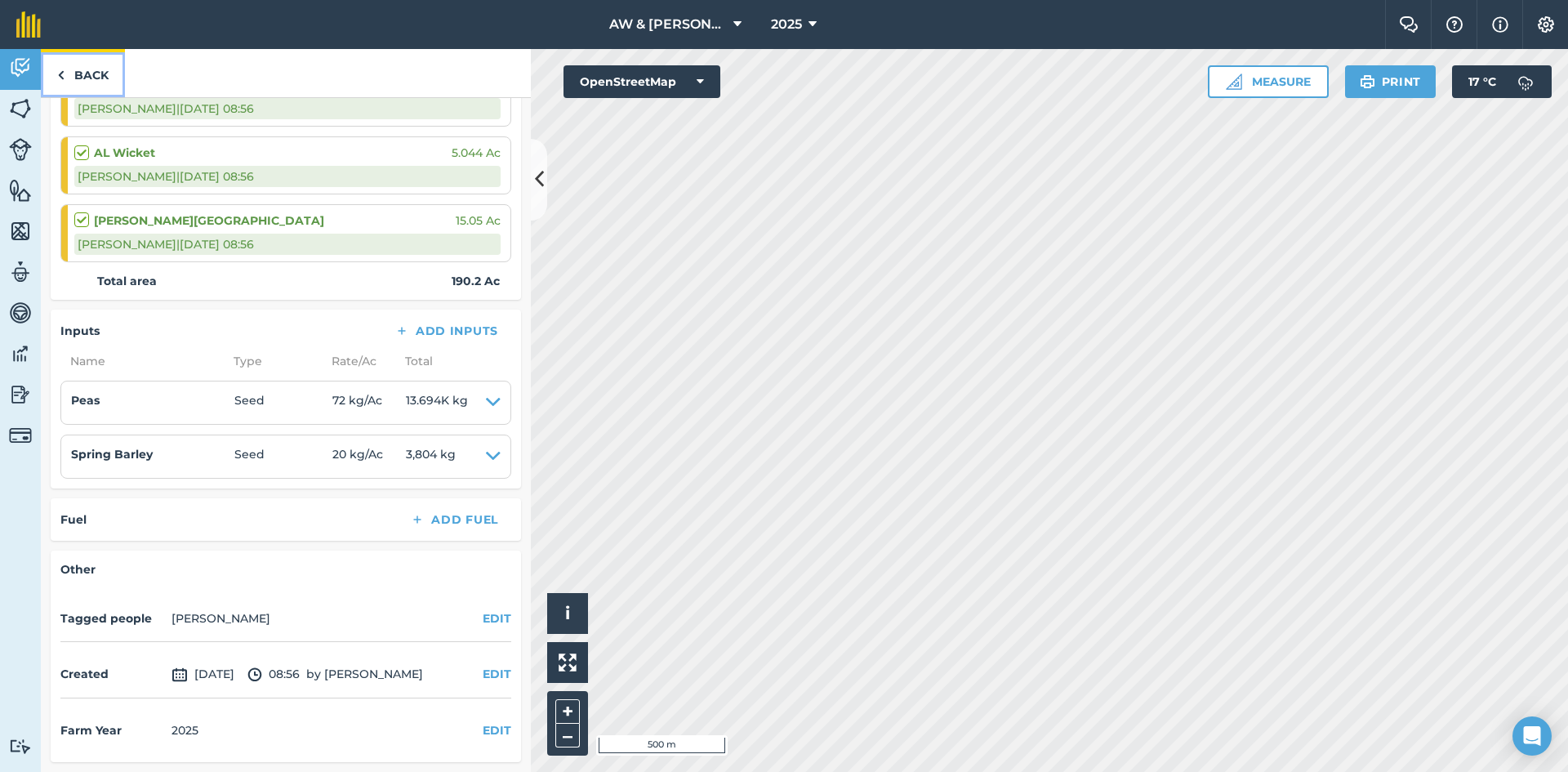
click at [60, 73] on img at bounding box center [61, 75] width 7 height 20
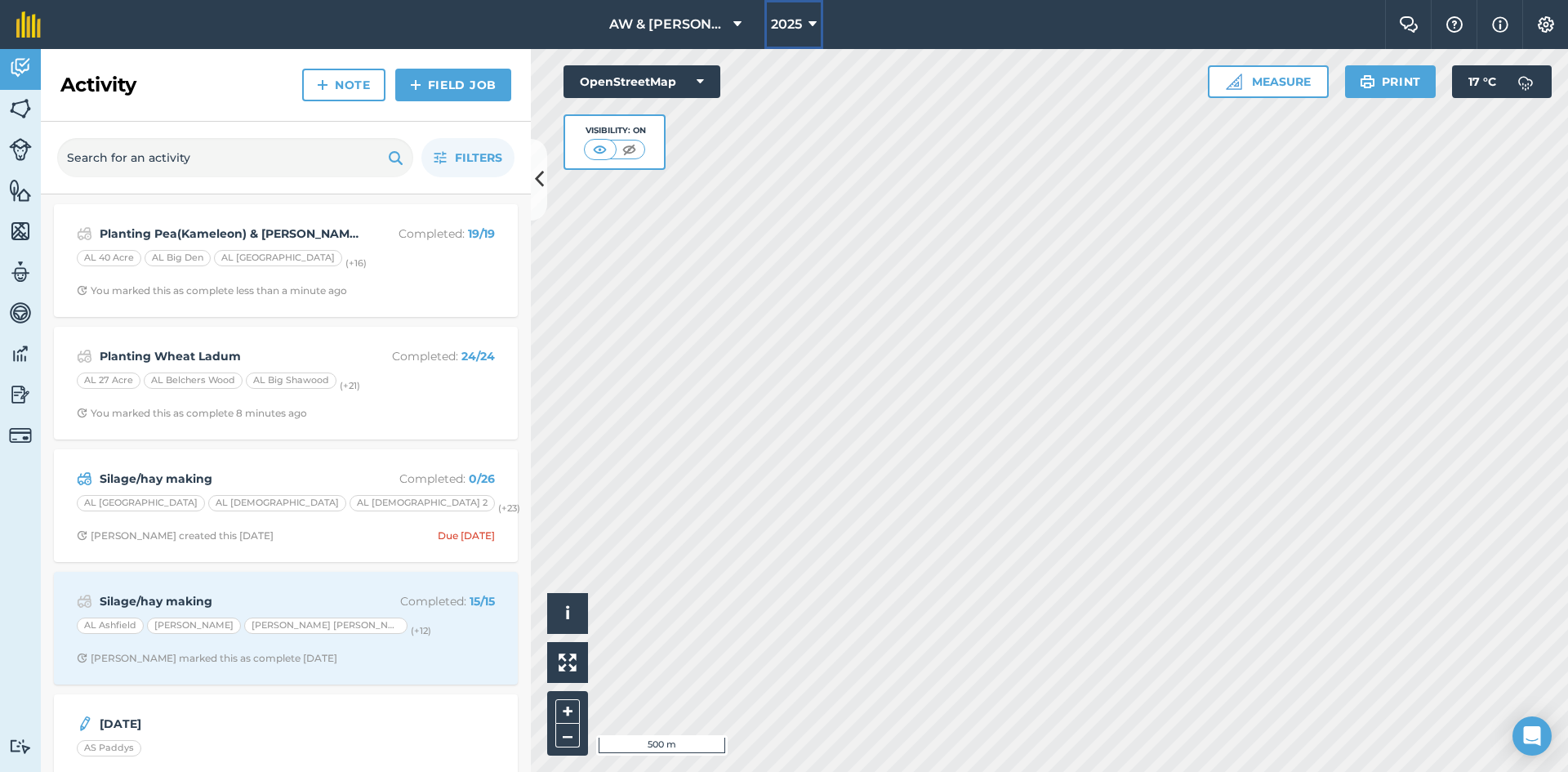
click at [811, 23] on icon at bounding box center [812, 24] width 8 height 20
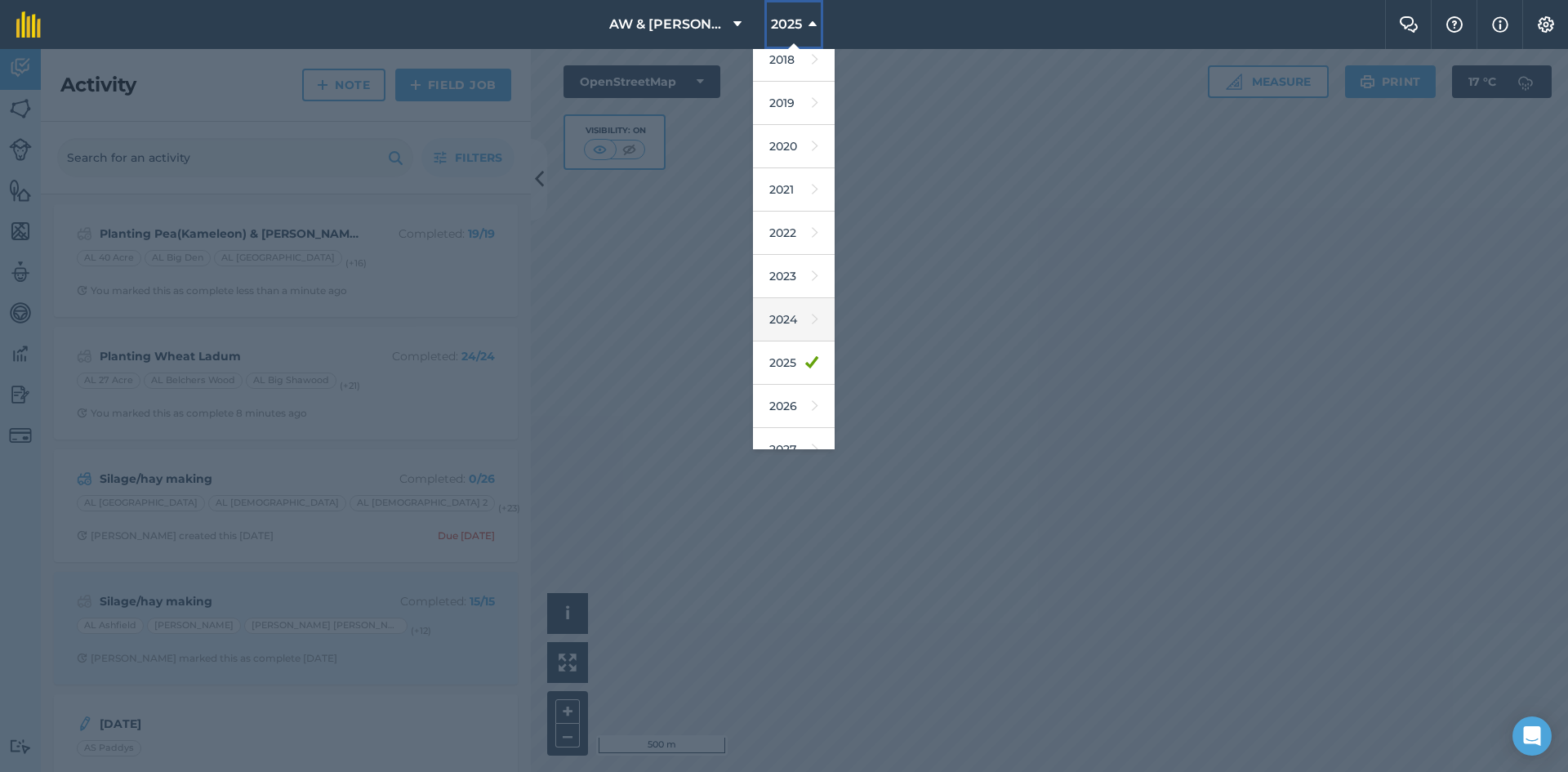
scroll to position [76, 0]
click at [804, 370] on link "2026" at bounding box center [794, 385] width 82 height 44
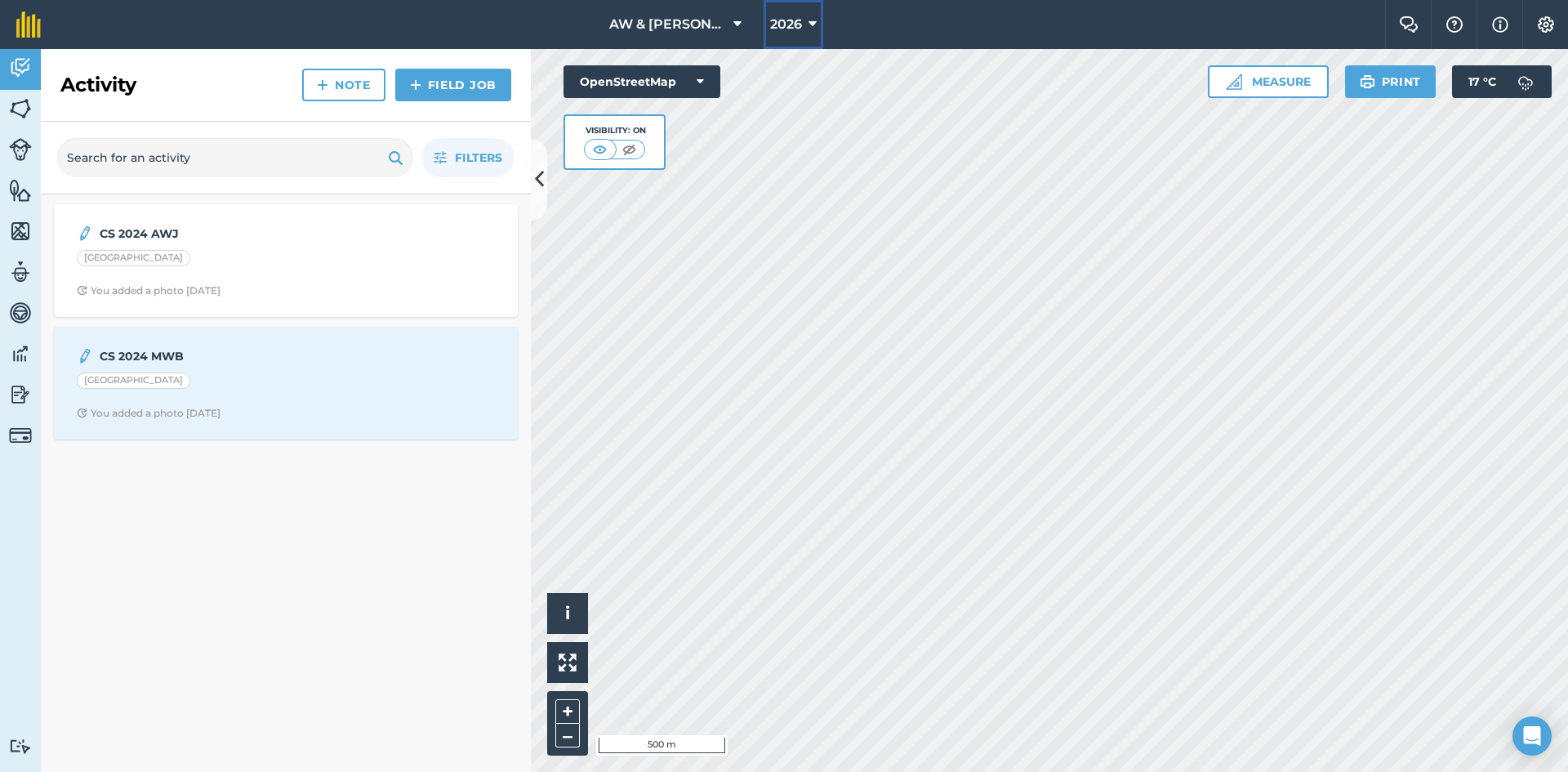
click at [816, 22] on icon at bounding box center [812, 24] width 8 height 20
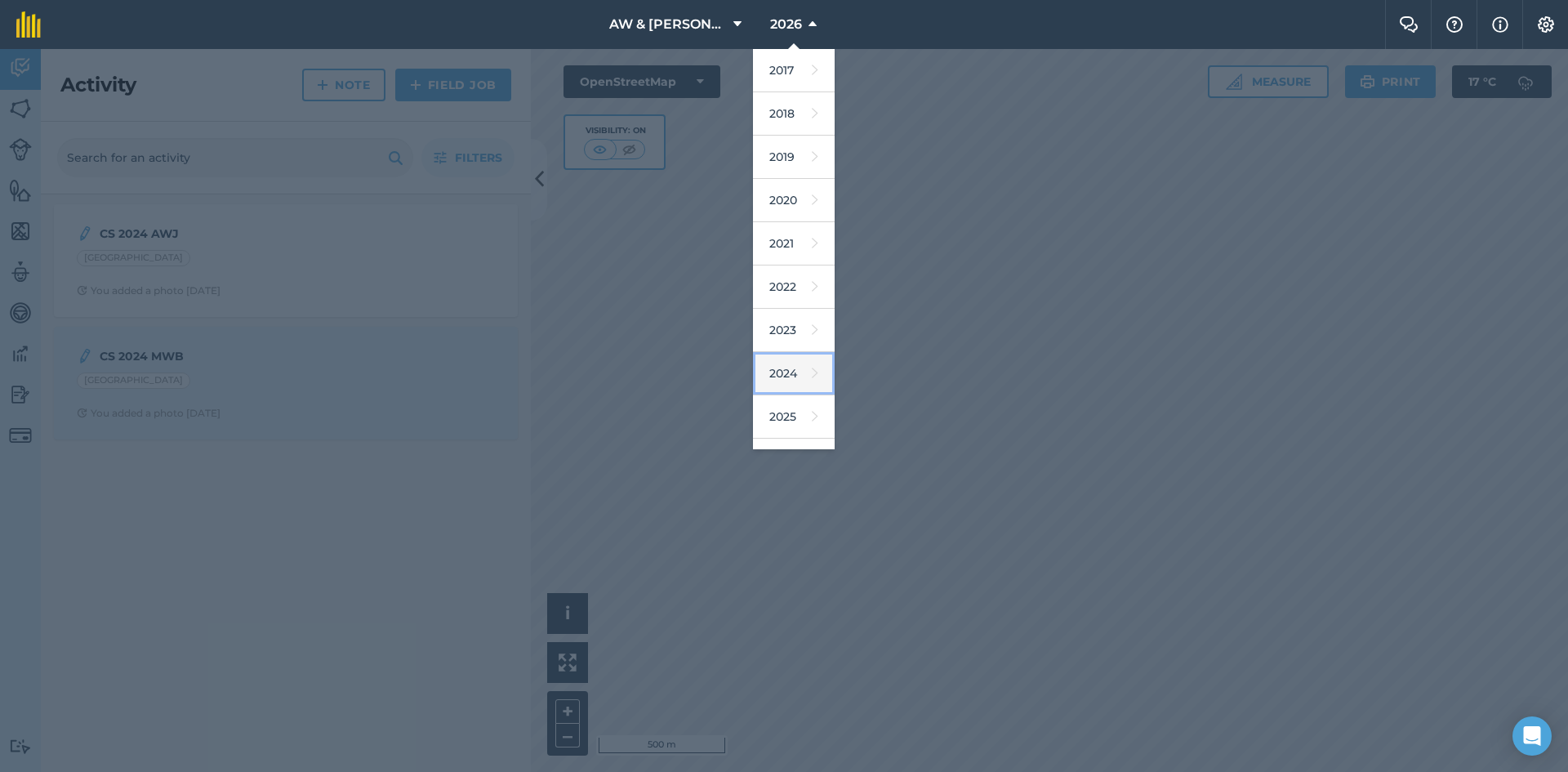
click at [812, 378] on icon at bounding box center [815, 373] width 7 height 23
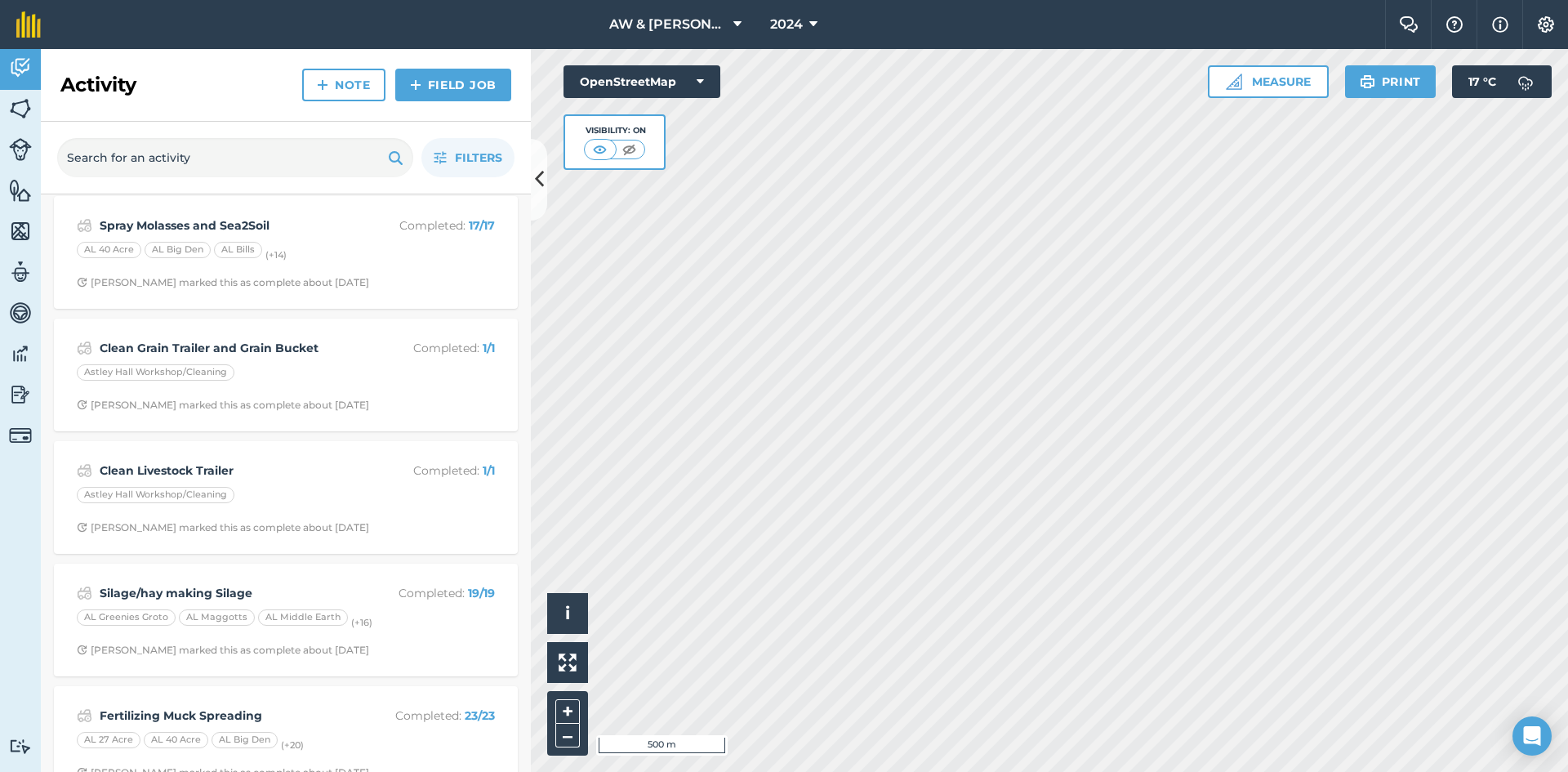
scroll to position [0, 0]
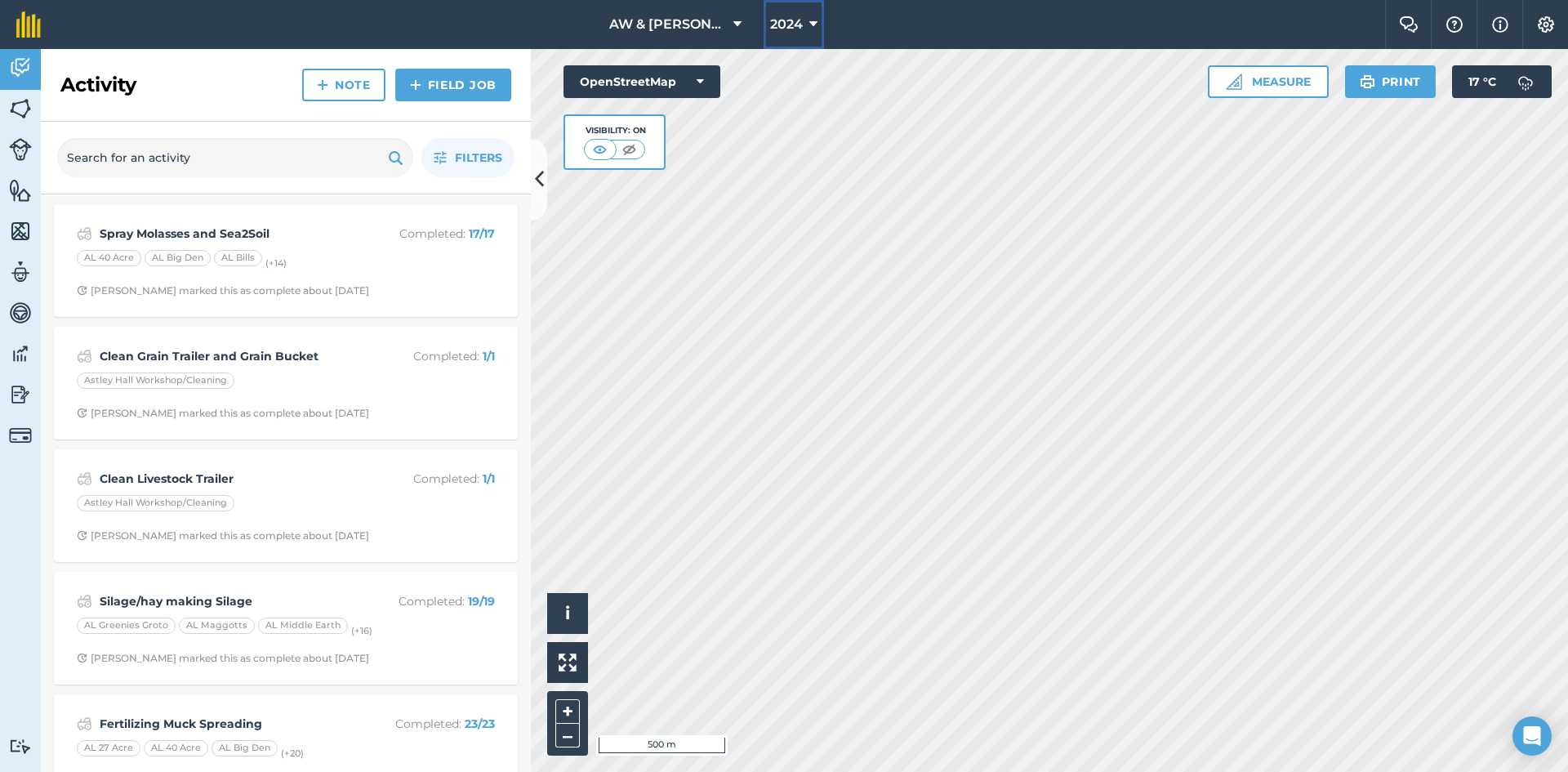
click at [812, 22] on icon at bounding box center [813, 24] width 8 height 20
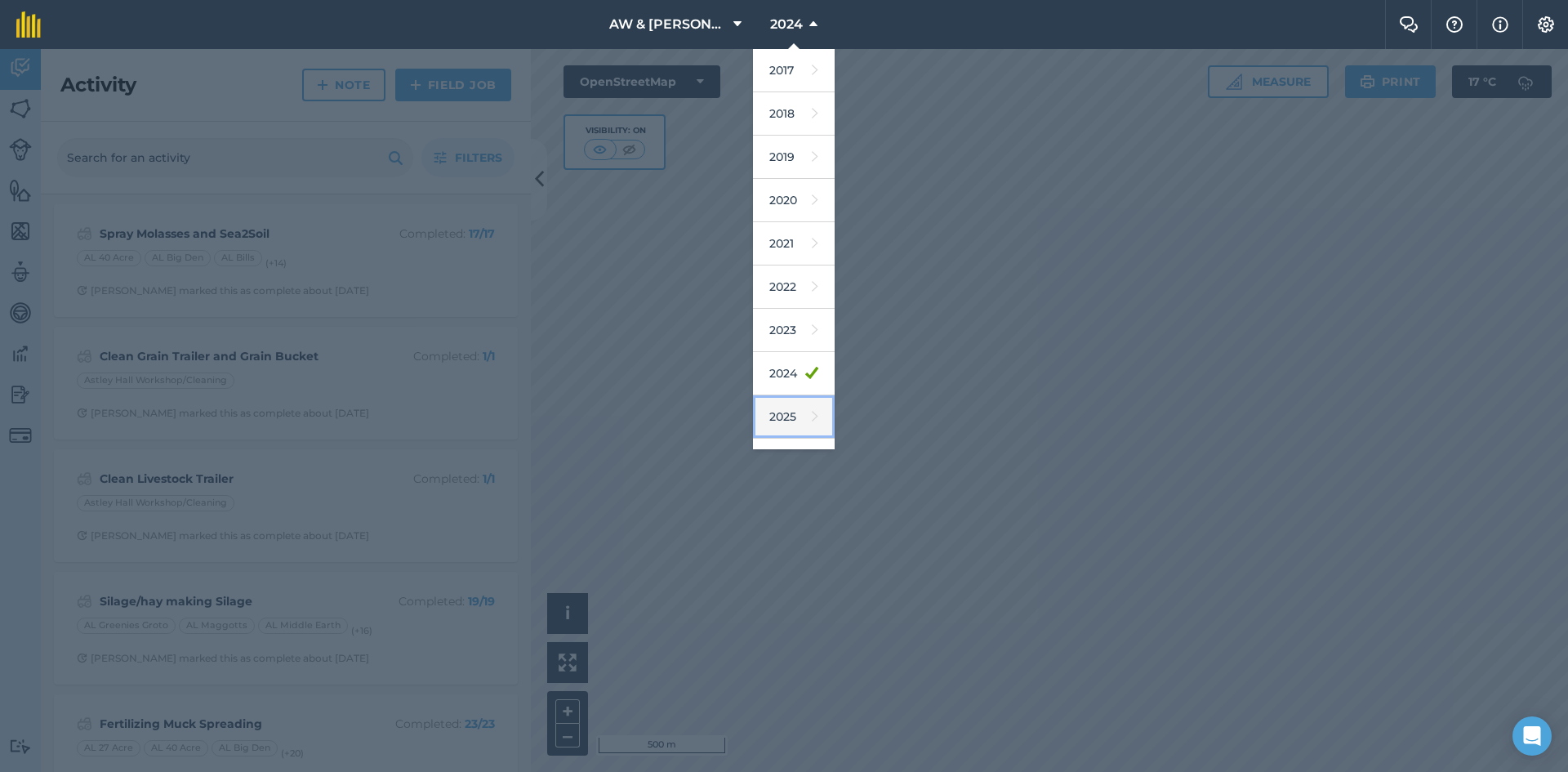
click at [793, 410] on link "2025" at bounding box center [794, 417] width 82 height 44
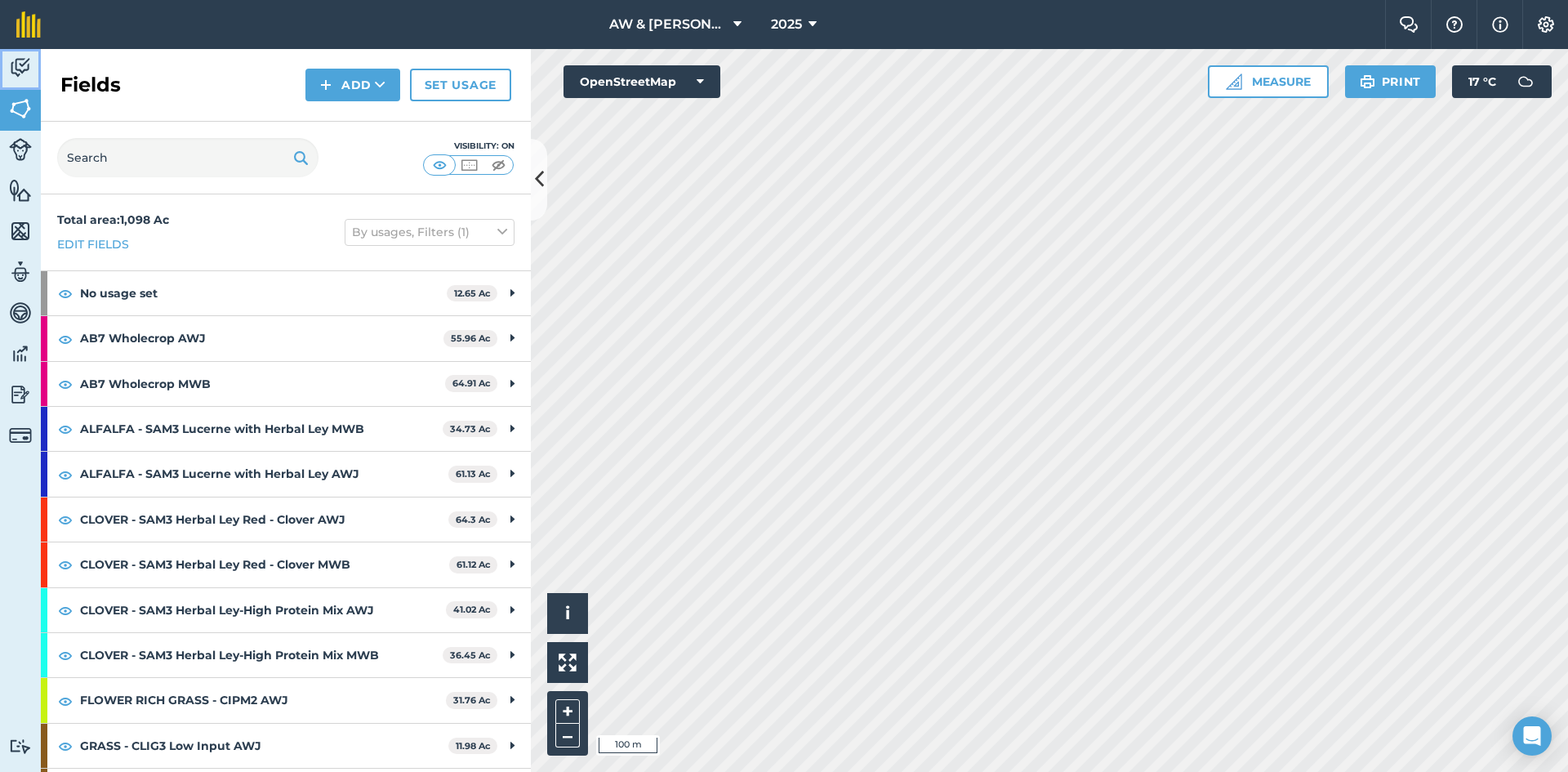
click at [16, 58] on img at bounding box center [20, 68] width 23 height 24
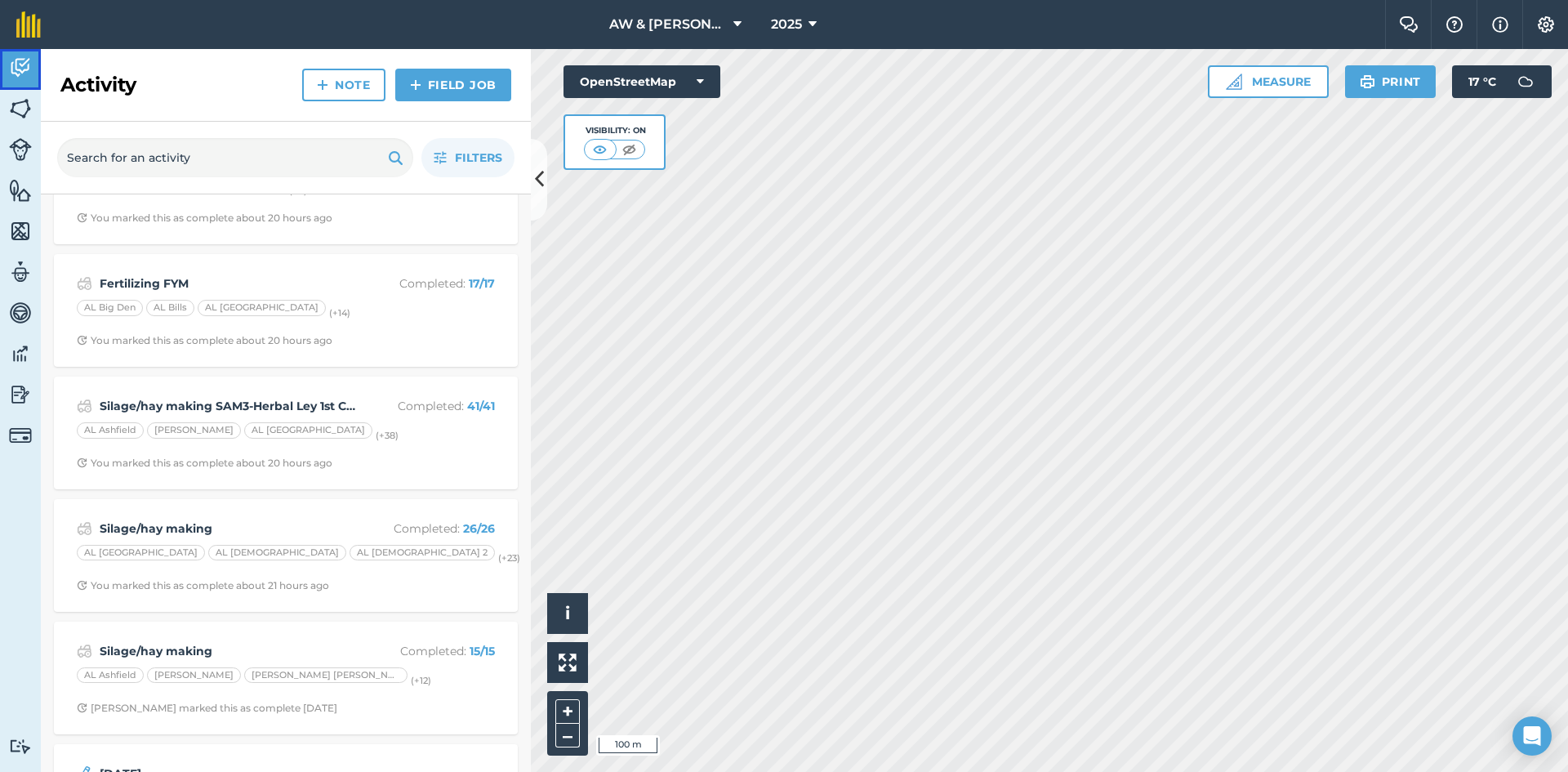
scroll to position [572, 0]
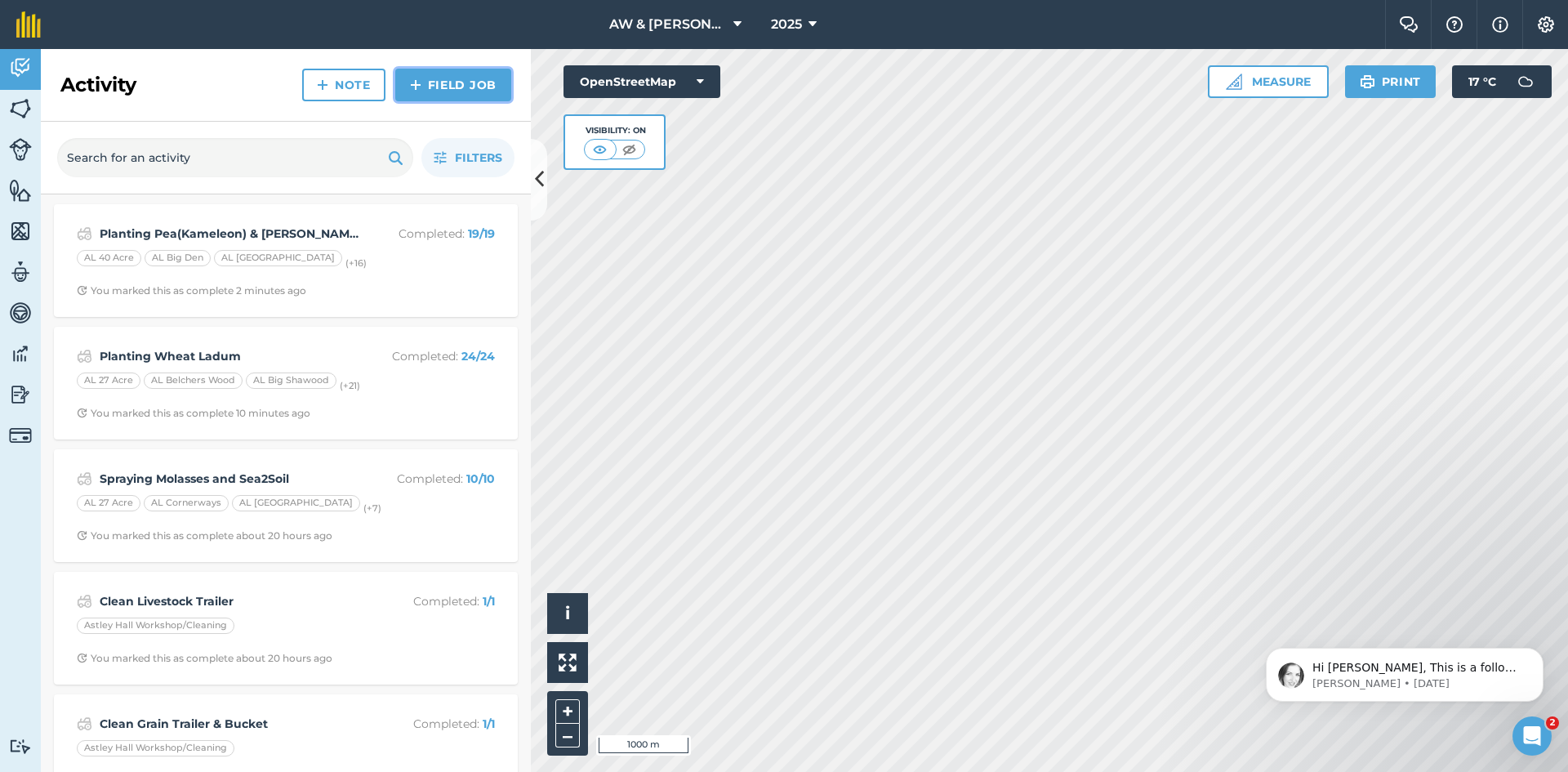
click at [427, 72] on link "Field Job" at bounding box center [452, 85] width 116 height 33
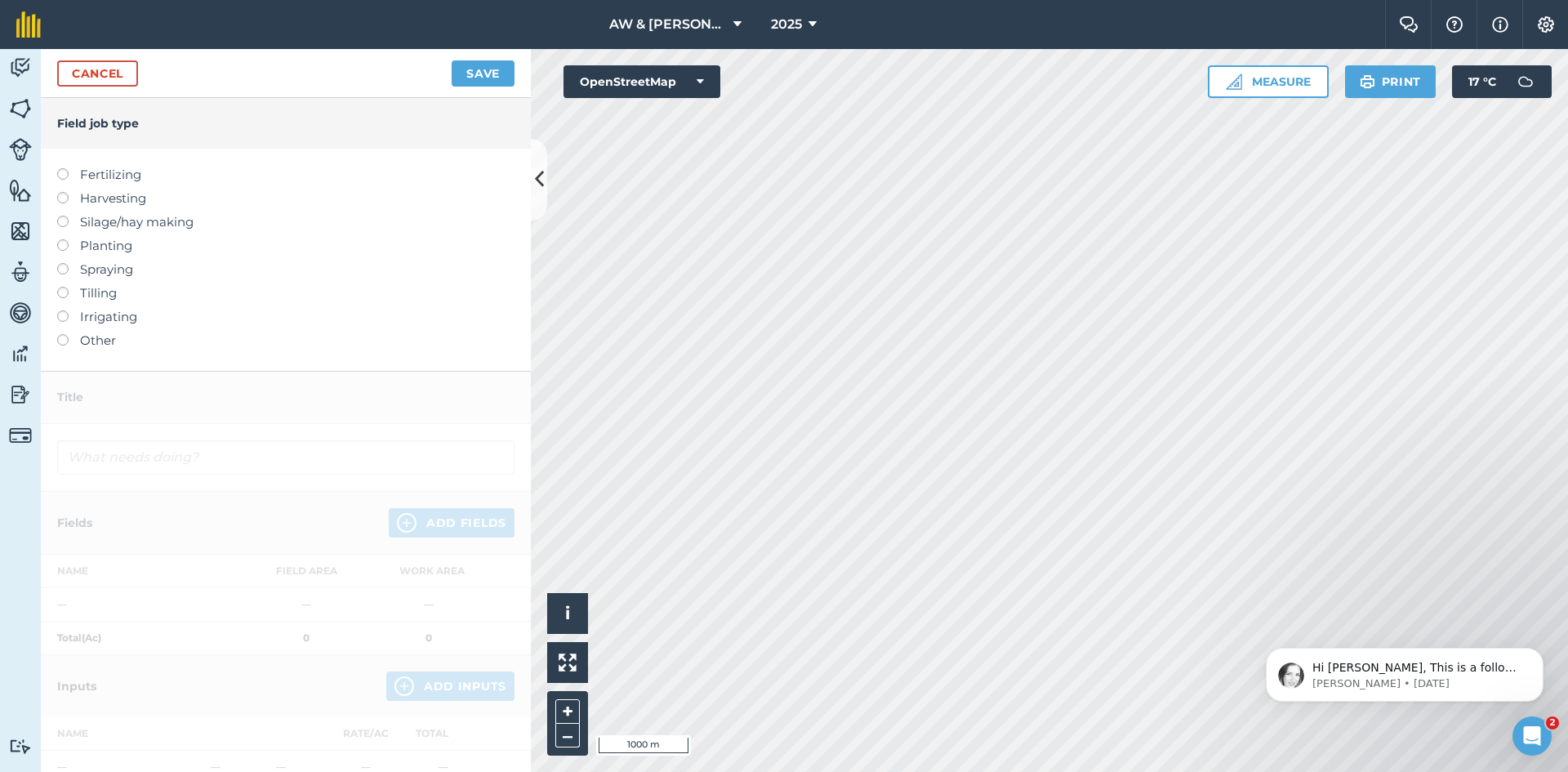
click at [66, 239] on label at bounding box center [69, 239] width 23 height 0
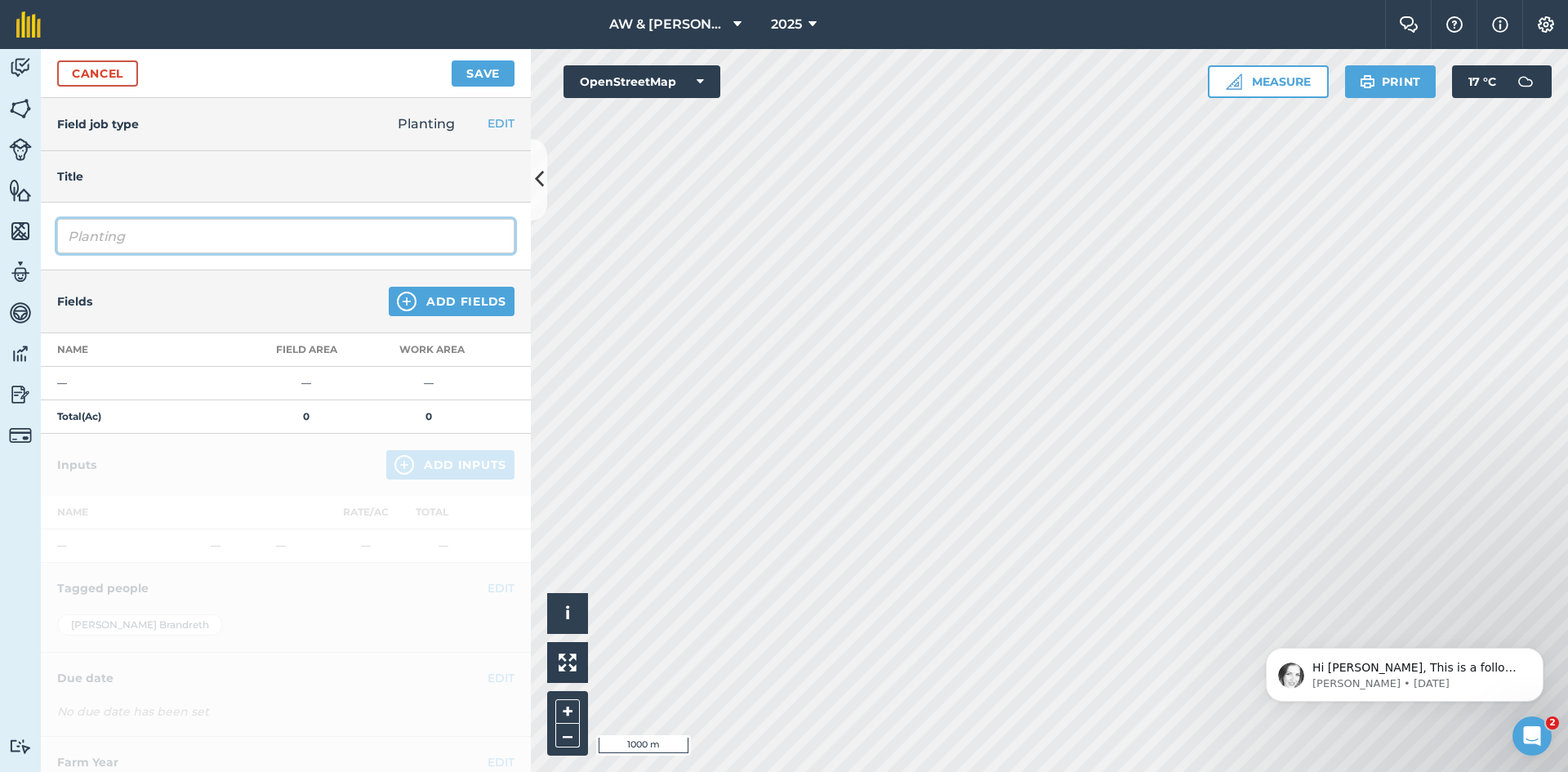
click at [145, 248] on input "Planting" at bounding box center [286, 236] width 458 height 34
type input "Planting Maize Autens"
click at [432, 299] on button "Add Fields" at bounding box center [452, 301] width 126 height 30
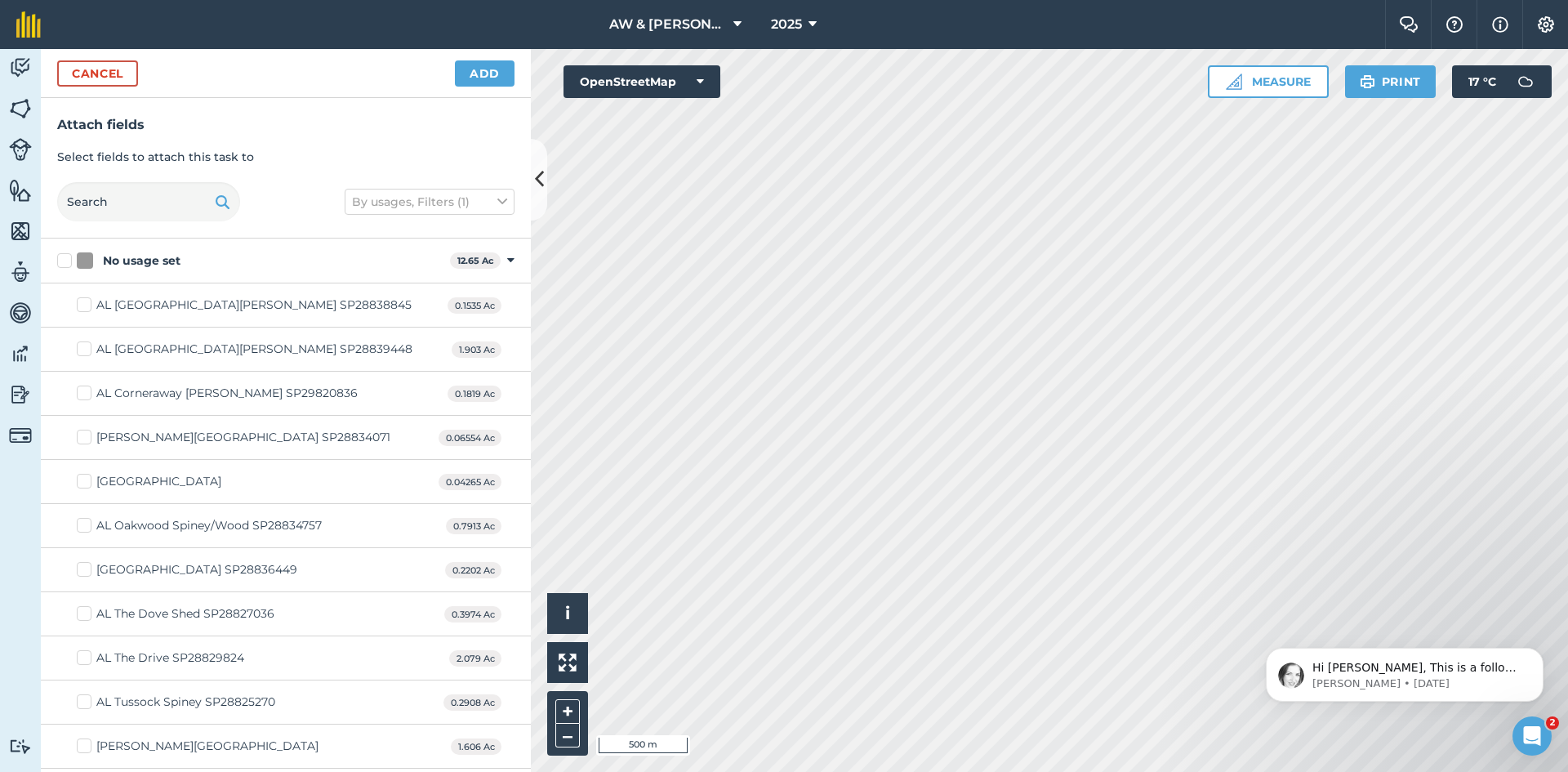
checkbox input "true"
click at [474, 79] on button "Add" at bounding box center [485, 73] width 60 height 26
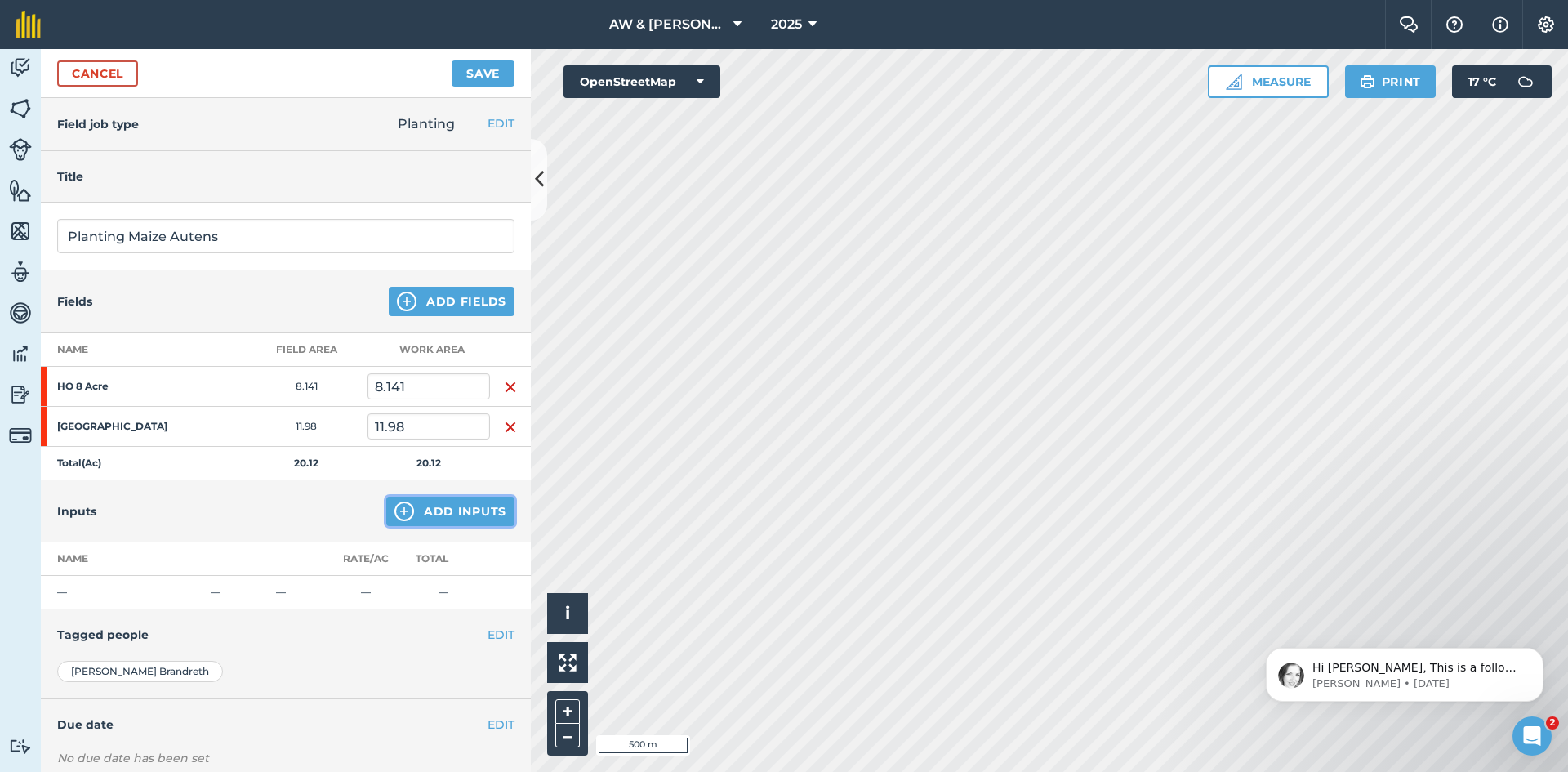
click at [432, 516] on button "Add Inputs" at bounding box center [450, 512] width 128 height 30
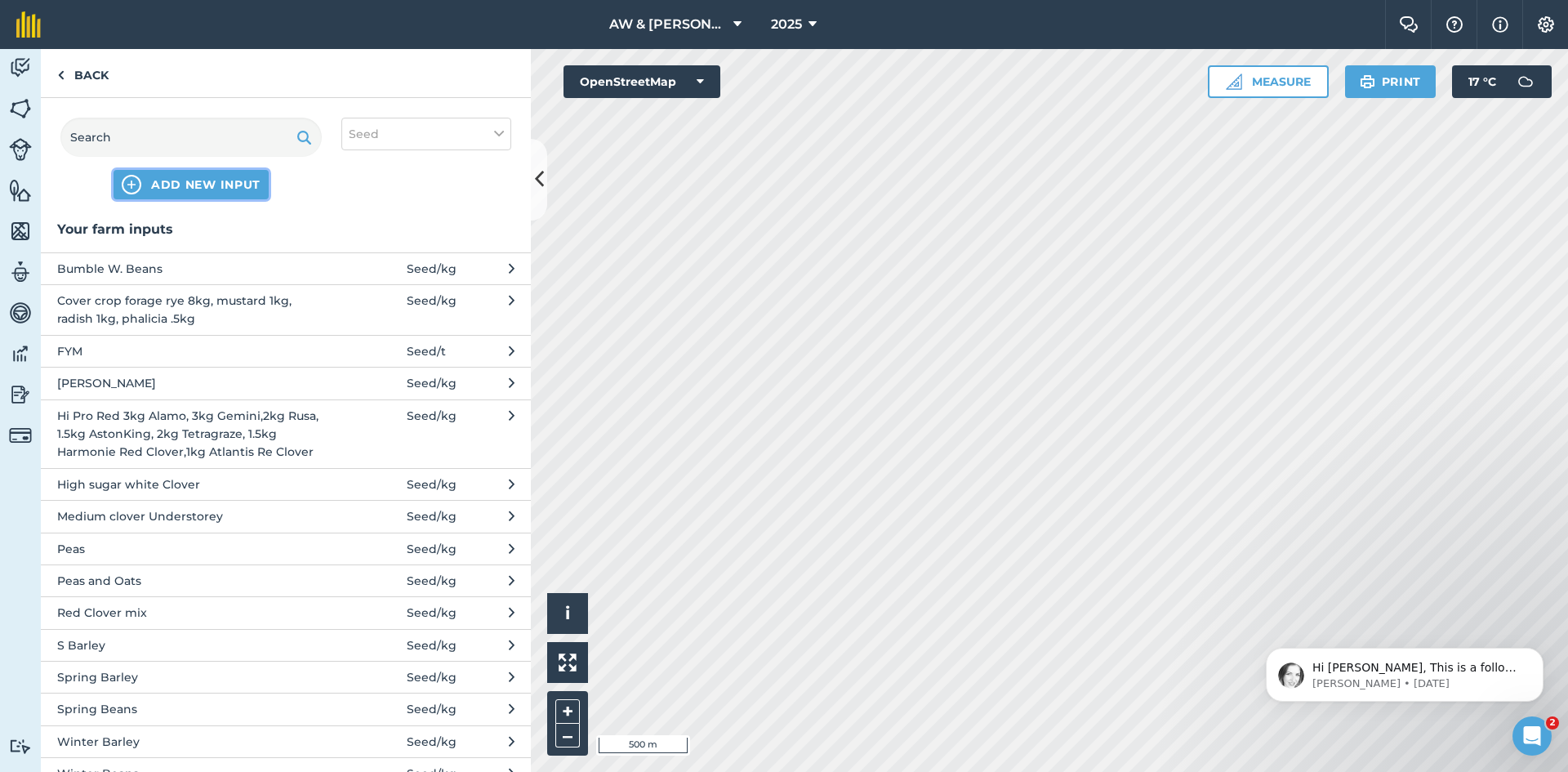
click at [220, 184] on span "ADD NEW INPUT" at bounding box center [206, 185] width 110 height 17
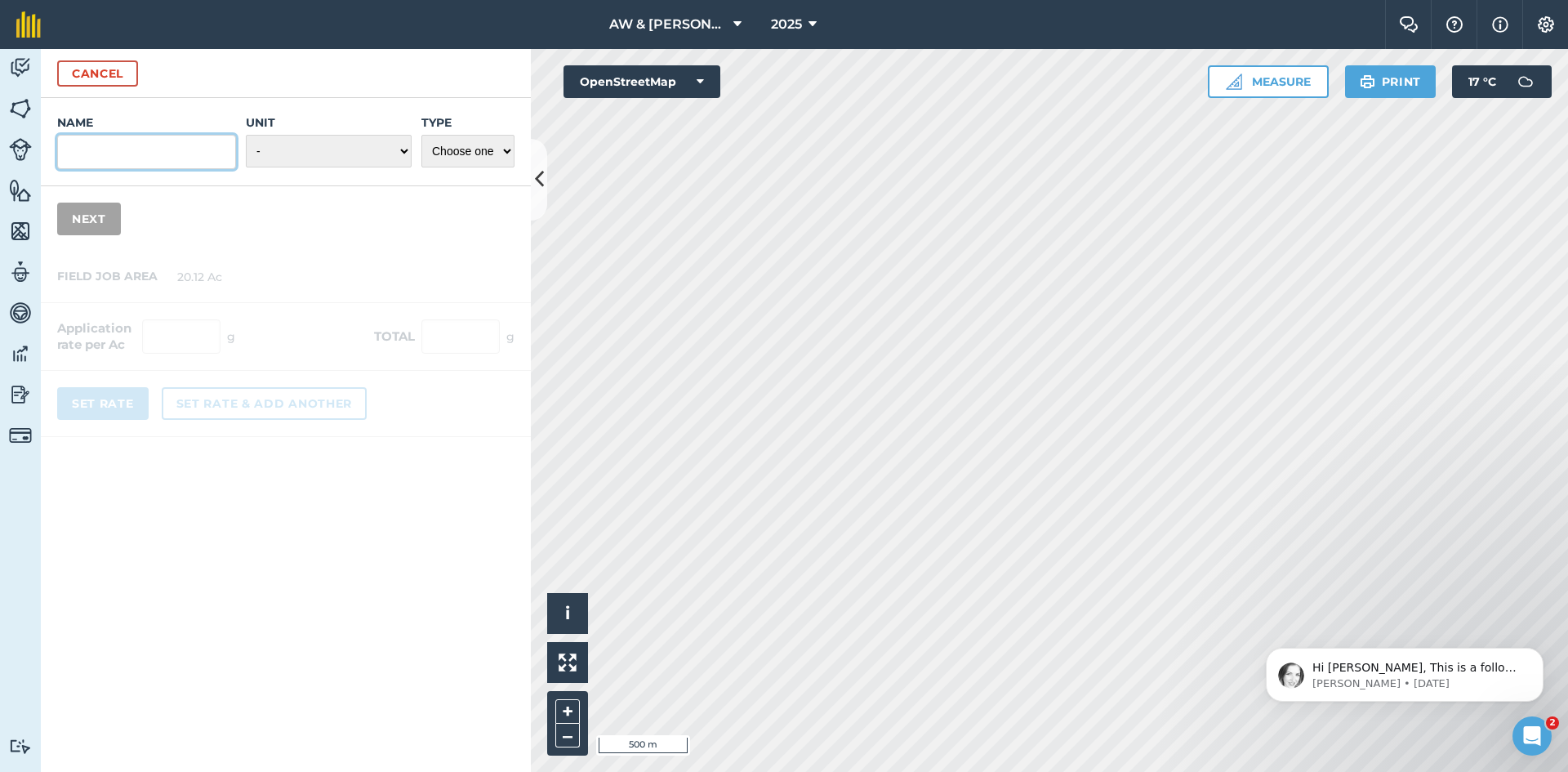
click at [153, 161] on input "Name" at bounding box center [147, 151] width 179 height 34
type input "Maize"
click at [336, 145] on select "- Grams/g Kilograms/kg Metric tonnes/t Millilitres/ml Litres/L Ounces/oz Pounds…" at bounding box center [329, 151] width 166 height 33
select select "KILOGRAMS"
click at [246, 135] on select "- Grams/g Kilograms/kg Metric tonnes/t Millilitres/ml Litres/L Ounces/oz Pounds…" at bounding box center [329, 151] width 166 height 33
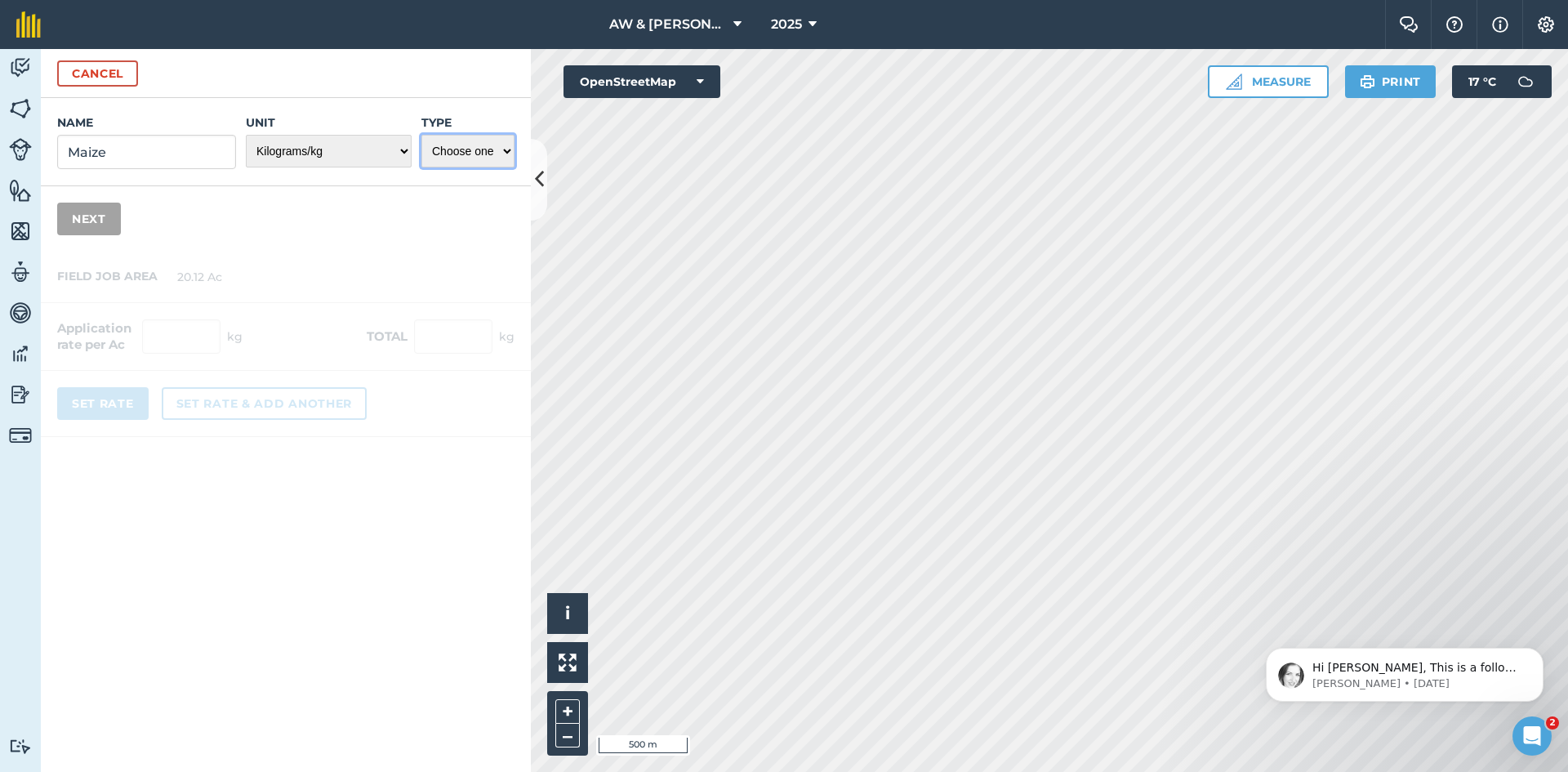
click at [467, 165] on select "Choose one Fertilizer Seed Spray Fuel Other" at bounding box center [467, 151] width 93 height 33
select select "SEED"
click at [421, 135] on select "Choose one Fertilizer Seed Spray Fuel Other" at bounding box center [467, 151] width 93 height 33
click at [111, 226] on button "Next" at bounding box center [89, 219] width 64 height 33
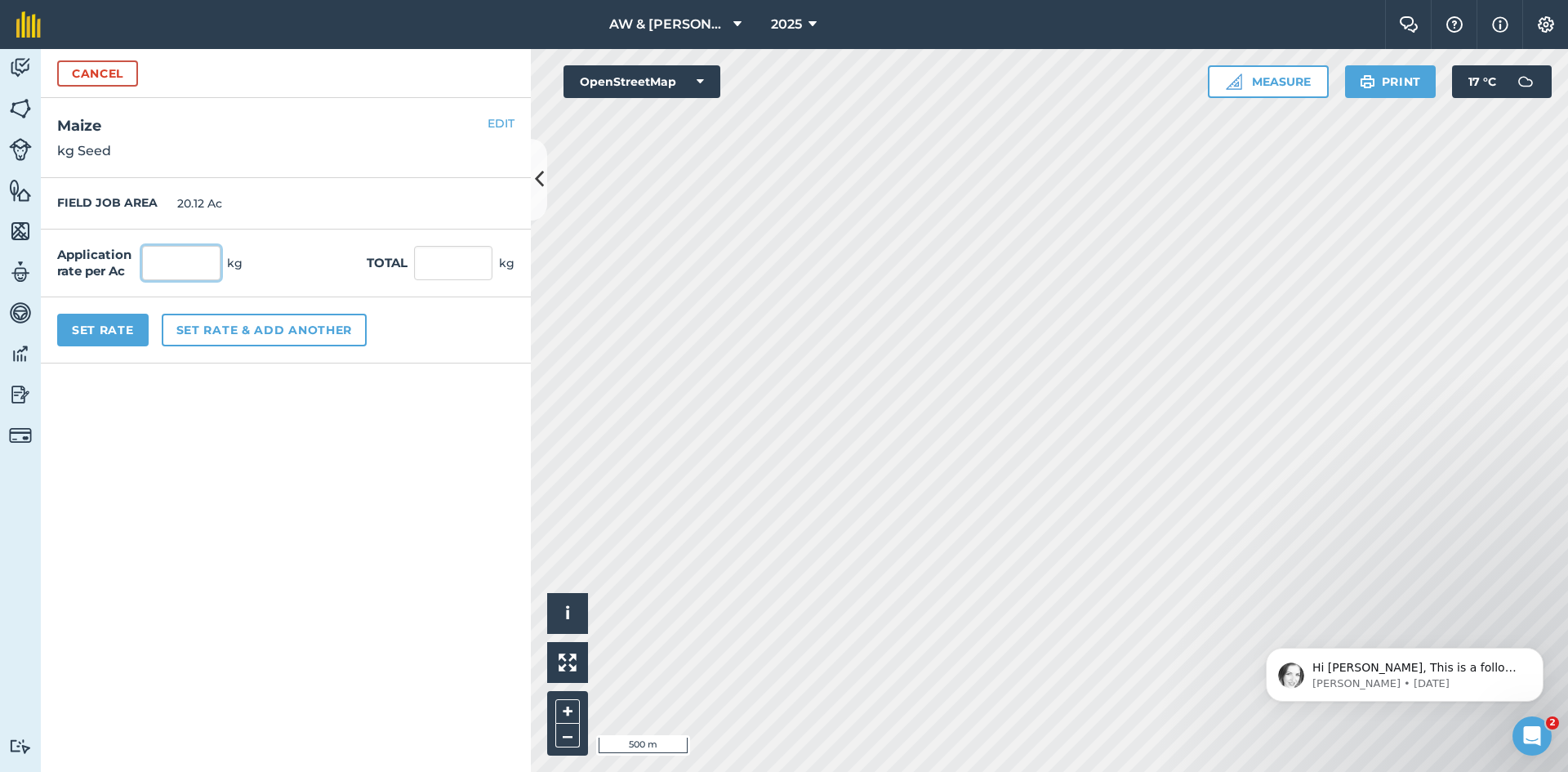
click at [162, 257] on input "text" at bounding box center [181, 263] width 78 height 34
type input "0.1"
type input "2.012"
click at [173, 534] on form "Cancel Name Maize Unit - Grams/g Kilograms/kg Metric tonnes/t Millilitres/ml Li…" at bounding box center [285, 410] width 490 height 723
drag, startPoint x: 169, startPoint y: 266, endPoint x: 152, endPoint y: 263, distance: 17.3
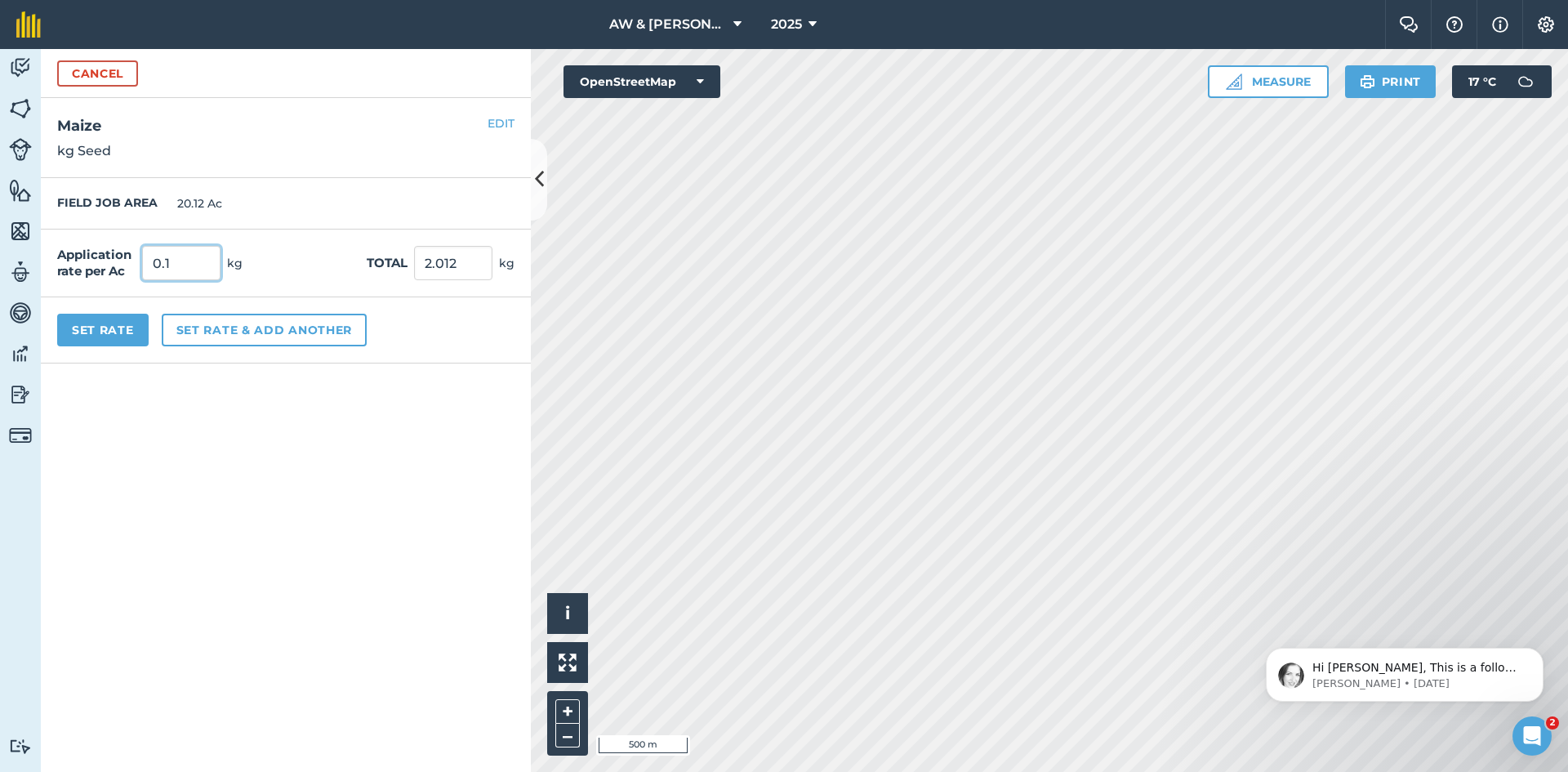
click at [152, 263] on input "0.1" at bounding box center [181, 263] width 78 height 34
type input "1"
type input "20.12"
click at [280, 451] on form "Cancel Name Maize Unit - Grams/g Kilograms/kg Metric tonnes/t Millilitres/ml Li…" at bounding box center [285, 410] width 490 height 723
click at [114, 340] on button "Set Rate" at bounding box center [103, 330] width 91 height 33
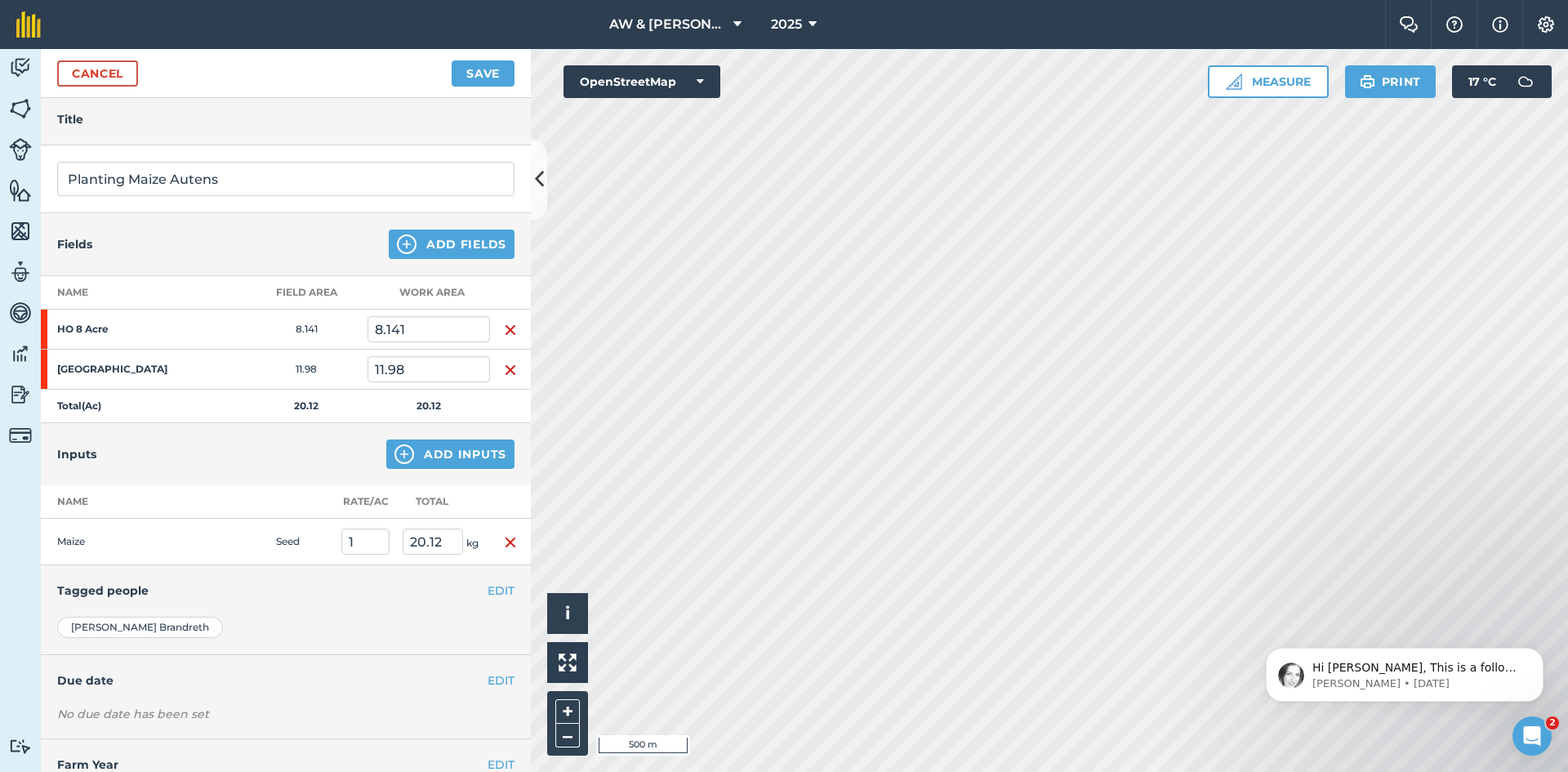
scroll to position [111, 0]
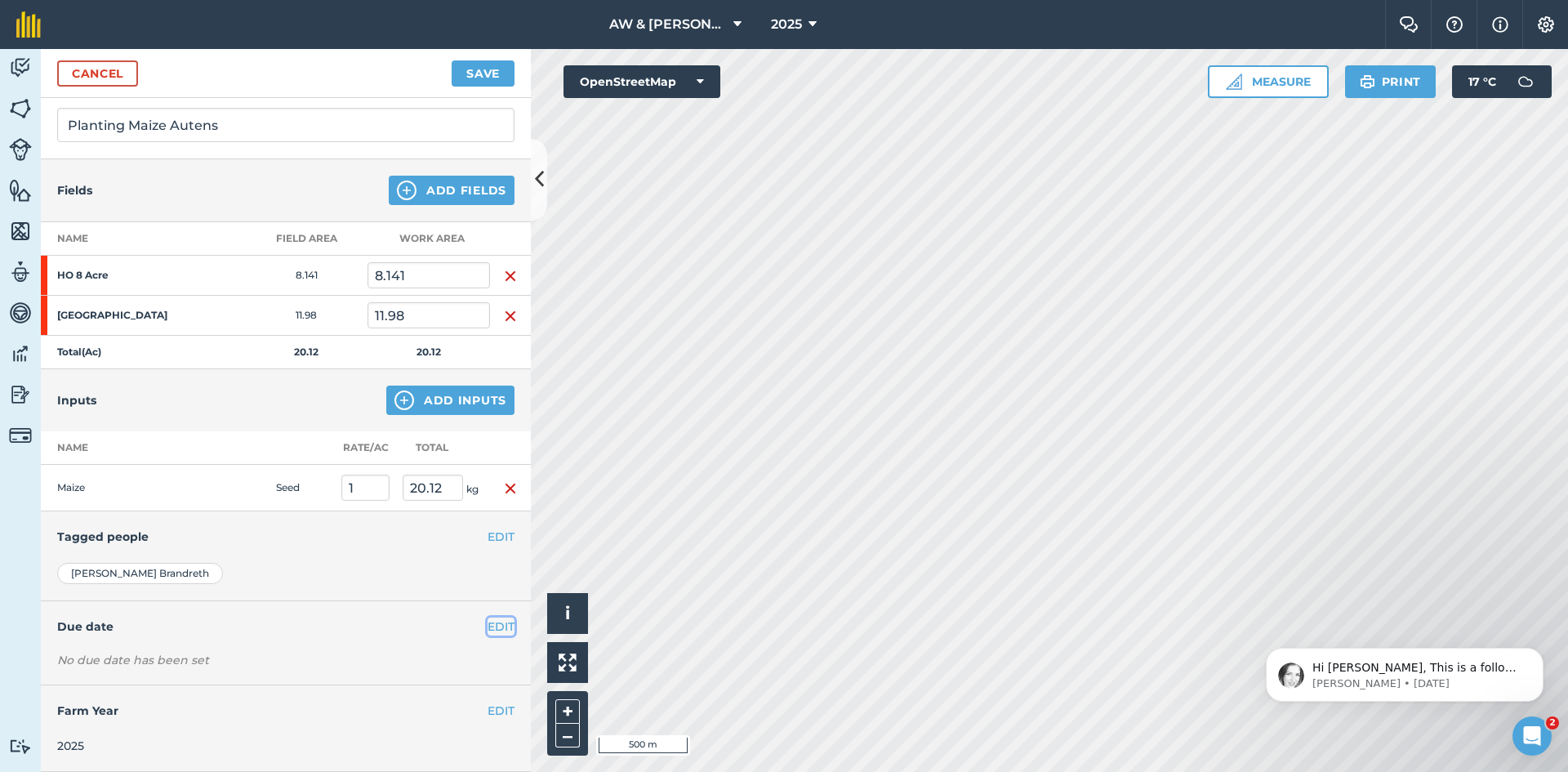
click at [490, 627] on button "EDIT" at bounding box center [500, 627] width 27 height 18
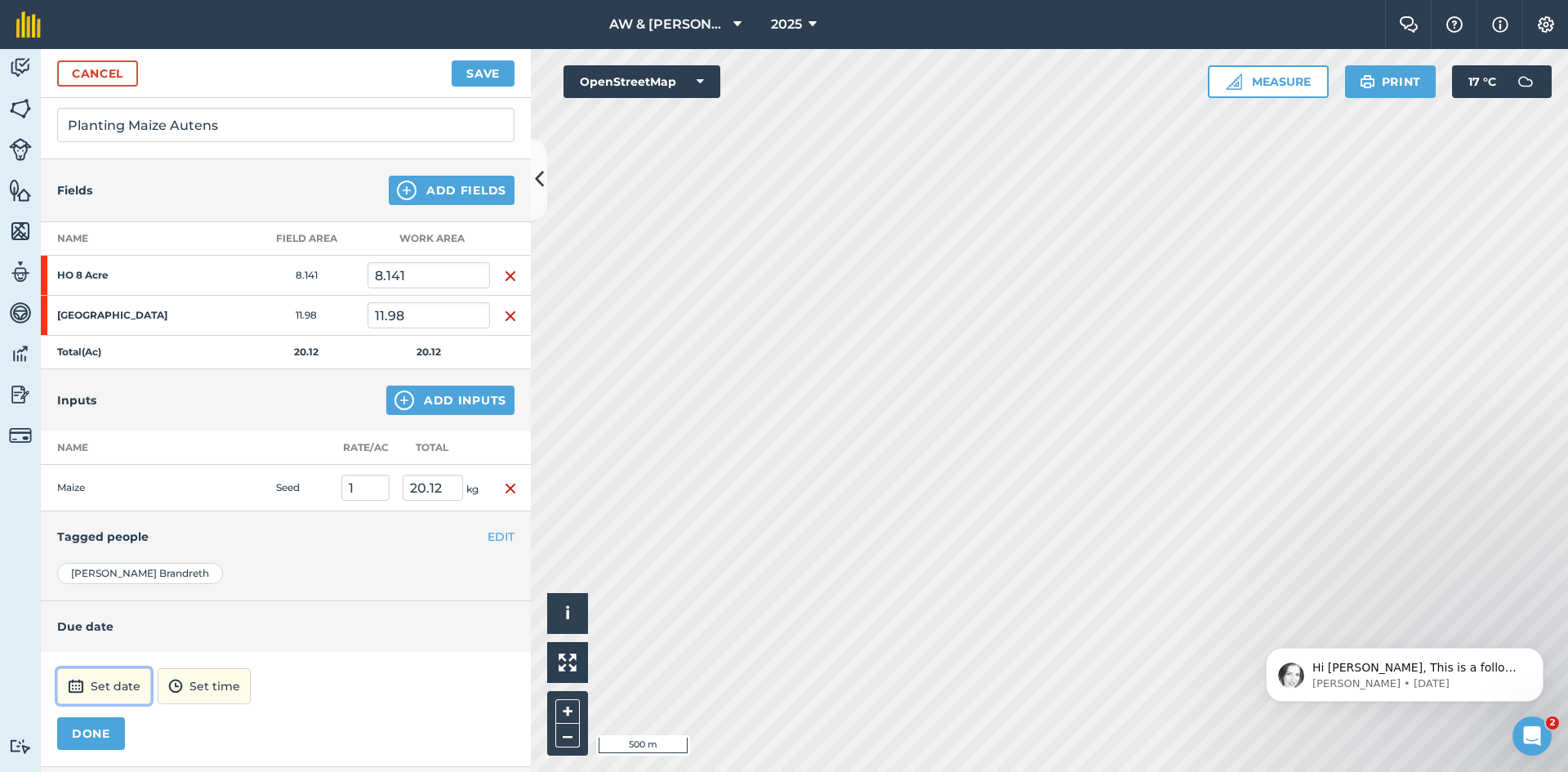
click at [117, 688] on button "Set date" at bounding box center [104, 686] width 94 height 36
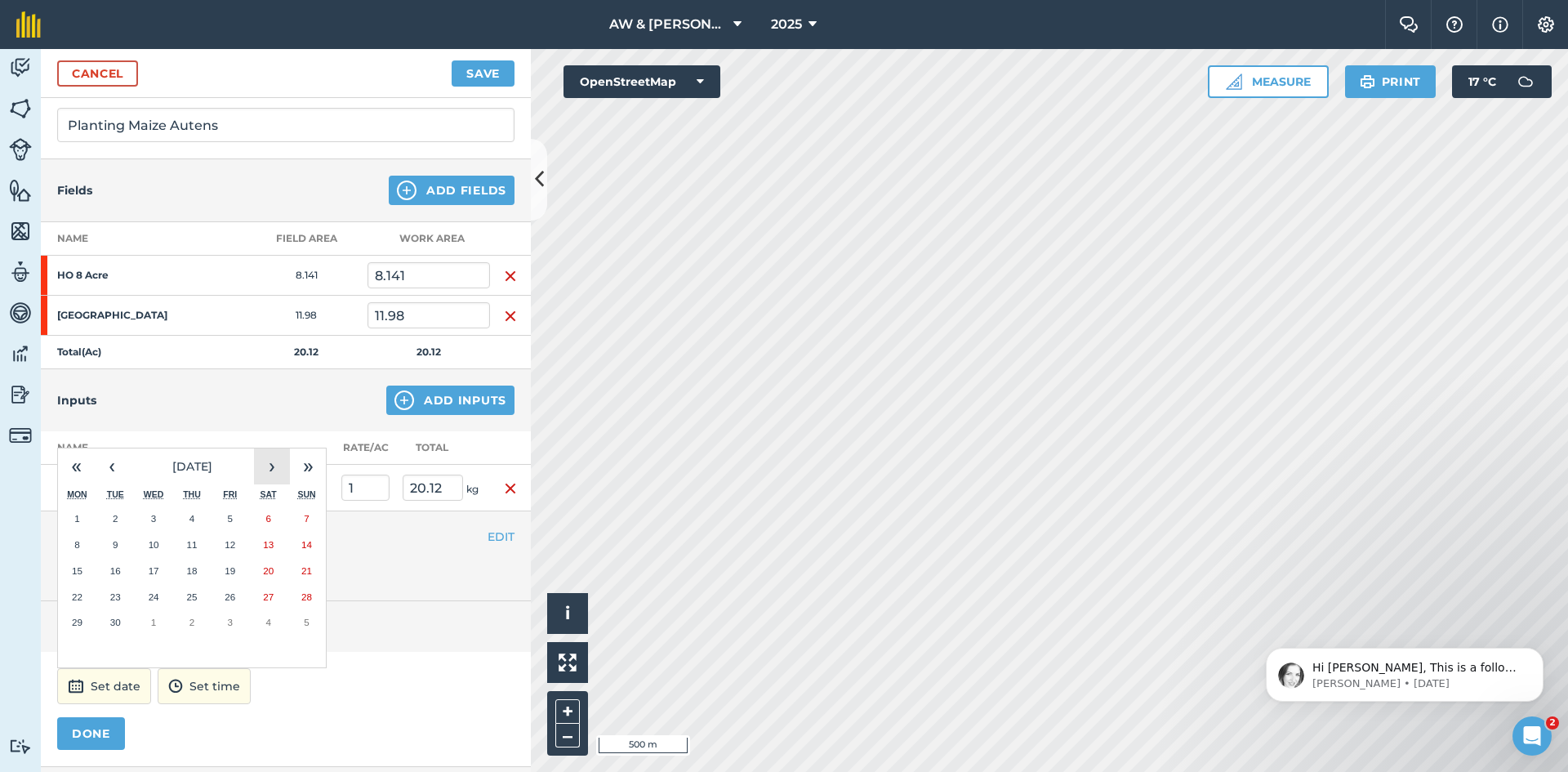
click at [274, 464] on button "›" at bounding box center [271, 466] width 36 height 36
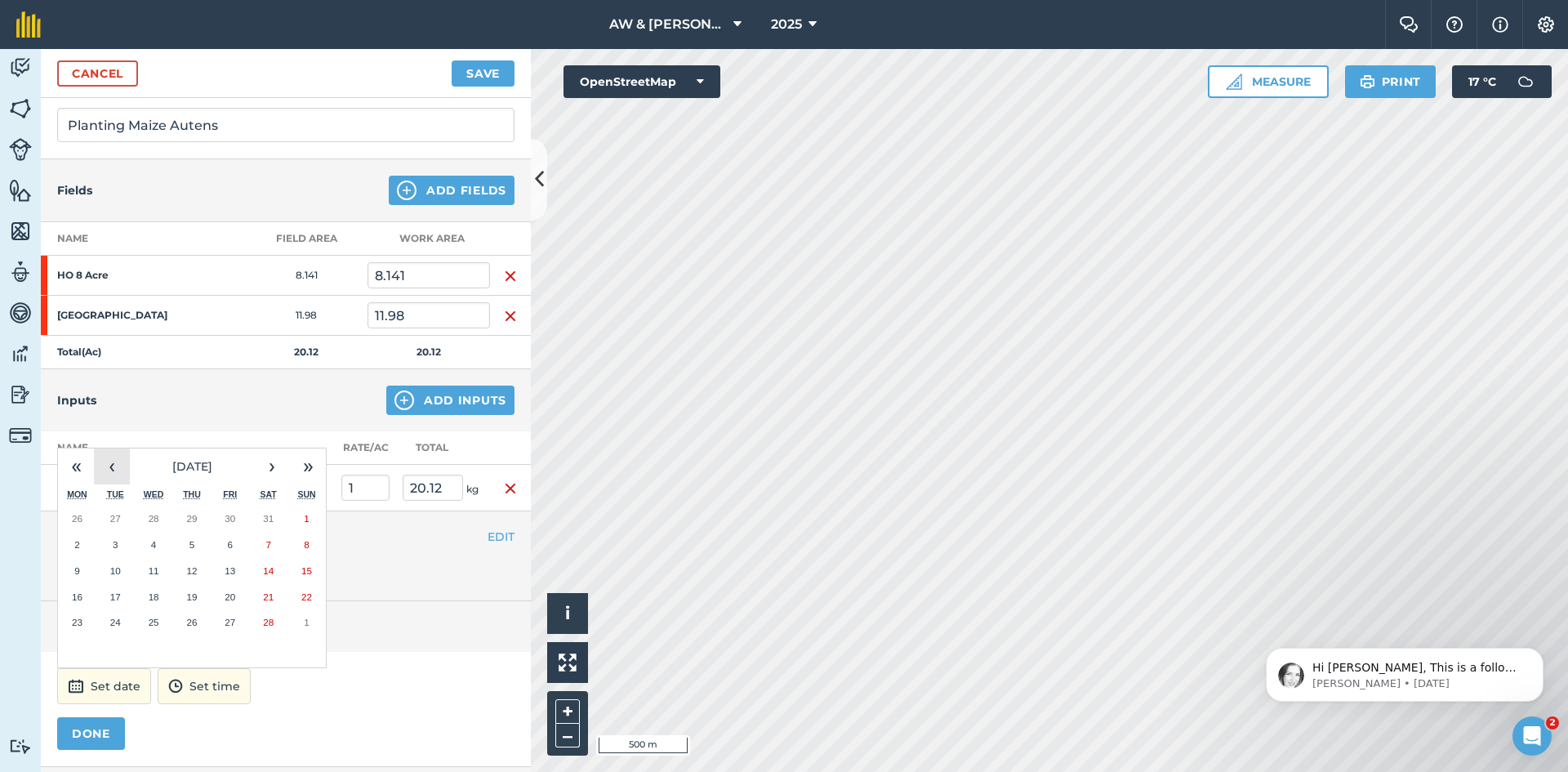
click at [110, 468] on button "‹" at bounding box center [111, 466] width 36 height 36
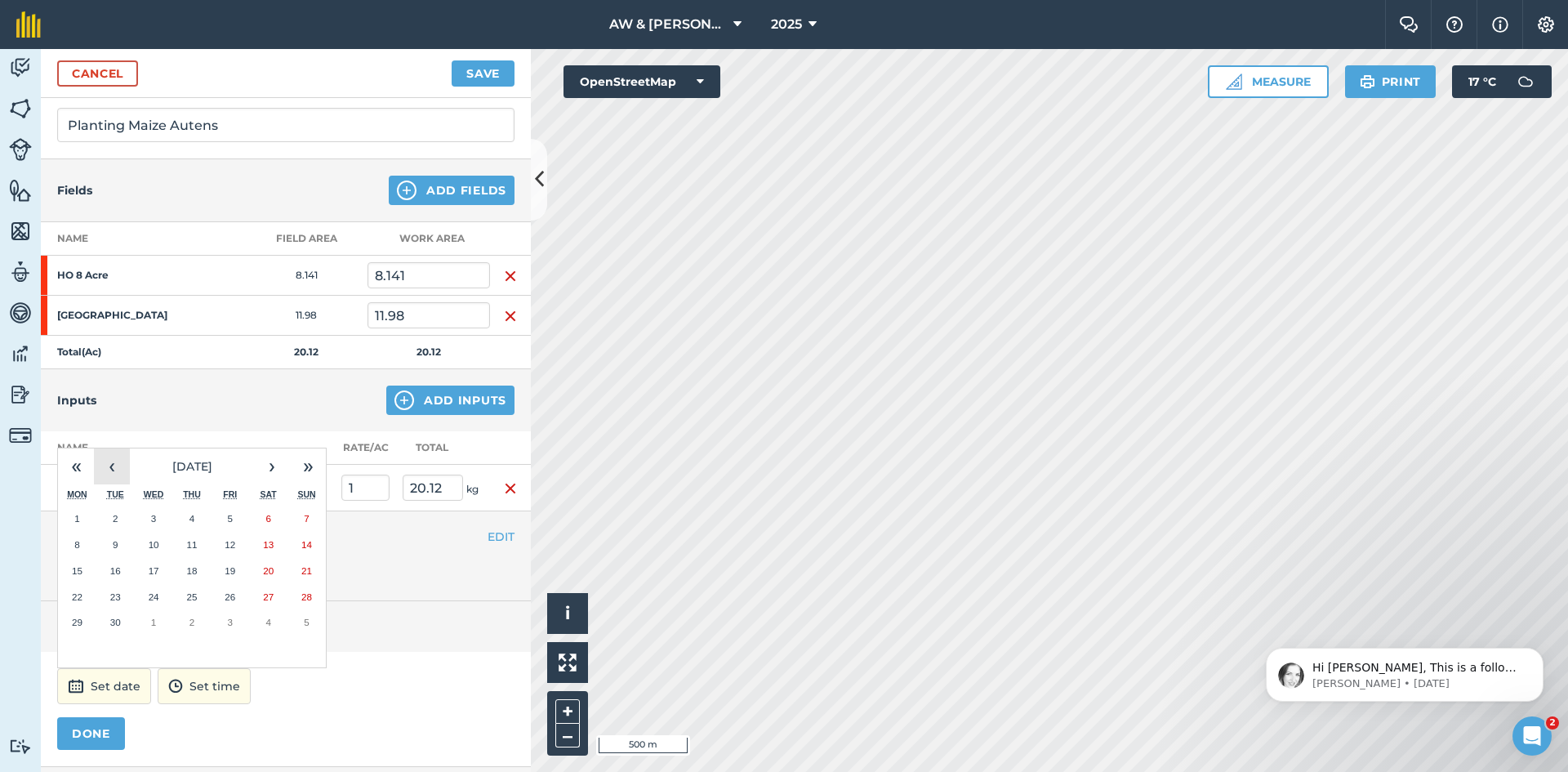
click at [110, 468] on button "‹" at bounding box center [111, 466] width 36 height 36
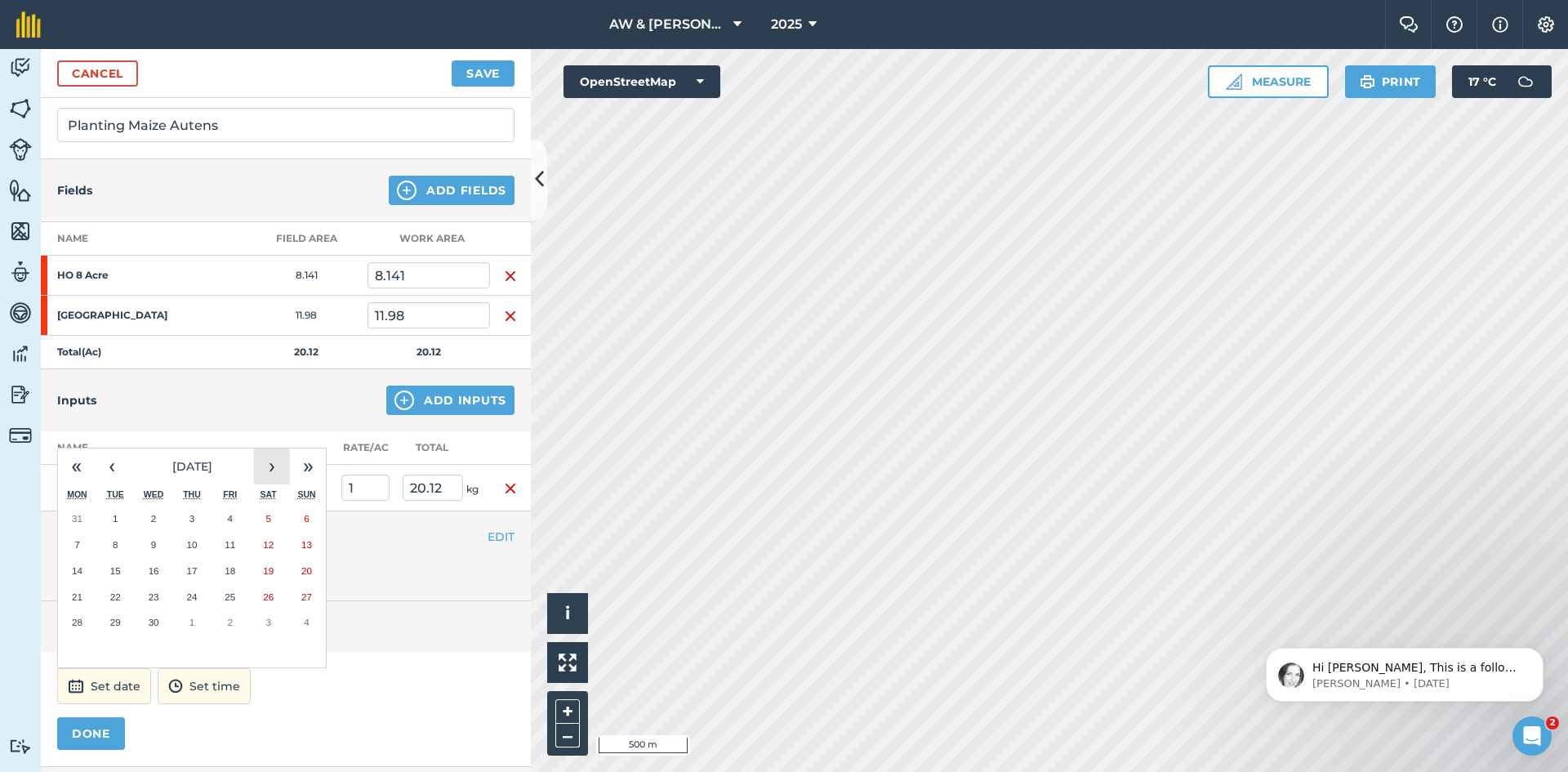
click at [266, 465] on button "›" at bounding box center [271, 466] width 36 height 36
click at [235, 603] on button "23" at bounding box center [230, 597] width 38 height 26
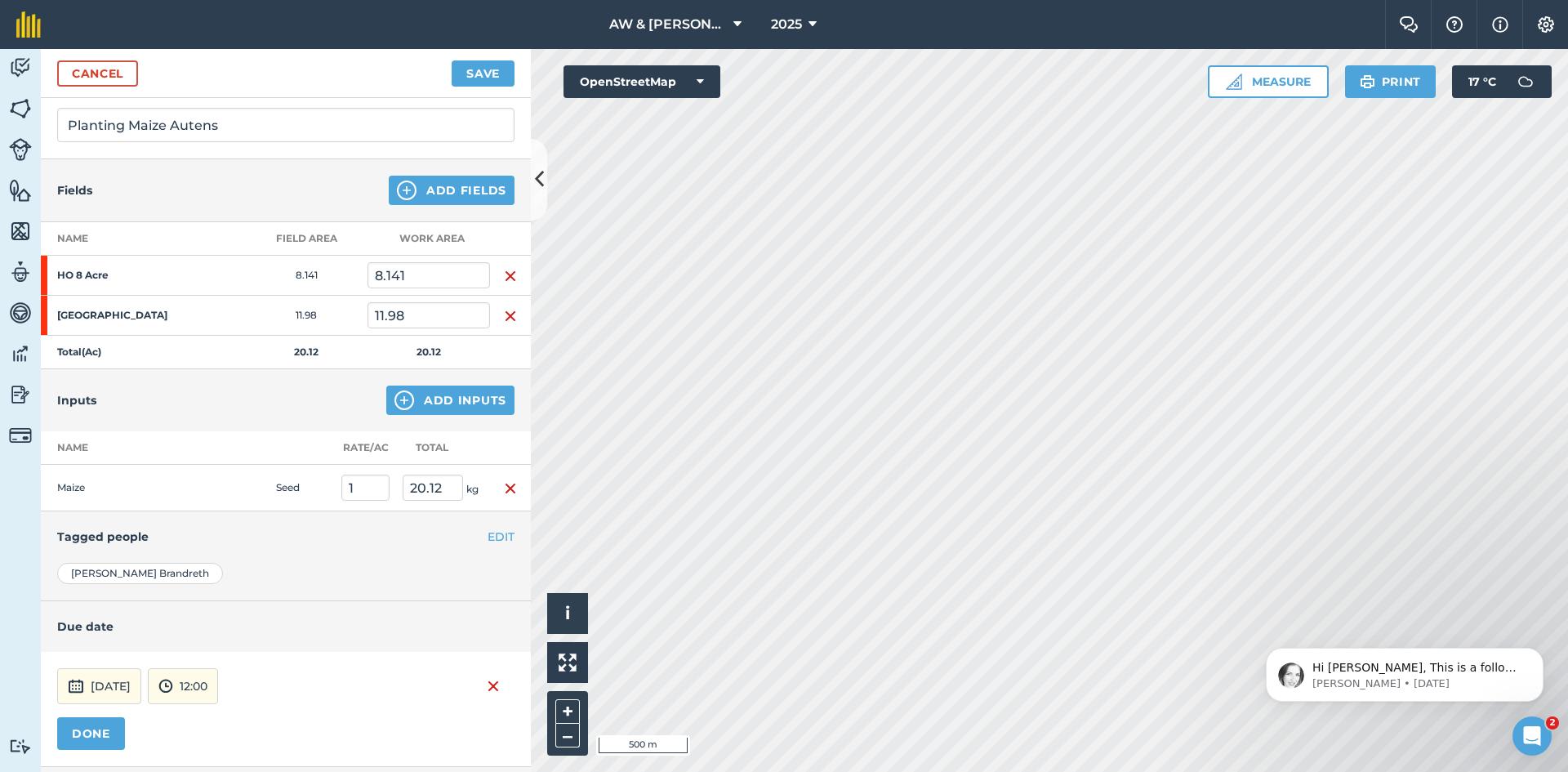
scroll to position [193, 0]
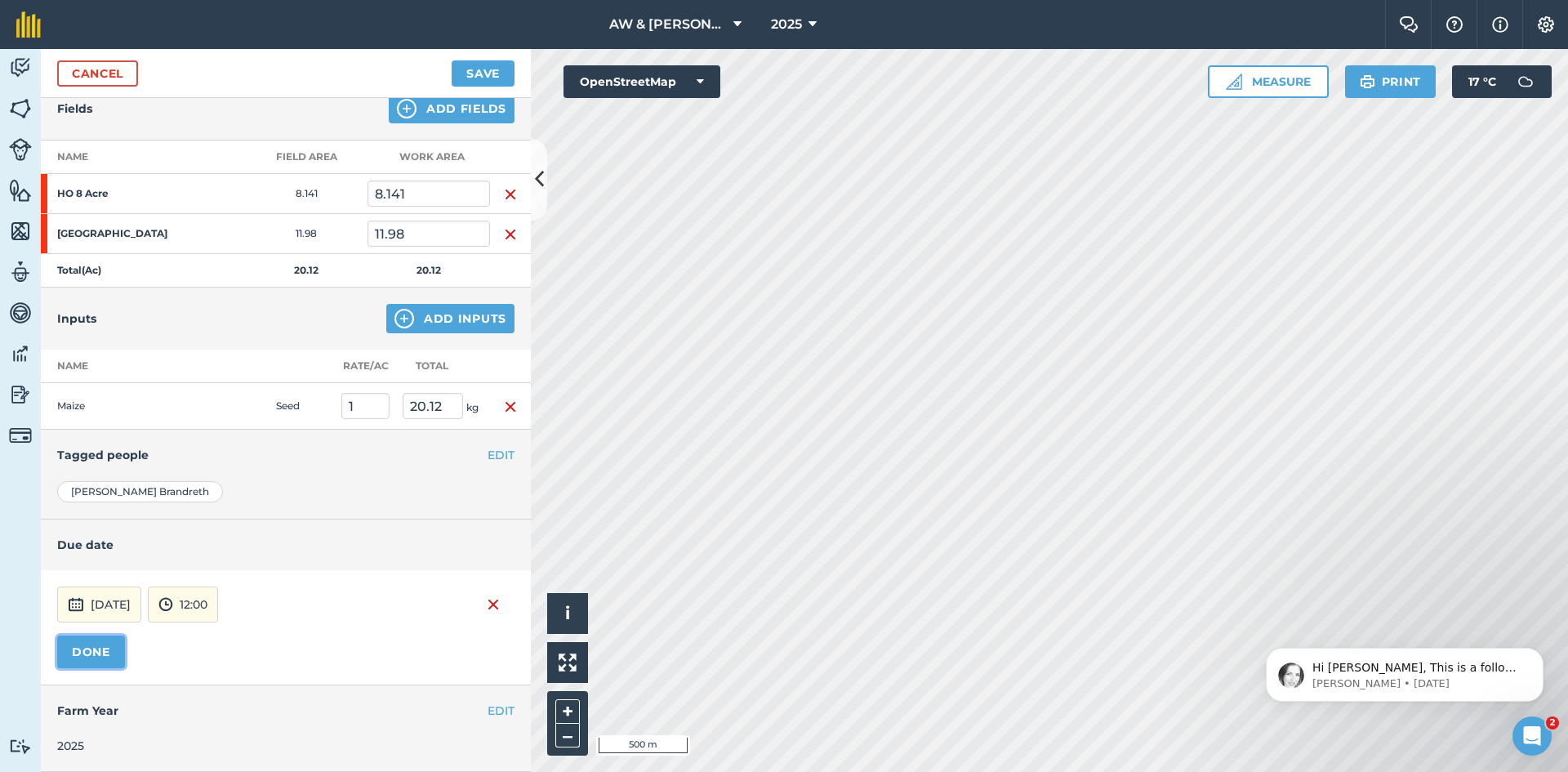
click at [94, 656] on button "DONE" at bounding box center [91, 652] width 68 height 33
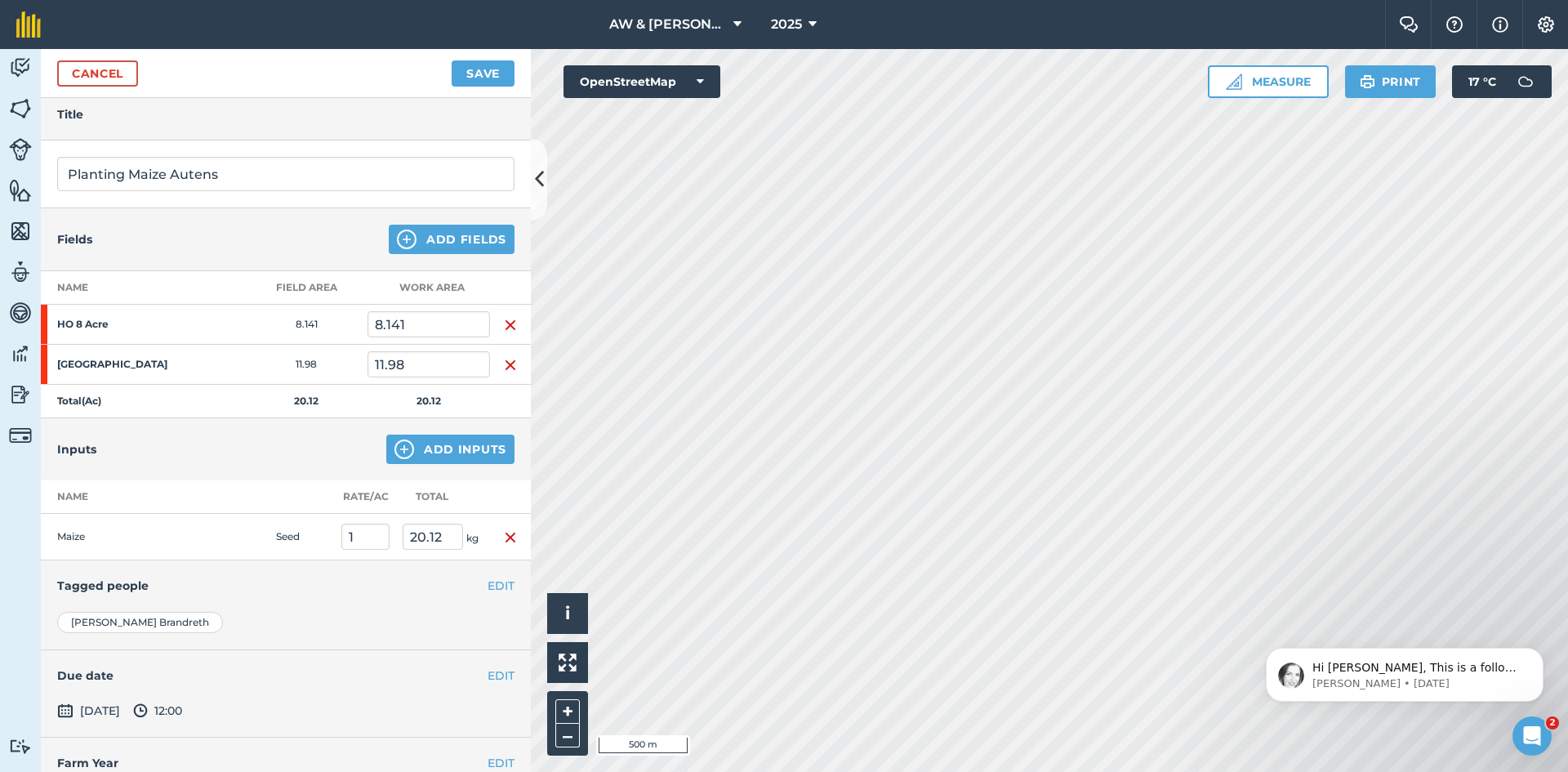
scroll to position [0, 0]
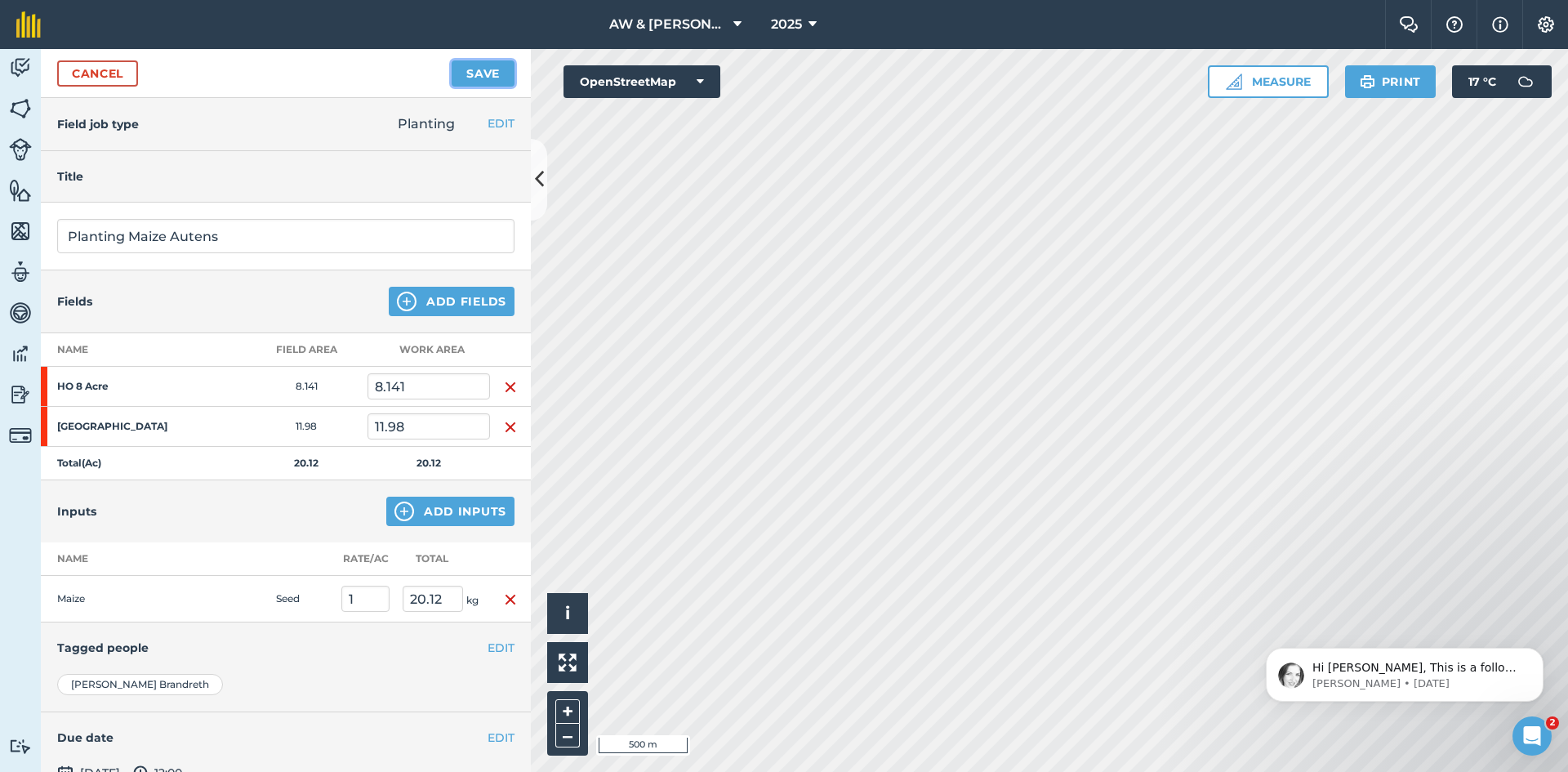
click at [489, 71] on button "Save" at bounding box center [483, 73] width 63 height 26
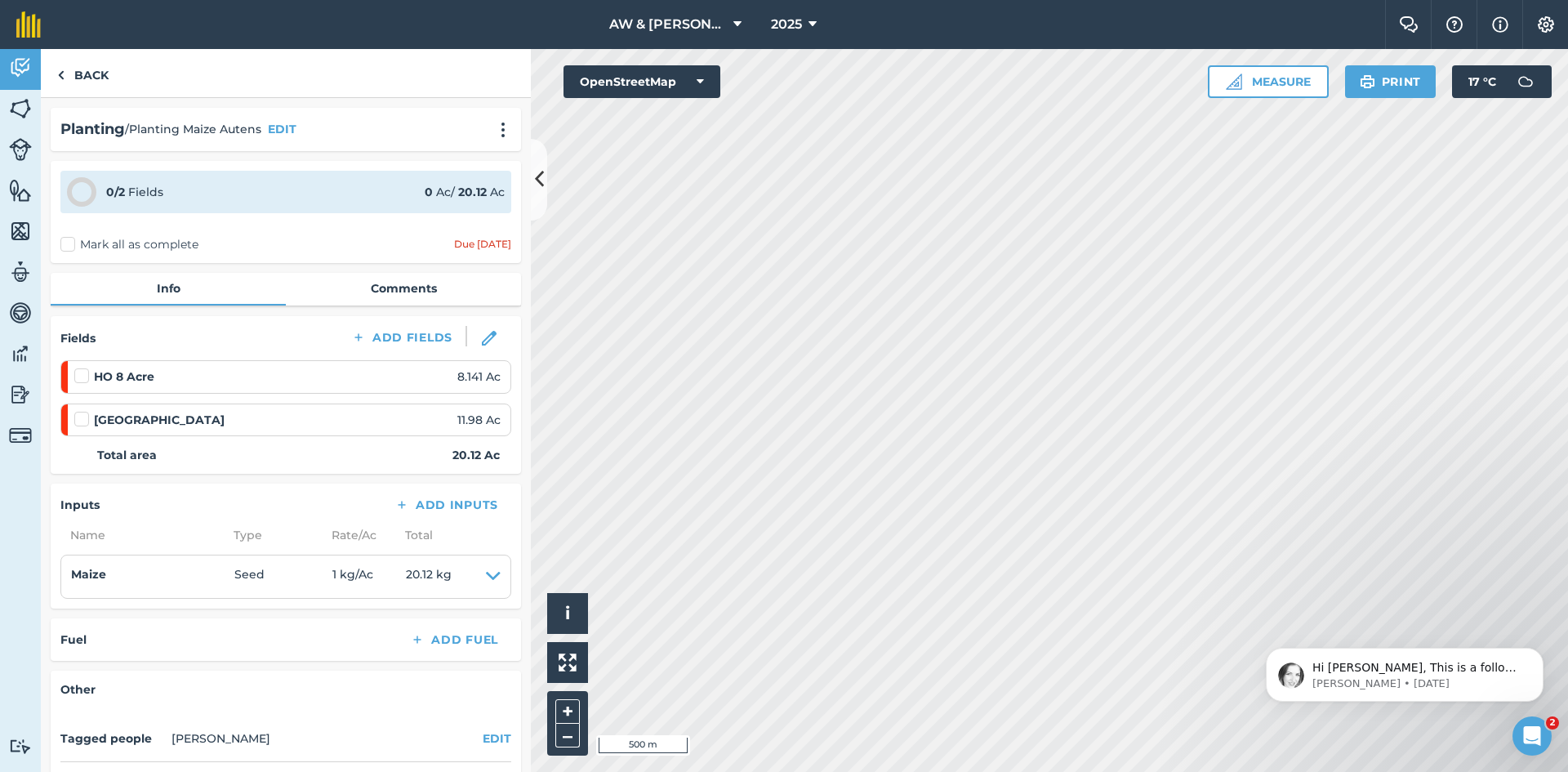
click at [65, 248] on label "Mark all as complete" at bounding box center [129, 245] width 138 height 17
click at [65, 246] on input "Mark all as complete" at bounding box center [65, 241] width 10 height 10
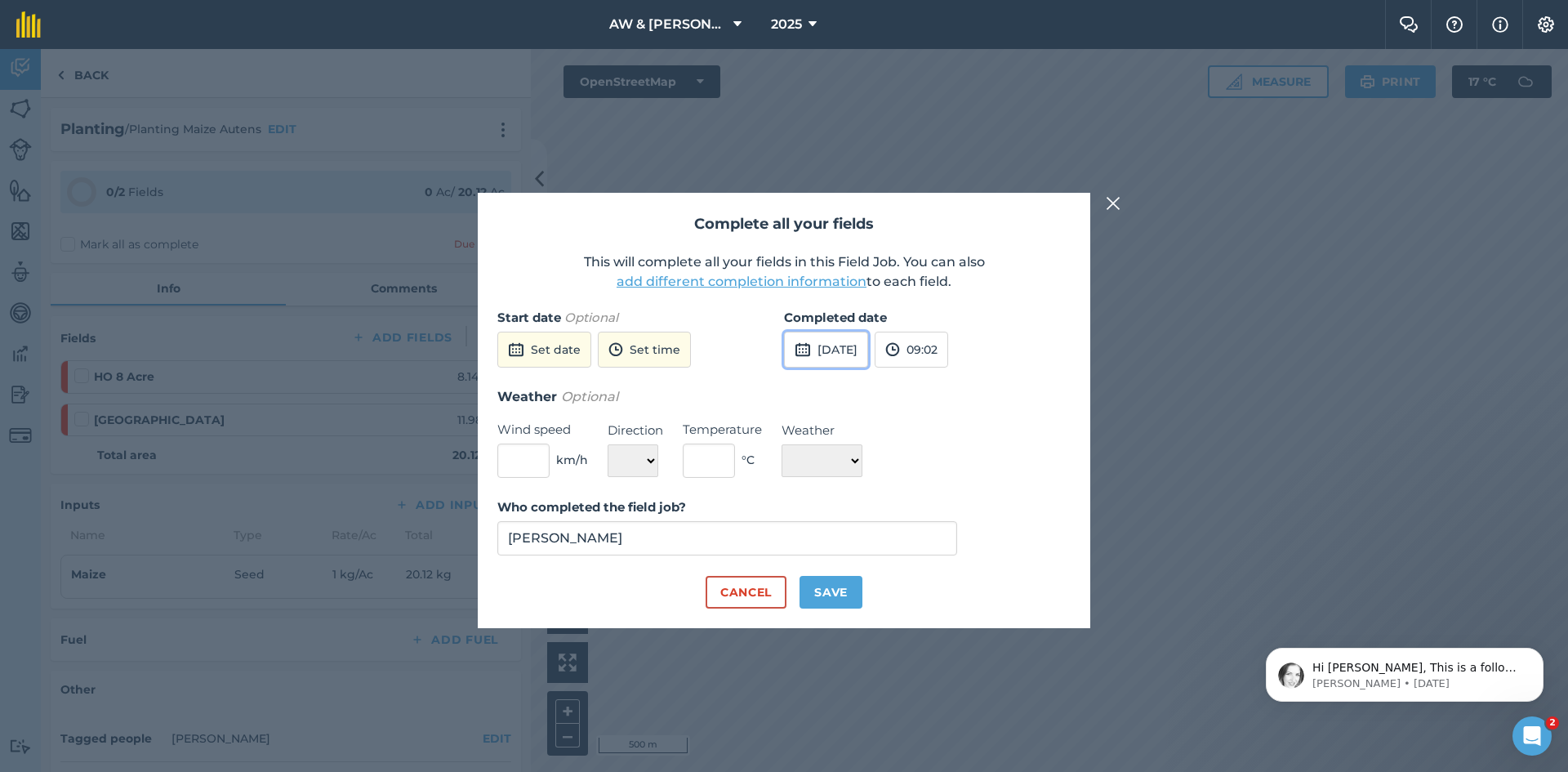
click at [815, 351] on button "[DATE]" at bounding box center [826, 349] width 84 height 36
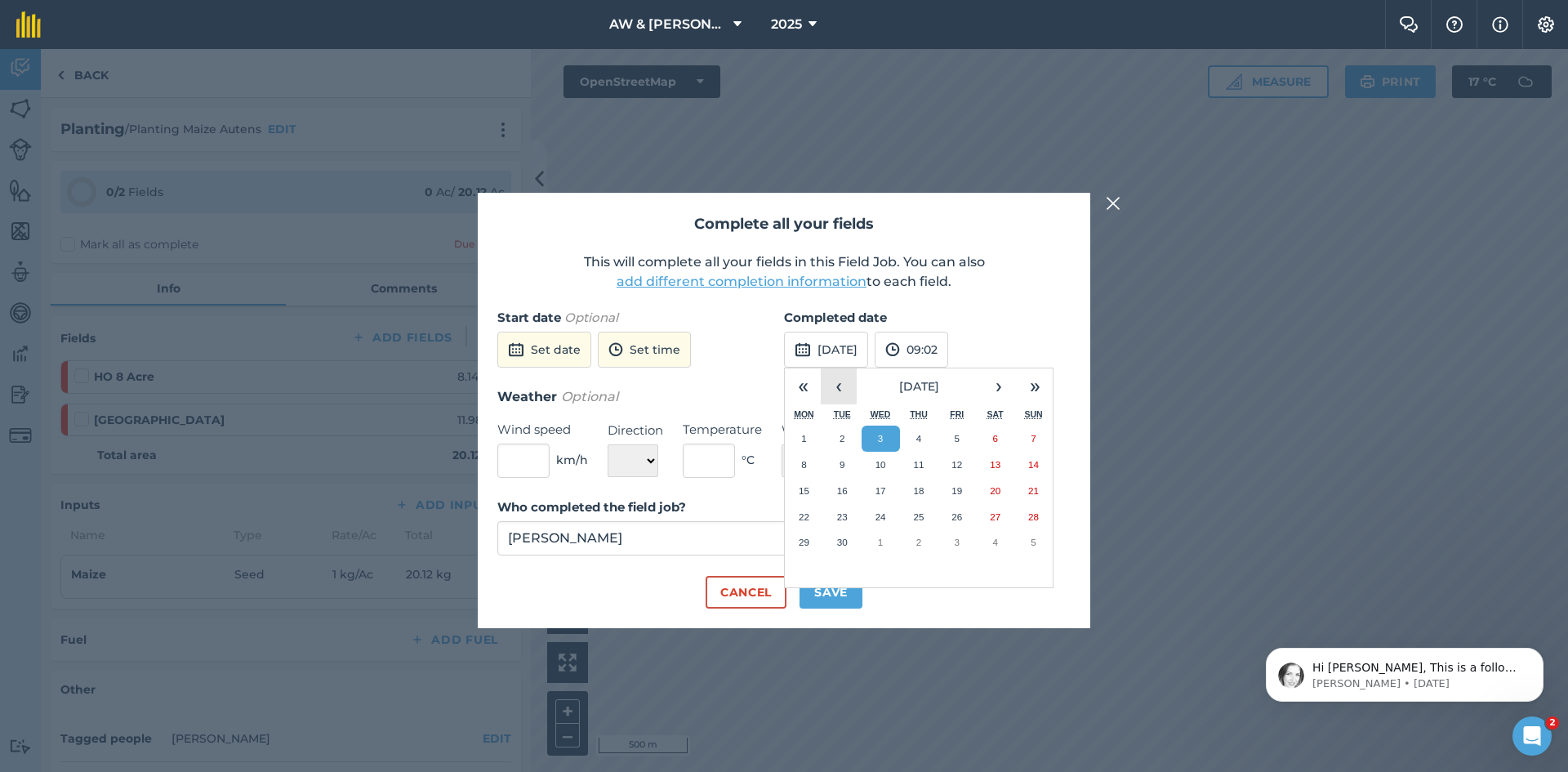
click at [844, 391] on button "‹" at bounding box center [838, 386] width 36 height 36
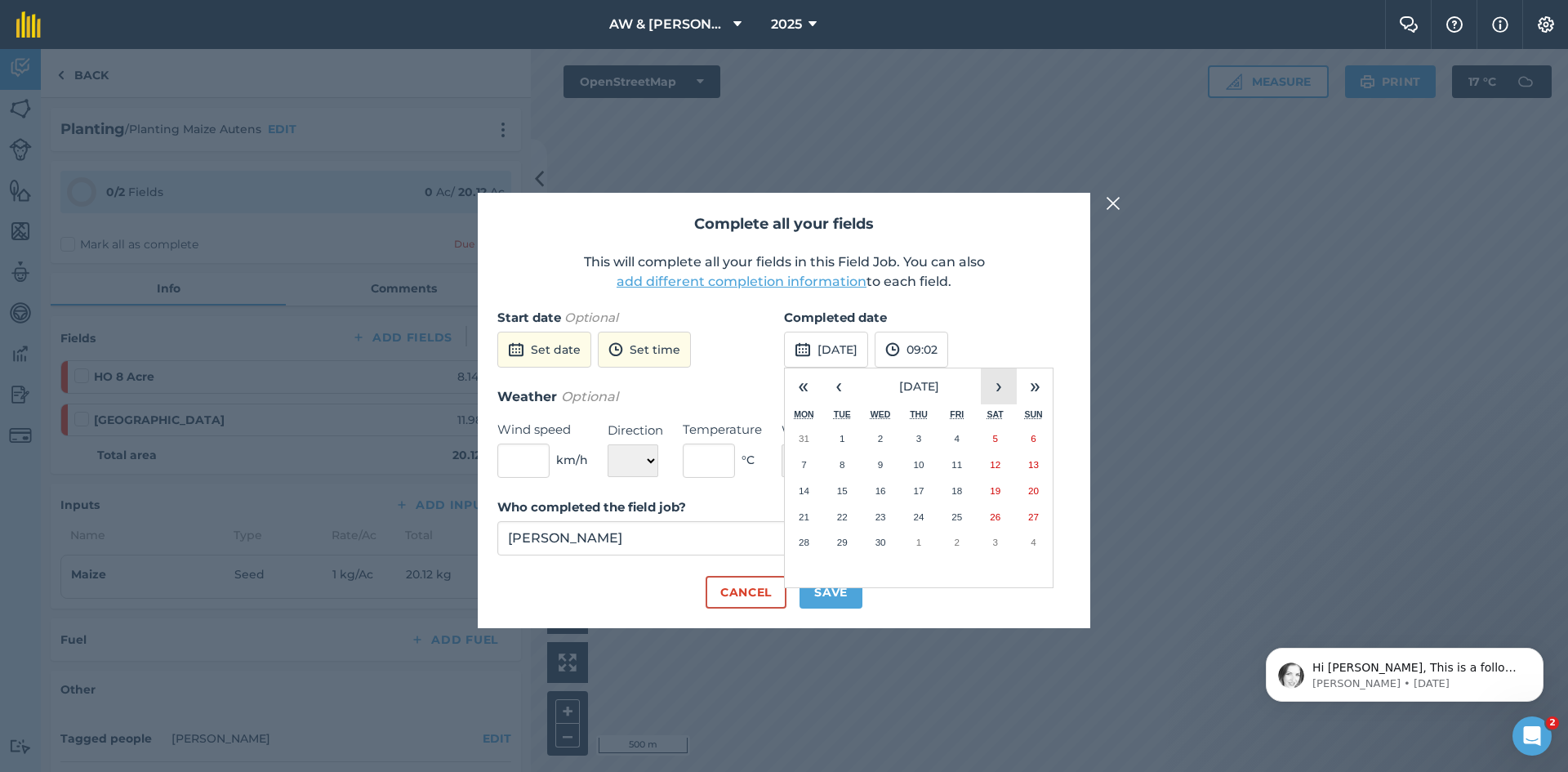
click at [1001, 392] on button "›" at bounding box center [998, 386] width 36 height 36
click at [950, 510] on button "23" at bounding box center [957, 517] width 38 height 26
click at [837, 590] on button "Save" at bounding box center [831, 593] width 63 height 33
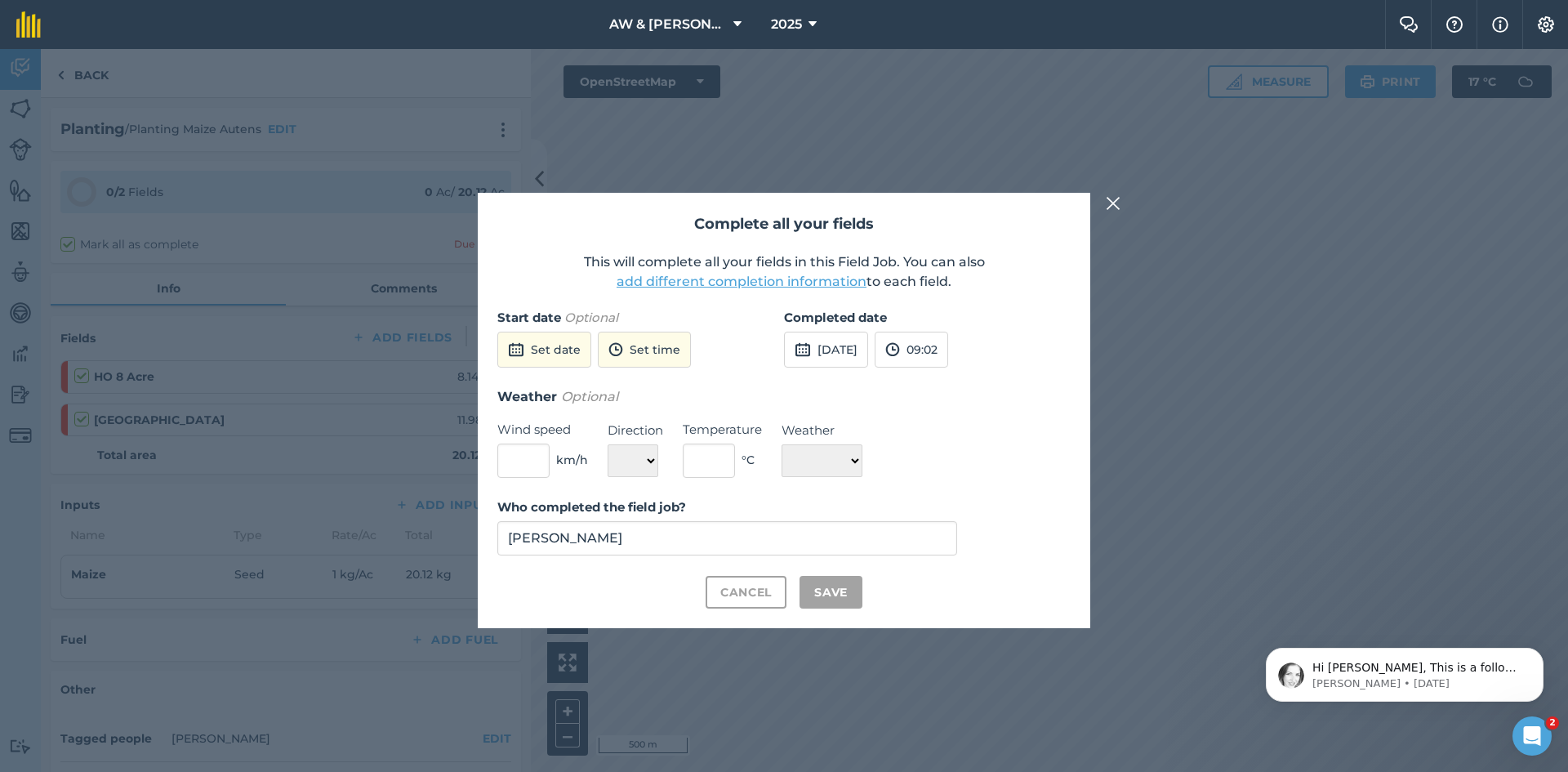
checkbox input "true"
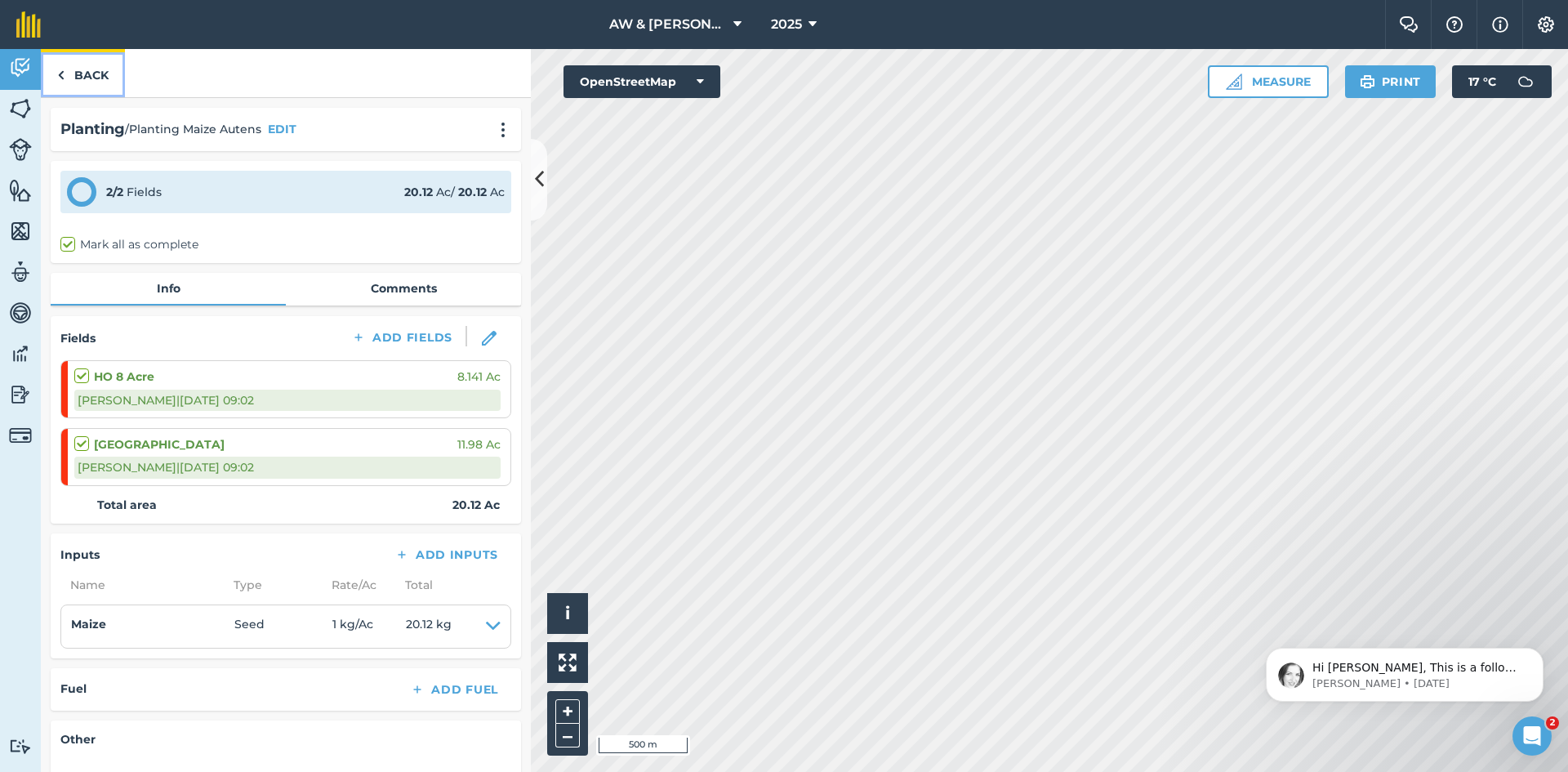
click at [69, 79] on link "Back" at bounding box center [83, 72] width 84 height 48
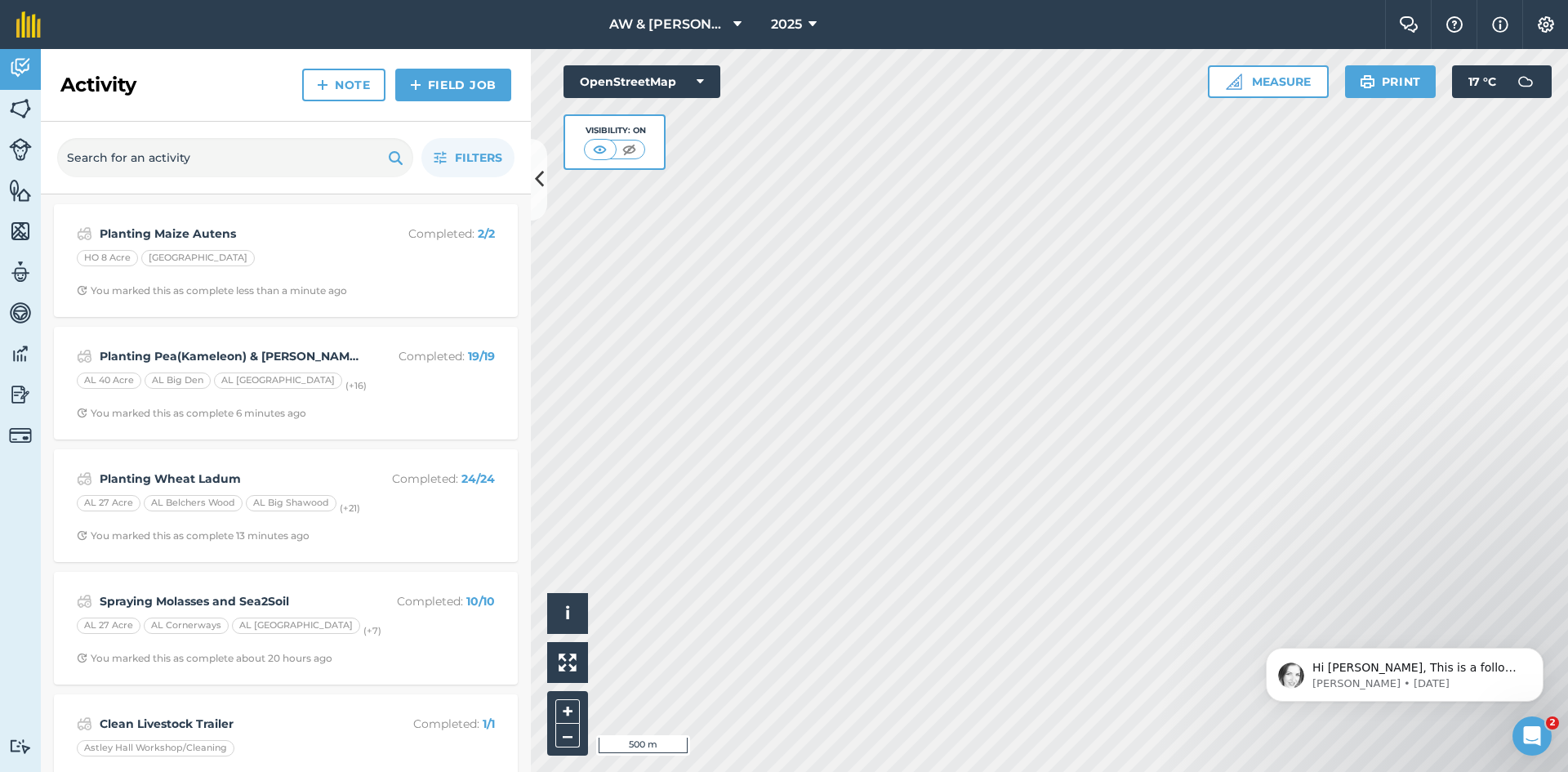
click at [163, 99] on div "Activity Note Field Job" at bounding box center [285, 85] width 490 height 73
